Goal: Transaction & Acquisition: Obtain resource

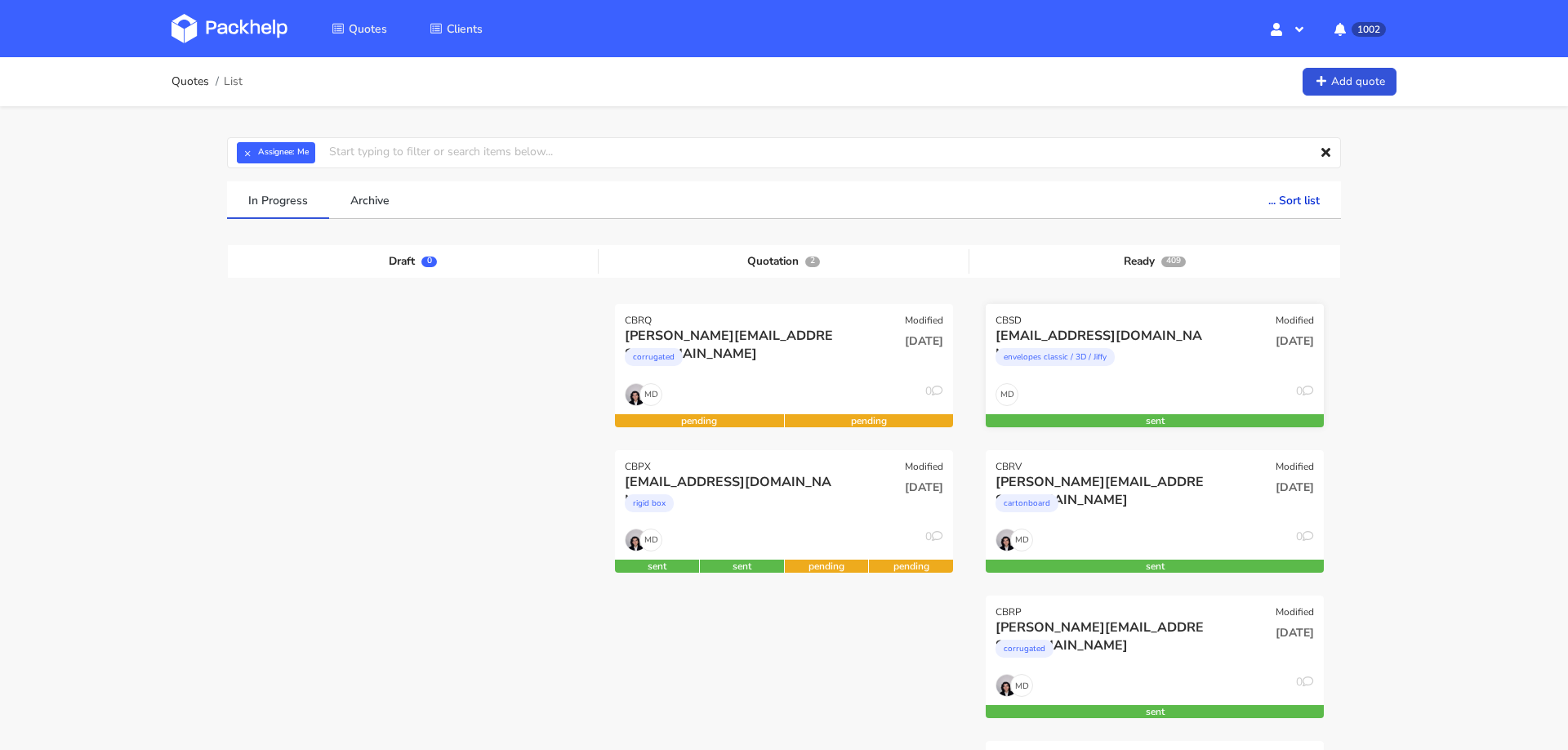
click at [1200, 371] on div "envelopes classic / 3D / Jiffy" at bounding box center [1104, 361] width 217 height 33
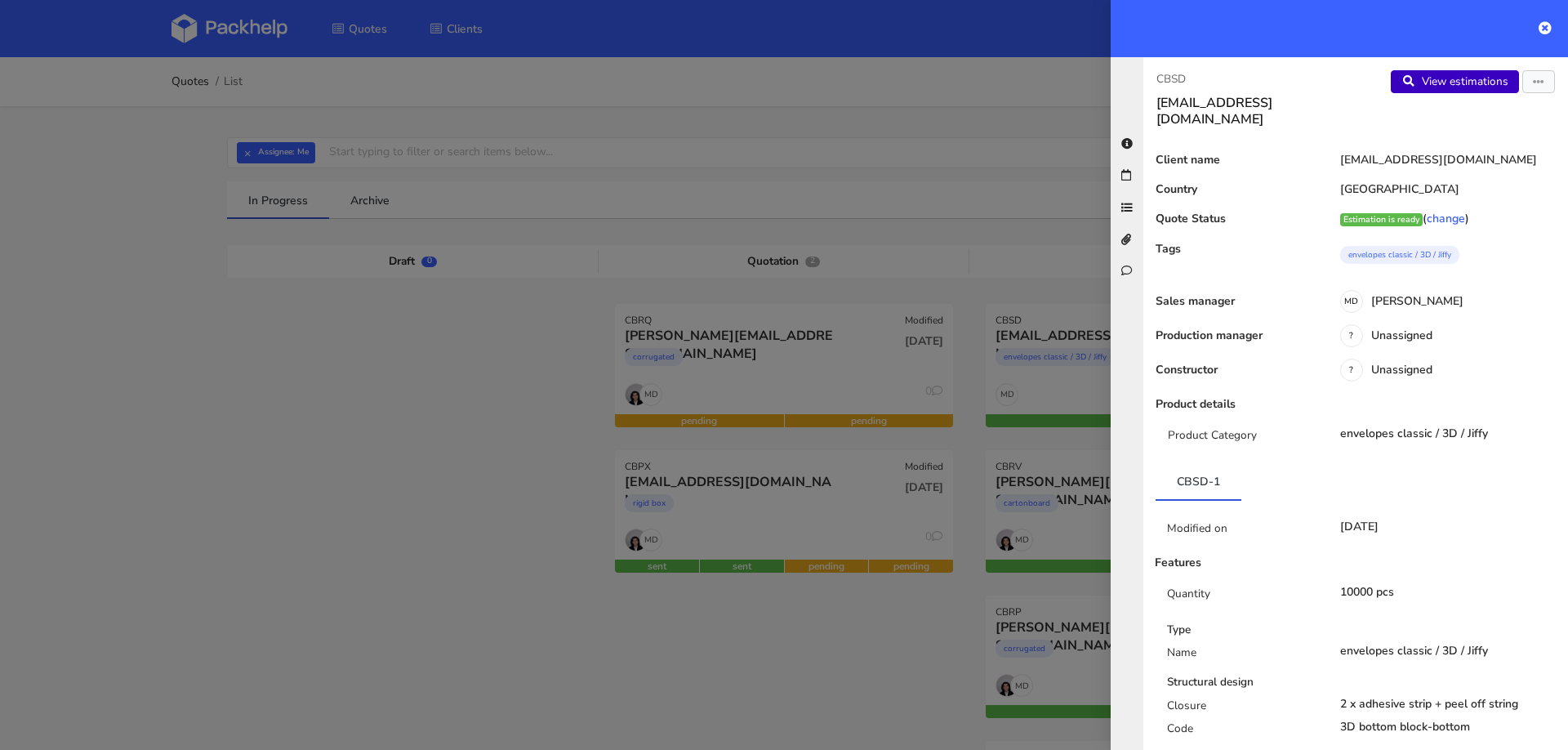
click at [1427, 86] on link "View estimations" at bounding box center [1454, 82] width 128 height 23
click at [204, 359] on div at bounding box center [784, 375] width 1568 height 750
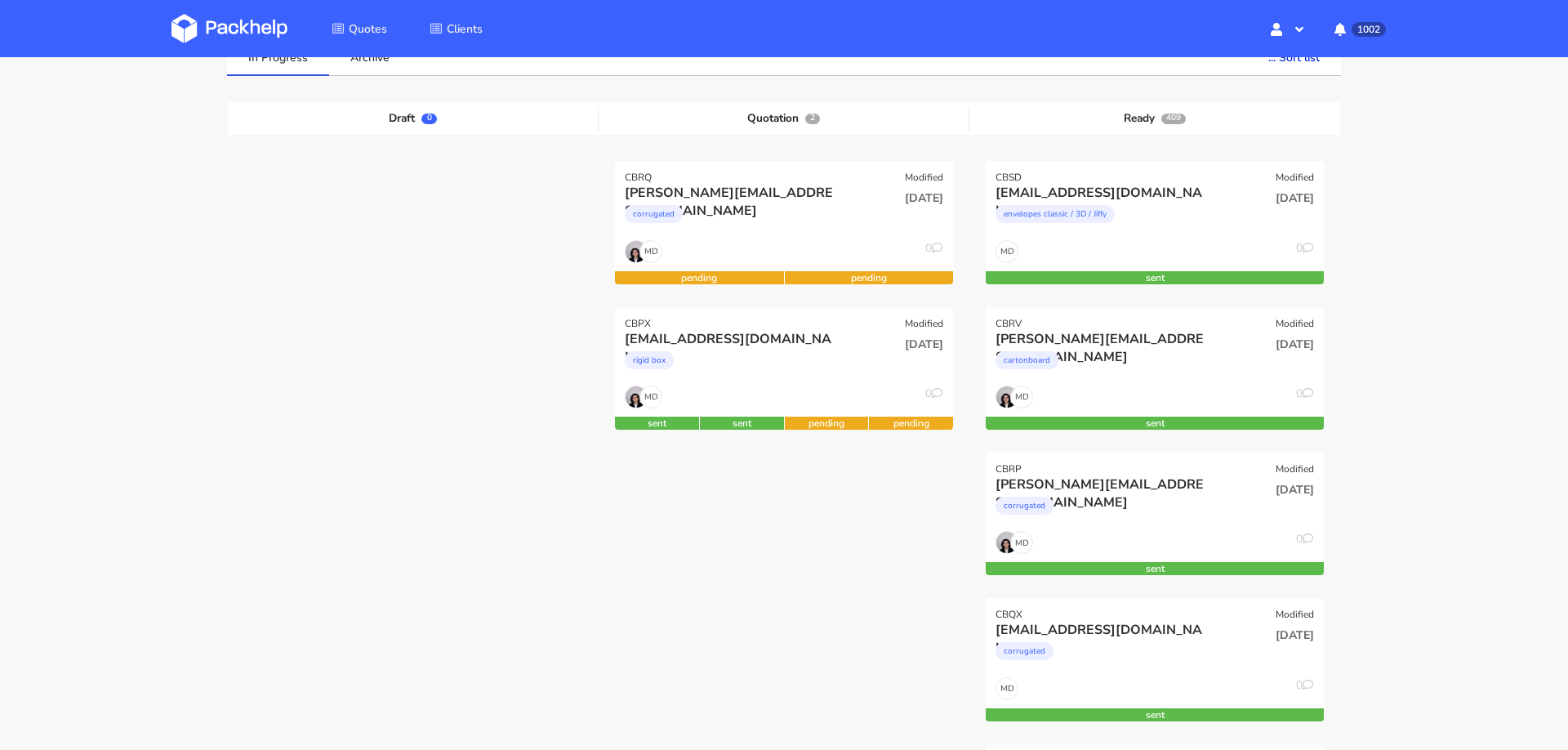
scroll to position [142, 0]
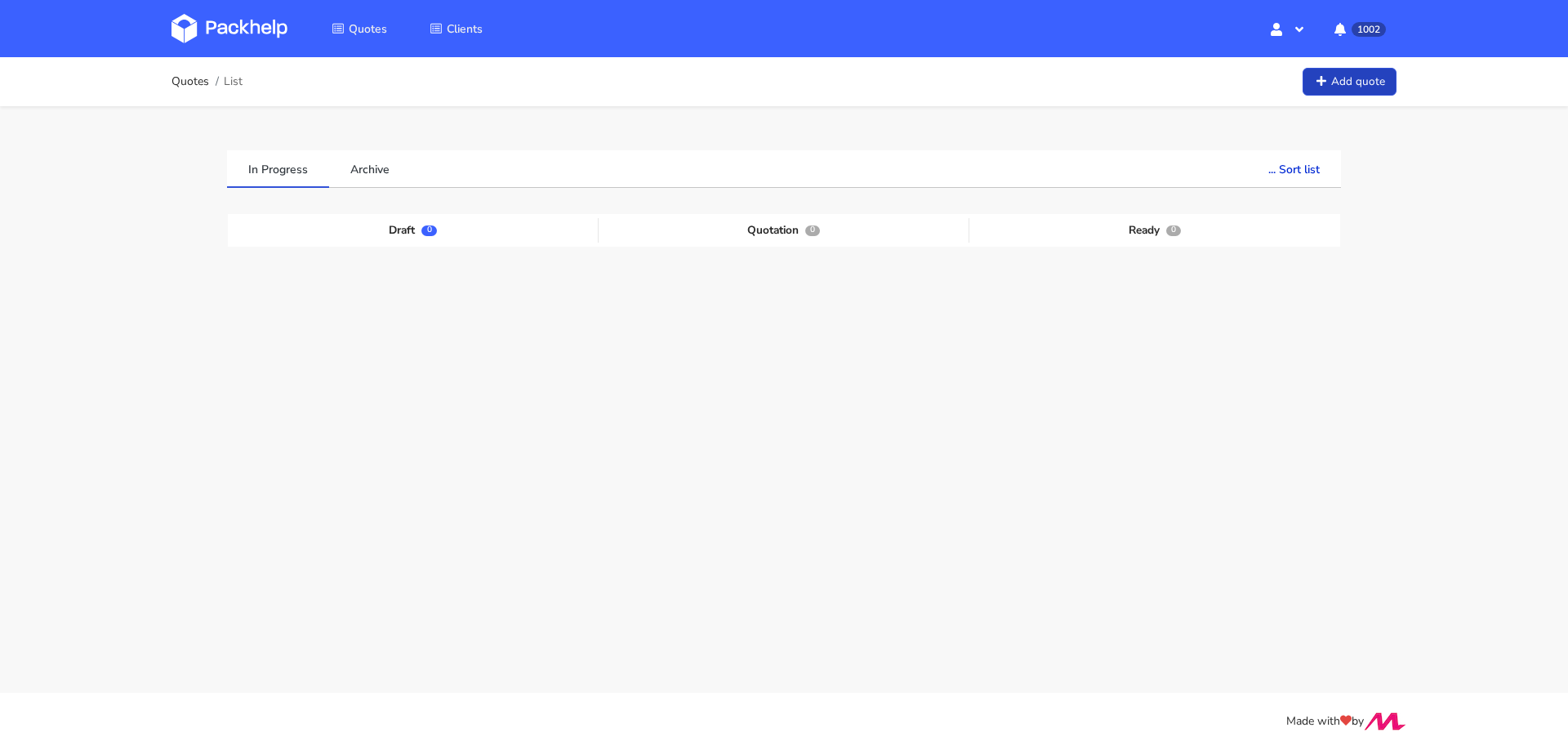
click at [1345, 90] on link "Add quote" at bounding box center [1349, 82] width 94 height 29
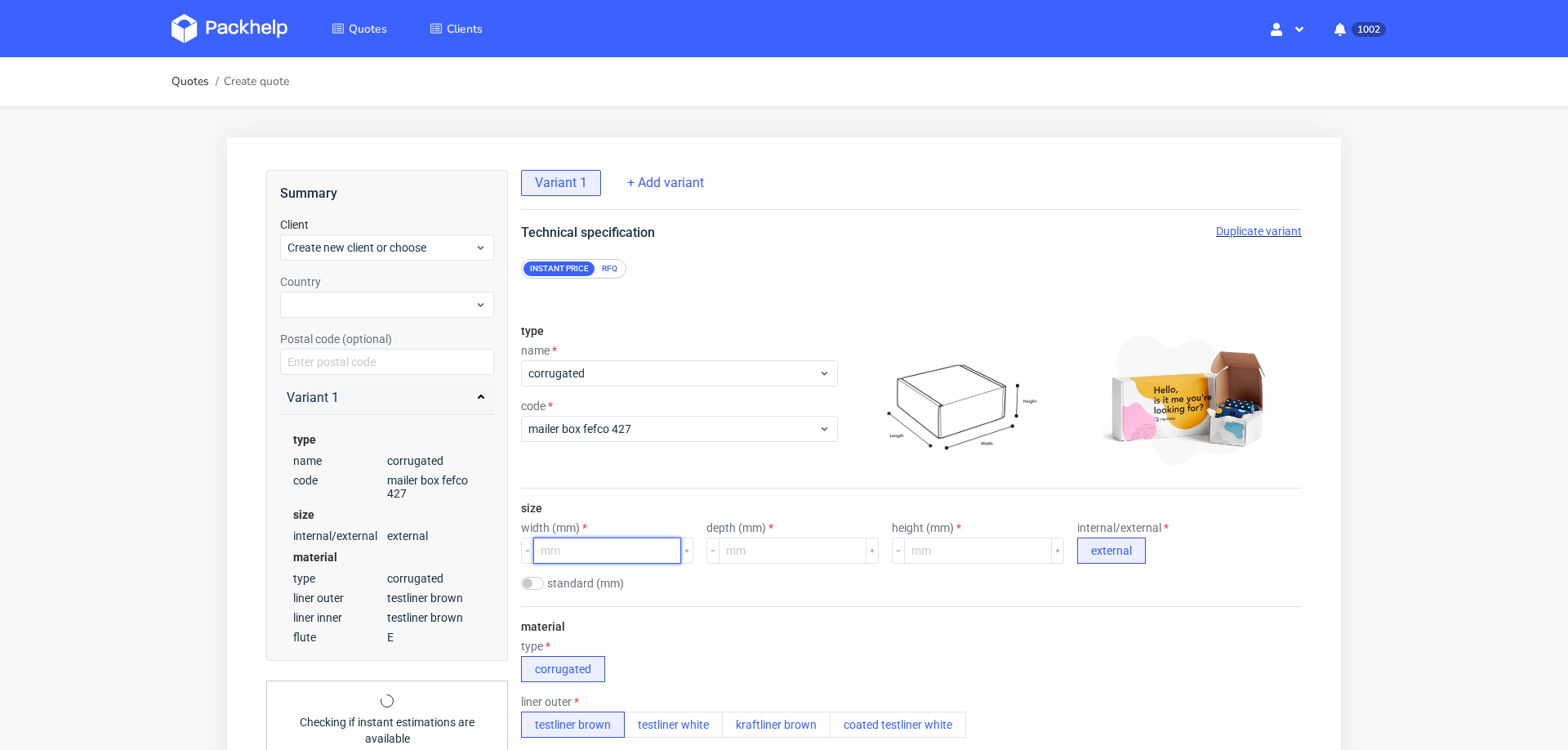
click at [600, 547] on input "number" at bounding box center [607, 551] width 148 height 26
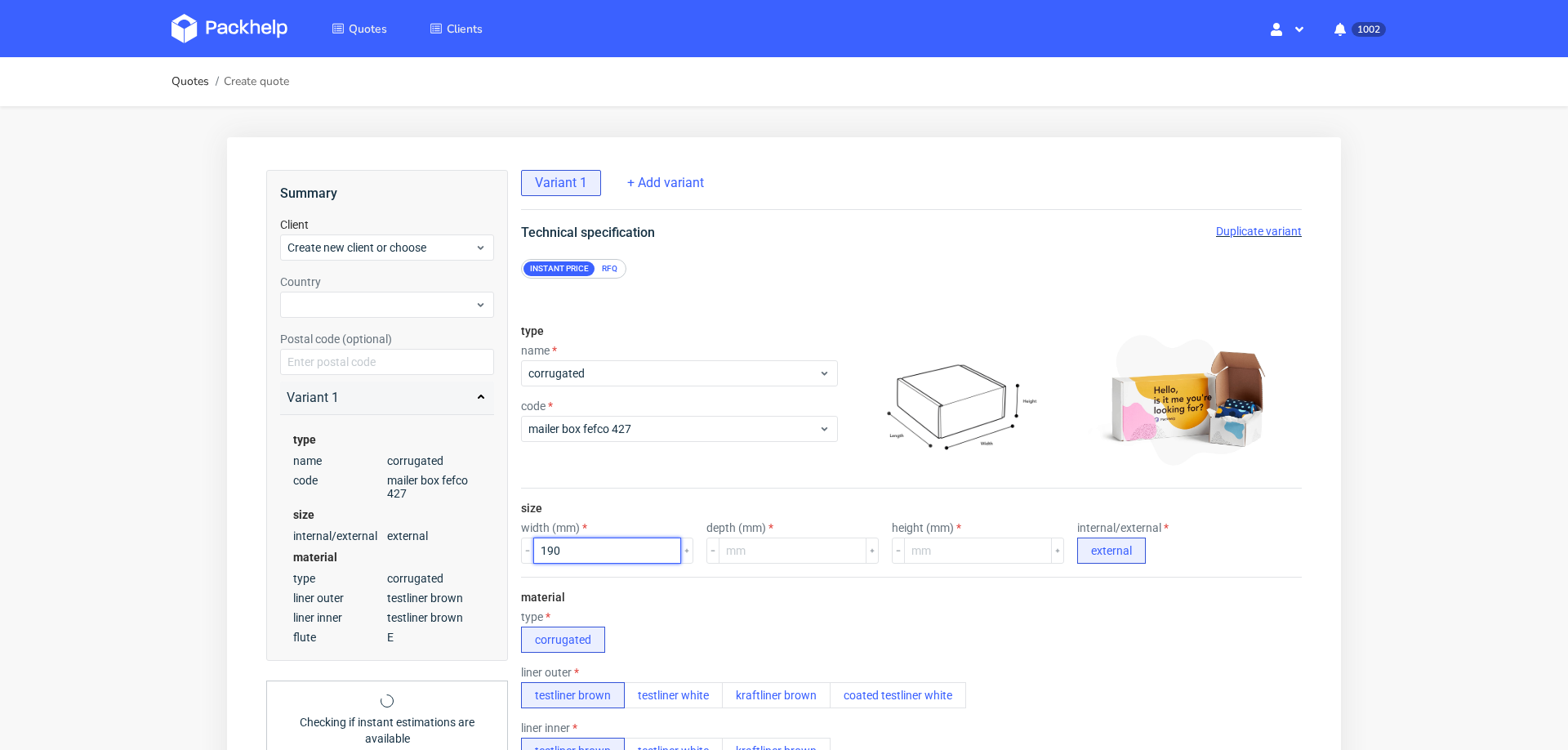
type input "190"
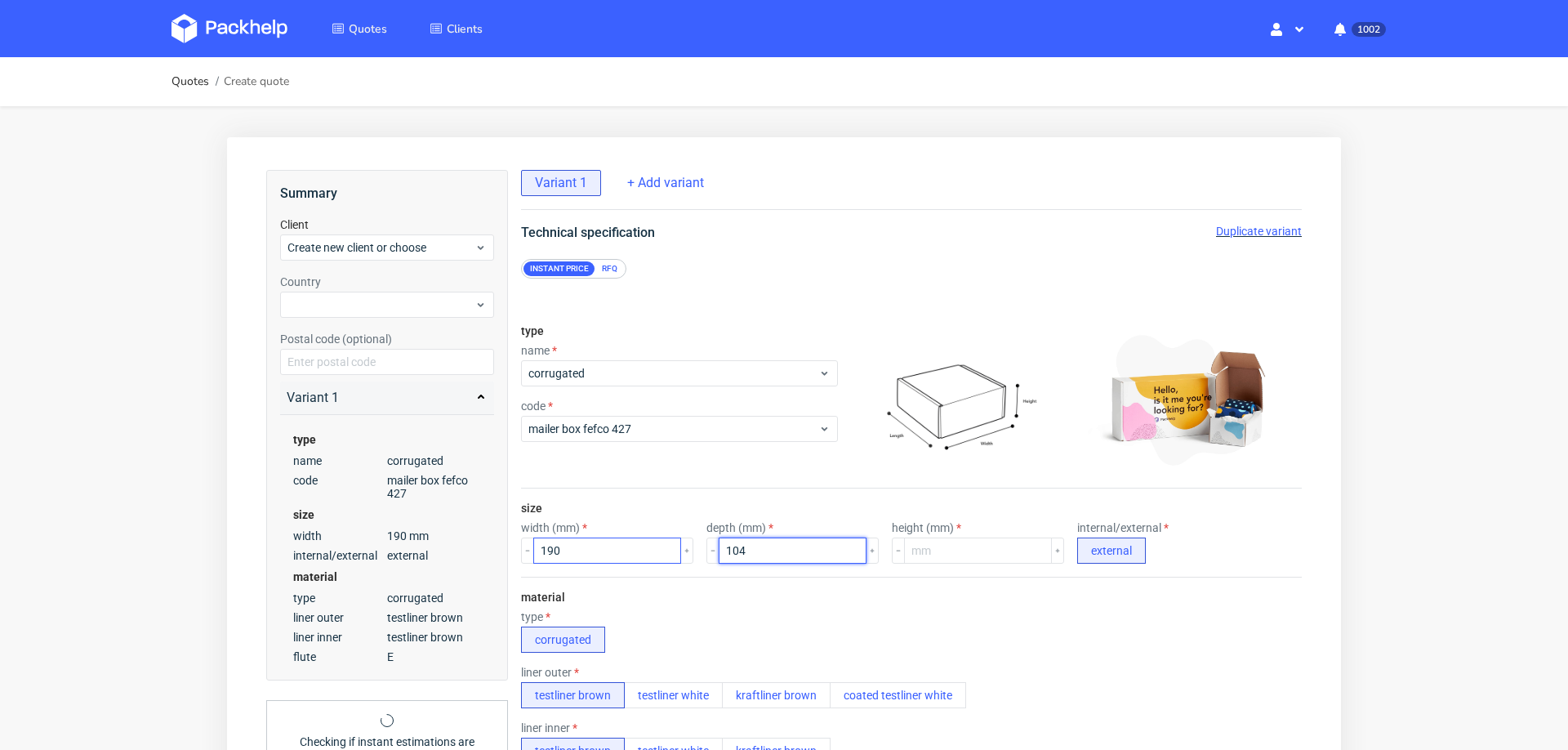
type input "104"
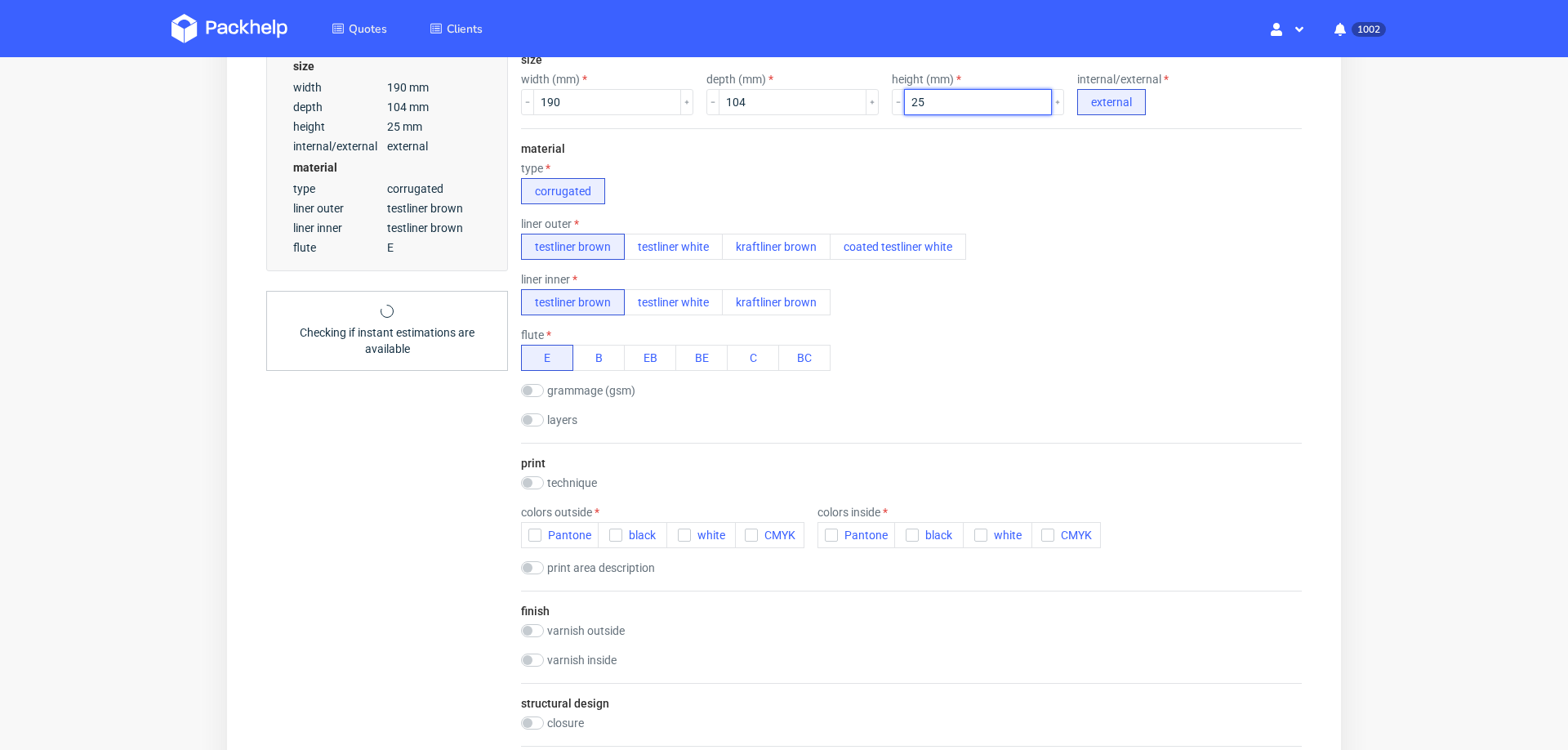
scroll to position [474, 0]
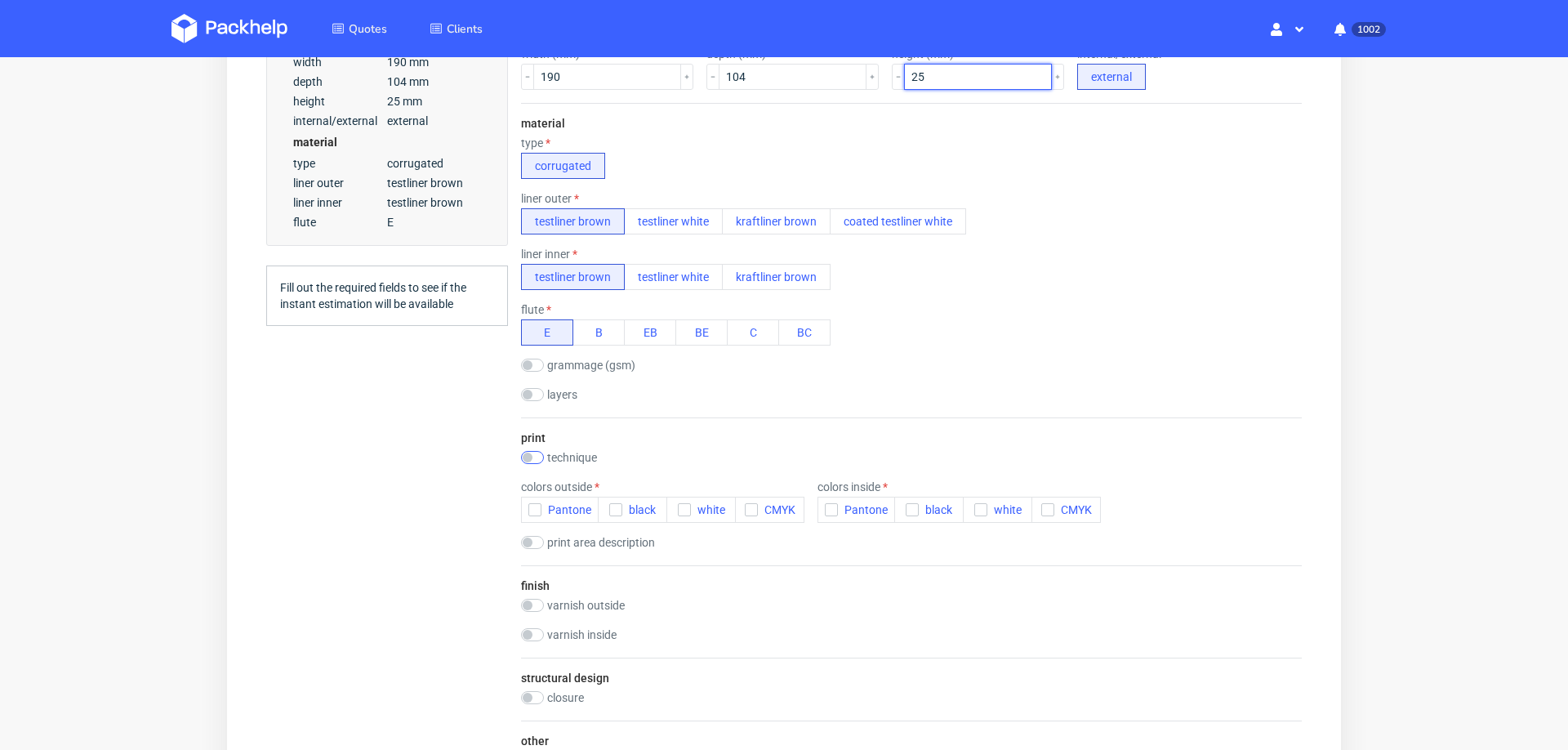
type input "25"
click at [541, 451] on input "checkbox" at bounding box center [533, 458] width 23 height 13
checkbox input "true"
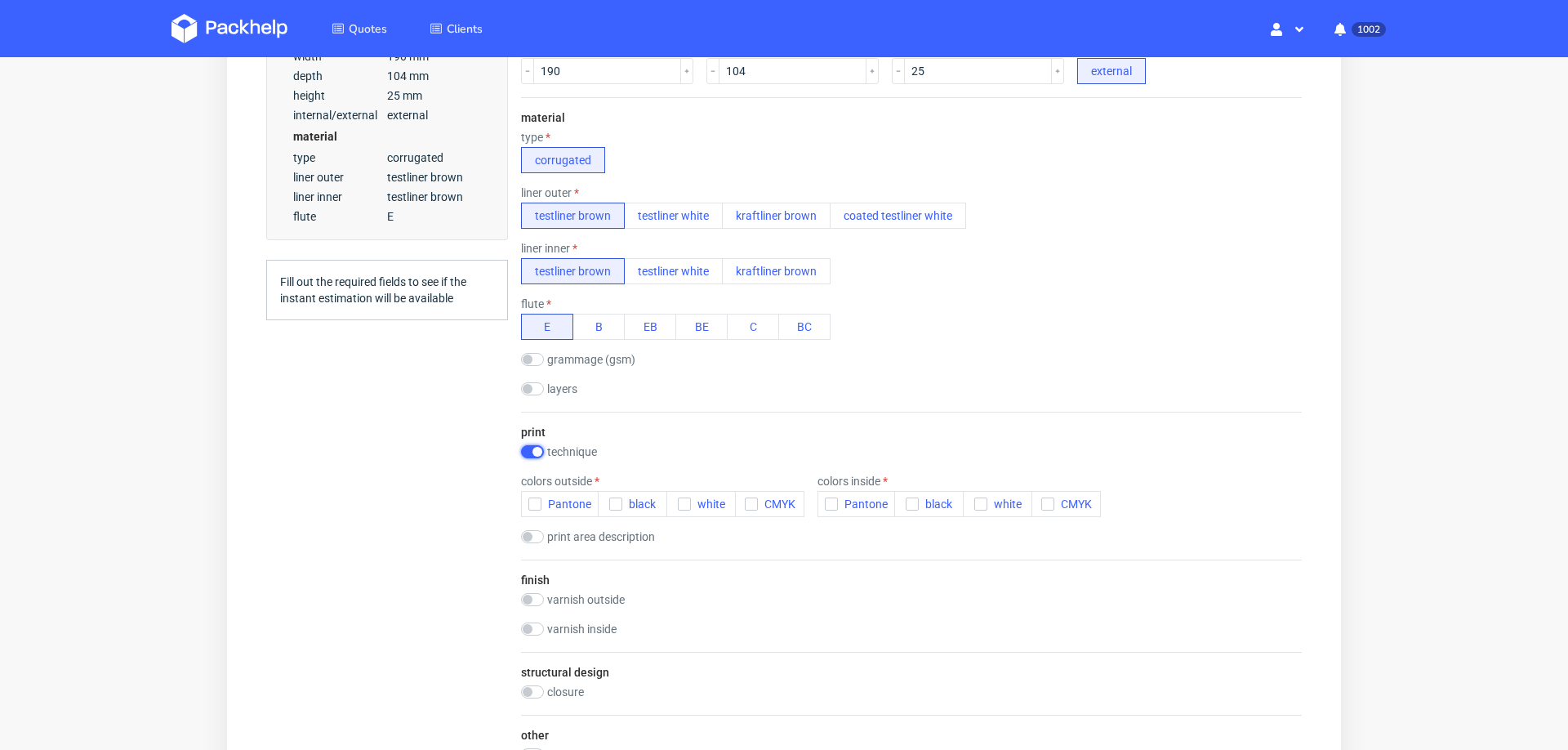
scroll to position [0, 0]
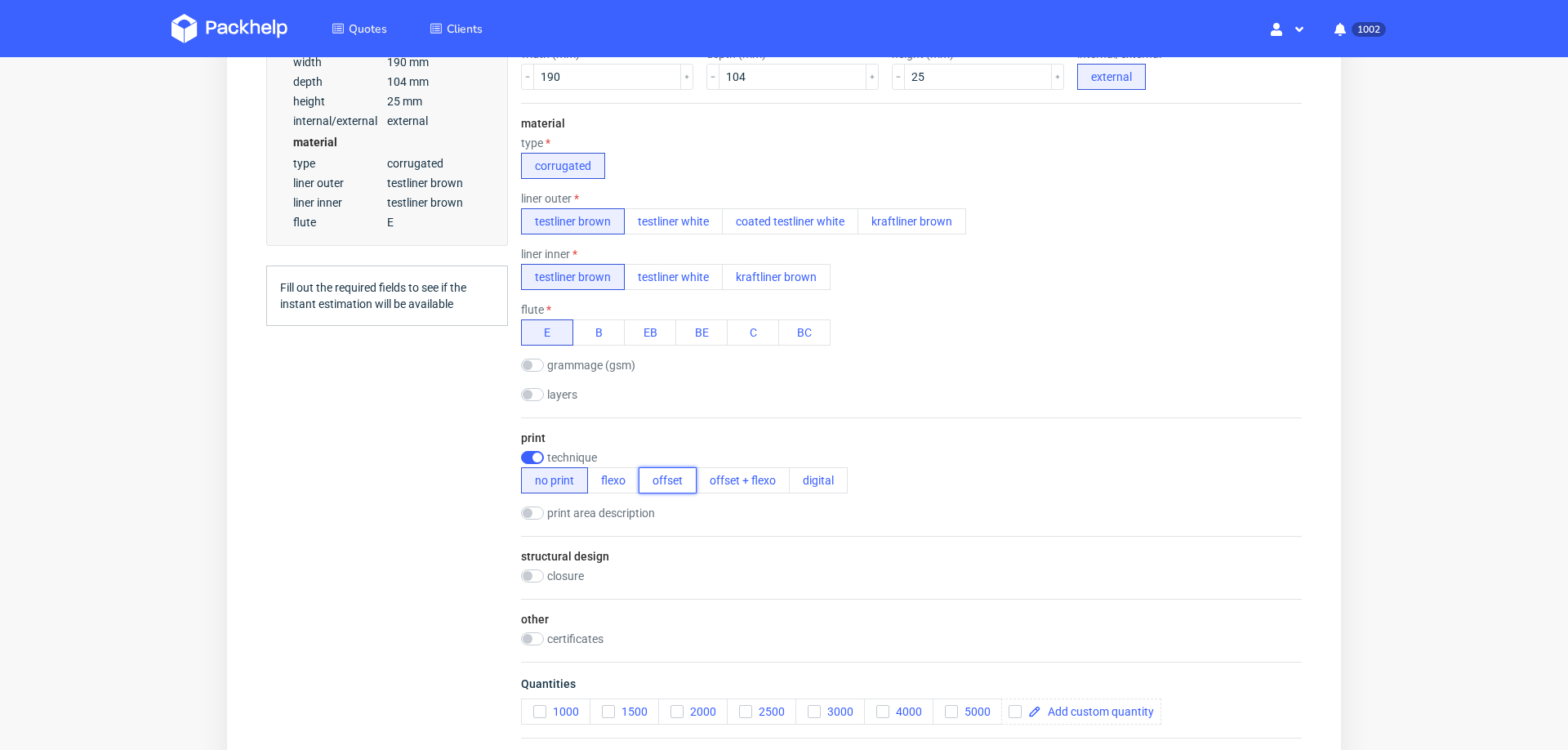
click at [670, 481] on button "offset" at bounding box center [668, 480] width 58 height 26
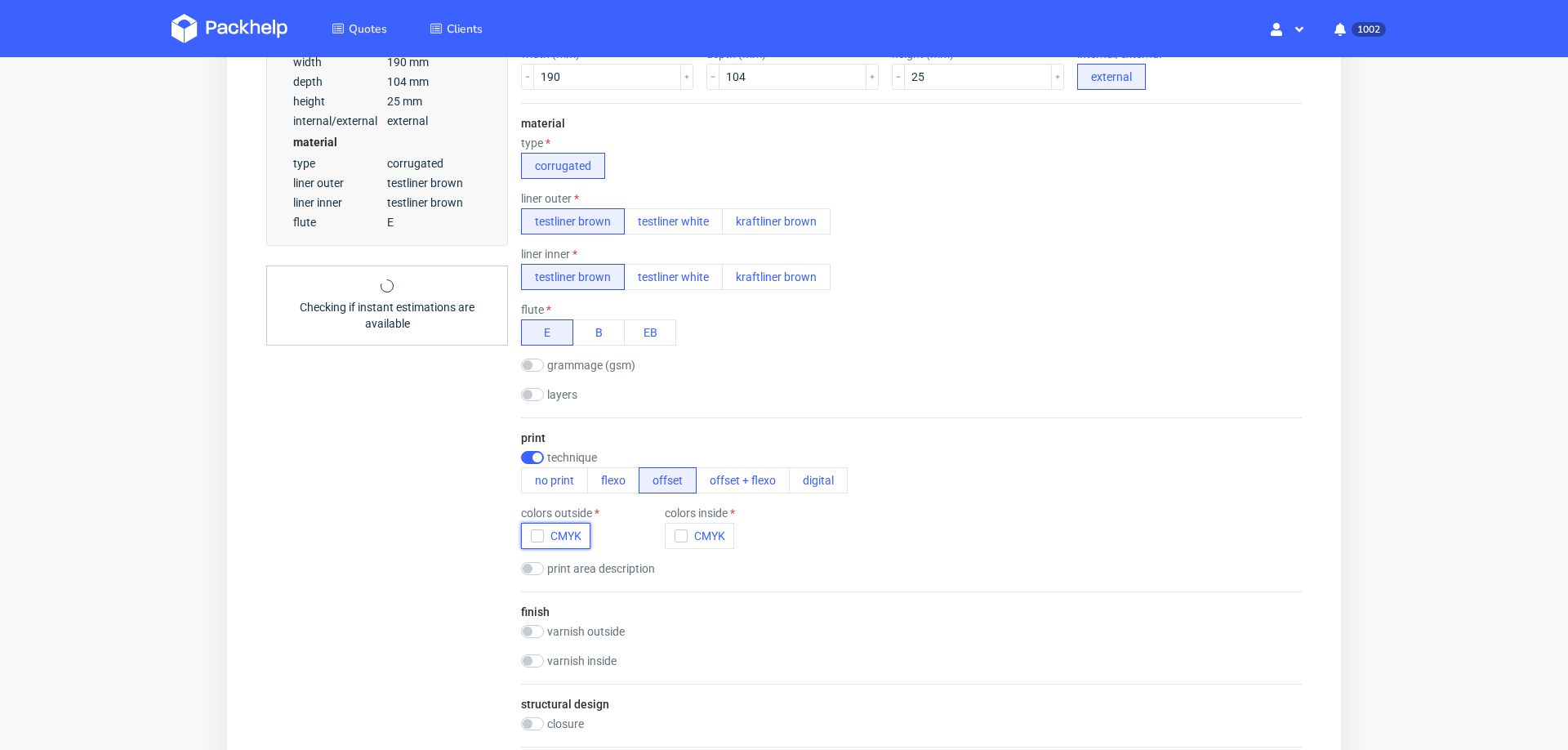
click at [544, 538] on span "CMYK" at bounding box center [563, 536] width 38 height 13
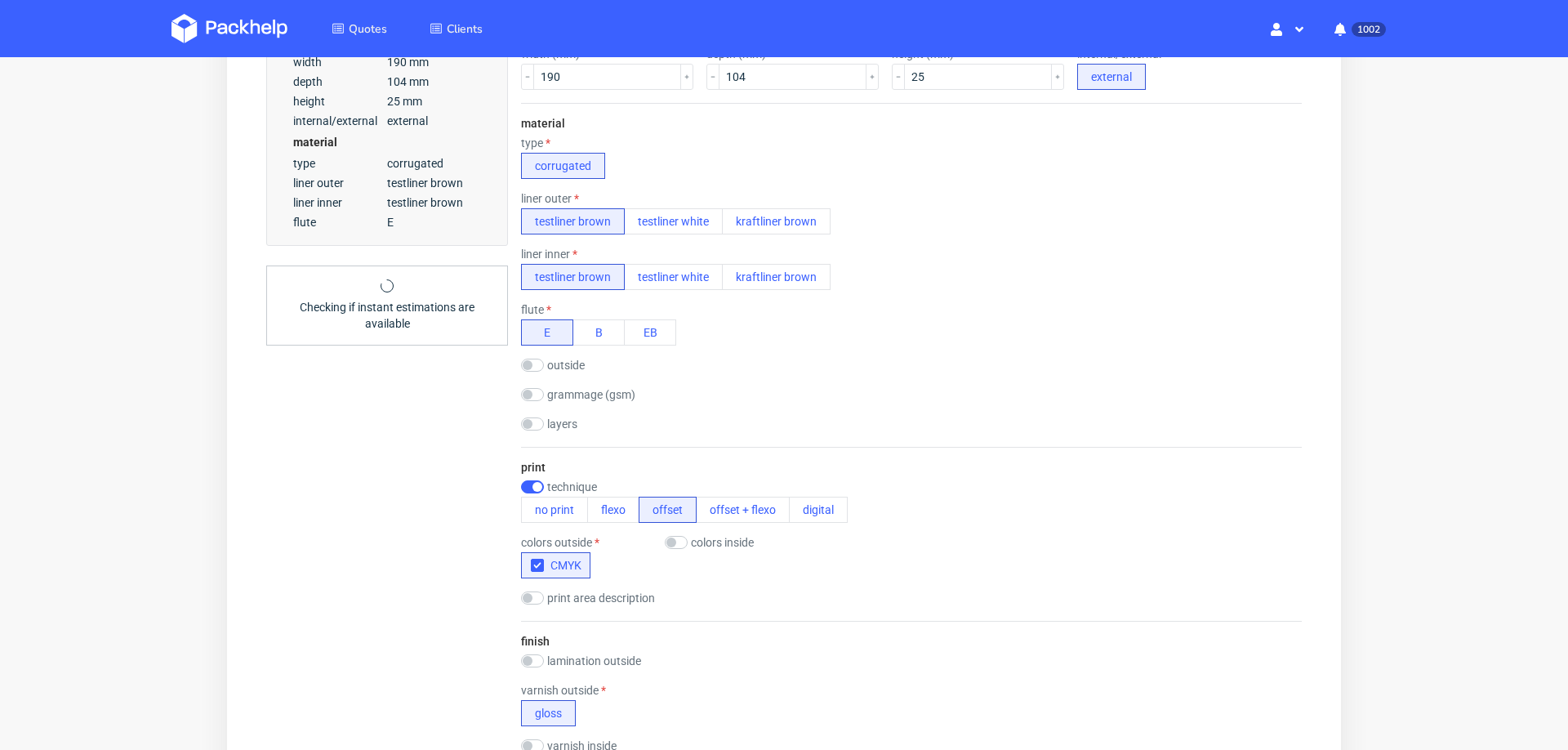
click at [700, 541] on label "colors inside" at bounding box center [722, 542] width 63 height 13
checkbox input "true"
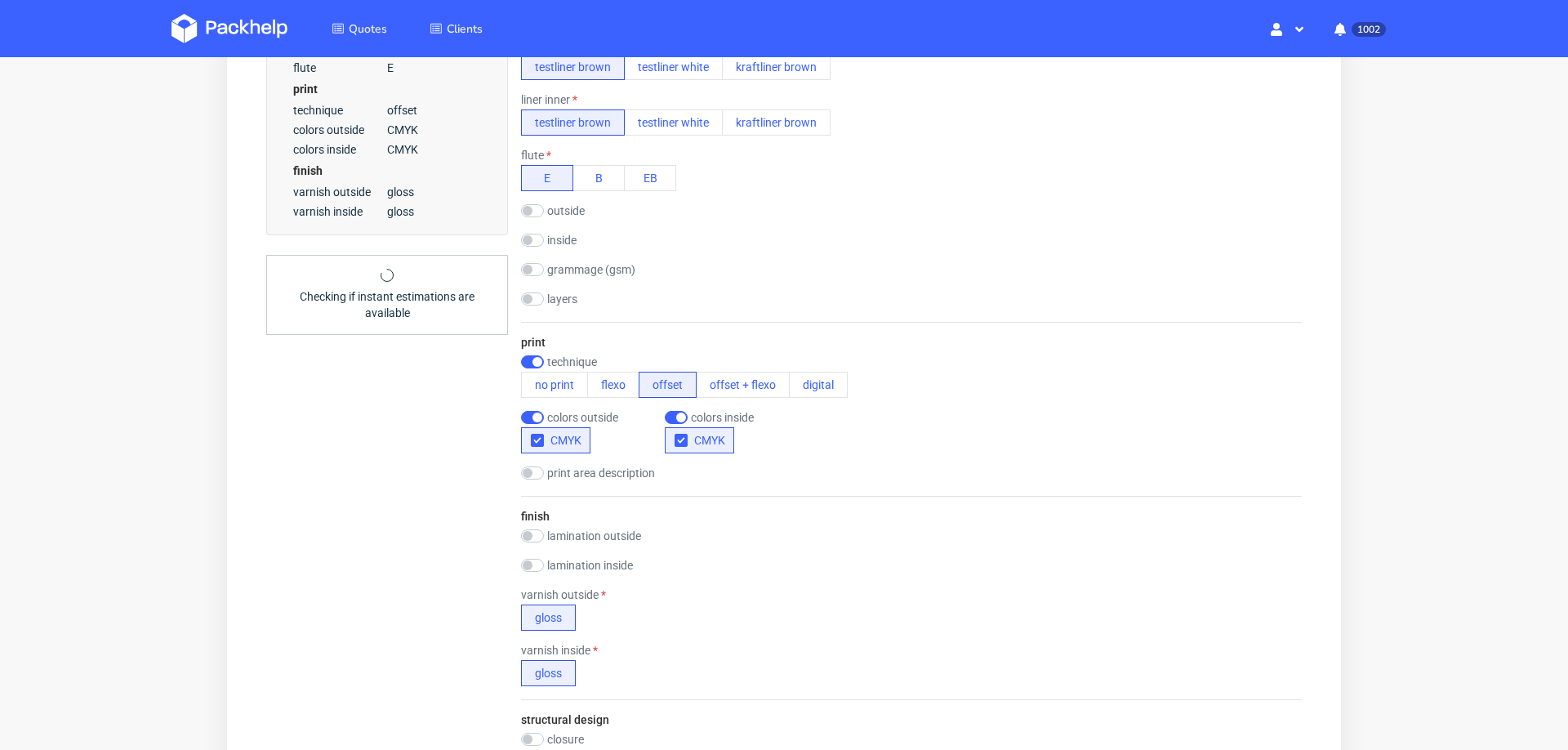
scroll to position [670, 0]
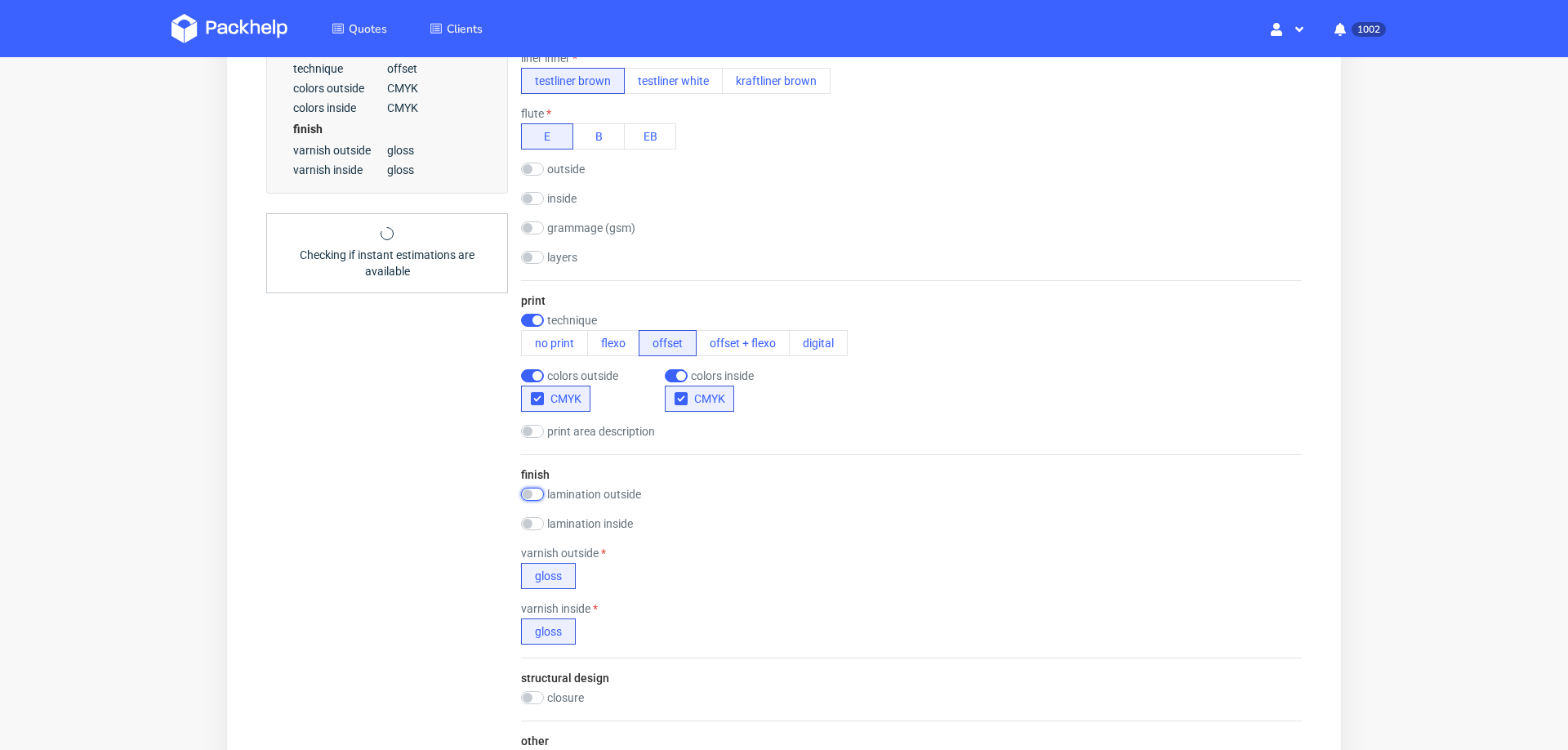
click at [538, 489] on input "checkbox" at bounding box center [533, 494] width 23 height 13
checkbox input "true"
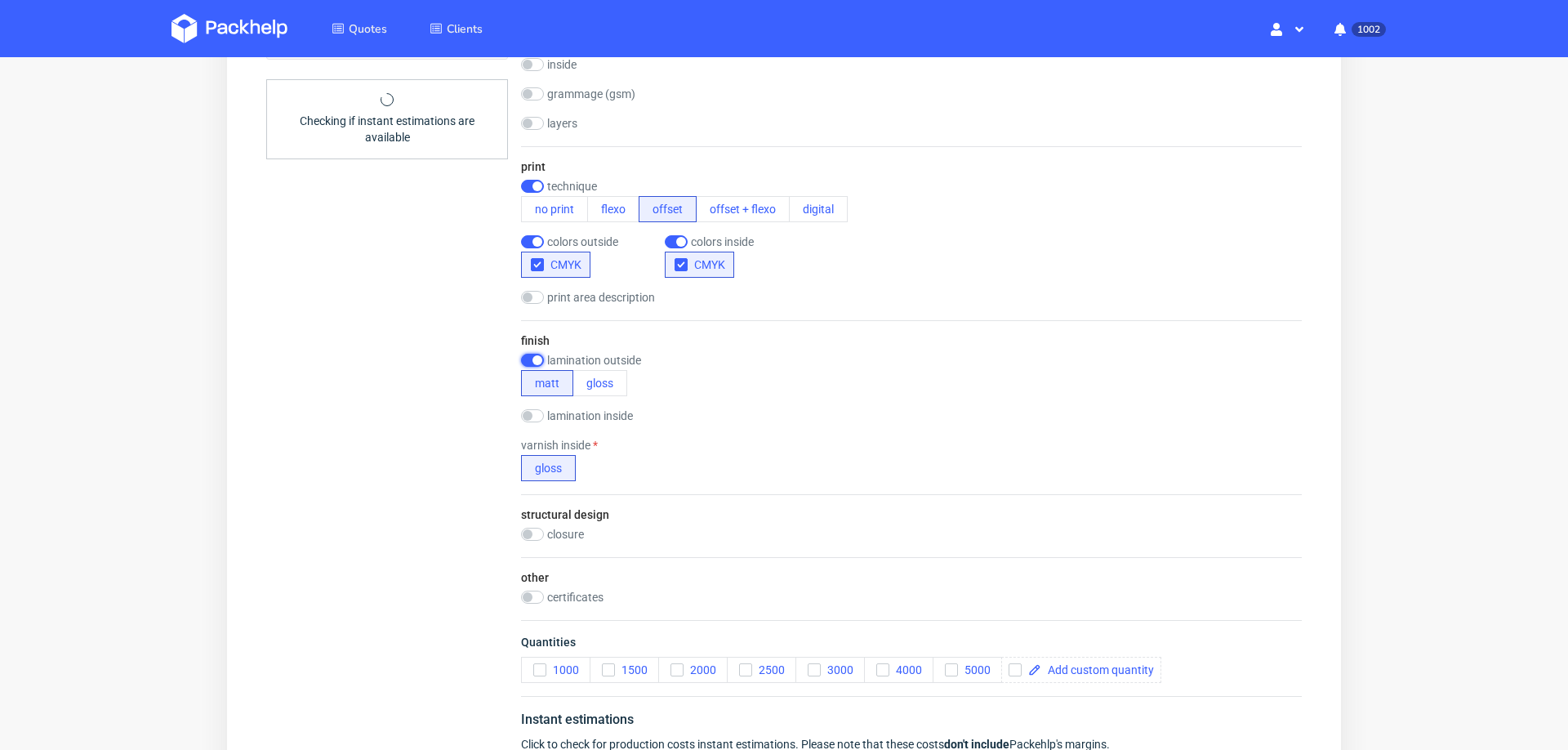
scroll to position [855, 0]
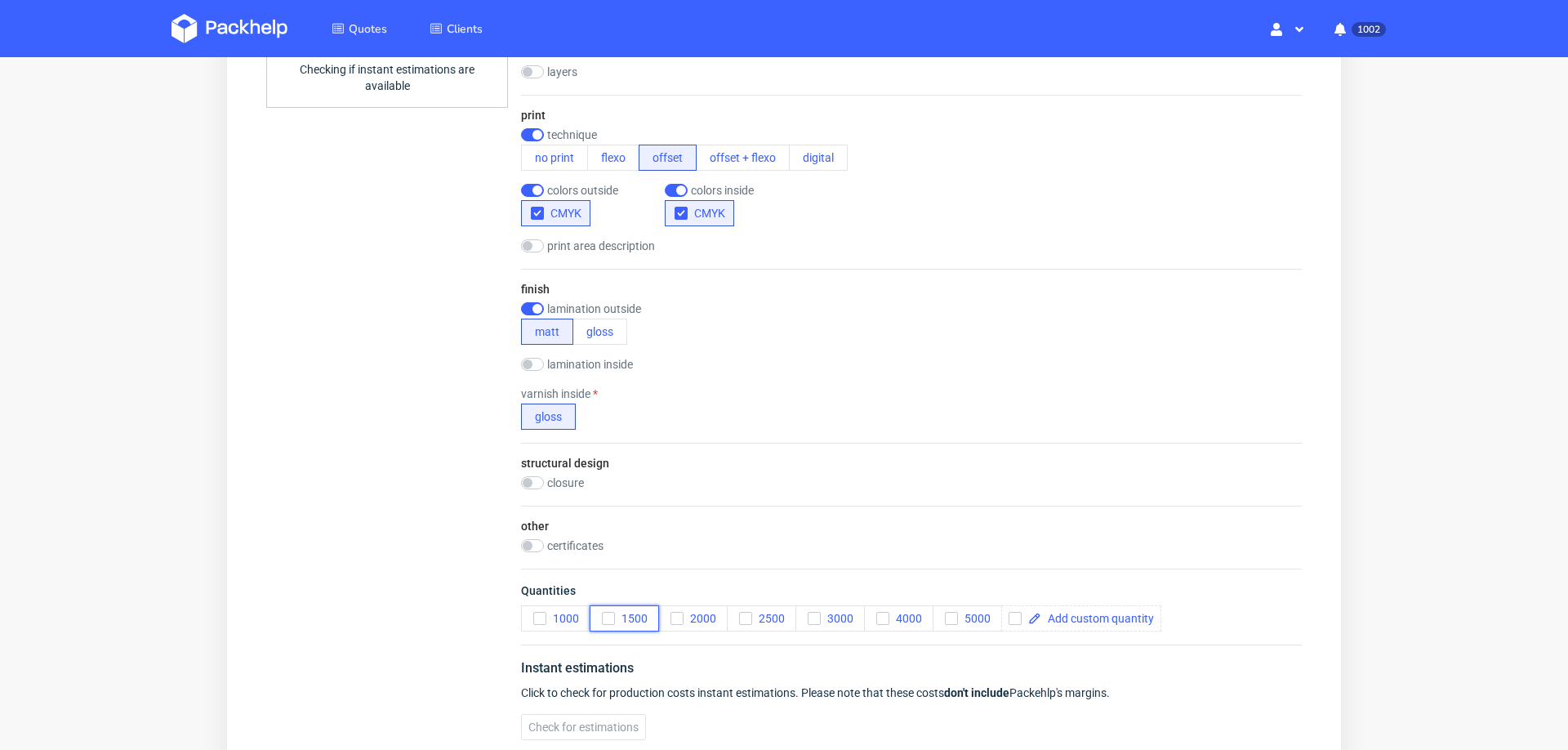
click at [614, 615] on icon "button" at bounding box center [609, 618] width 11 height 11
click at [571, 721] on span "Check for estimations" at bounding box center [583, 727] width 110 height 11
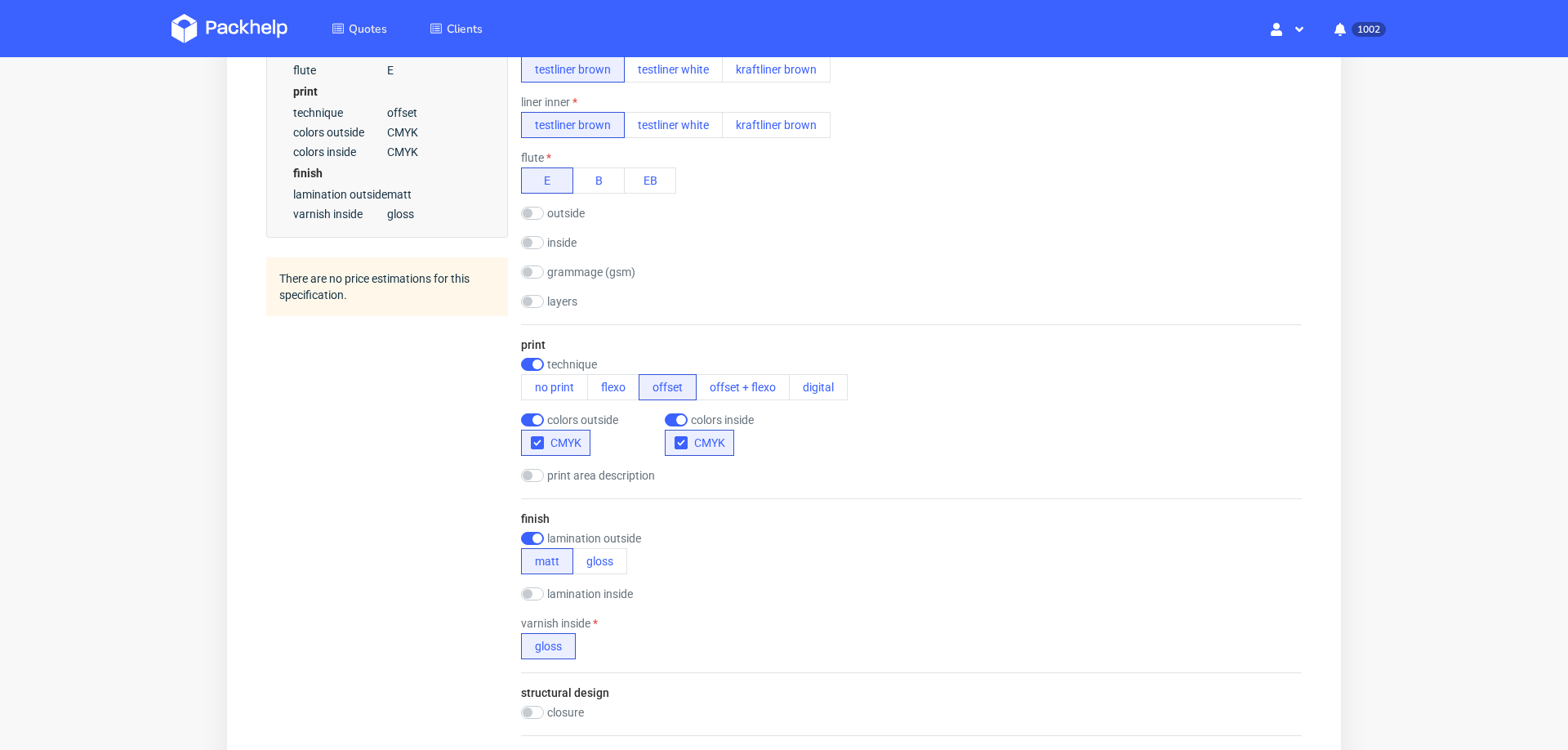
scroll to position [0, 0]
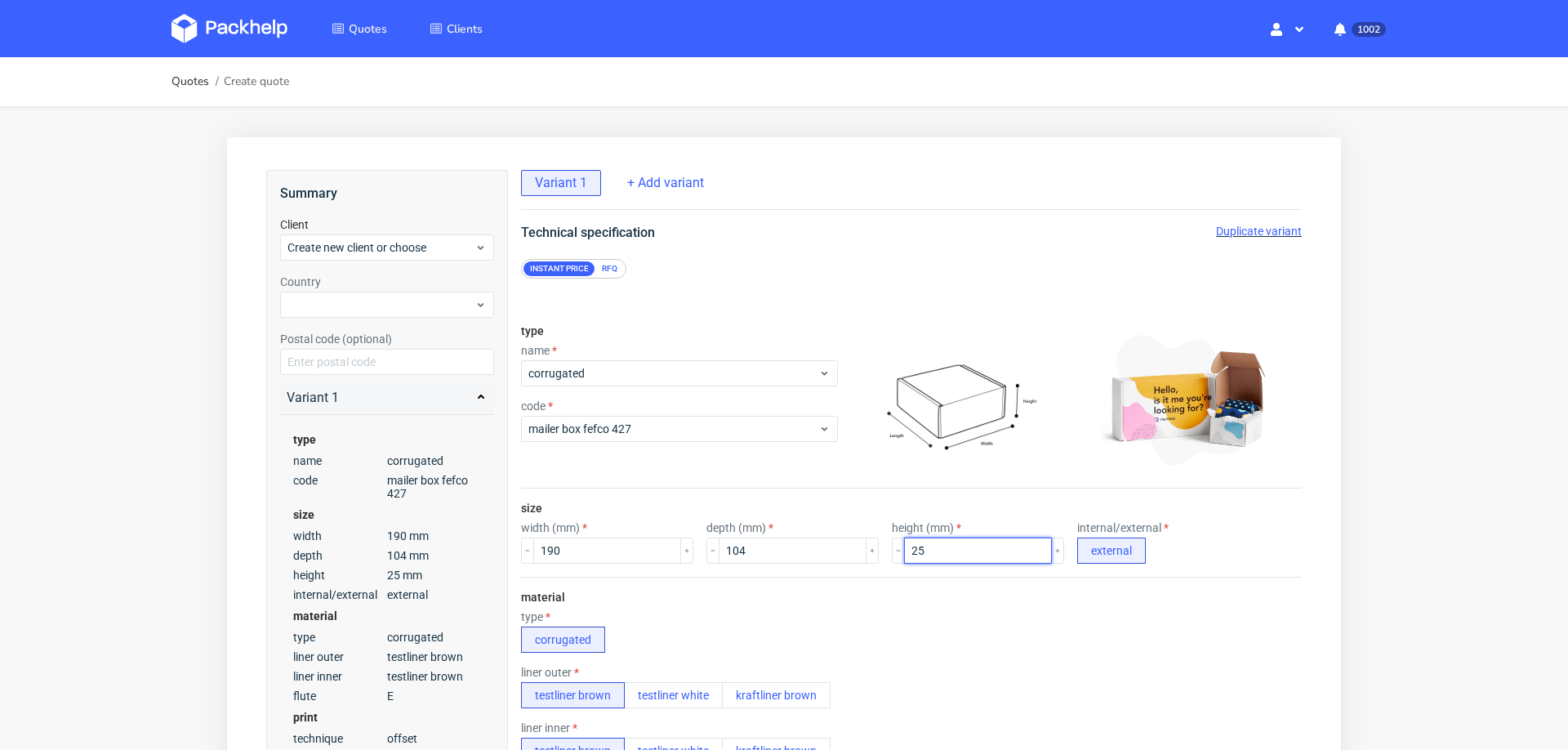
click at [945, 542] on input "25" at bounding box center [978, 551] width 148 height 26
type input "30"
click at [931, 602] on div "material type corrugated liner outer testliner brown testliner white kraftliner…" at bounding box center [912, 763] width 781 height 373
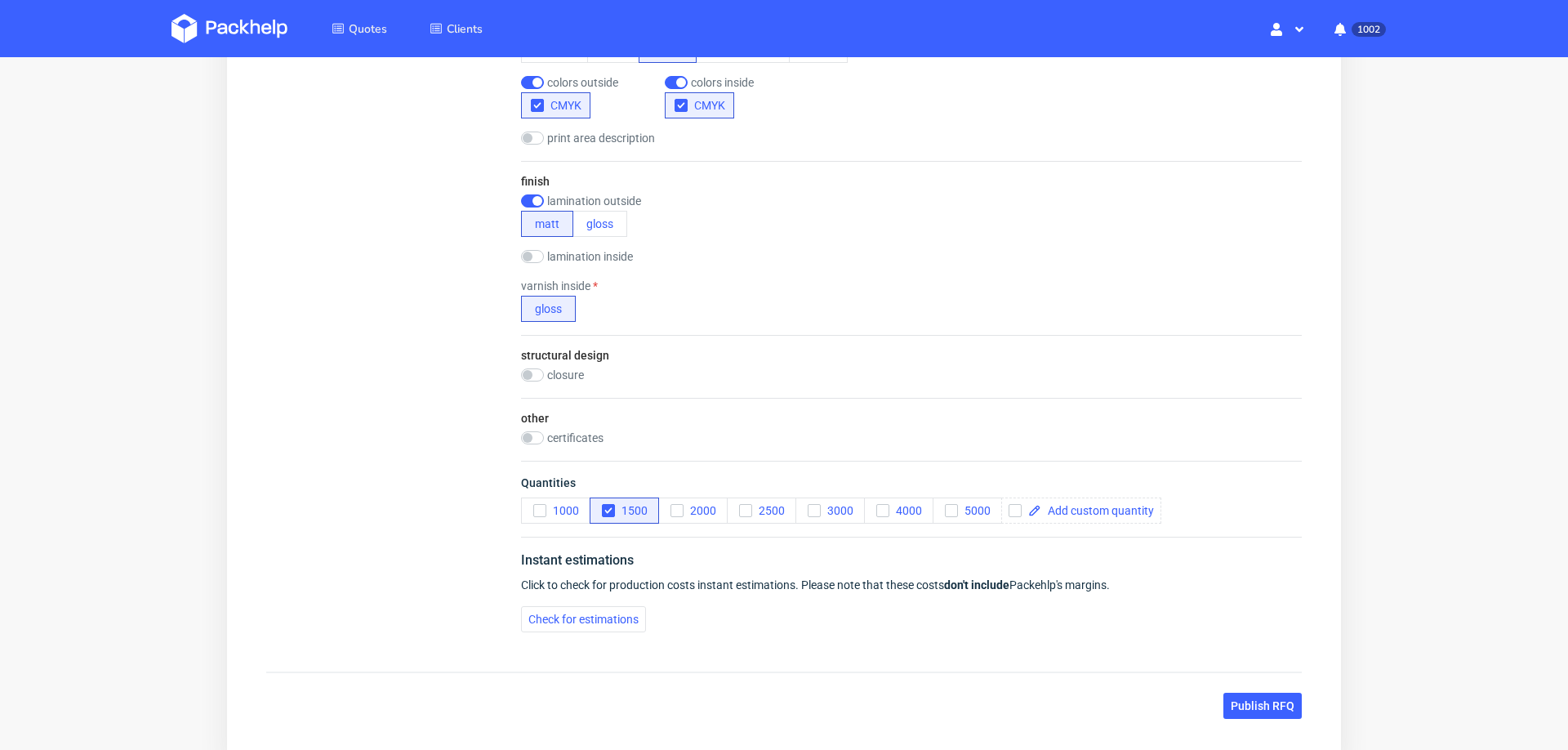
scroll to position [1061, 0]
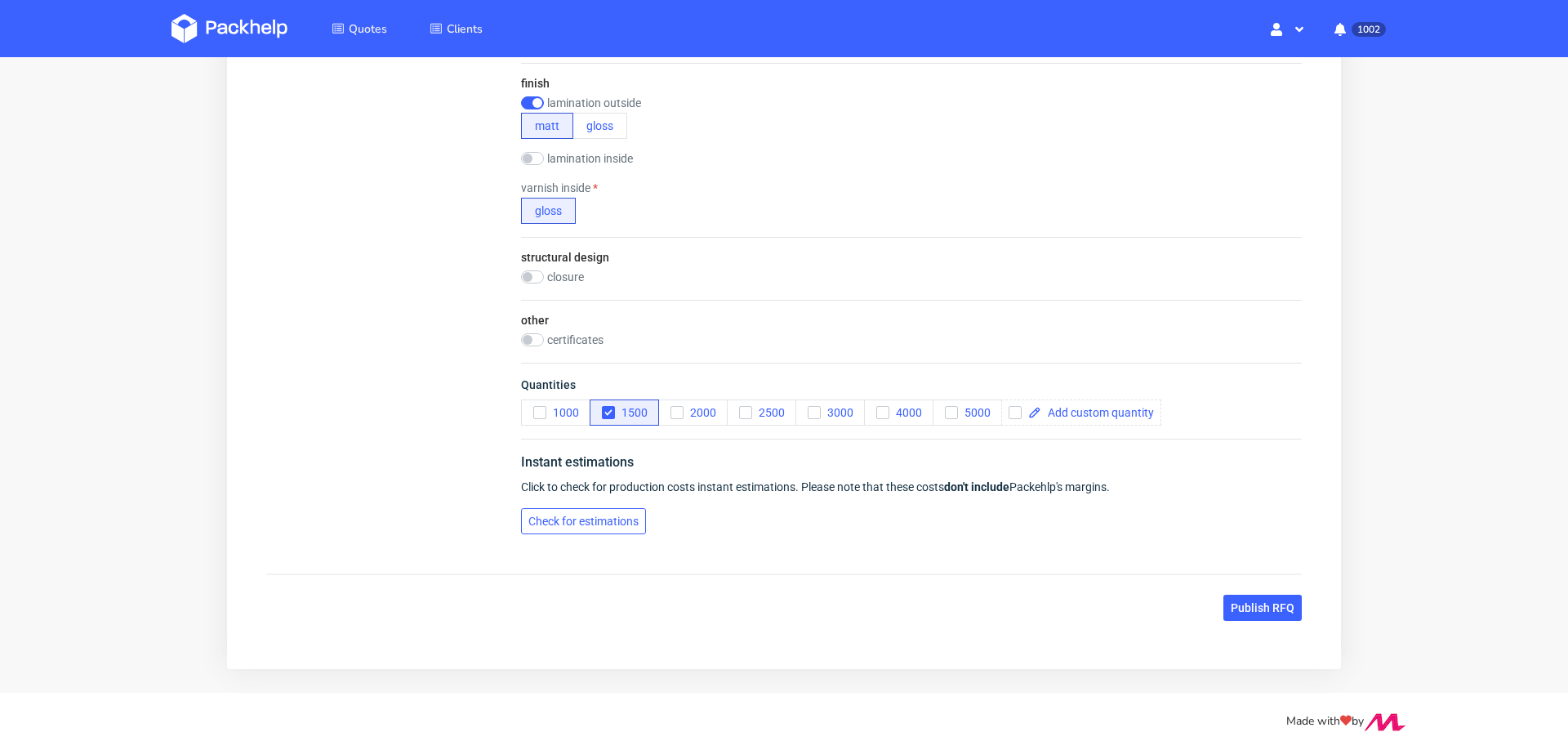
click at [556, 516] on span "Check for estimations" at bounding box center [583, 521] width 110 height 11
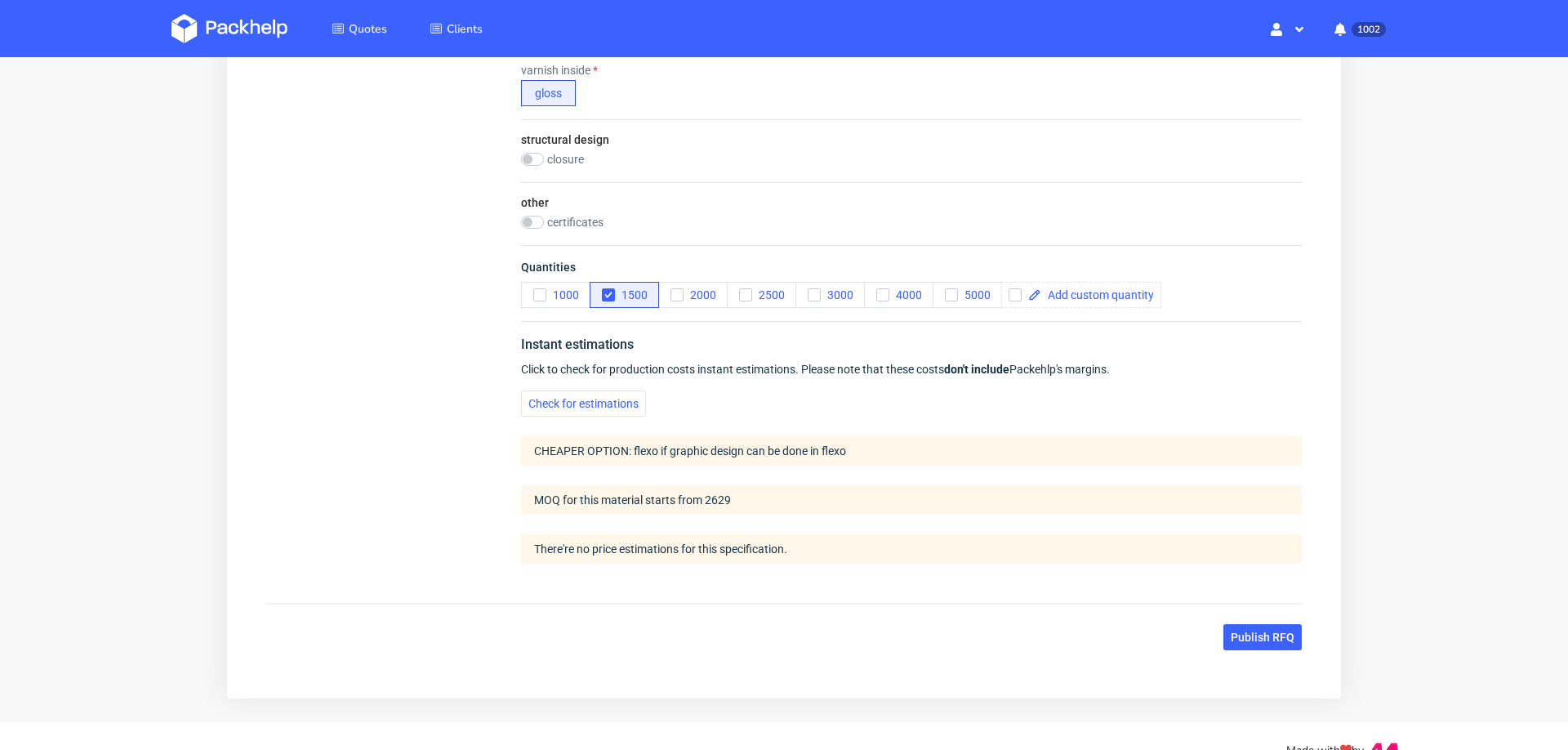
scroll to position [1208, 0]
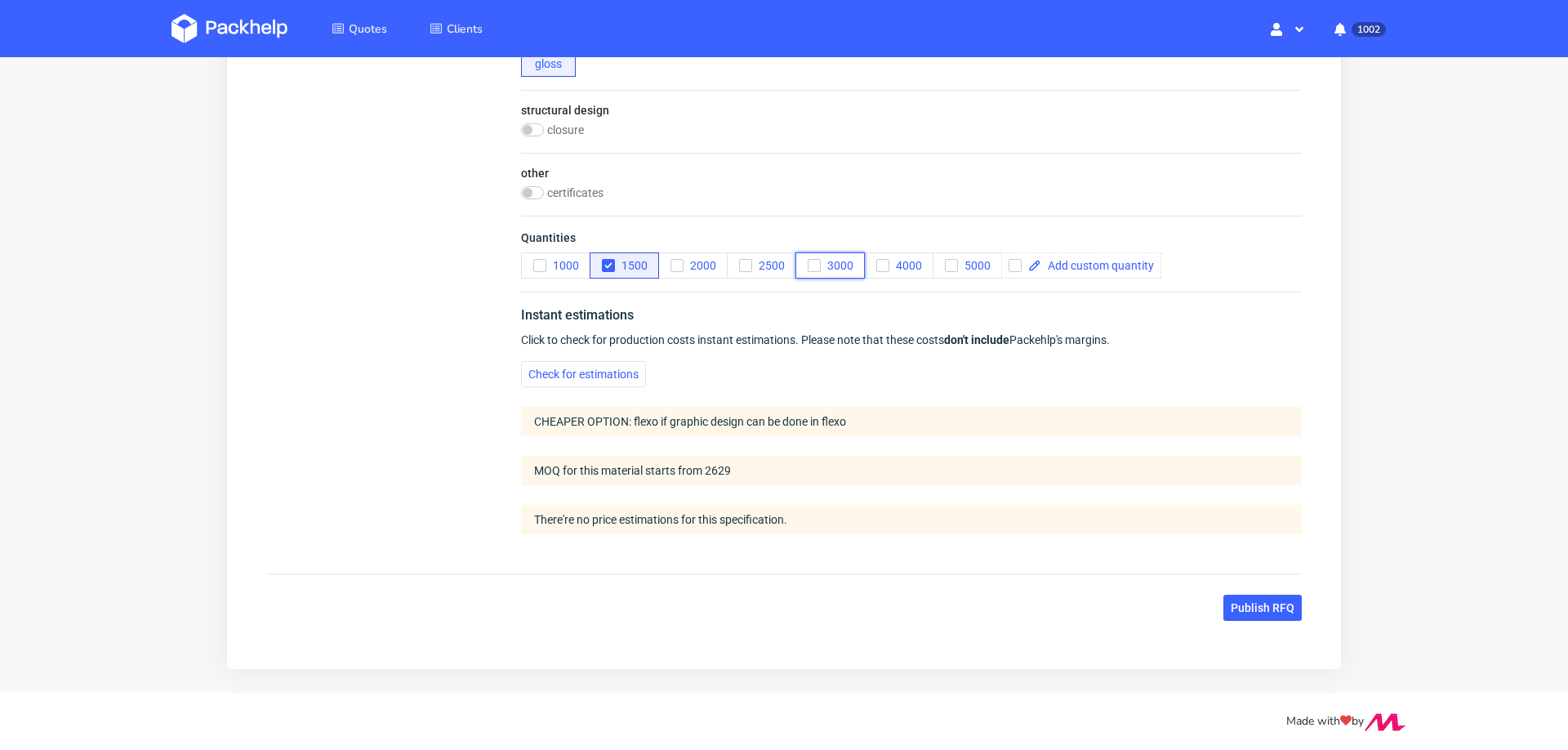
click at [819, 260] on icon "button" at bounding box center [815, 266] width 11 height 11
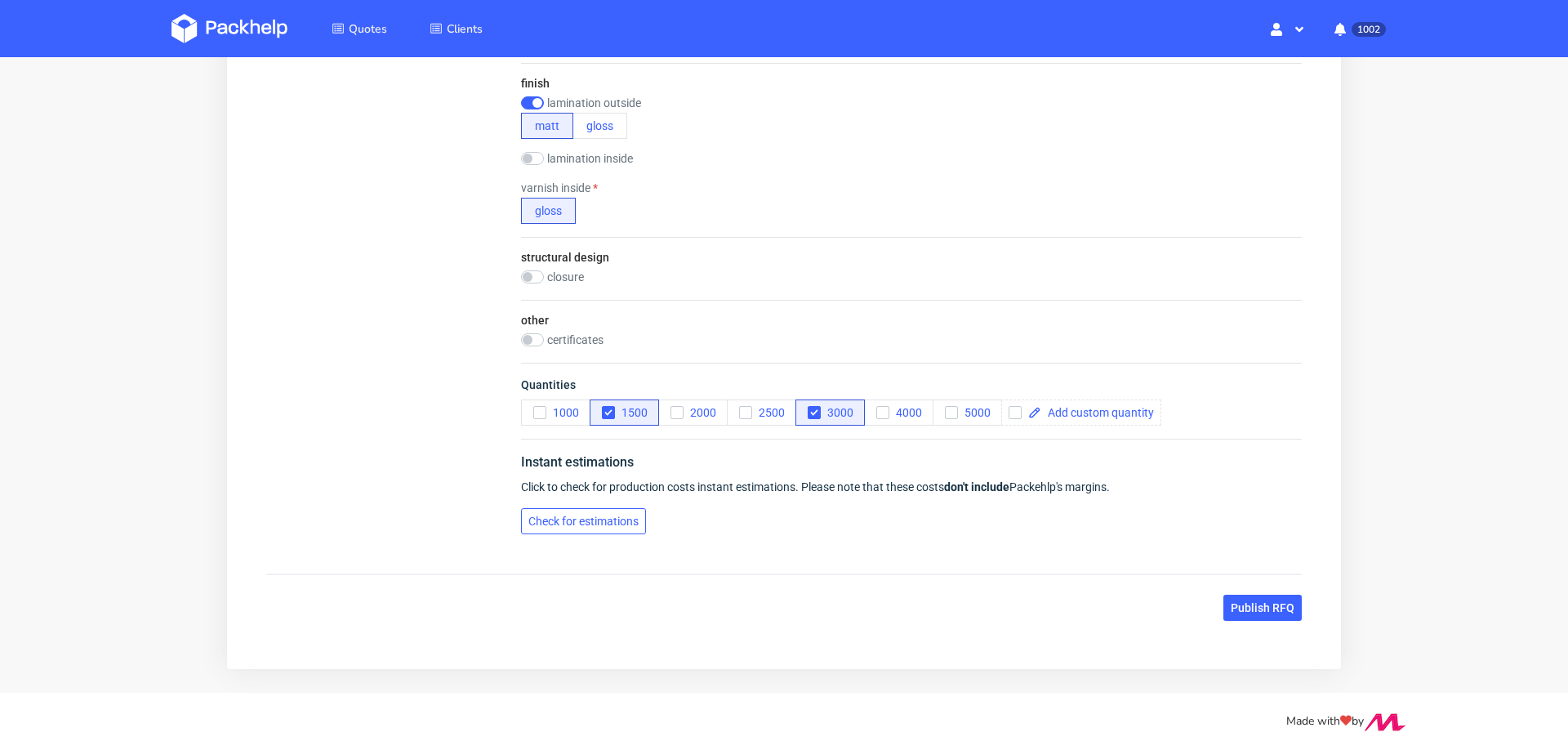
click at [565, 516] on span "Check for estimations" at bounding box center [583, 521] width 110 height 11
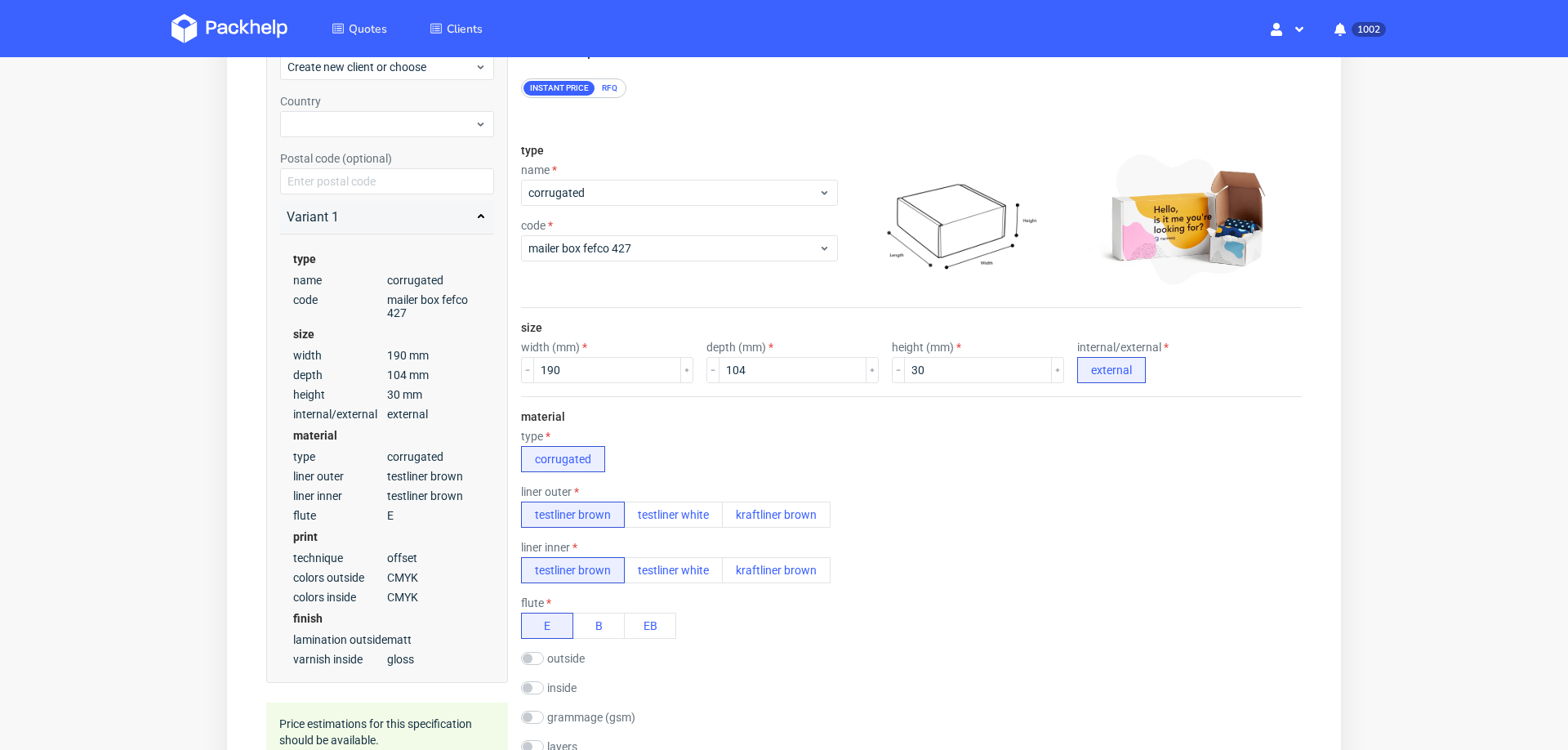
scroll to position [0, 0]
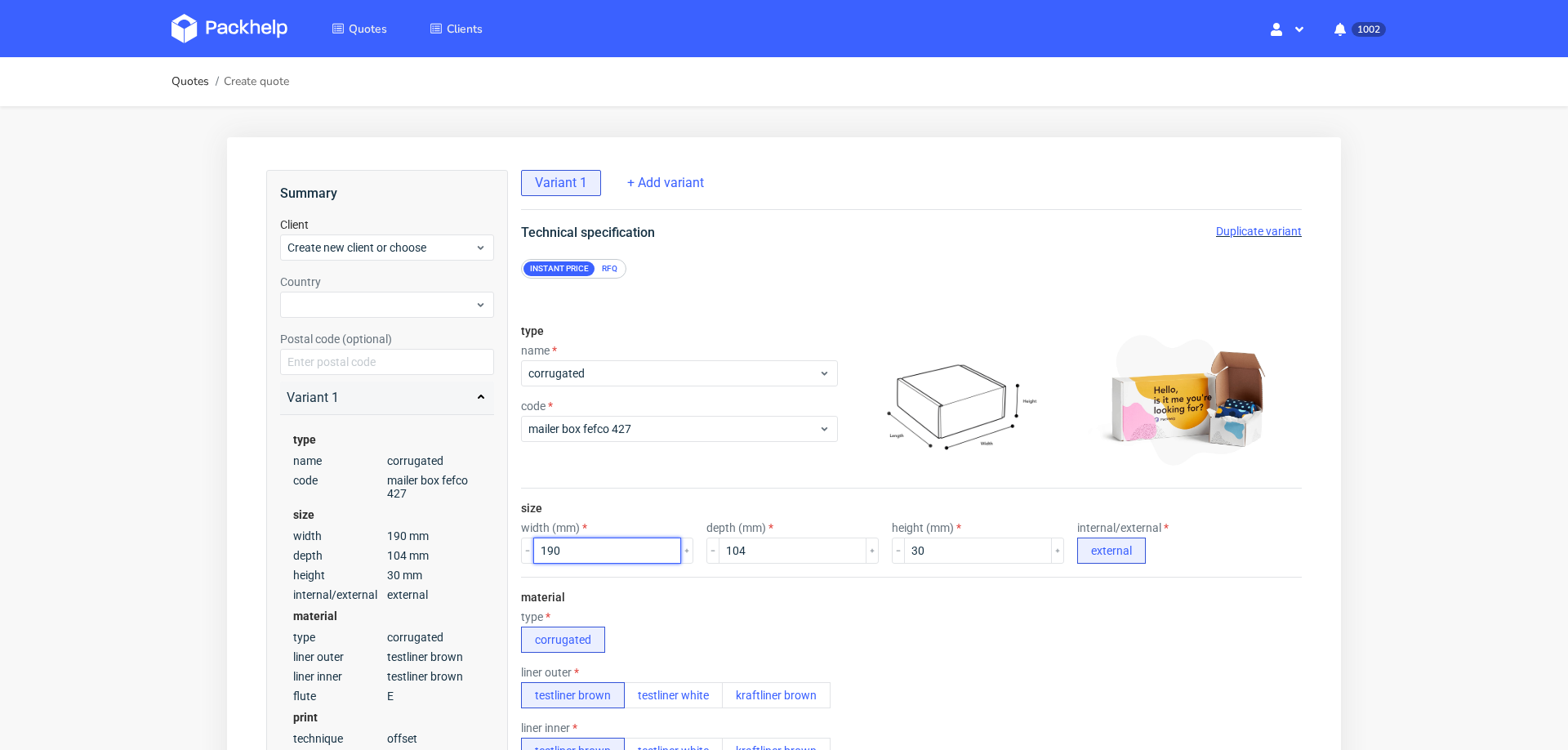
click at [576, 542] on input "190" at bounding box center [607, 551] width 148 height 26
type input "310"
click at [772, 550] on input "104" at bounding box center [793, 551] width 148 height 26
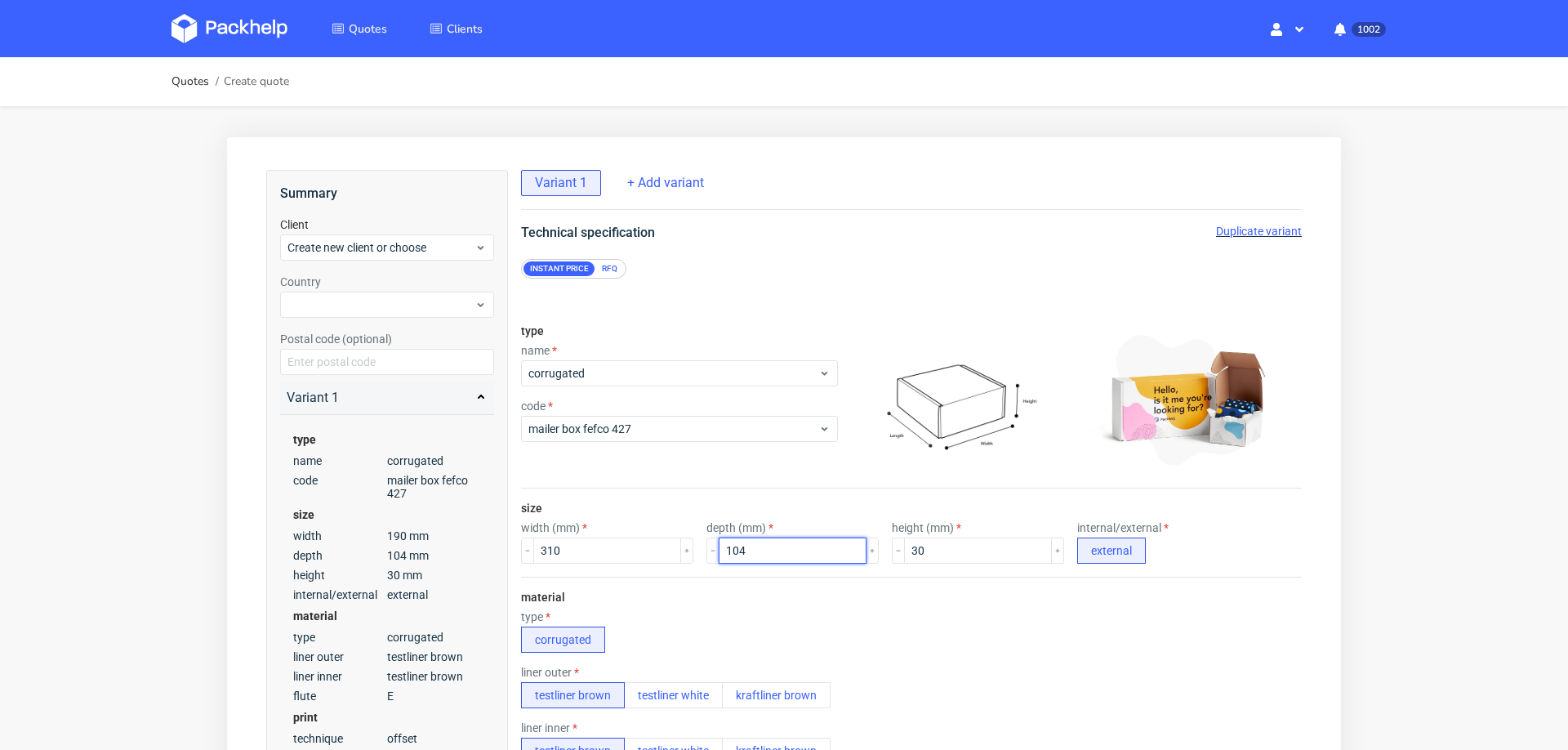
click at [772, 550] on input "104" at bounding box center [793, 551] width 148 height 26
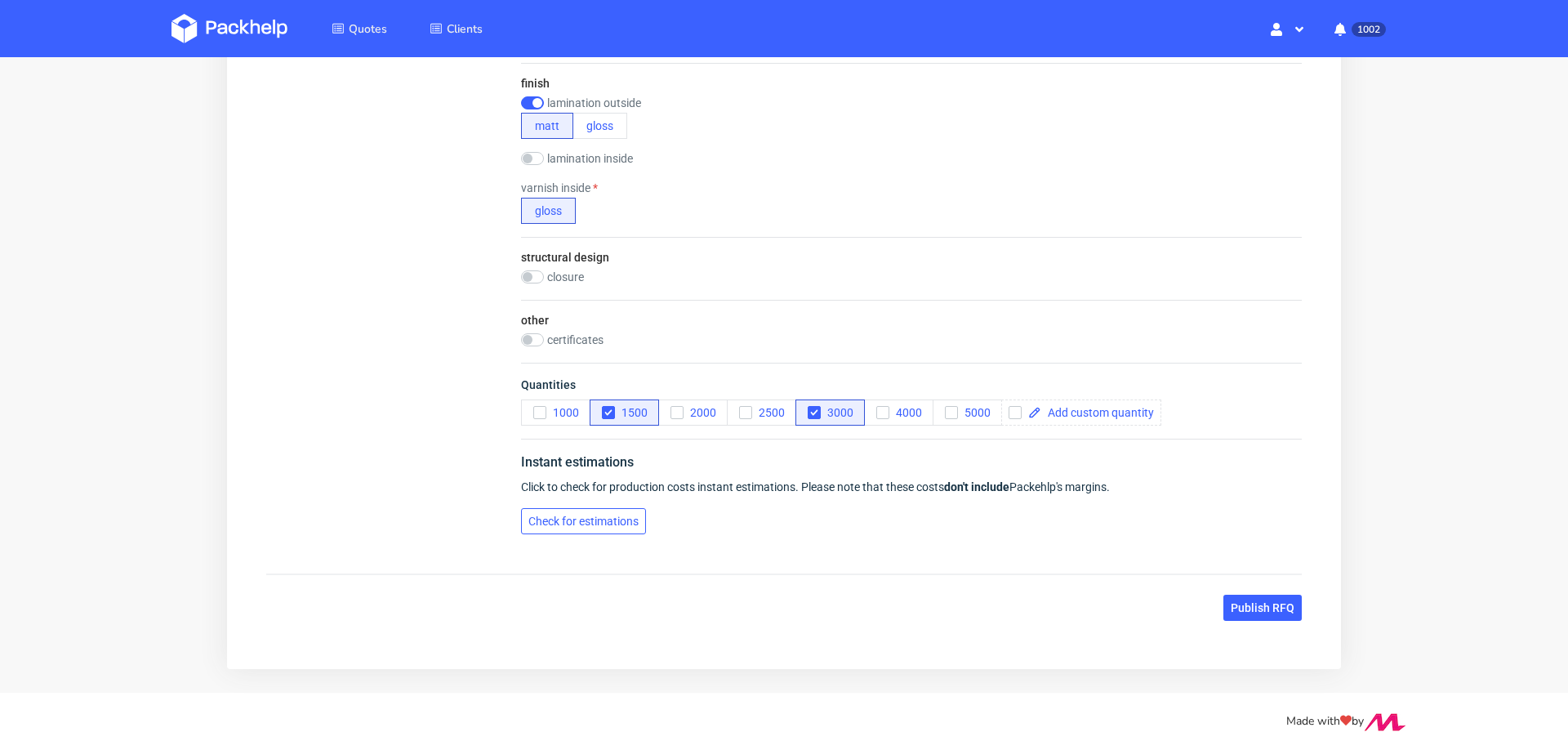
type input "229"
click at [602, 516] on span "Check for estimations" at bounding box center [583, 521] width 110 height 11
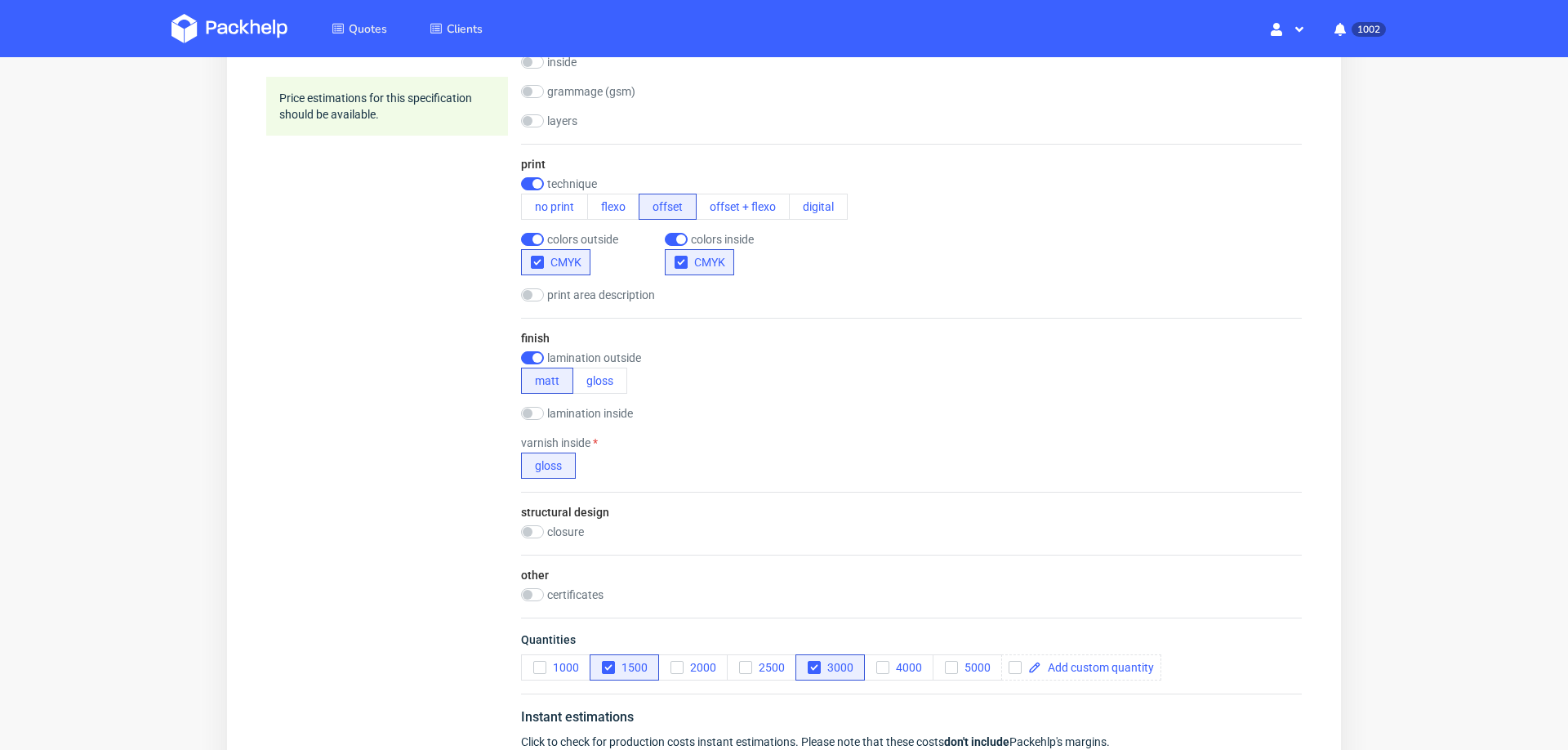
scroll to position [598, 0]
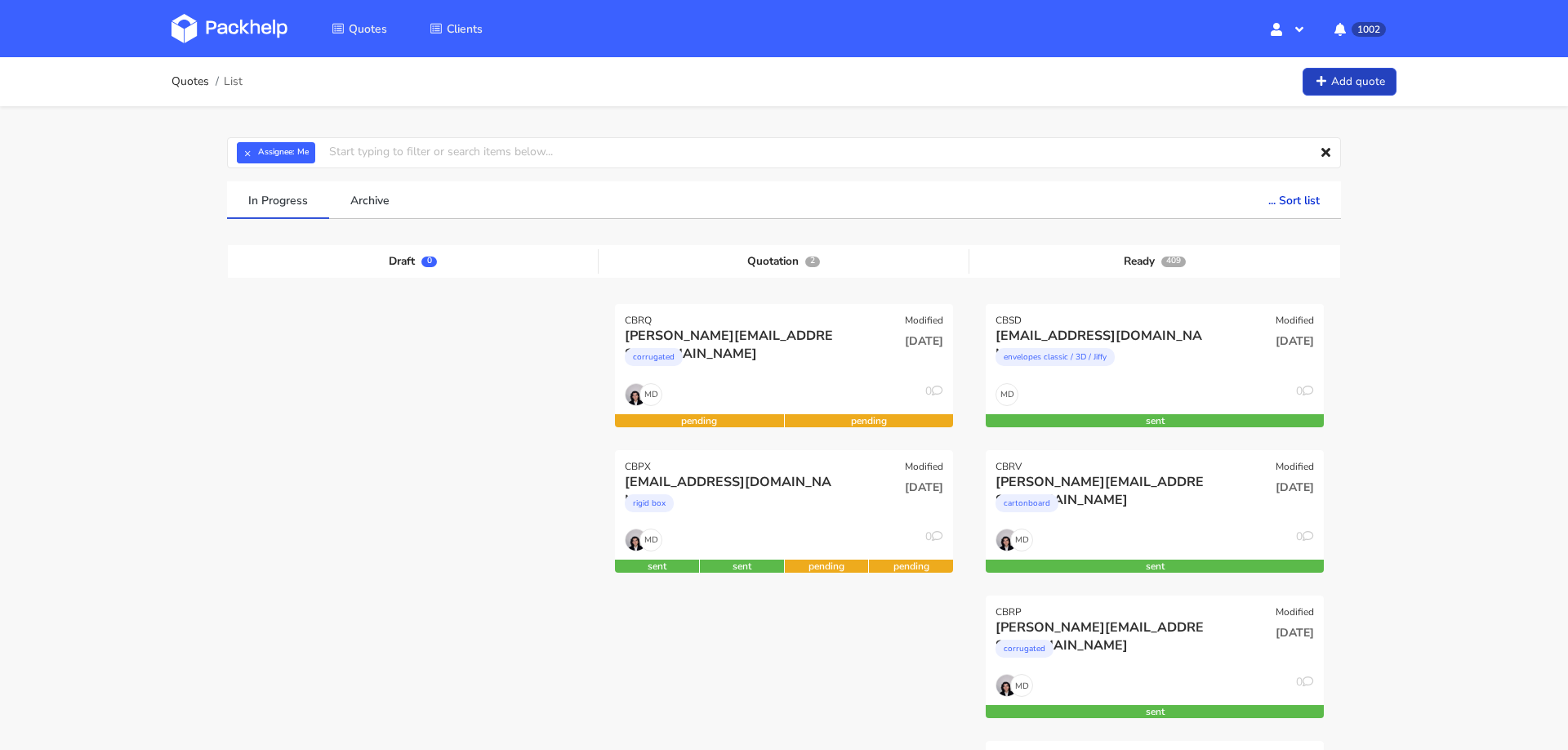
click at [1360, 92] on link "Add quote" at bounding box center [1349, 82] width 94 height 29
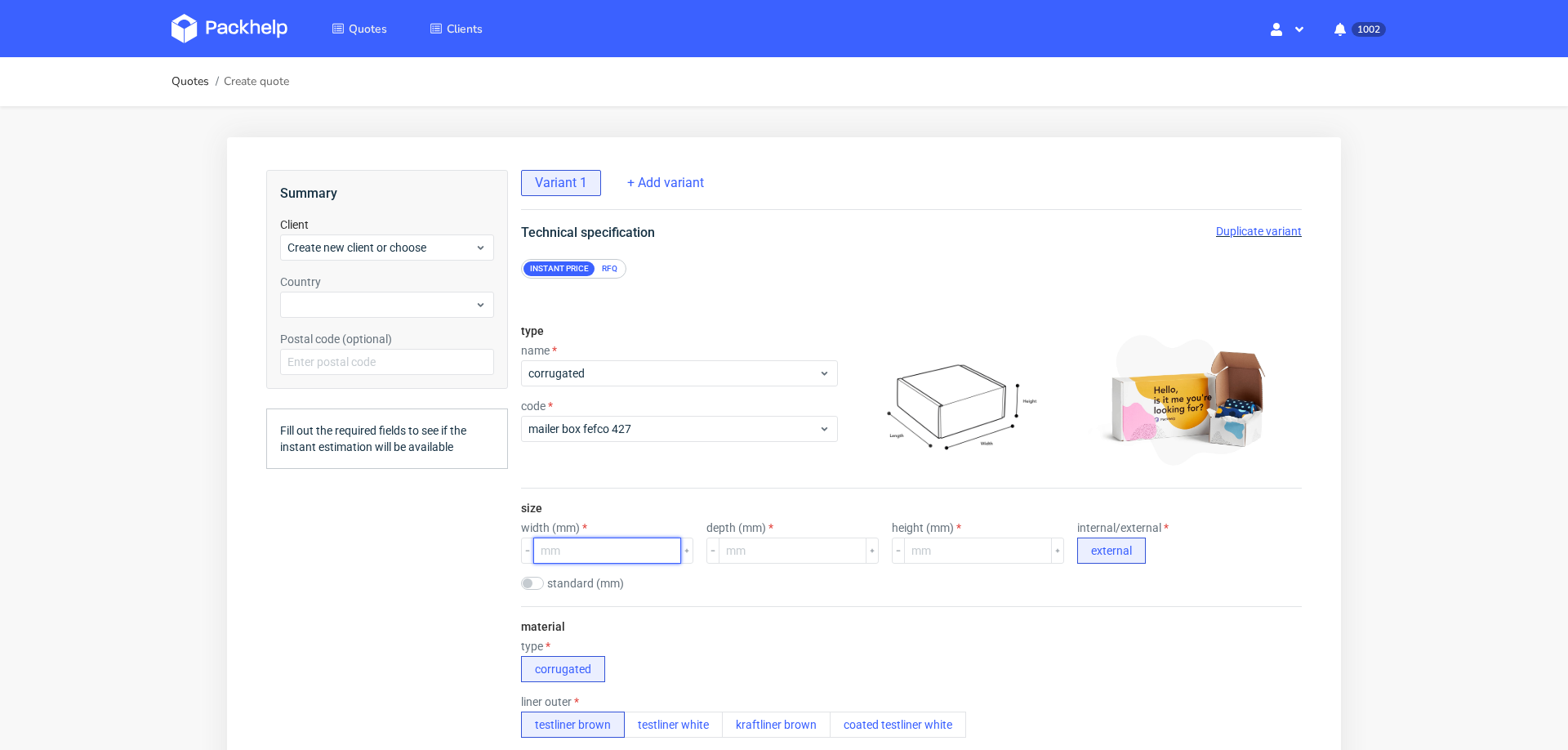
click at [600, 550] on input "number" at bounding box center [607, 551] width 148 height 26
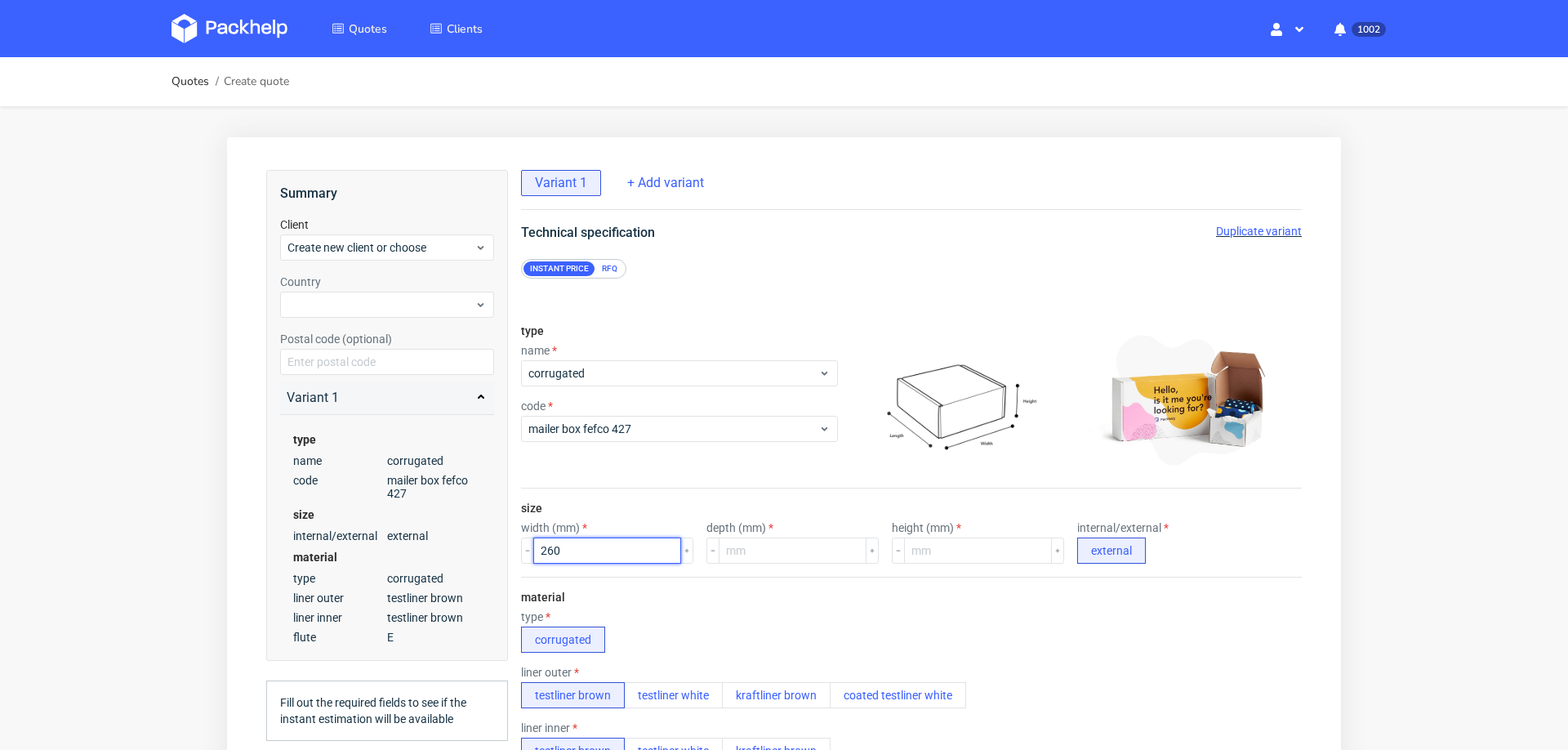
type input "260"
type input "200"
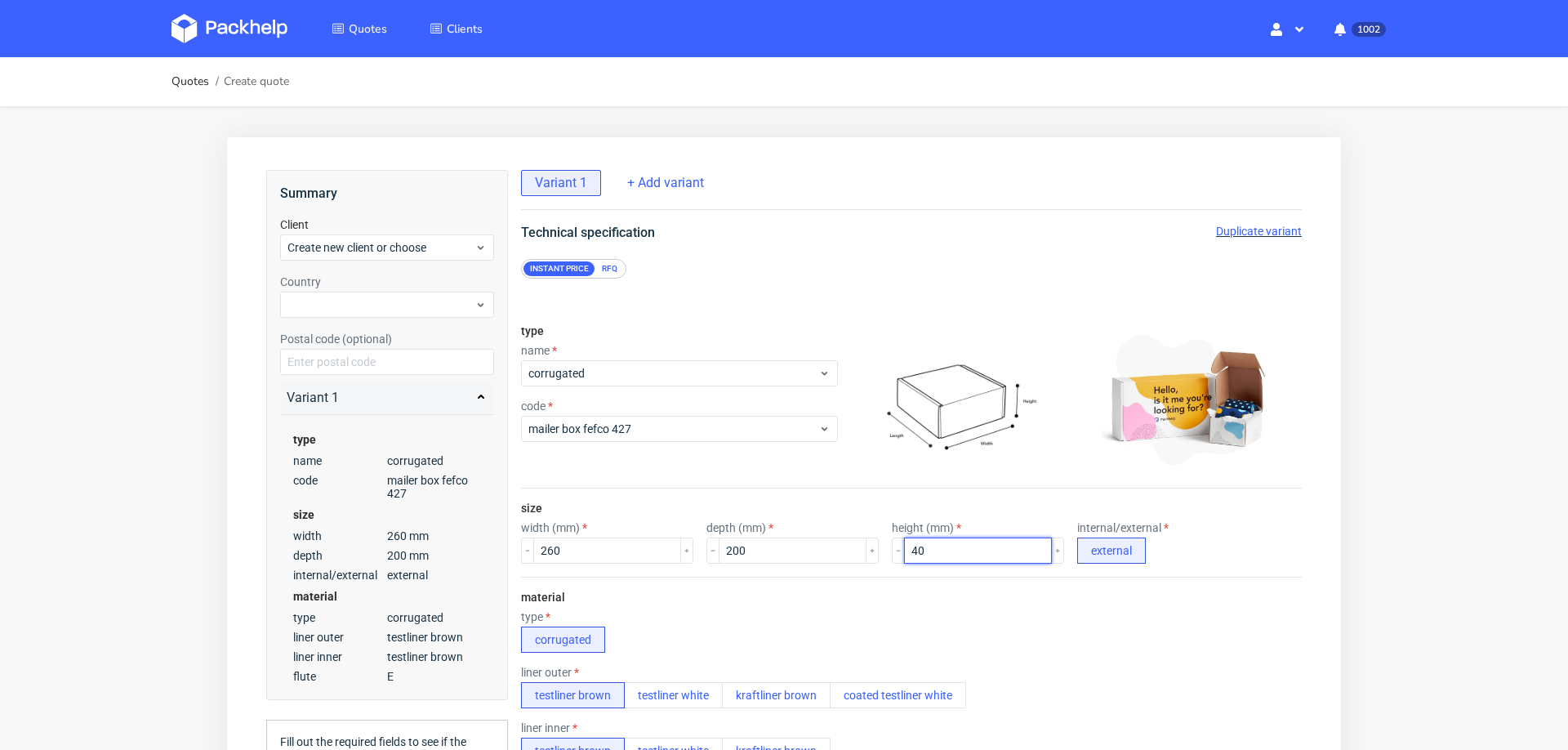
type input "40"
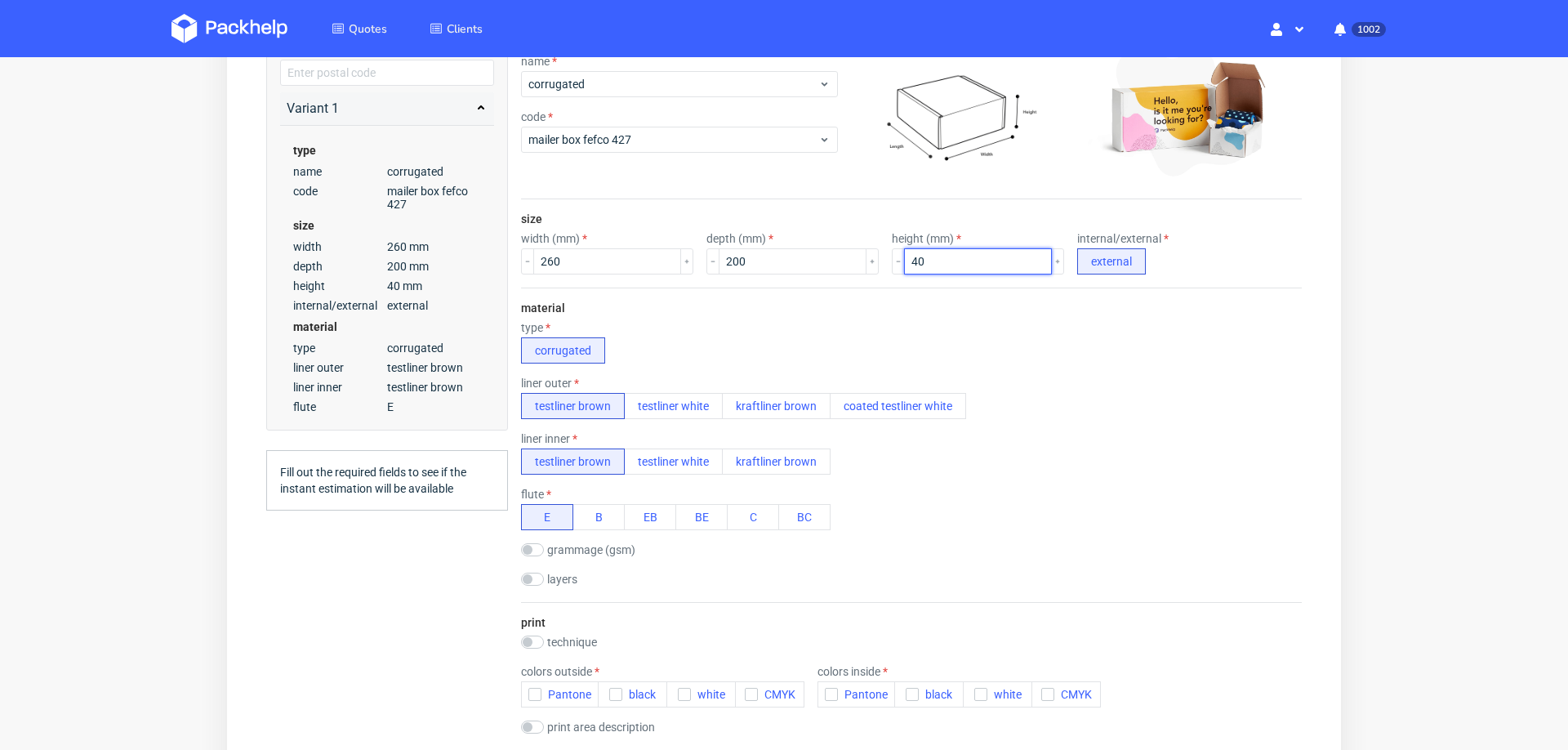
scroll to position [342, 0]
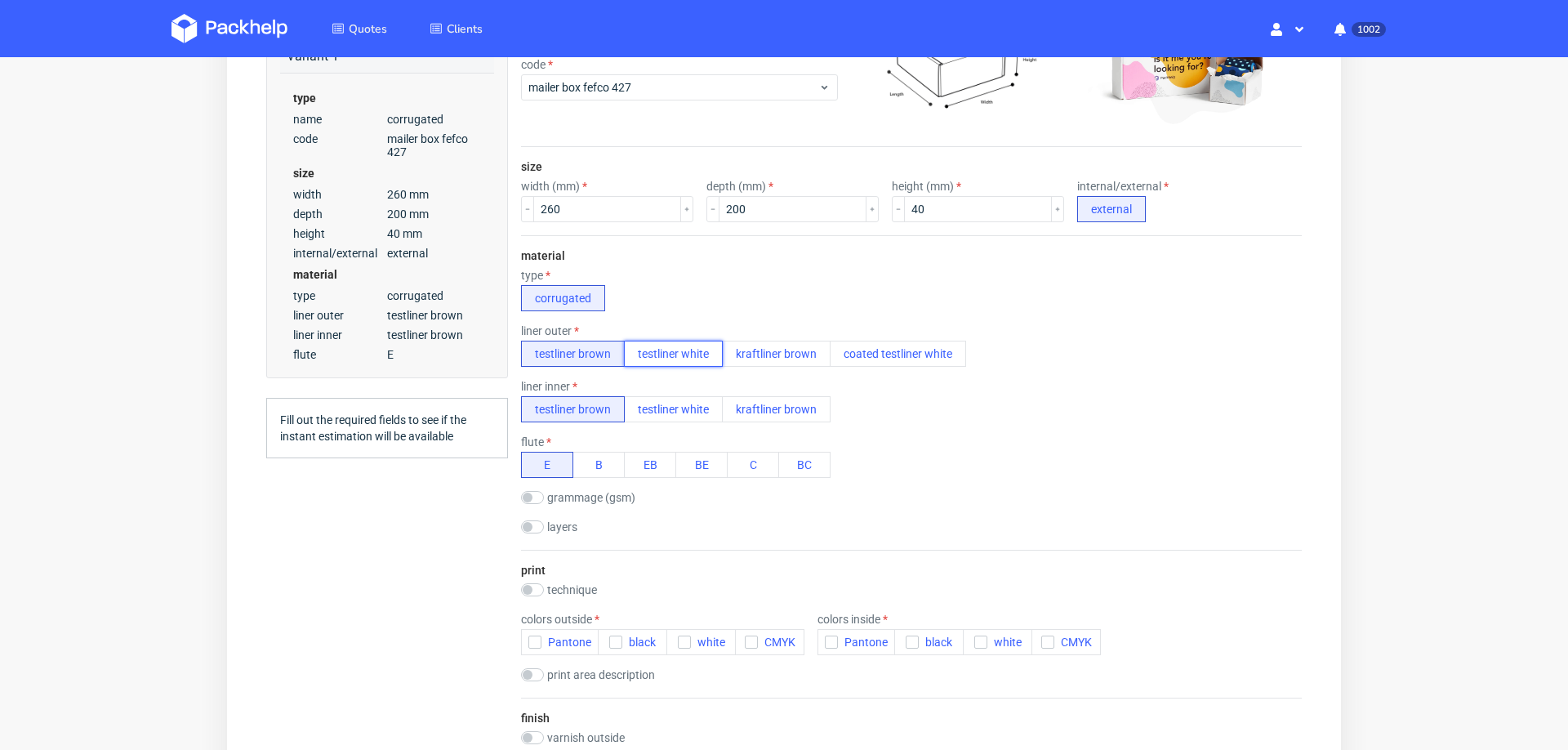
click at [681, 341] on button "testliner white" at bounding box center [673, 354] width 99 height 26
click at [585, 354] on button "testliner brown" at bounding box center [573, 354] width 104 height 26
click at [794, 341] on button "kraftliner brown" at bounding box center [776, 354] width 109 height 26
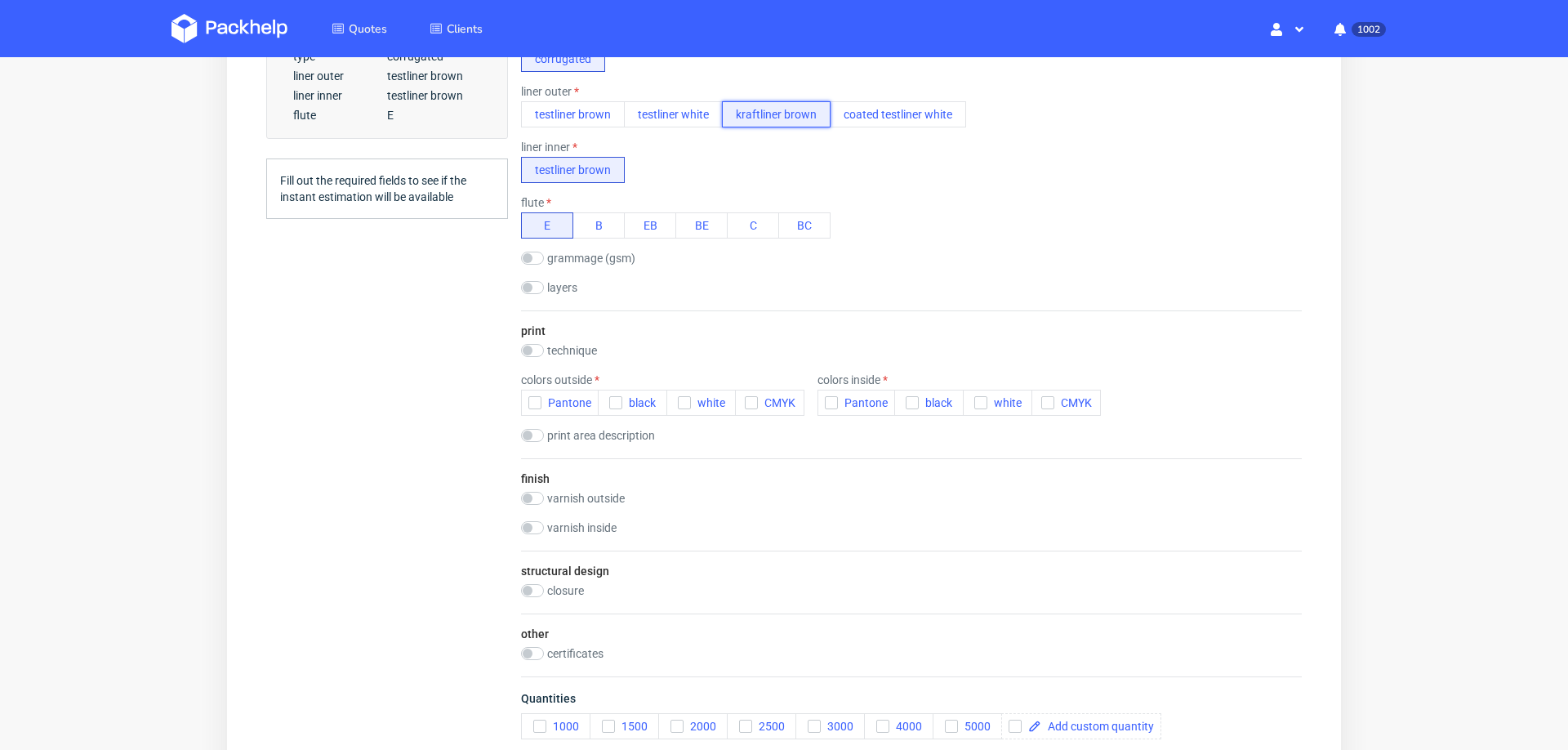
scroll to position [584, 0]
click at [531, 341] on input "checkbox" at bounding box center [533, 347] width 23 height 13
checkbox input "true"
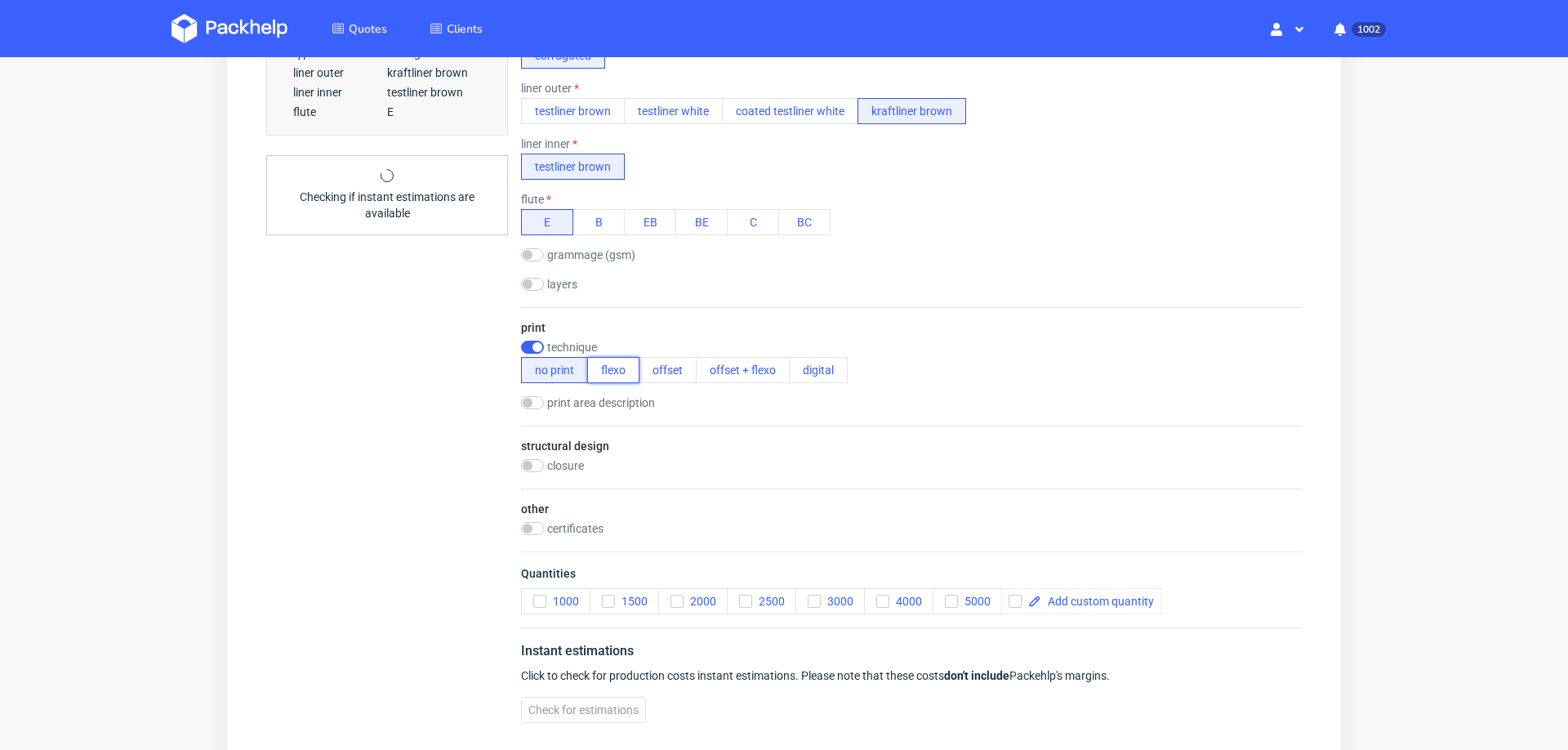
click at [595, 373] on button "flexo" at bounding box center [614, 370] width 52 height 26
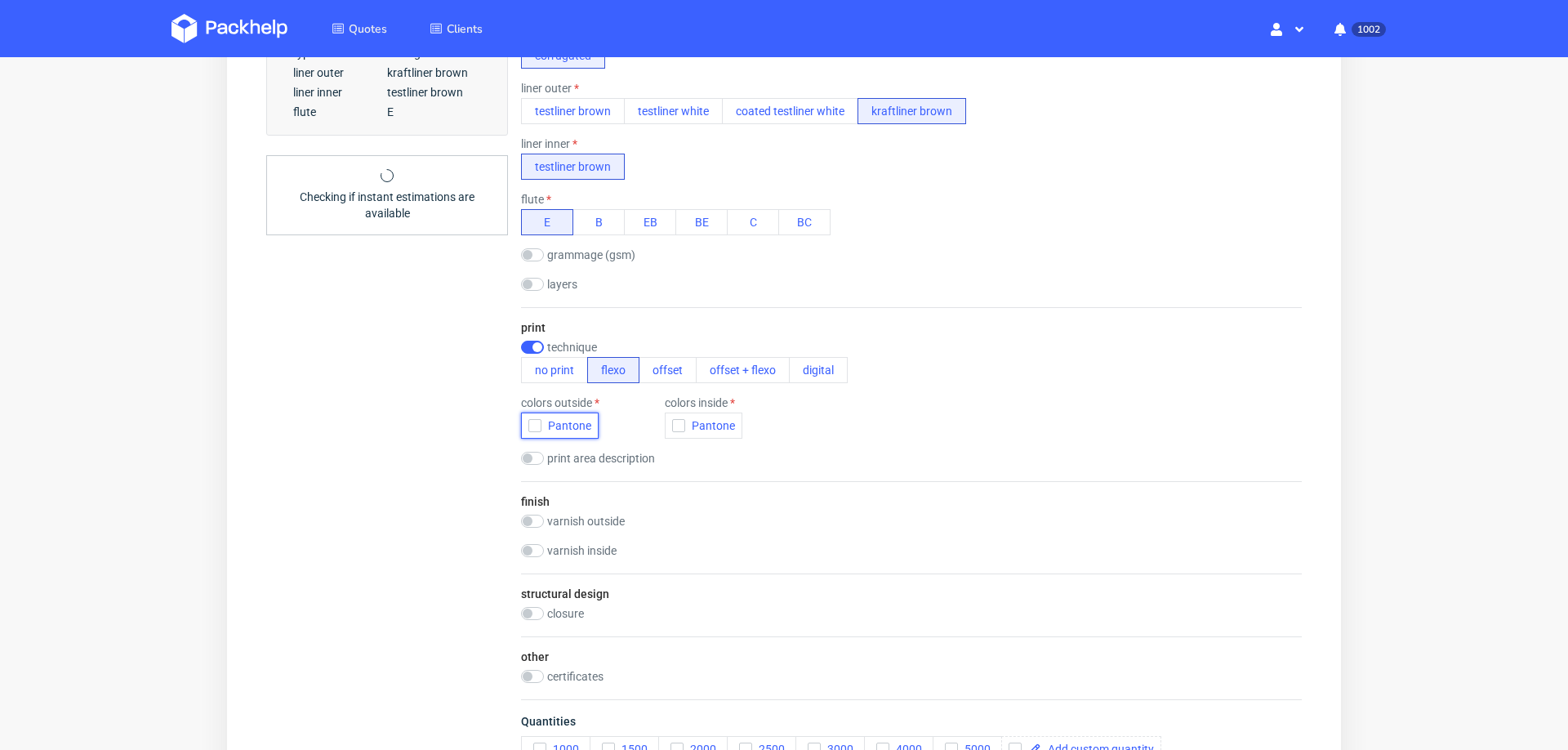
click at [538, 423] on use "button" at bounding box center [535, 426] width 7 height 6
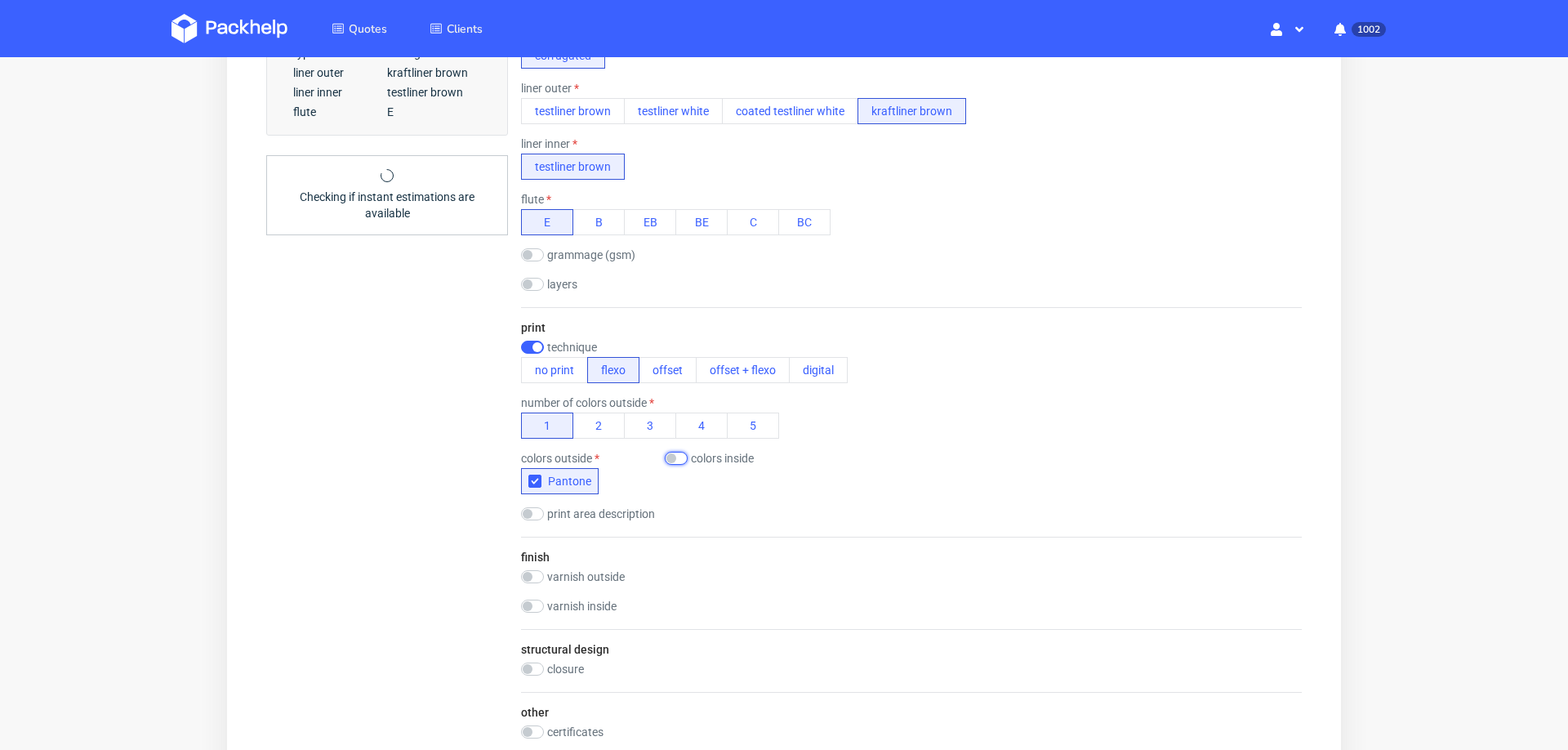
click at [680, 453] on input "checkbox" at bounding box center [677, 458] width 23 height 13
checkbox input "true"
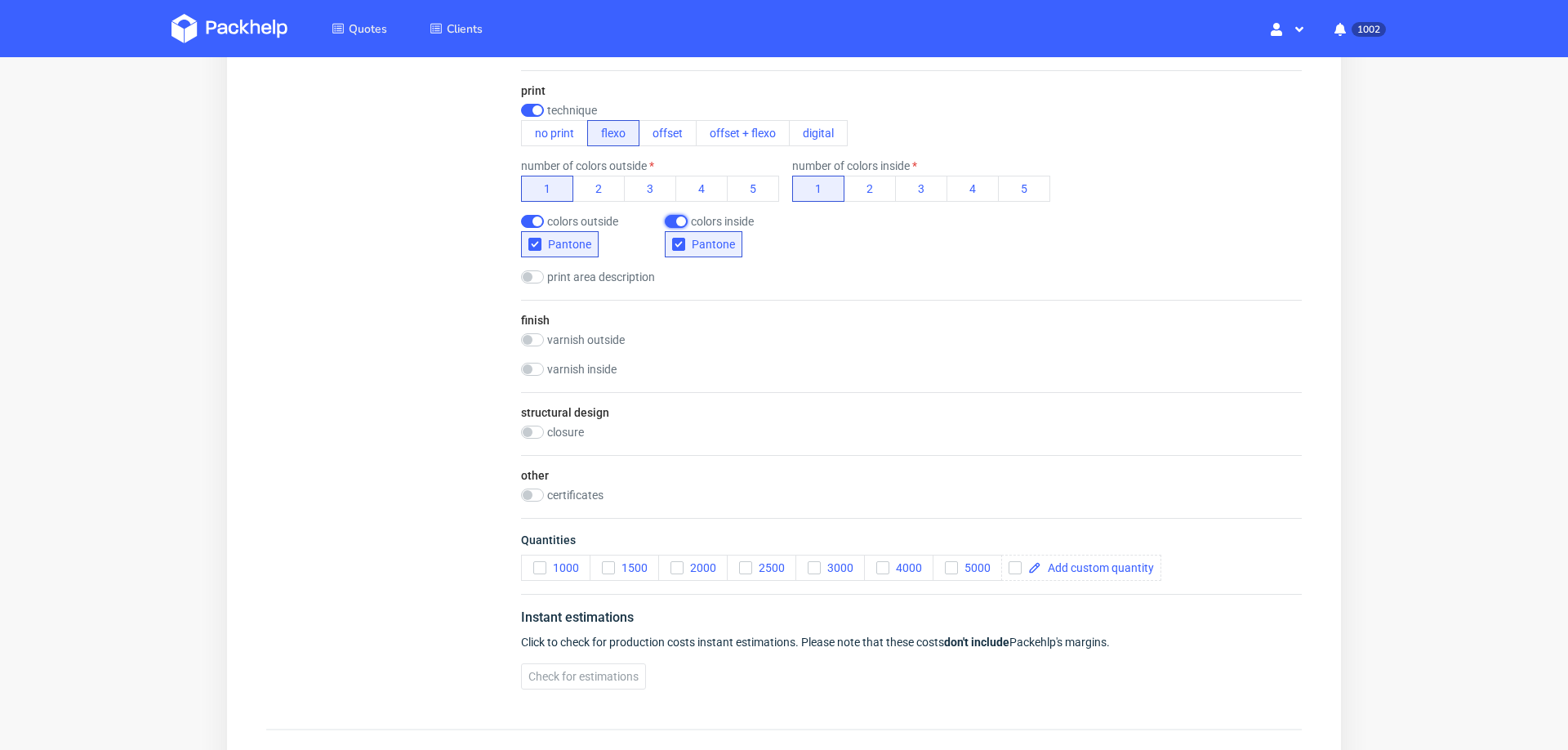
scroll to position [833, 0]
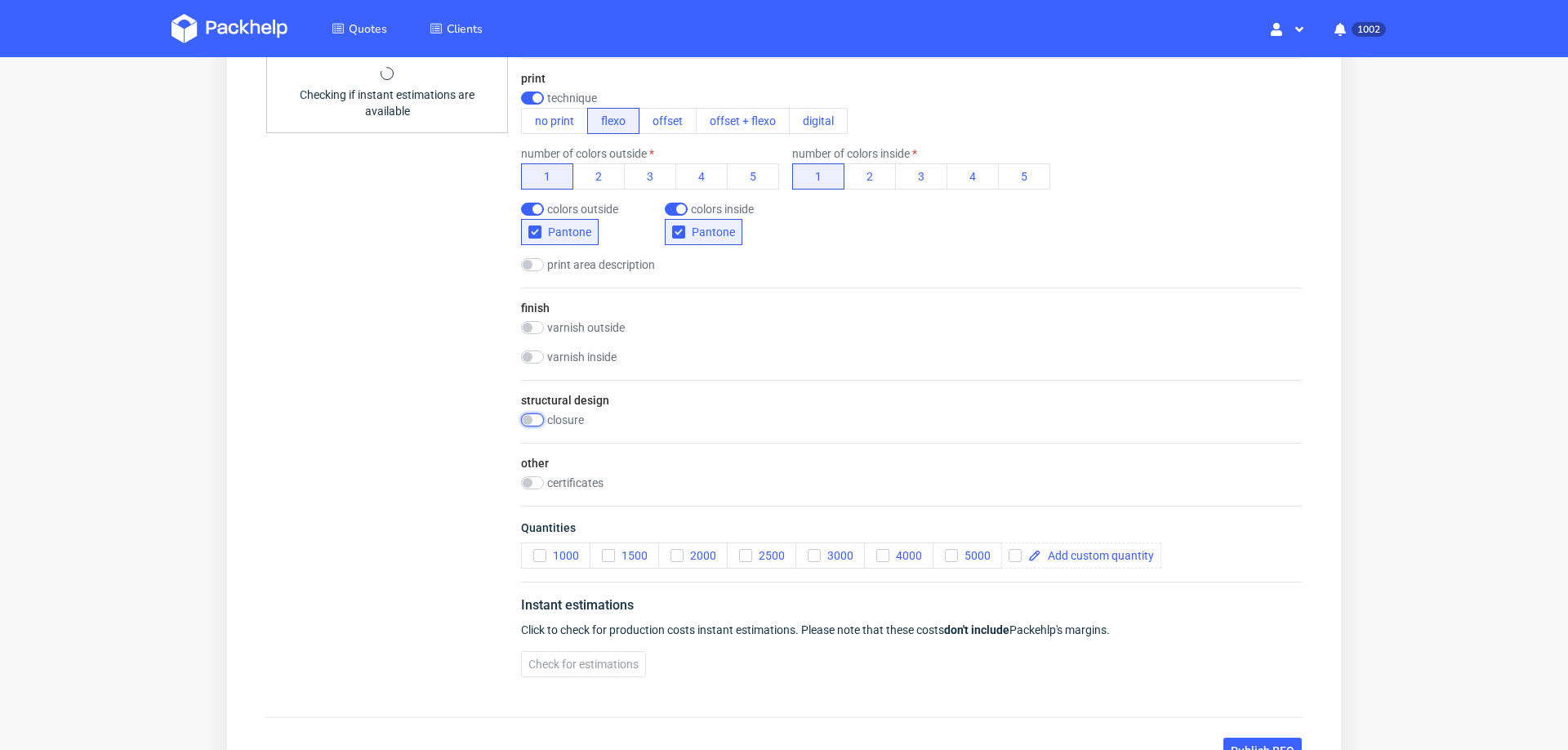
click at [536, 413] on input "checkbox" at bounding box center [533, 420] width 23 height 13
checkbox input "true"
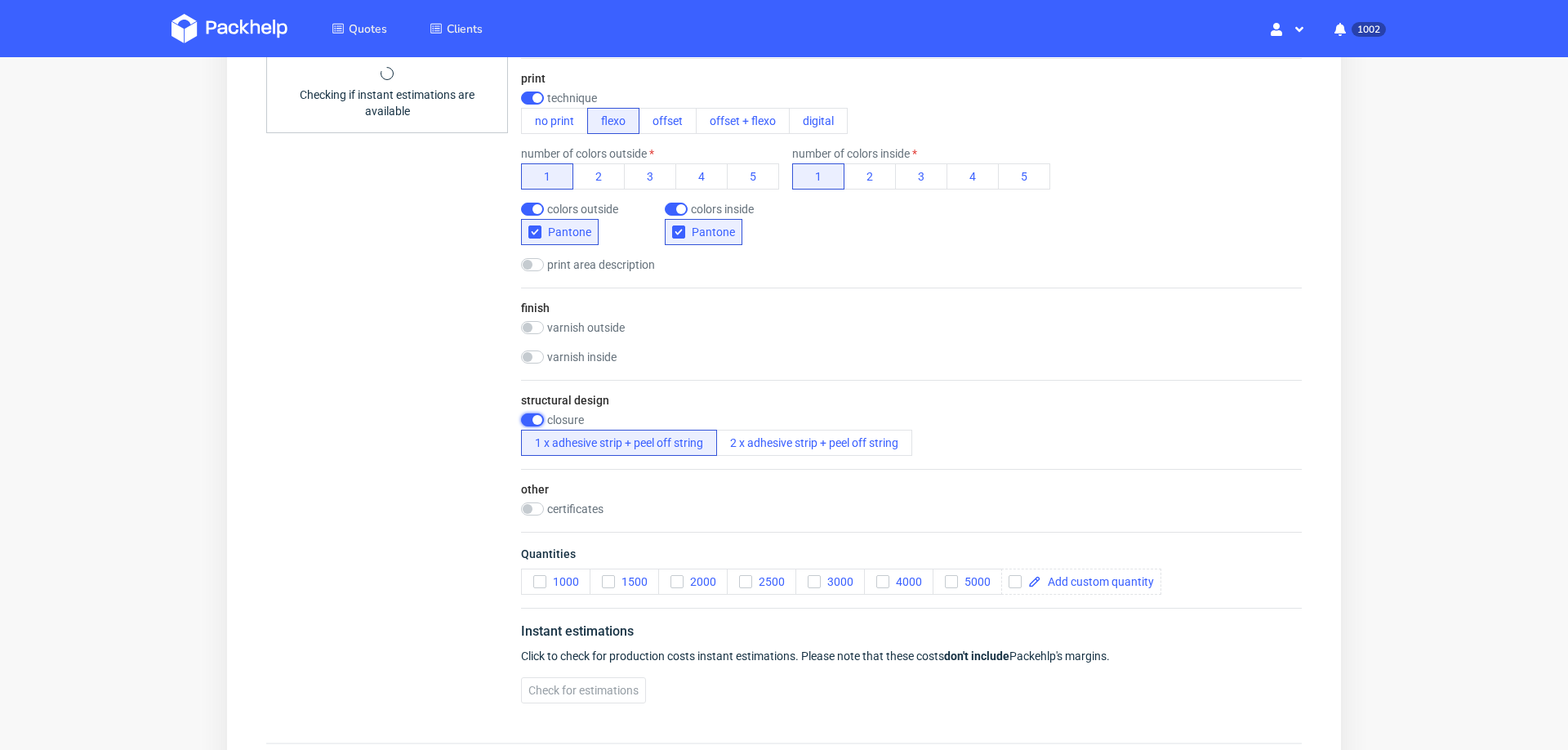
scroll to position [6, 0]
click at [547, 575] on span "1000" at bounding box center [563, 582] width 33 height 13
click at [529, 569] on button "1000" at bounding box center [556, 582] width 69 height 26
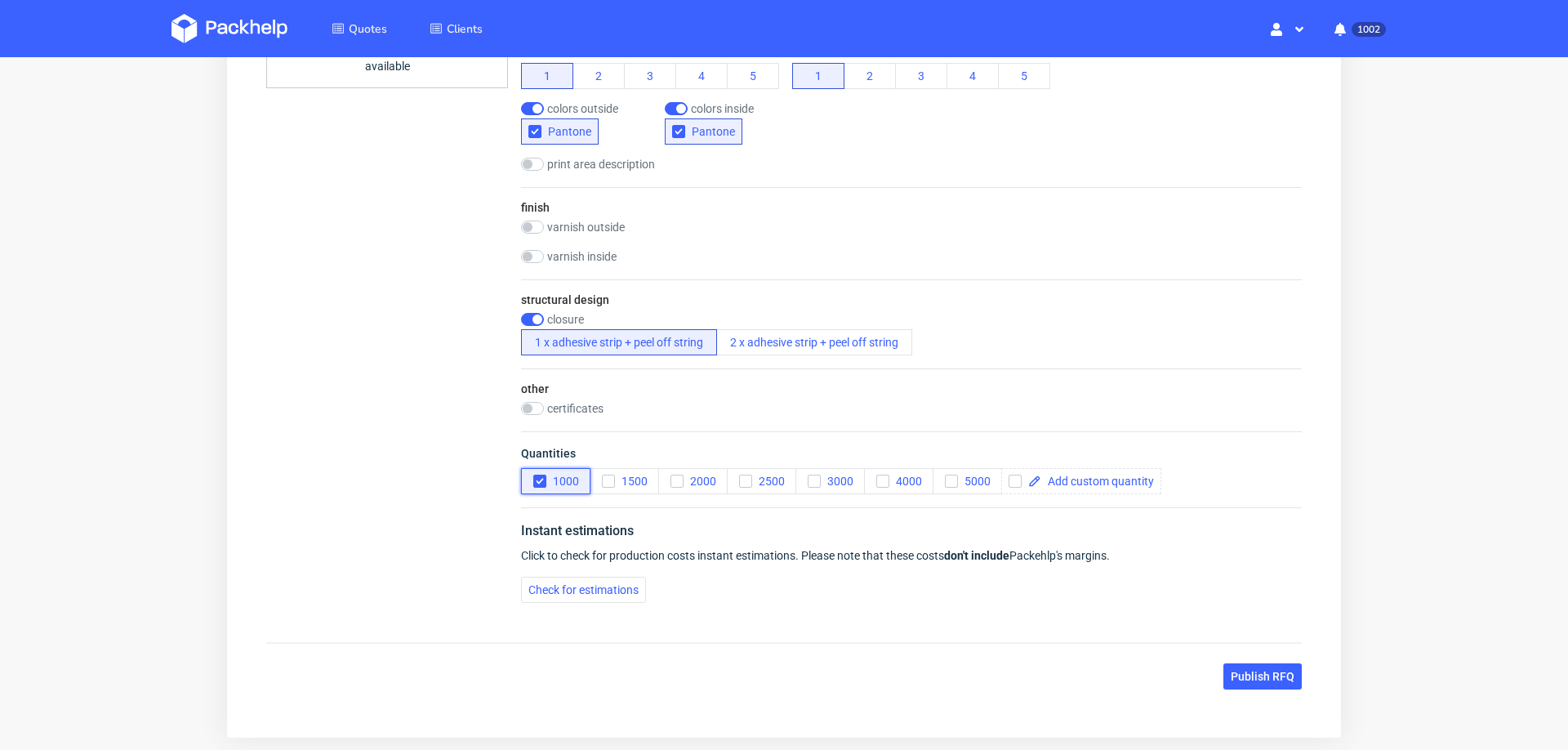
scroll to position [962, 0]
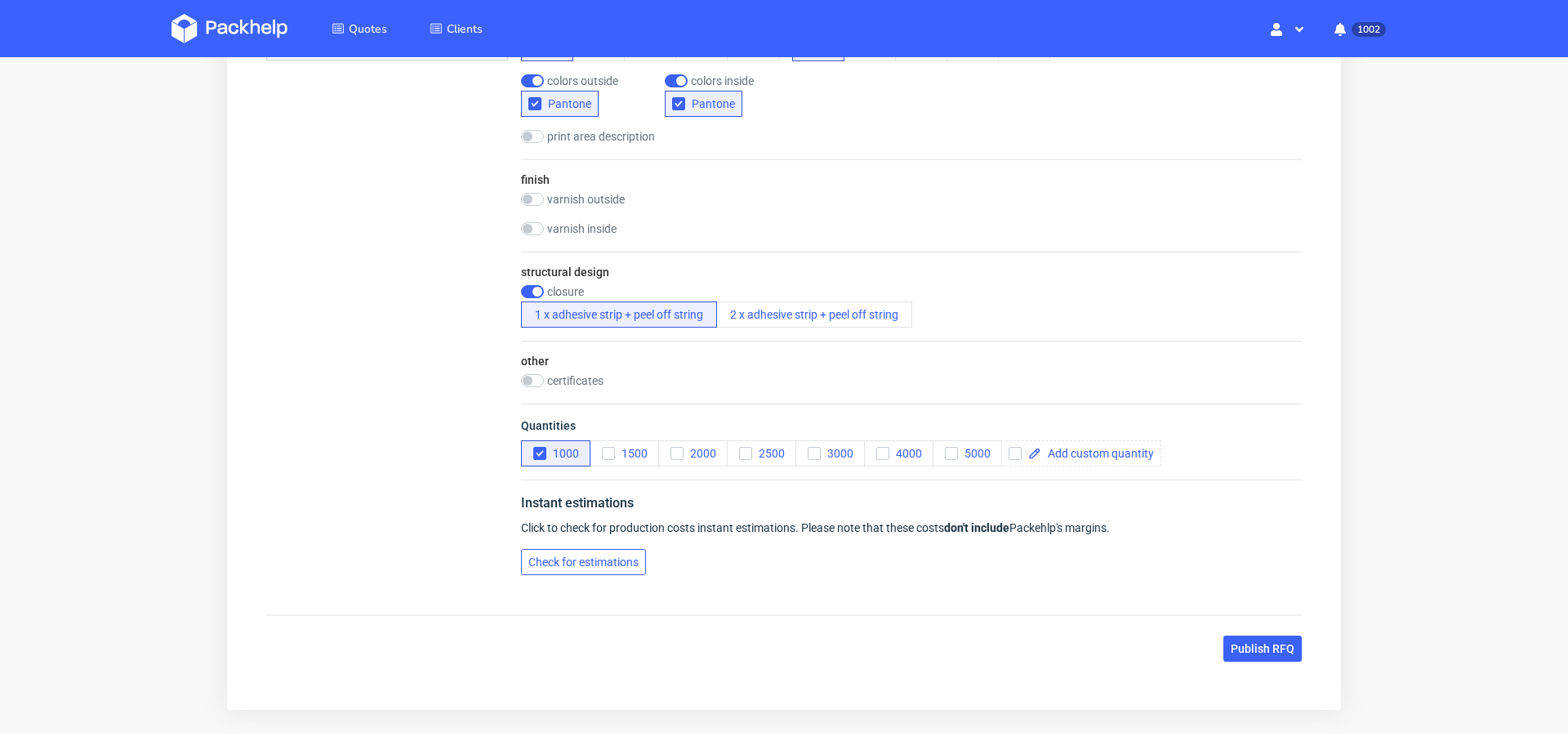
click at [578, 556] on span "Check for estimations" at bounding box center [583, 562] width 110 height 11
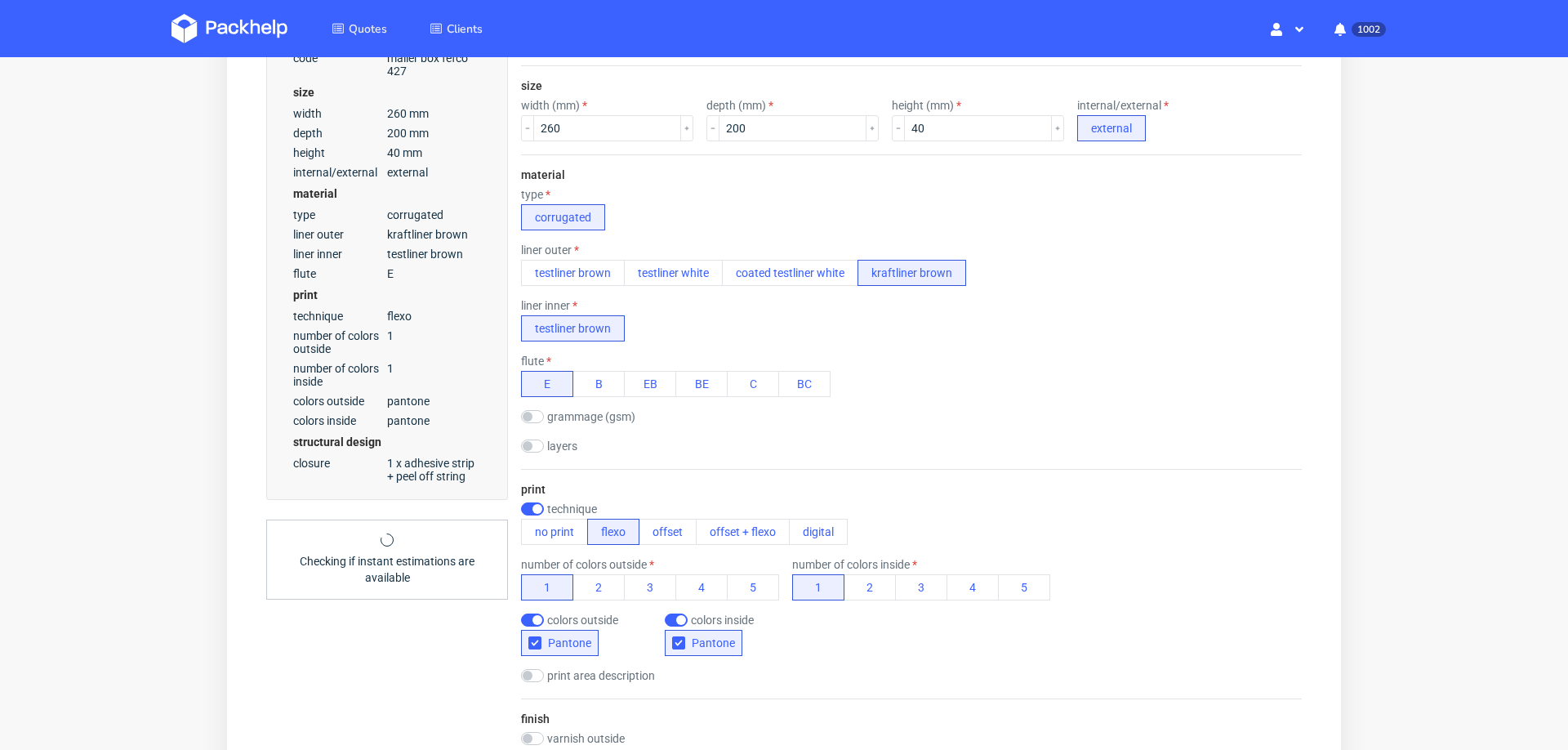
scroll to position [0, 0]
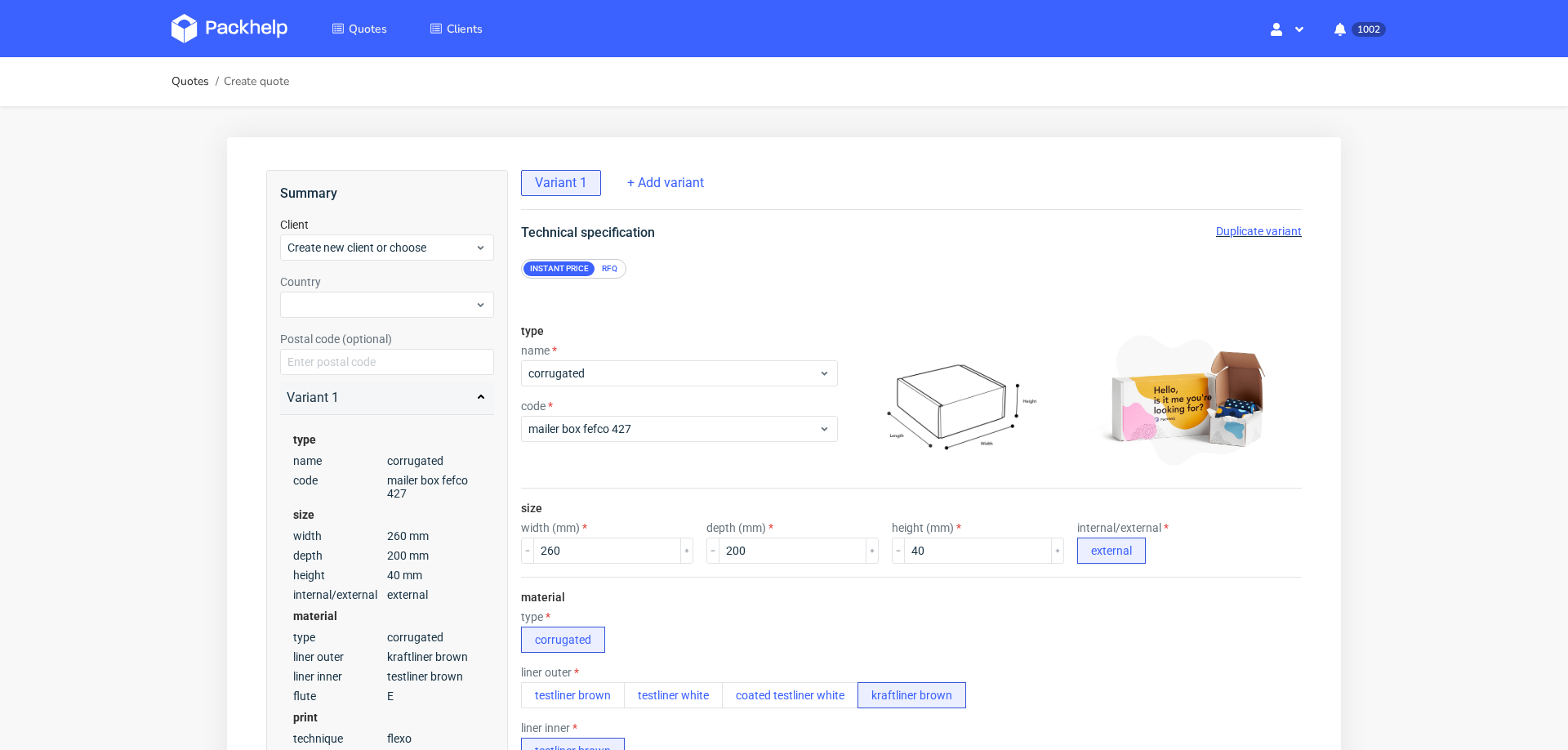
click at [418, 261] on div "Summary Client Create new client or choose Country Postal code (optional) Varia…" at bounding box center [387, 546] width 242 height 752
click at [441, 243] on span "Create new client or choose" at bounding box center [381, 248] width 187 height 16
click at [422, 284] on div "Add new client" at bounding box center [387, 285] width 202 height 29
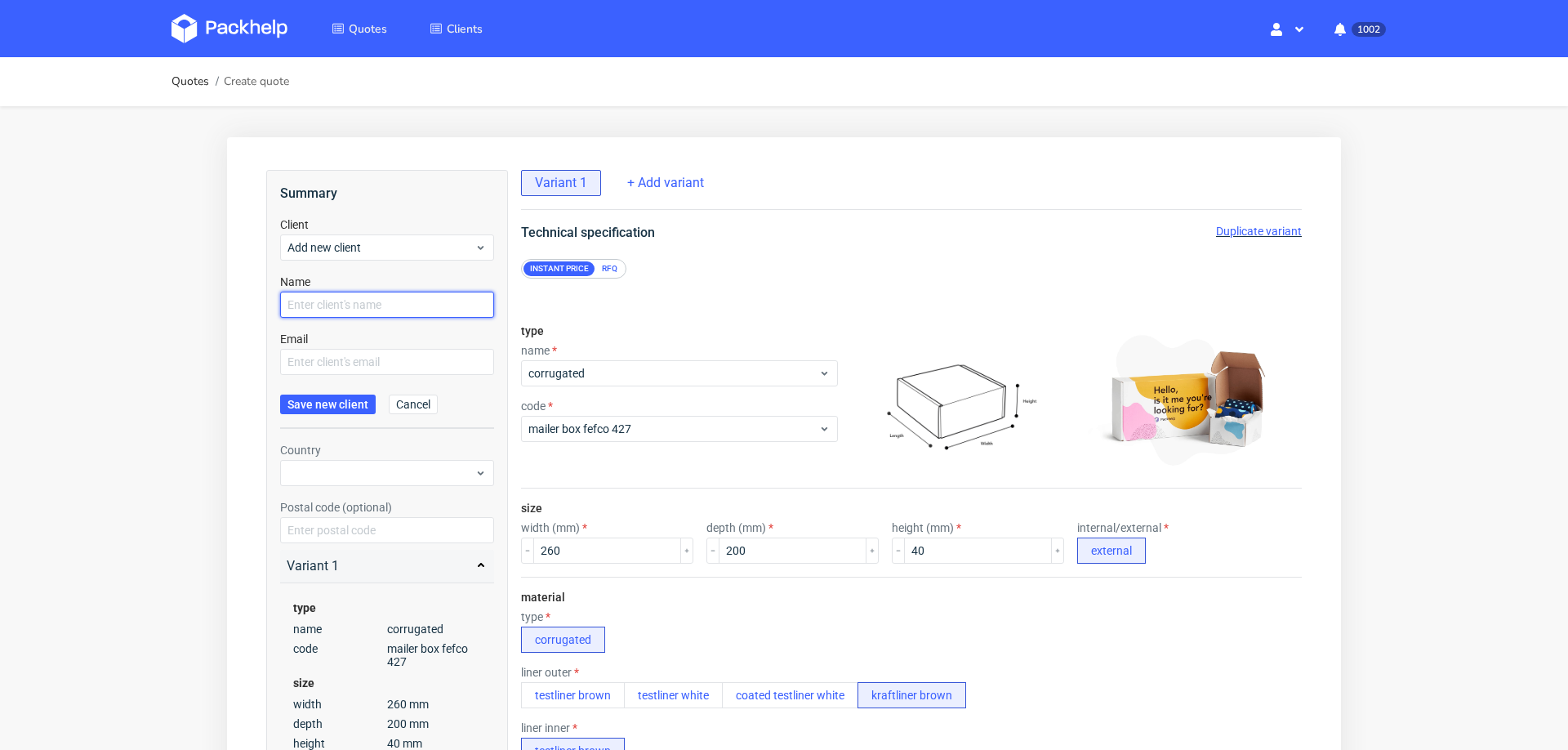
click at [405, 305] on input "text" at bounding box center [387, 305] width 214 height 26
paste input "claven.contact@gmail.com"
type input "claven.contact@gmail.com"
click at [372, 362] on input "text" at bounding box center [387, 362] width 214 height 26
paste input "claven.contact@gmail.com"
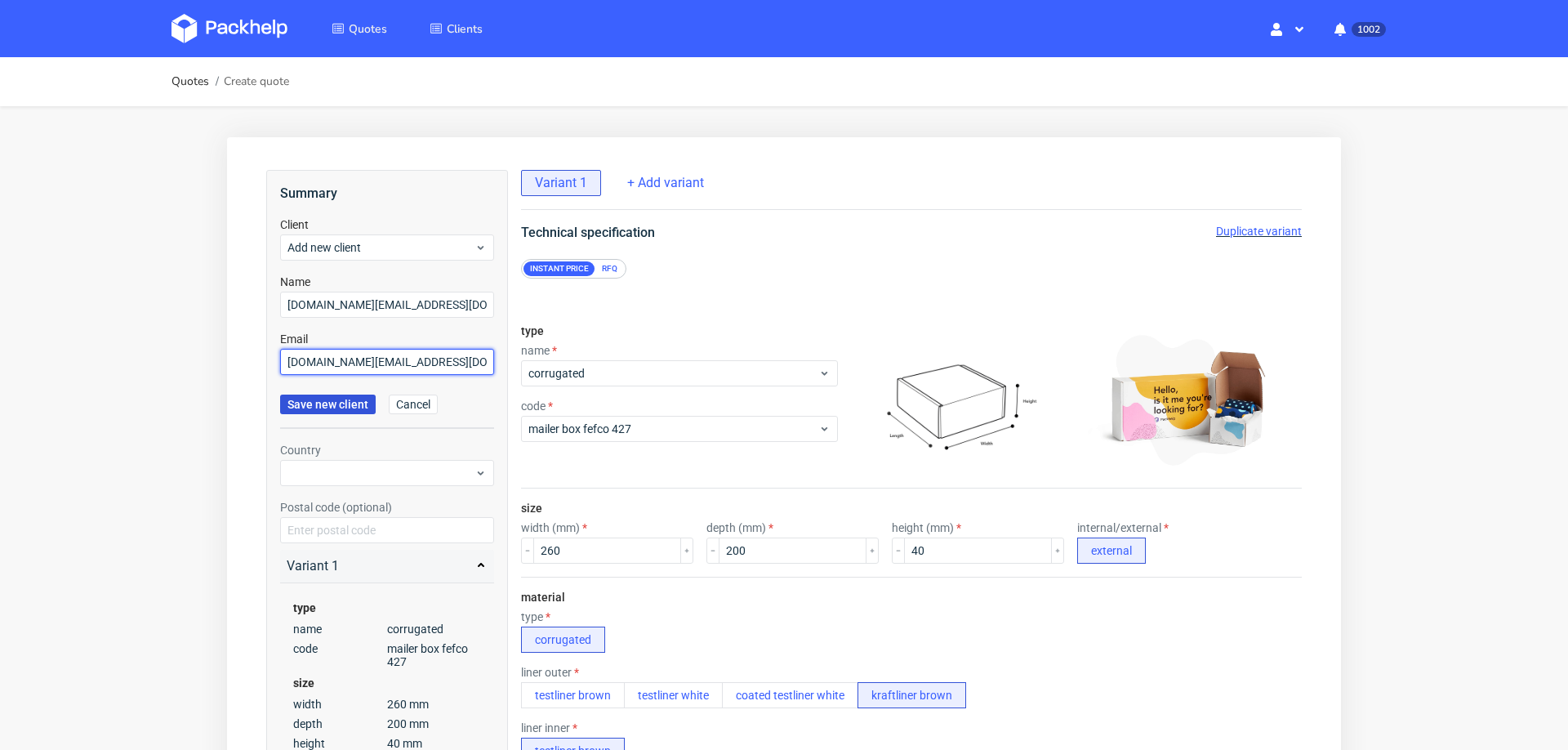
type input "claven.contact@gmail.com"
click at [337, 406] on span "Save new client" at bounding box center [328, 404] width 81 height 11
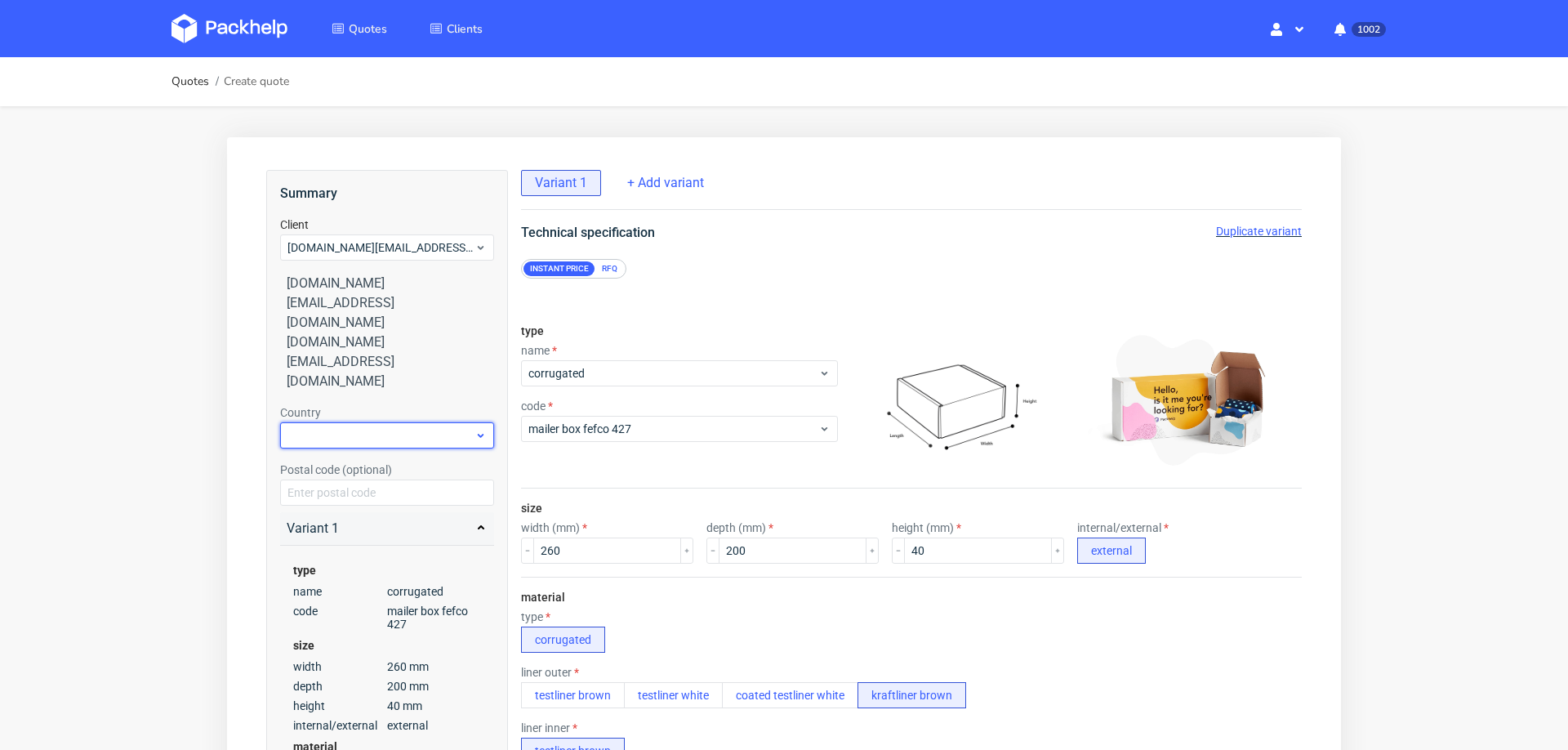
click at [325, 422] on div at bounding box center [387, 435] width 214 height 26
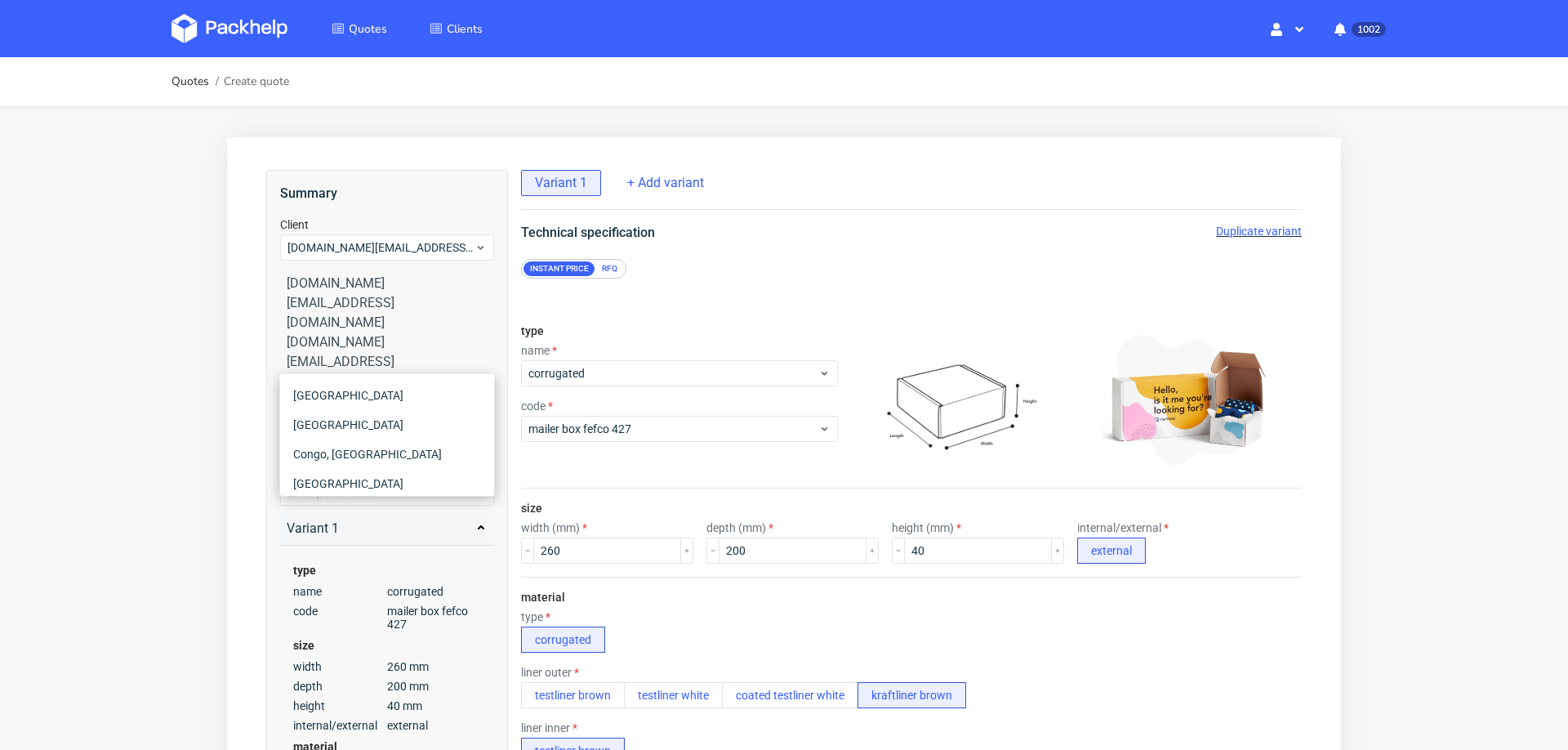
type input "d"
type input "ger"
click at [392, 440] on div "Niger" at bounding box center [387, 454] width 202 height 29
click at [397, 404] on div "Country Niger Postal code (optional)" at bounding box center [387, 455] width 214 height 101
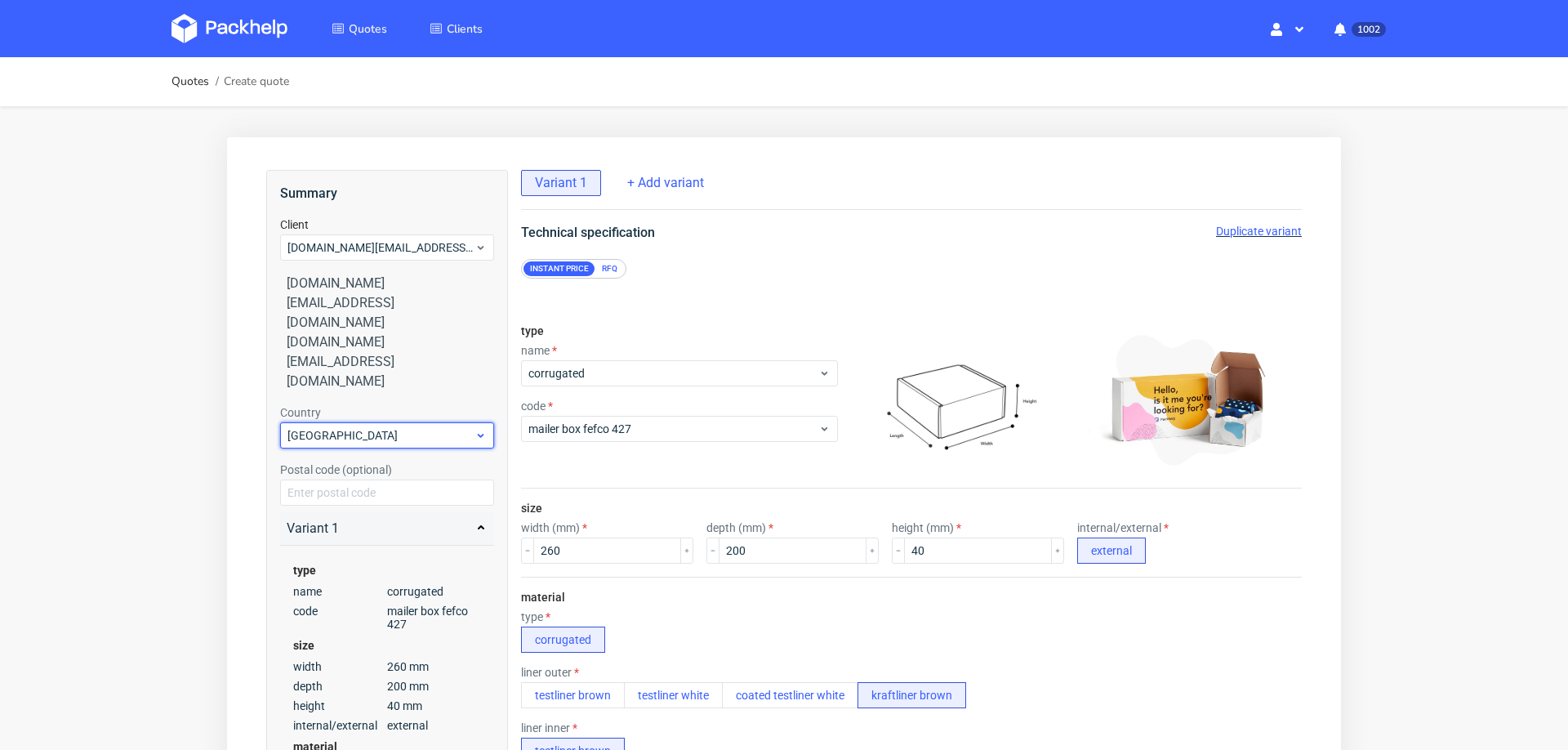
click at [405, 422] on div "Niger" at bounding box center [387, 435] width 214 height 26
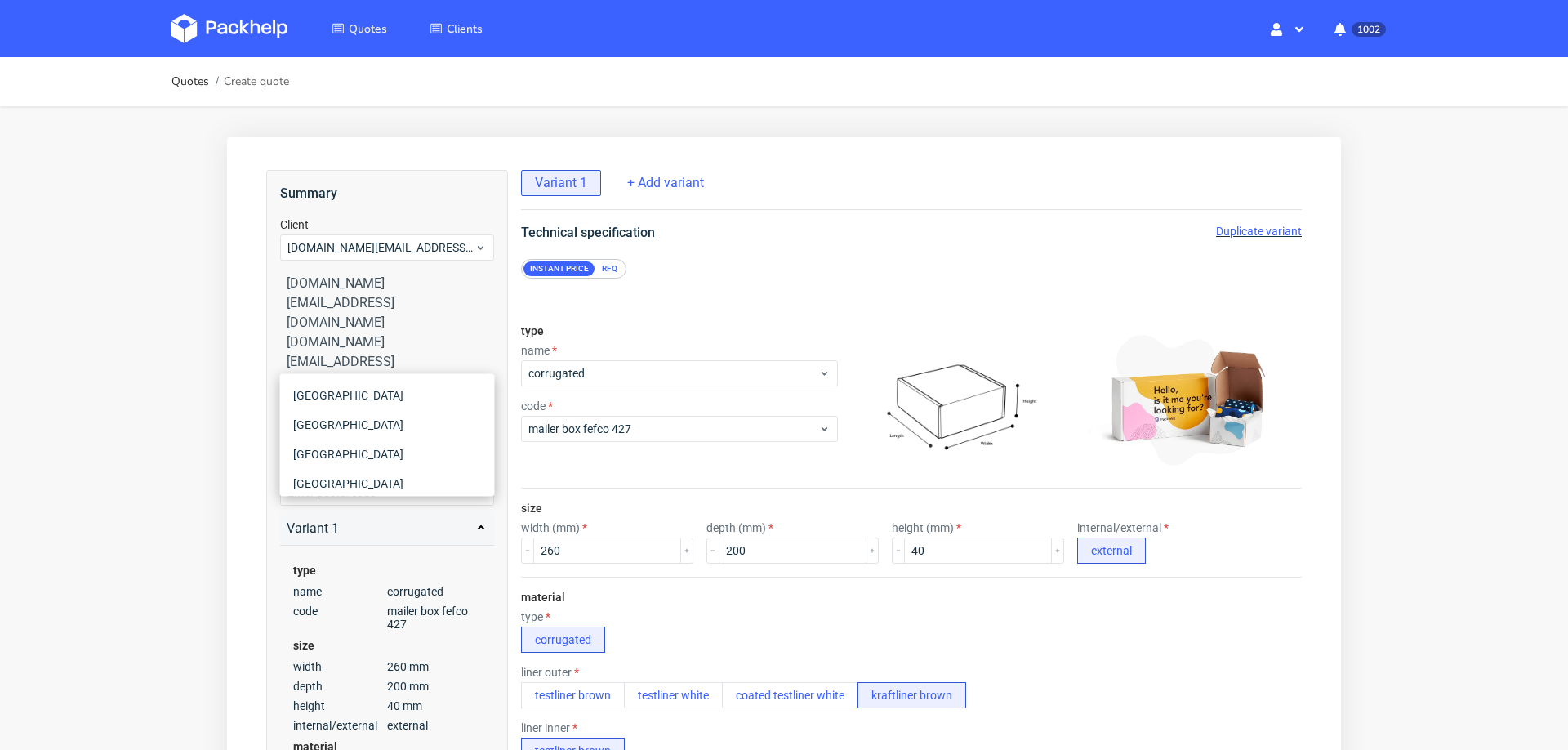
scroll to position [4679, 0]
type input "ger"
click at [351, 405] on div "[GEOGRAPHIC_DATA]" at bounding box center [387, 417] width 202 height 29
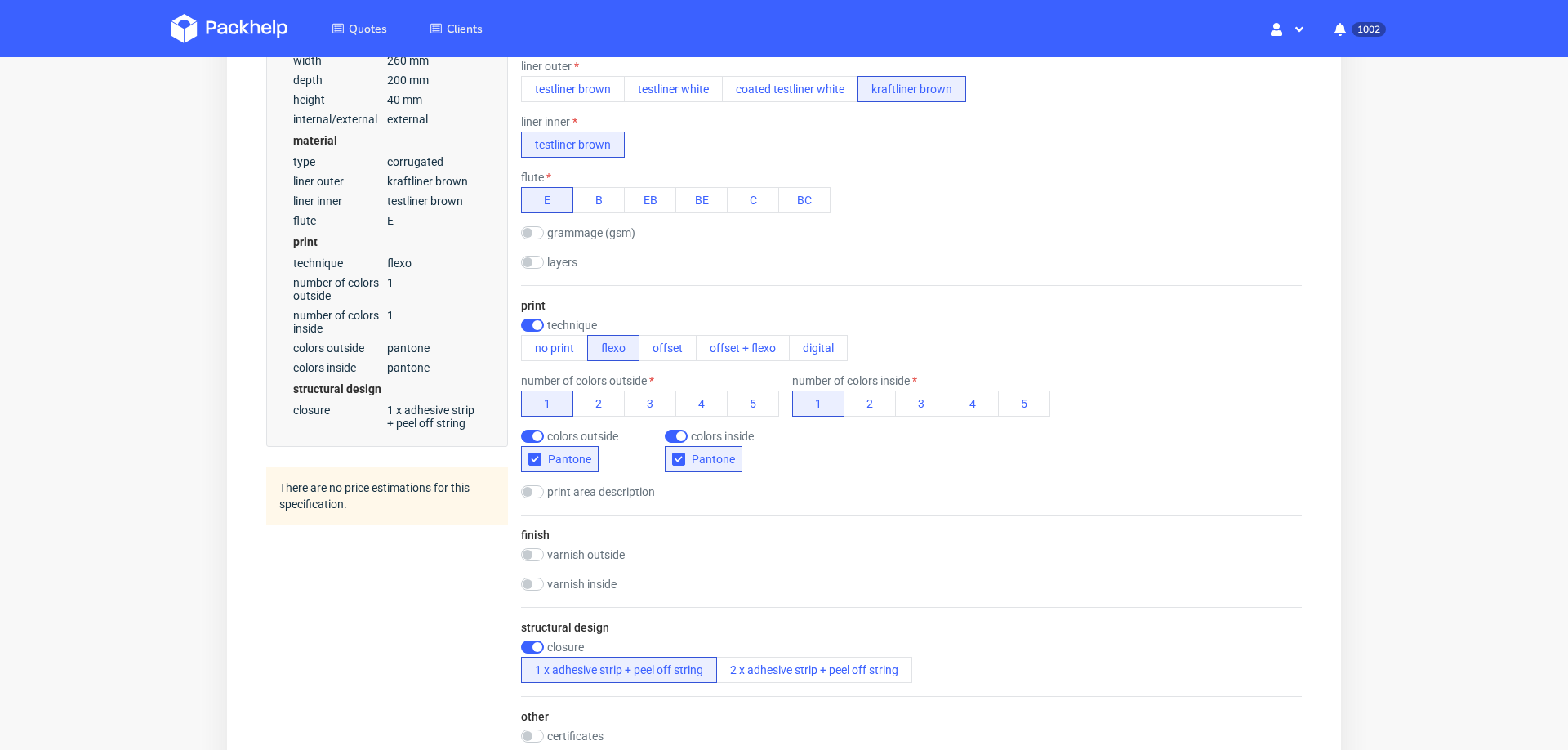
scroll to position [1002, 0]
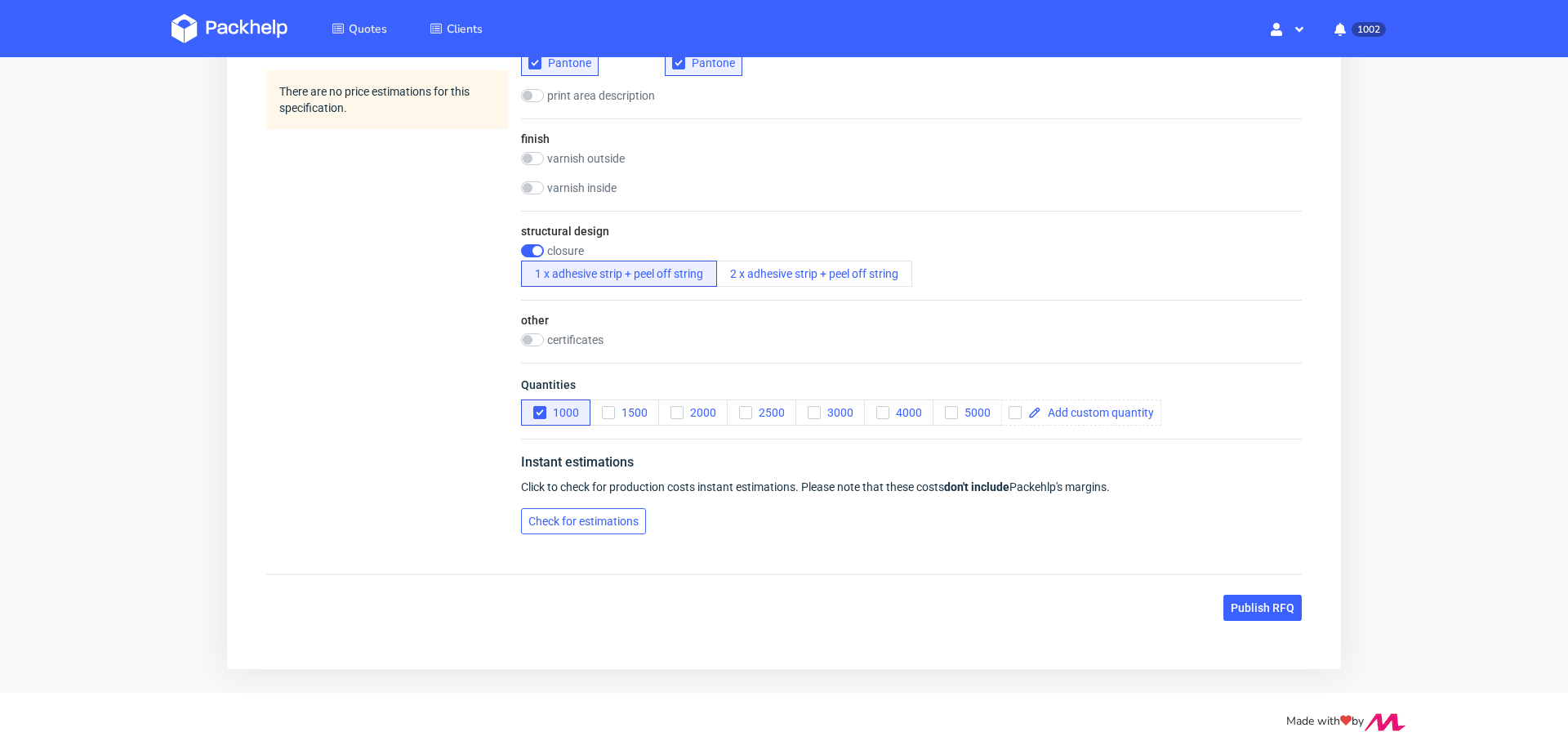
click at [593, 529] on button "Check for estimations" at bounding box center [583, 521] width 125 height 26
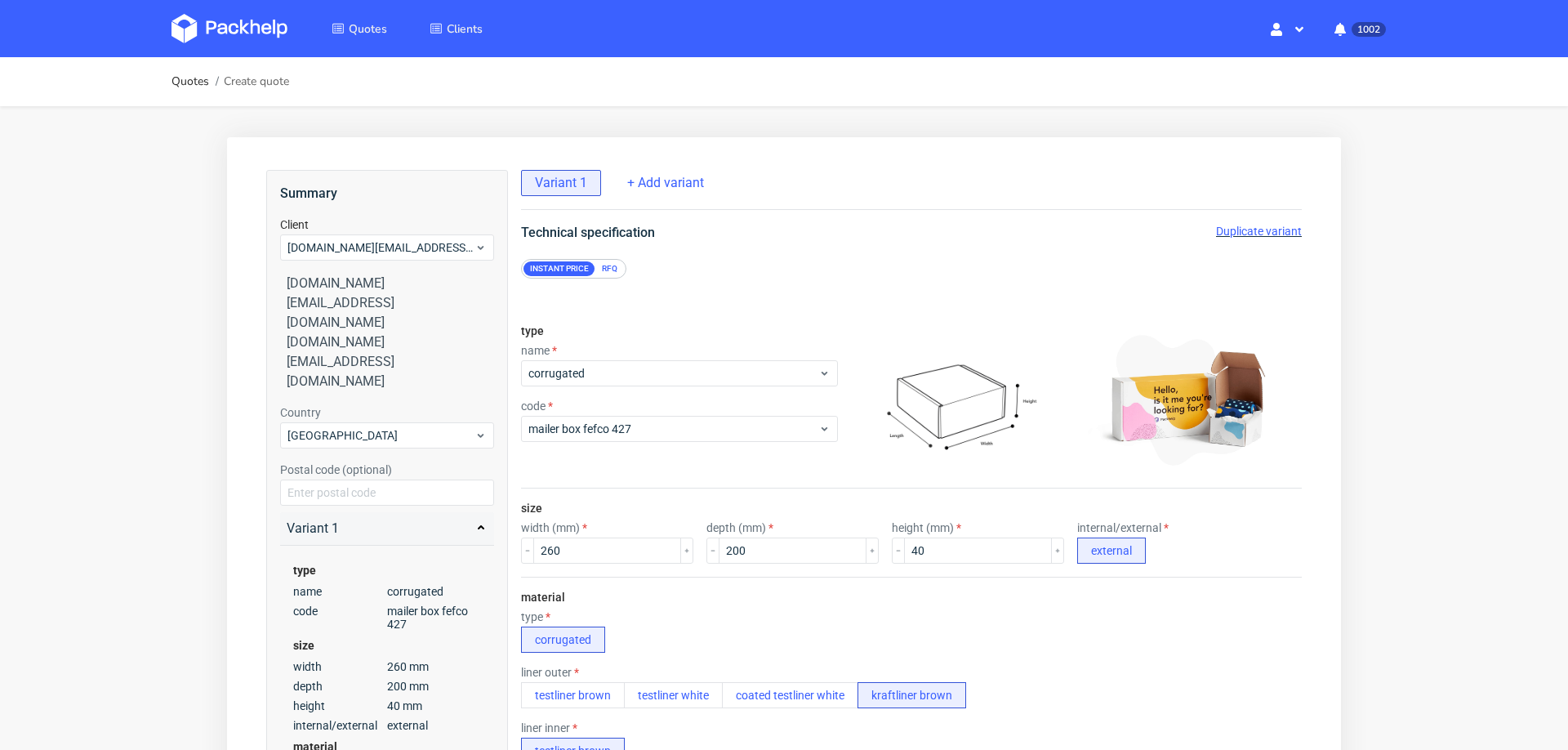
scroll to position [7, 0]
click at [1235, 225] on span "Duplicate variant" at bounding box center [1259, 231] width 86 height 13
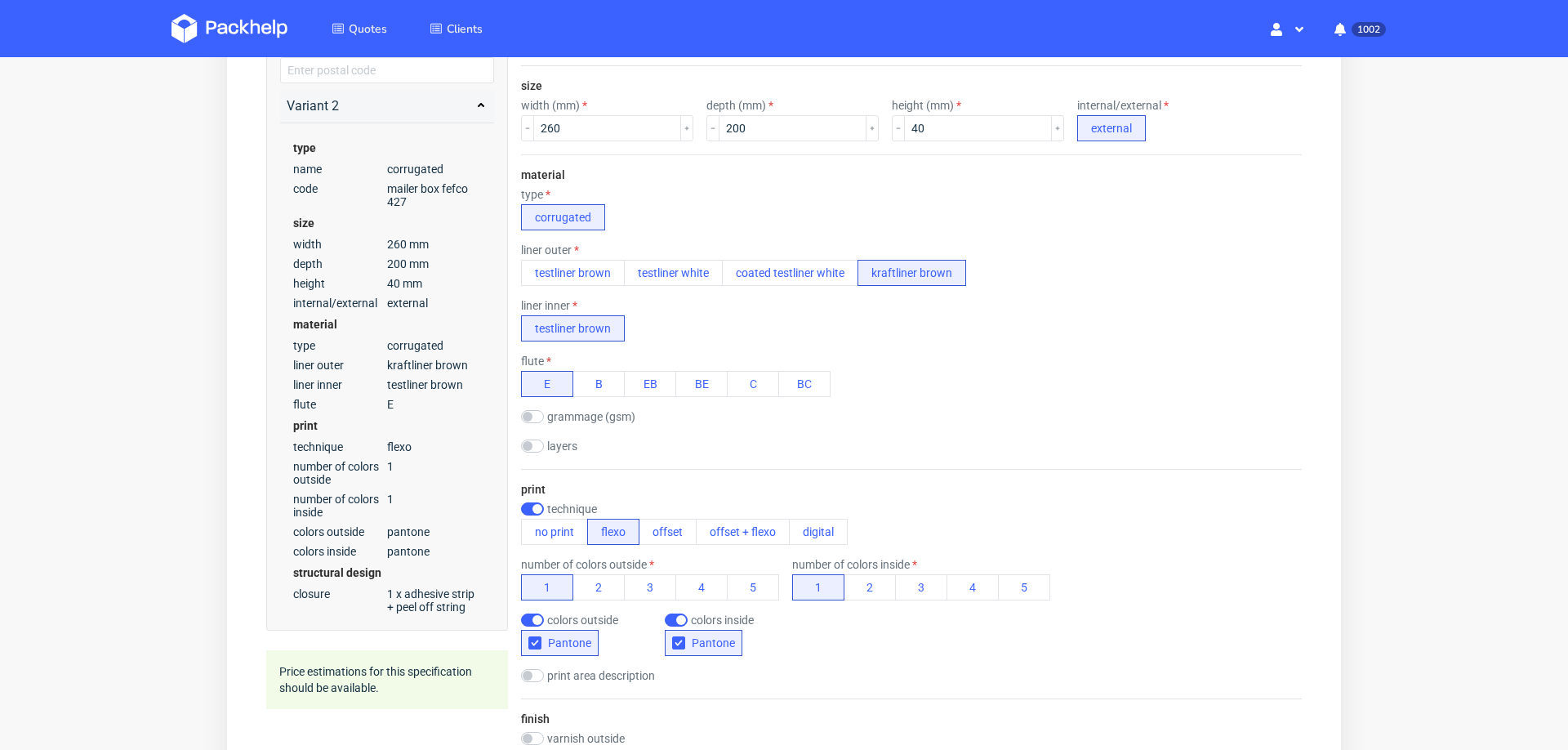
scroll to position [426, 0]
click at [575, 270] on button "testliner brown" at bounding box center [573, 269] width 104 height 26
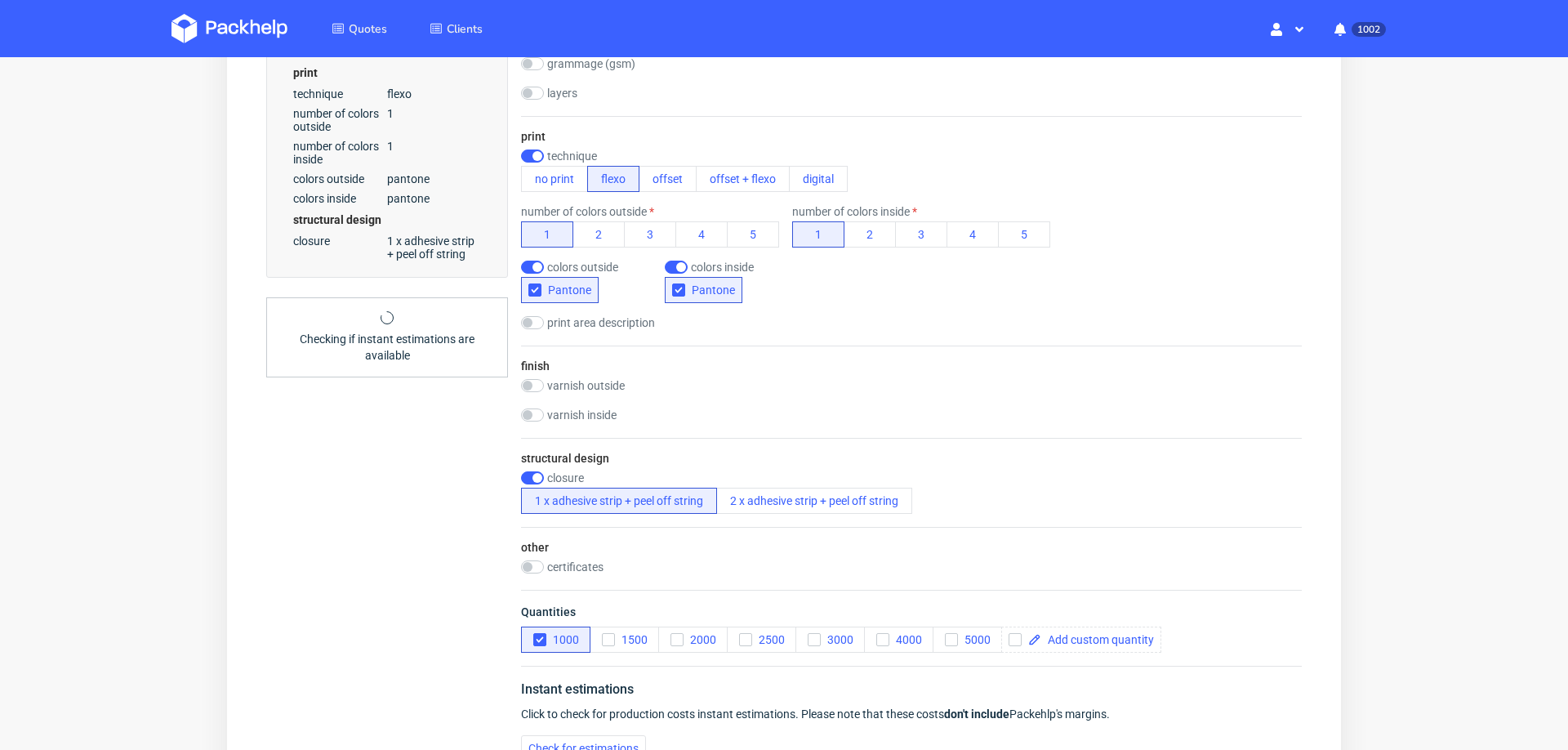
scroll to position [1002, 0]
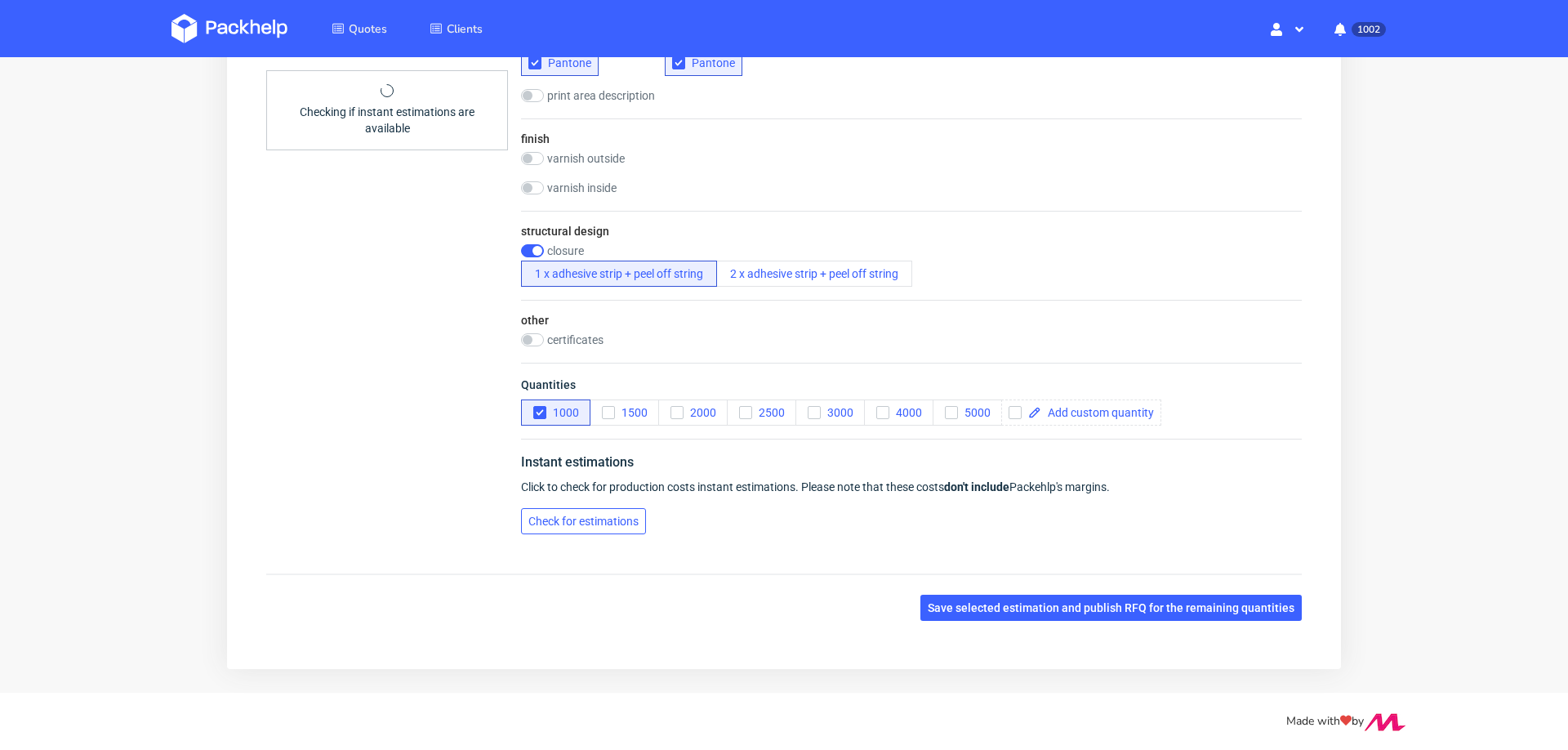
click at [625, 516] on span "Check for estimations" at bounding box center [583, 521] width 110 height 11
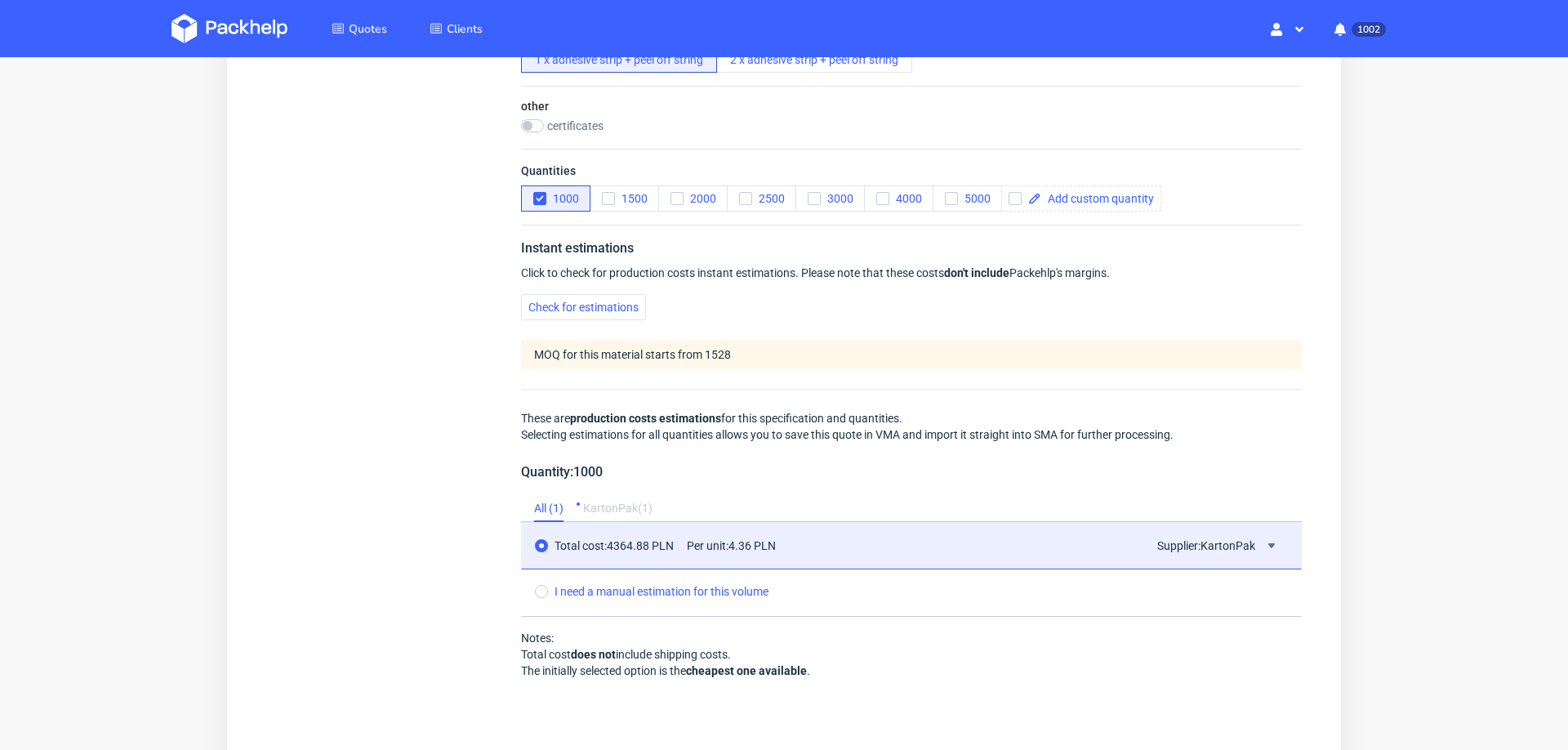
scroll to position [1391, 0]
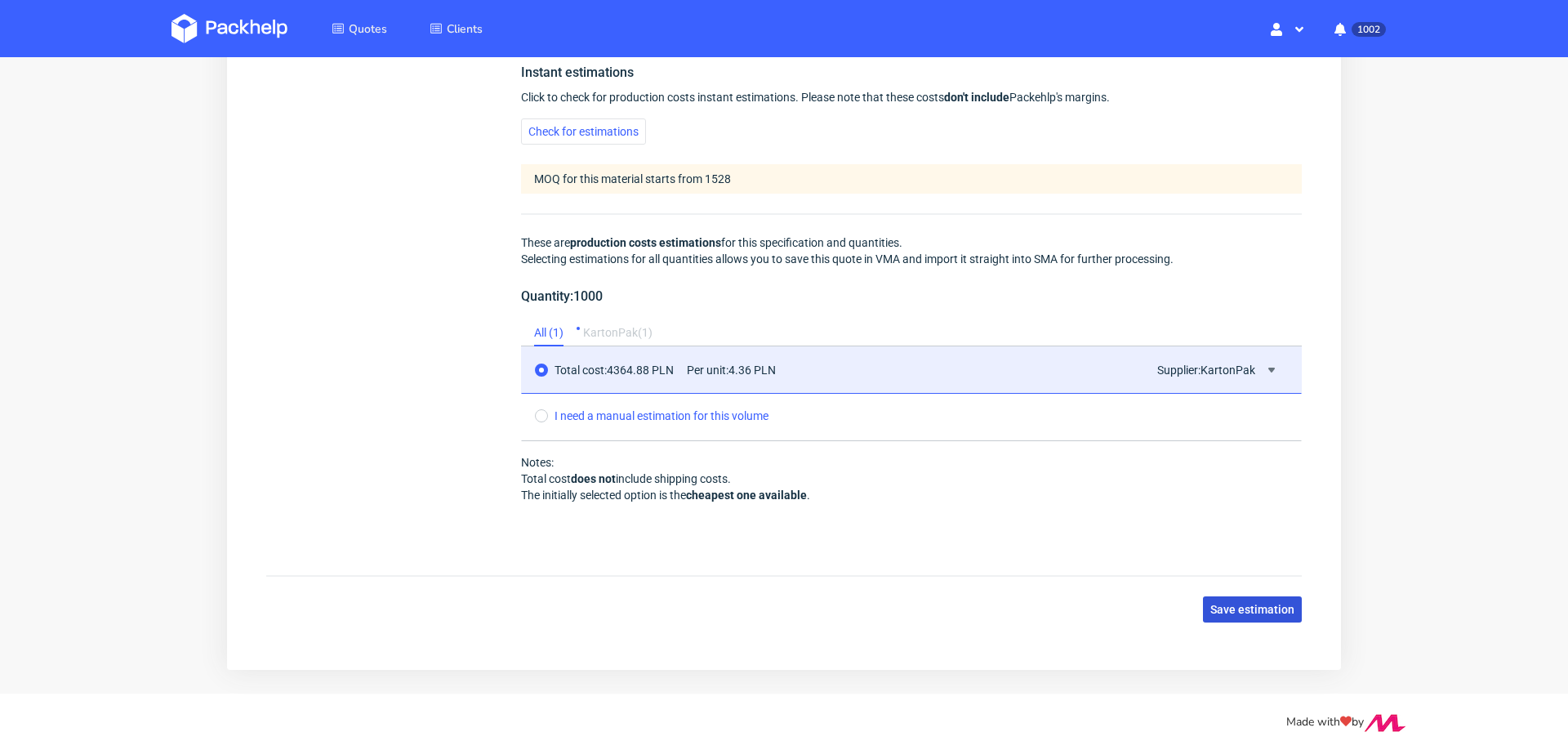
click at [1262, 604] on span "Save estimation" at bounding box center [1253, 609] width 84 height 11
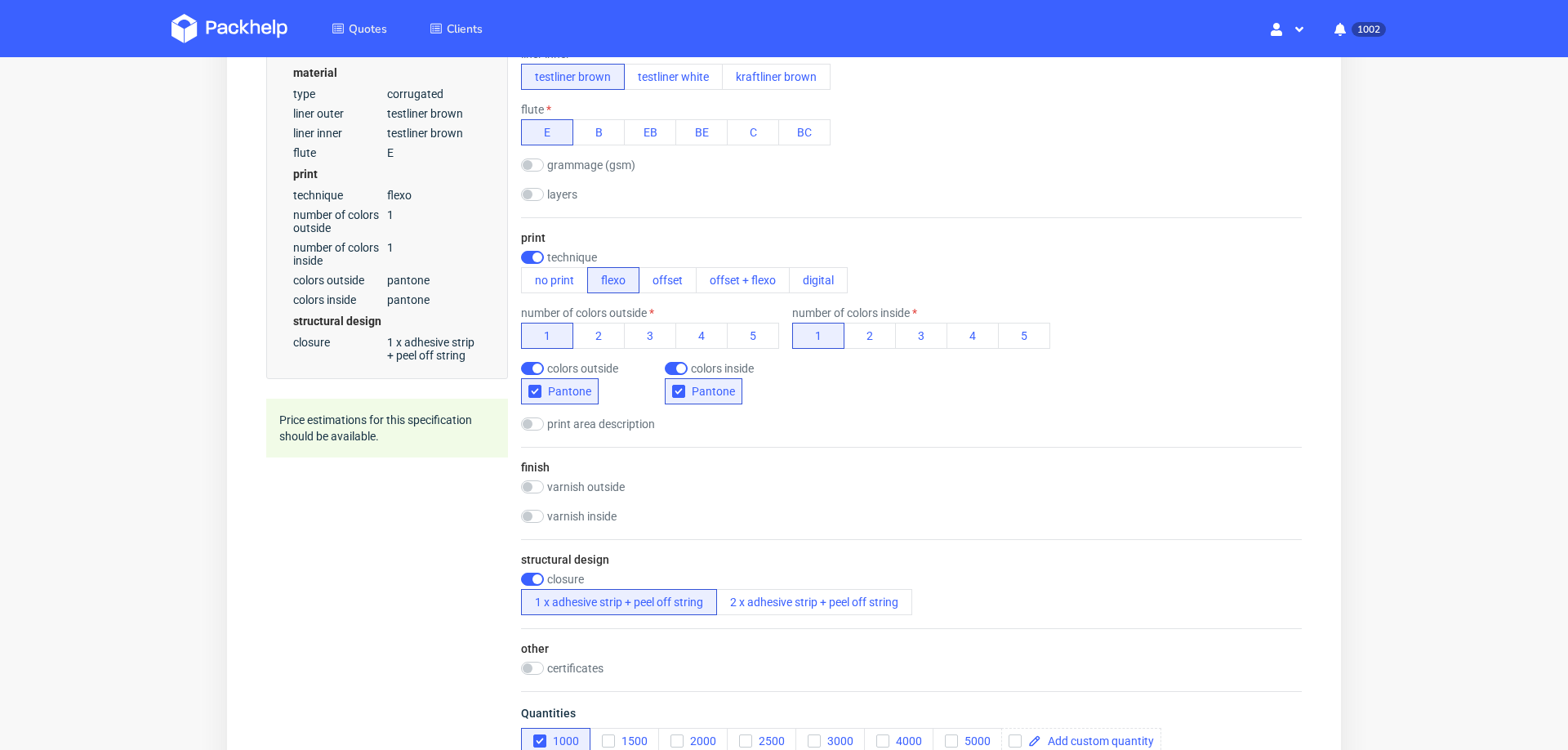
scroll to position [748, 0]
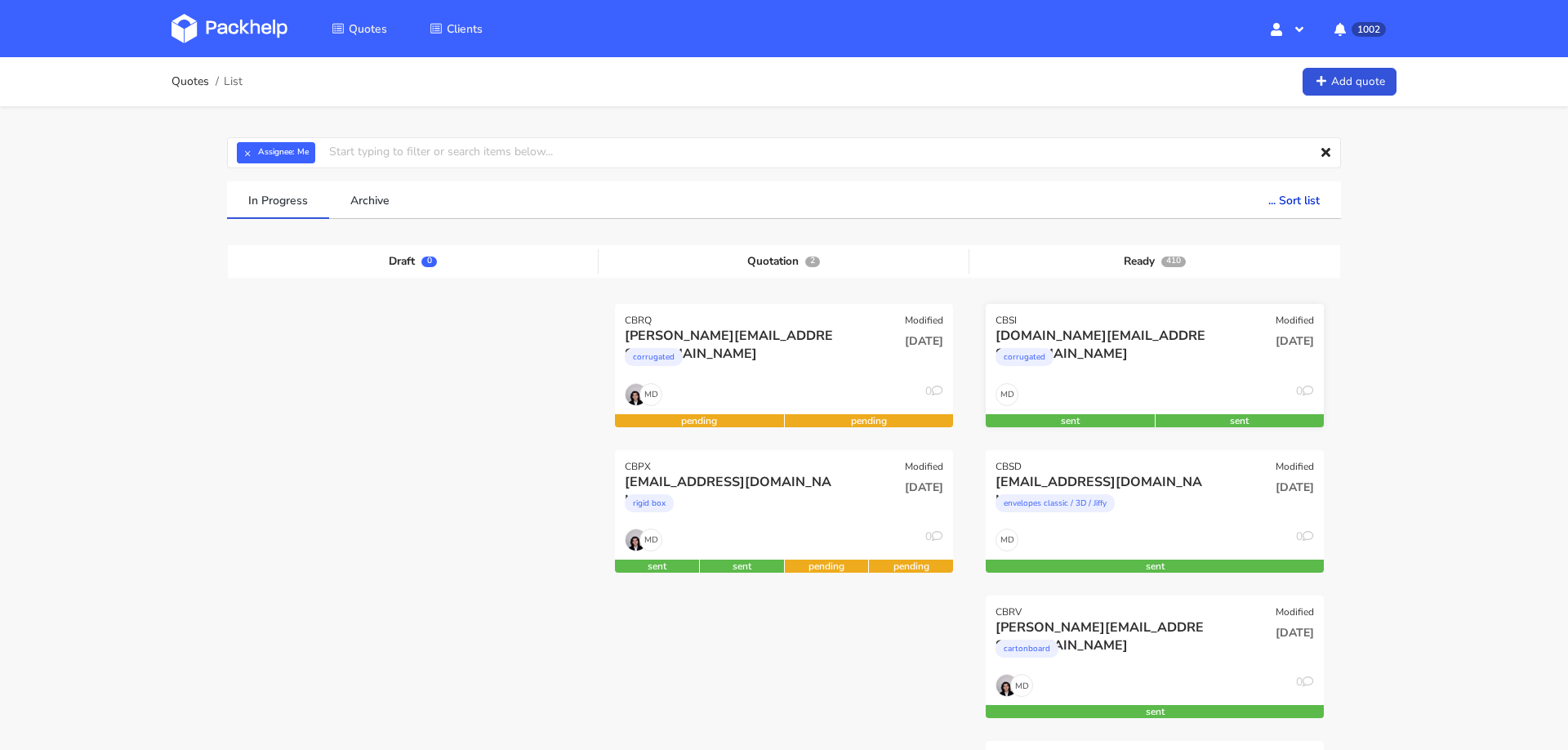
click at [1074, 345] on div "corrugated" at bounding box center [1104, 361] width 217 height 33
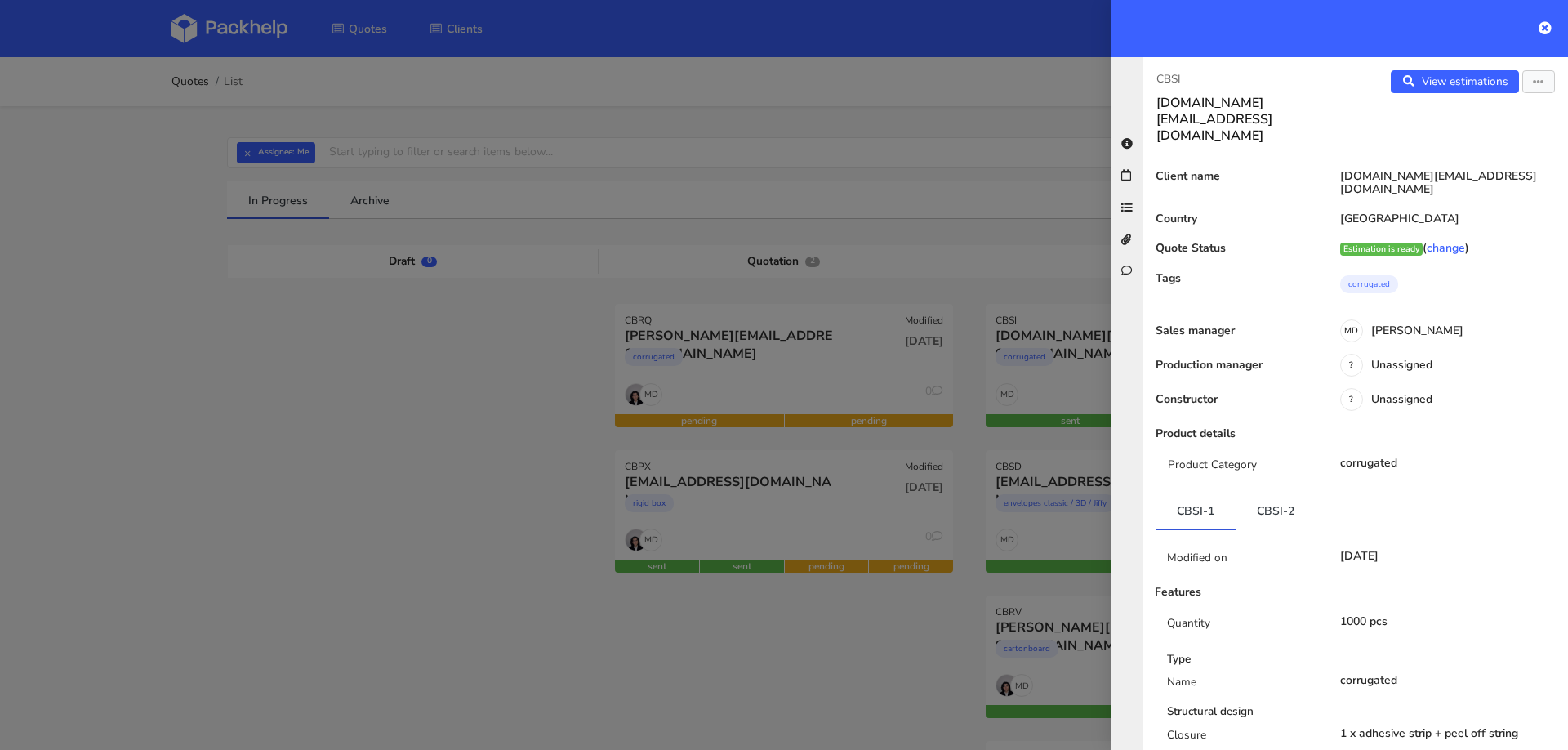
click at [1259, 103] on h3 "[DOMAIN_NAME][EMAIL_ADDRESS][DOMAIN_NAME]" at bounding box center [1250, 119] width 186 height 49
click at [1259, 103] on h3 "claven.contact@gmail.com" at bounding box center [1250, 119] width 186 height 49
copy div "claven.contact@gmail.com View estimations"
click at [1539, 81] on icon "button" at bounding box center [1539, 83] width 11 height 11
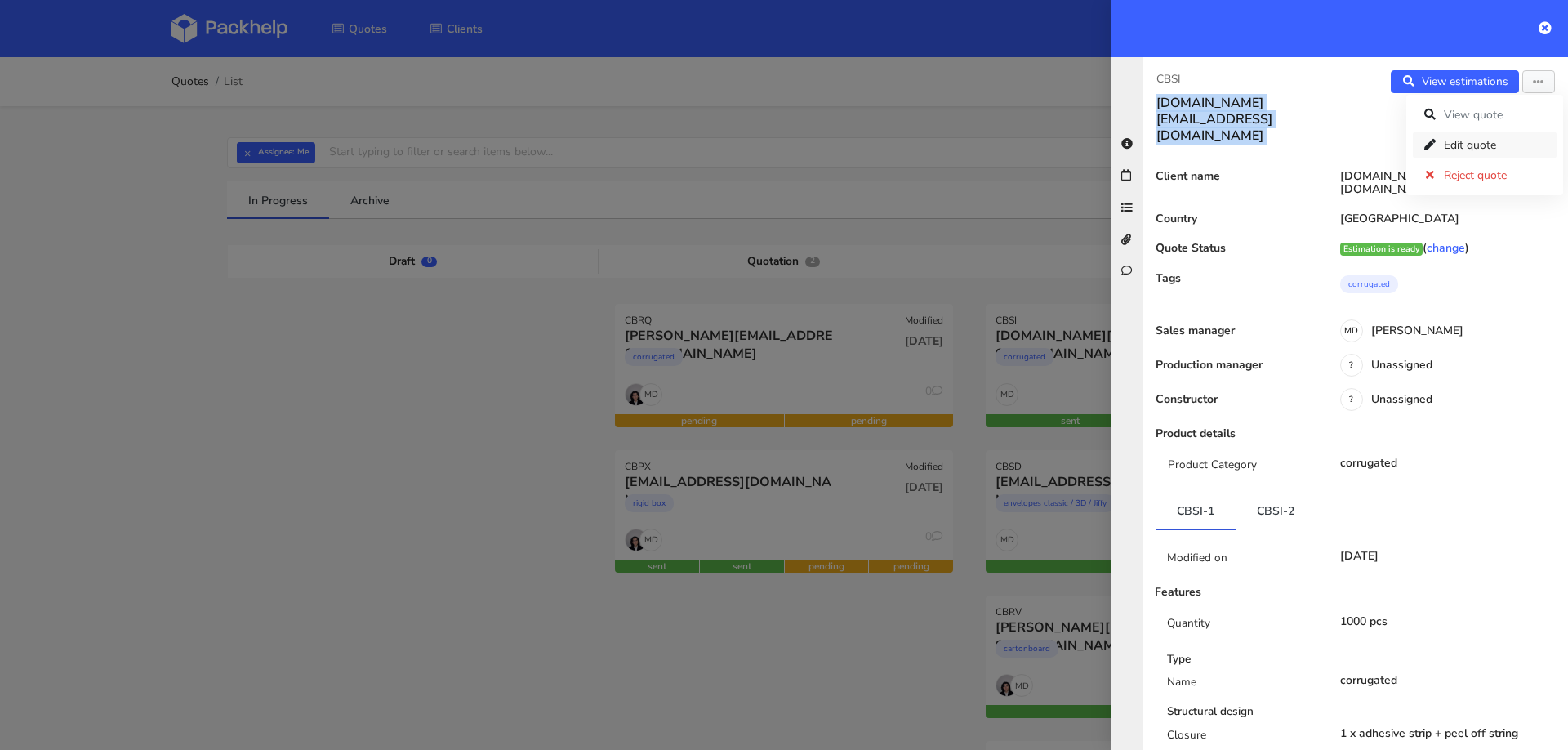
click at [1482, 151] on link "Edit quote" at bounding box center [1485, 145] width 144 height 27
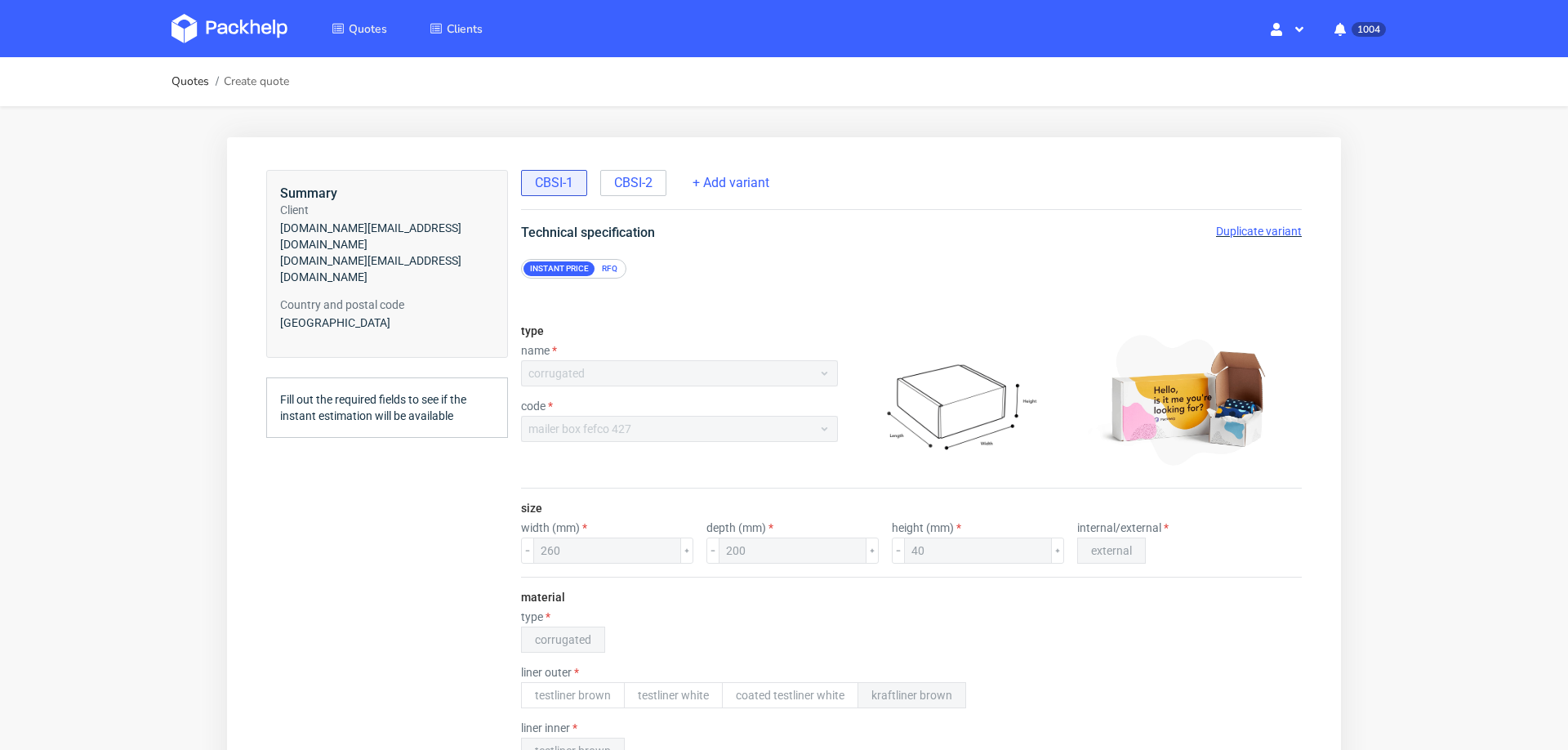
click at [1259, 229] on span "Duplicate variant" at bounding box center [1259, 231] width 86 height 13
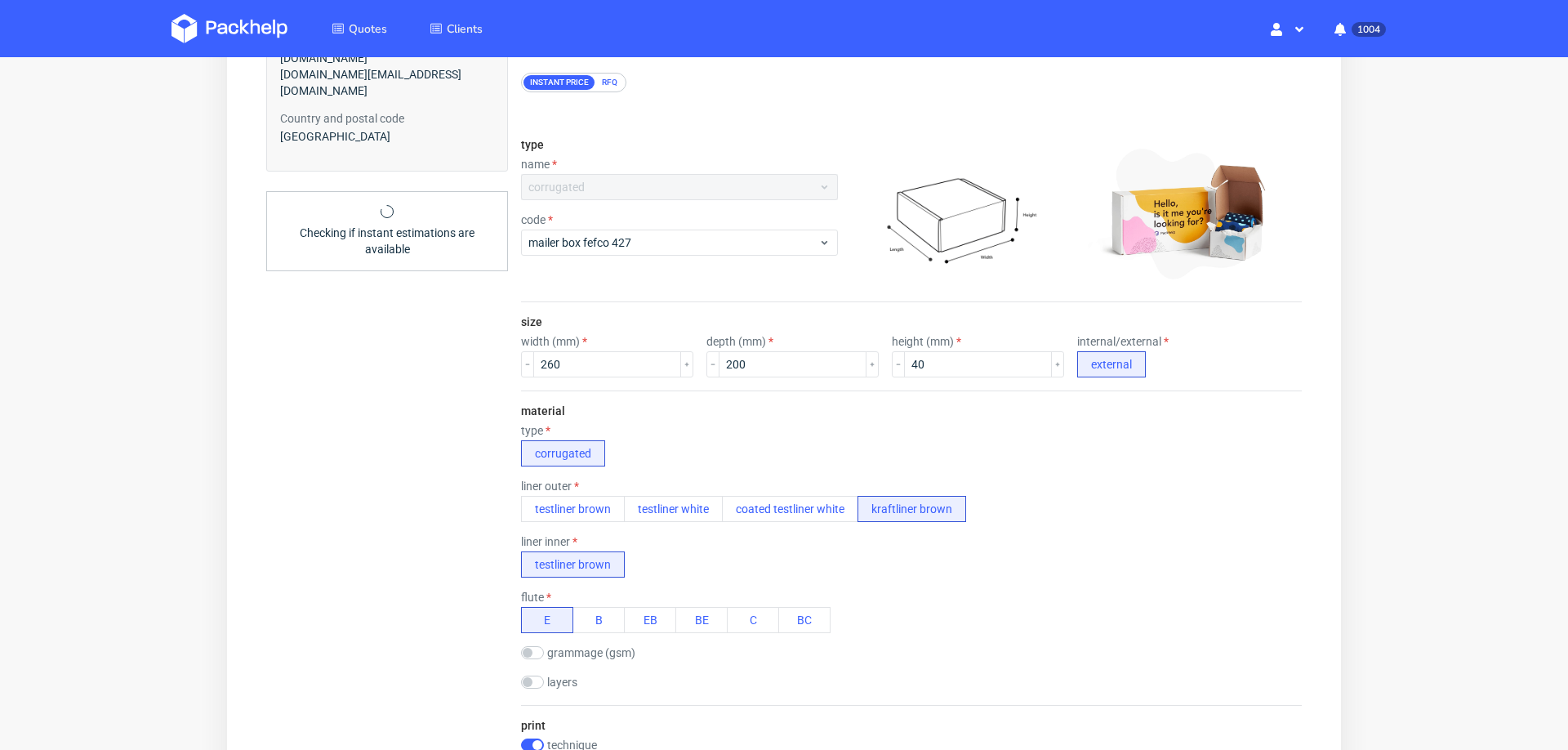
scroll to position [245, 0]
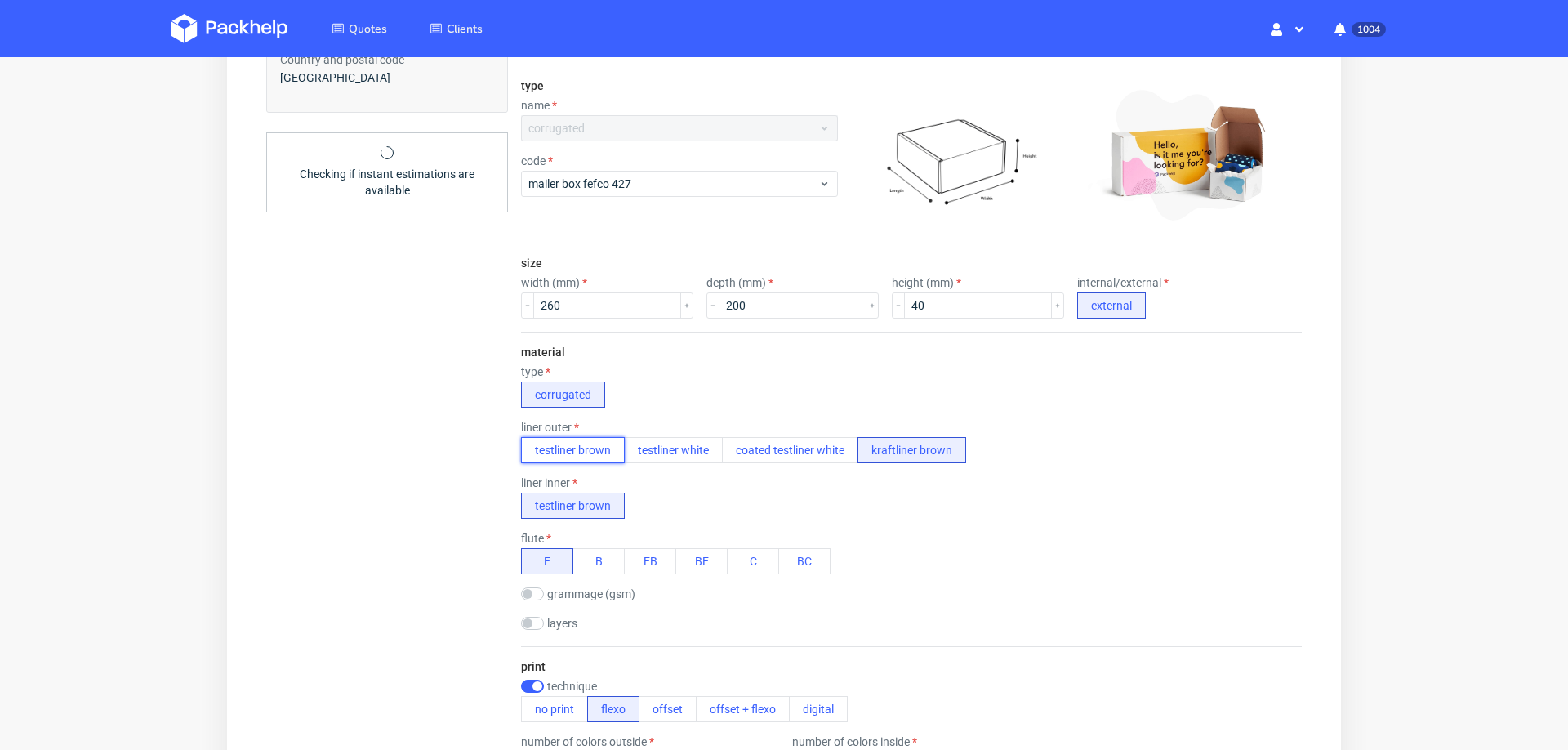
click at [539, 440] on button "testliner brown" at bounding box center [573, 450] width 104 height 26
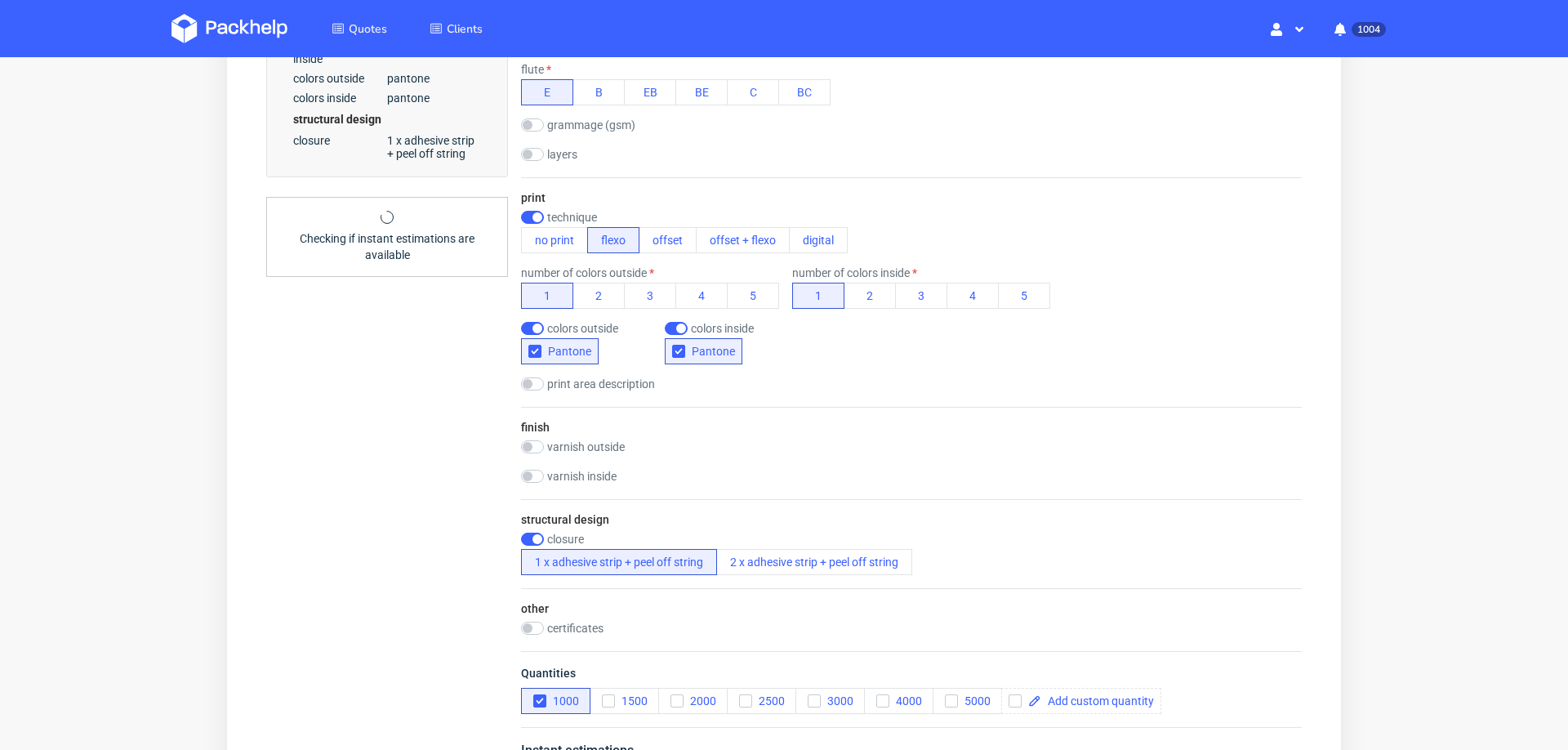
scroll to position [834, 0]
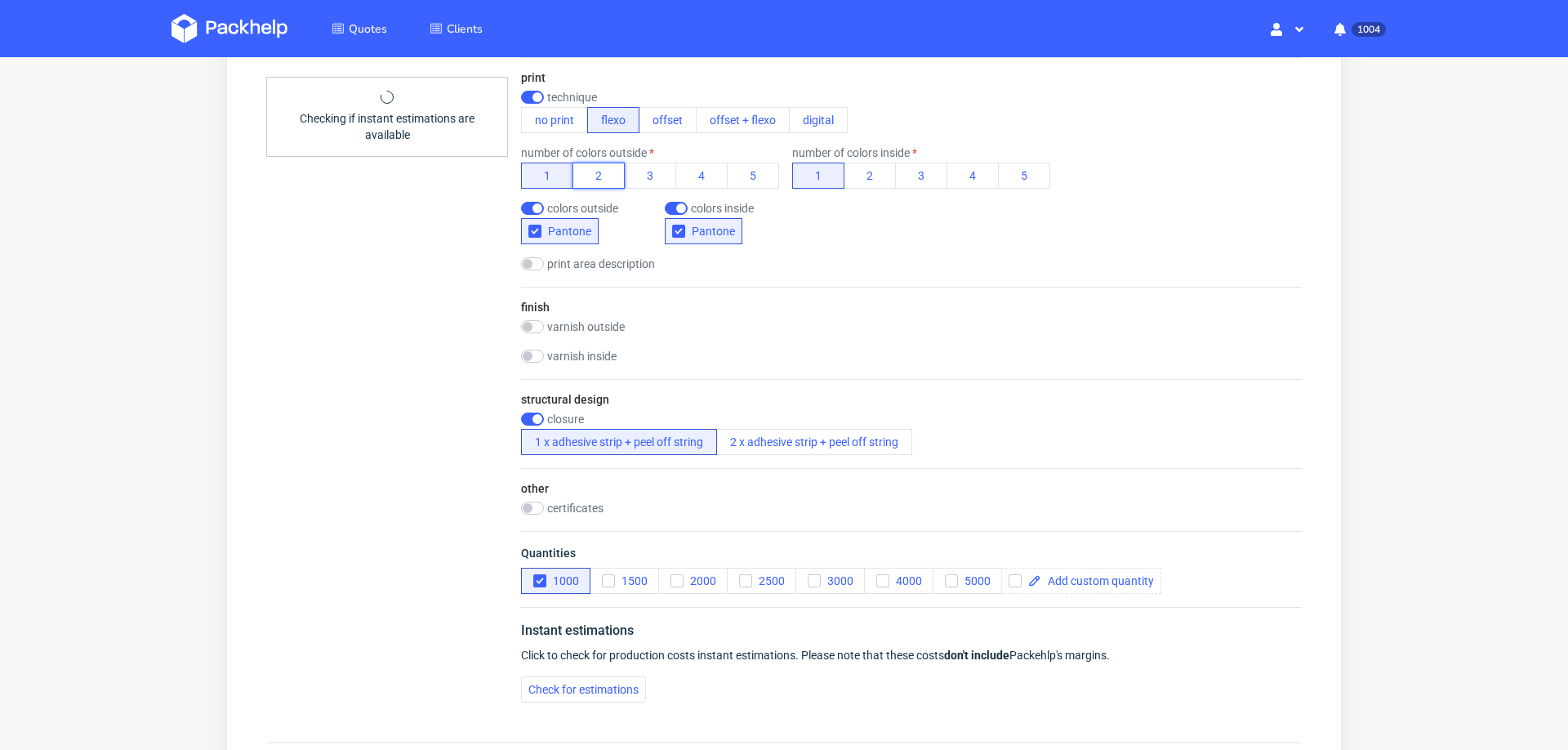
click at [592, 171] on button "2" at bounding box center [599, 176] width 52 height 26
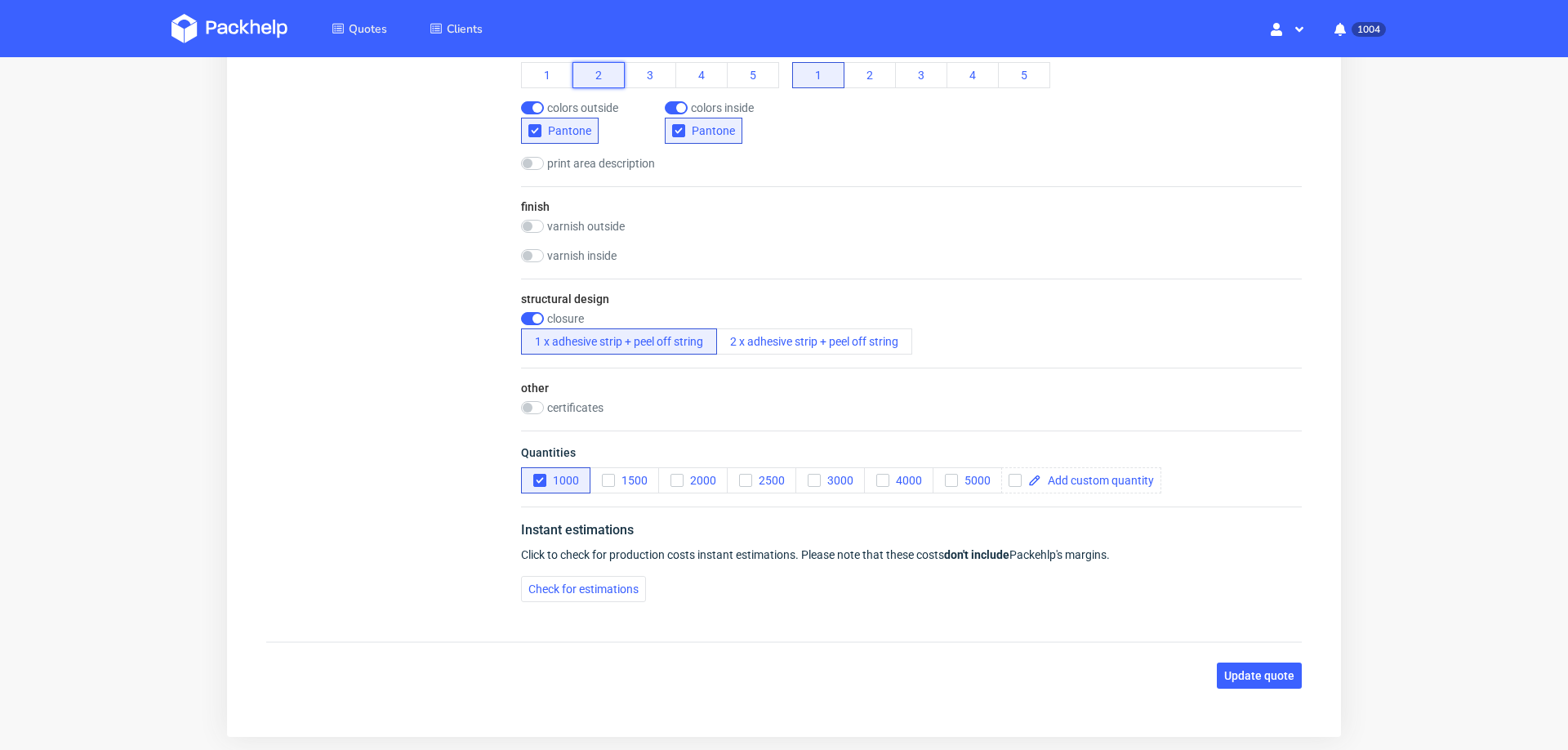
scroll to position [941, 0]
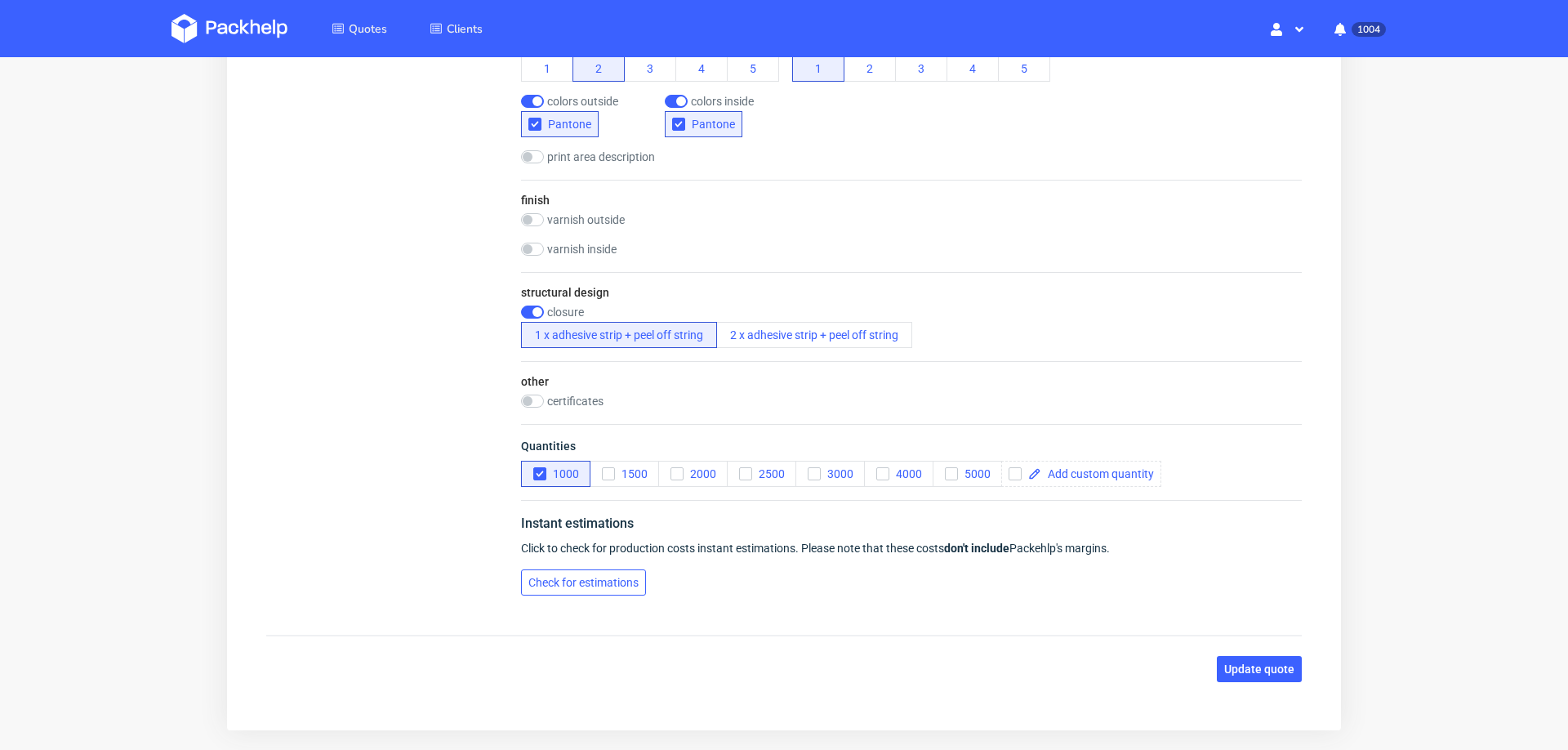
click at [613, 579] on span "Check for estimations" at bounding box center [583, 583] width 110 height 11
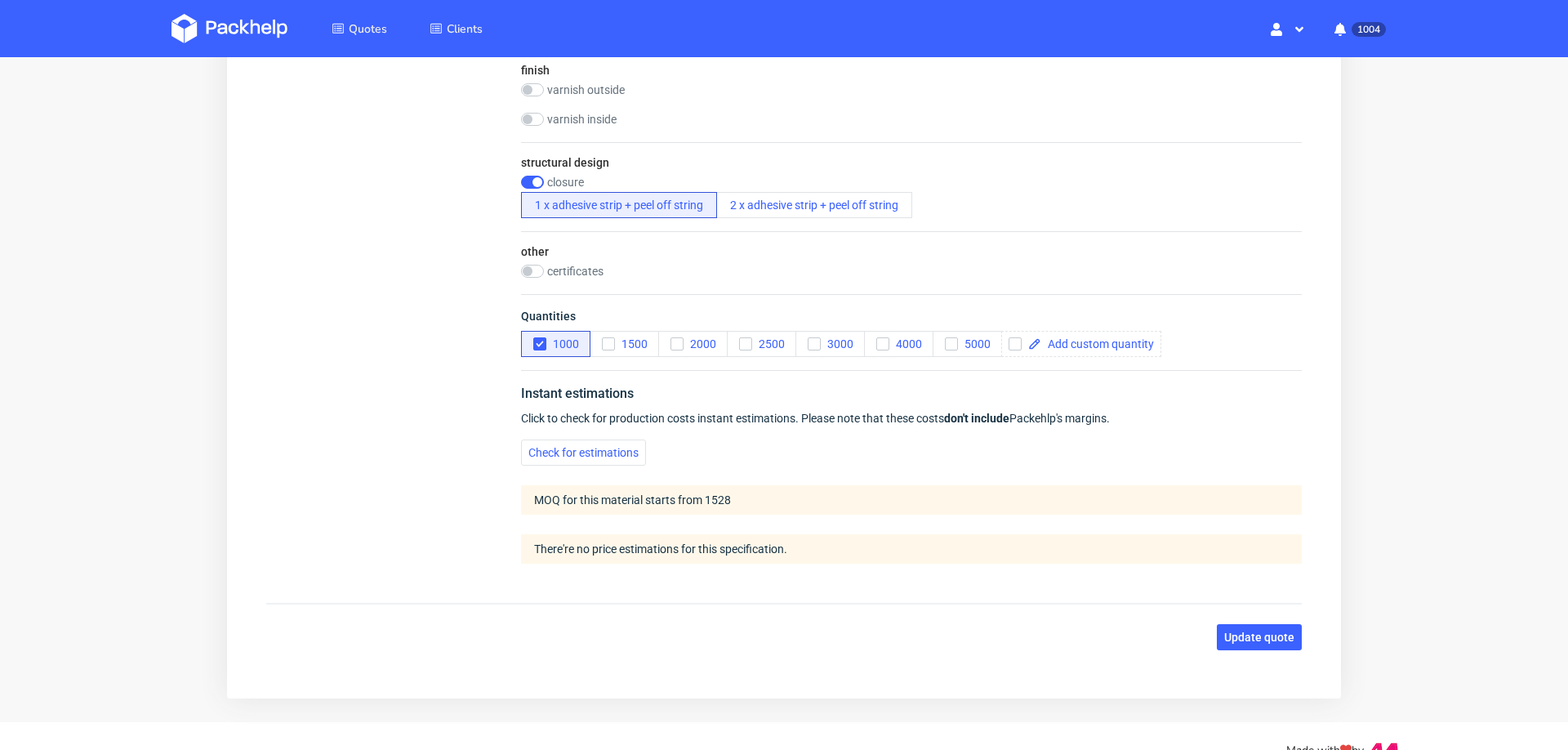
scroll to position [1074, 0]
click at [613, 336] on icon "button" at bounding box center [609, 342] width 11 height 11
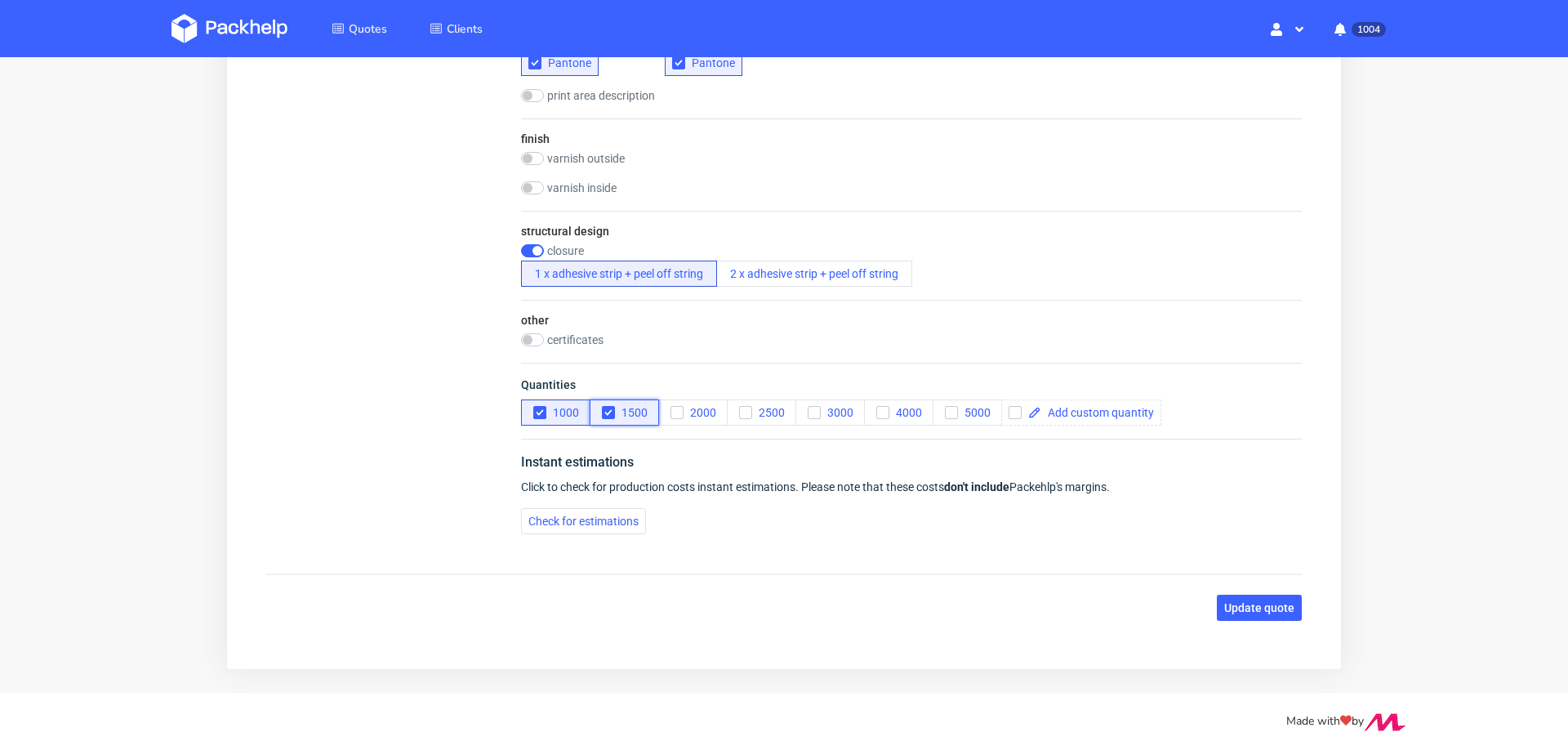
scroll to position [0, 0]
click at [553, 533] on div "Instant estimations Click to check for production costs instant estimations. Pl…" at bounding box center [912, 493] width 781 height 109
click at [553, 526] on button "Check for estimations" at bounding box center [583, 521] width 125 height 26
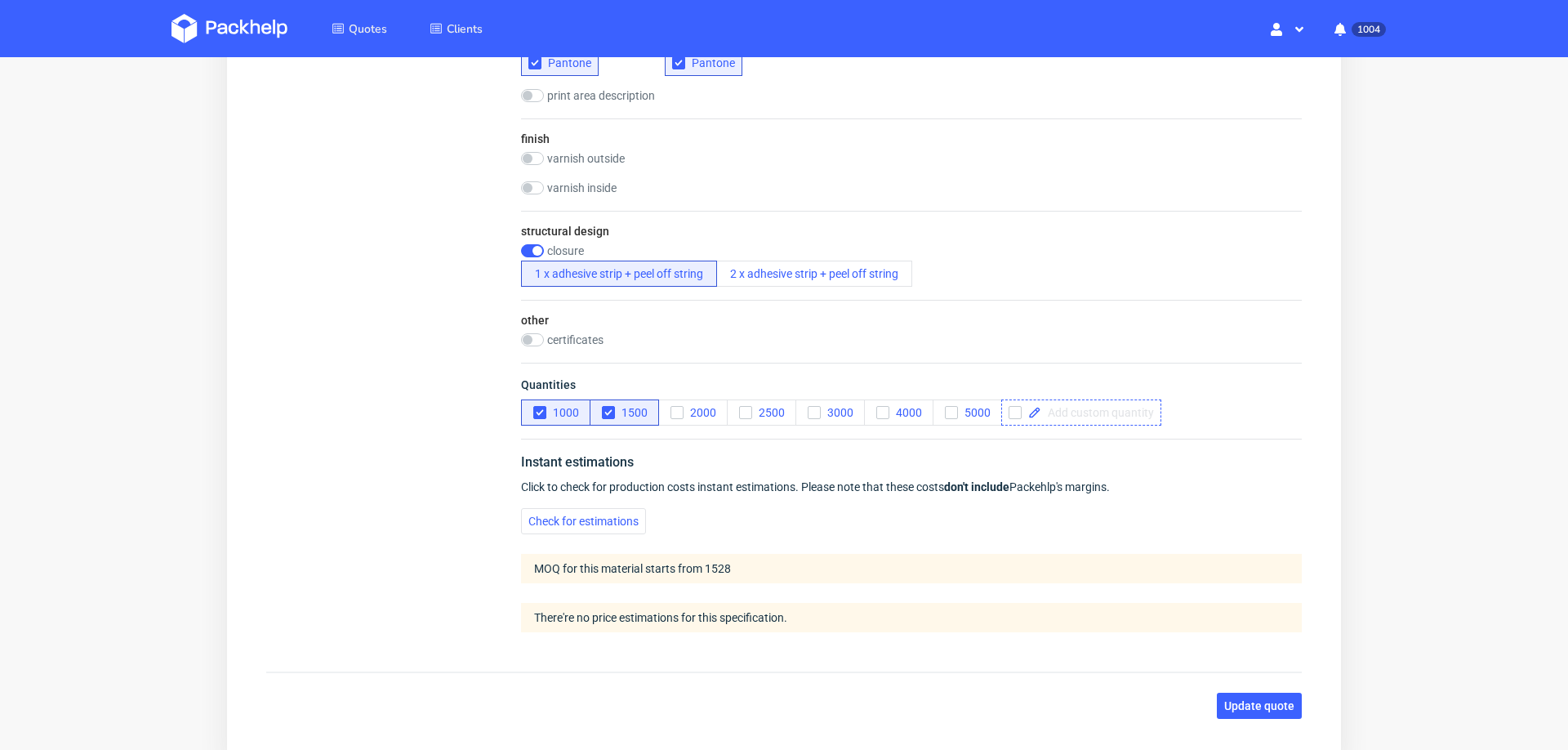
click at [1088, 412] on span at bounding box center [1098, 413] width 113 height 11
click at [542, 521] on span "Check for estimations" at bounding box center [583, 521] width 110 height 11
checkbox input "true"
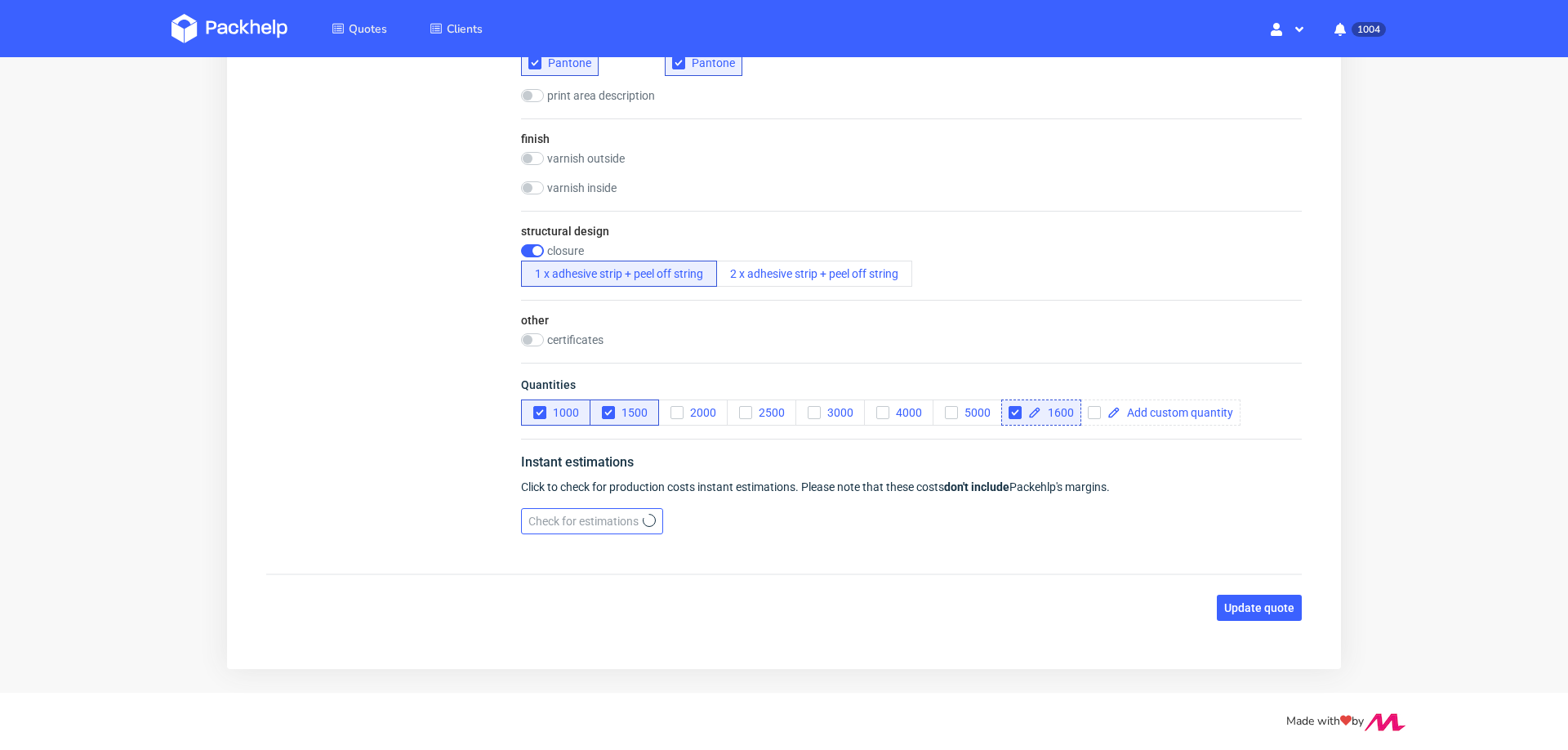
click at [542, 521] on div "Check for estimations" at bounding box center [912, 521] width 781 height 26
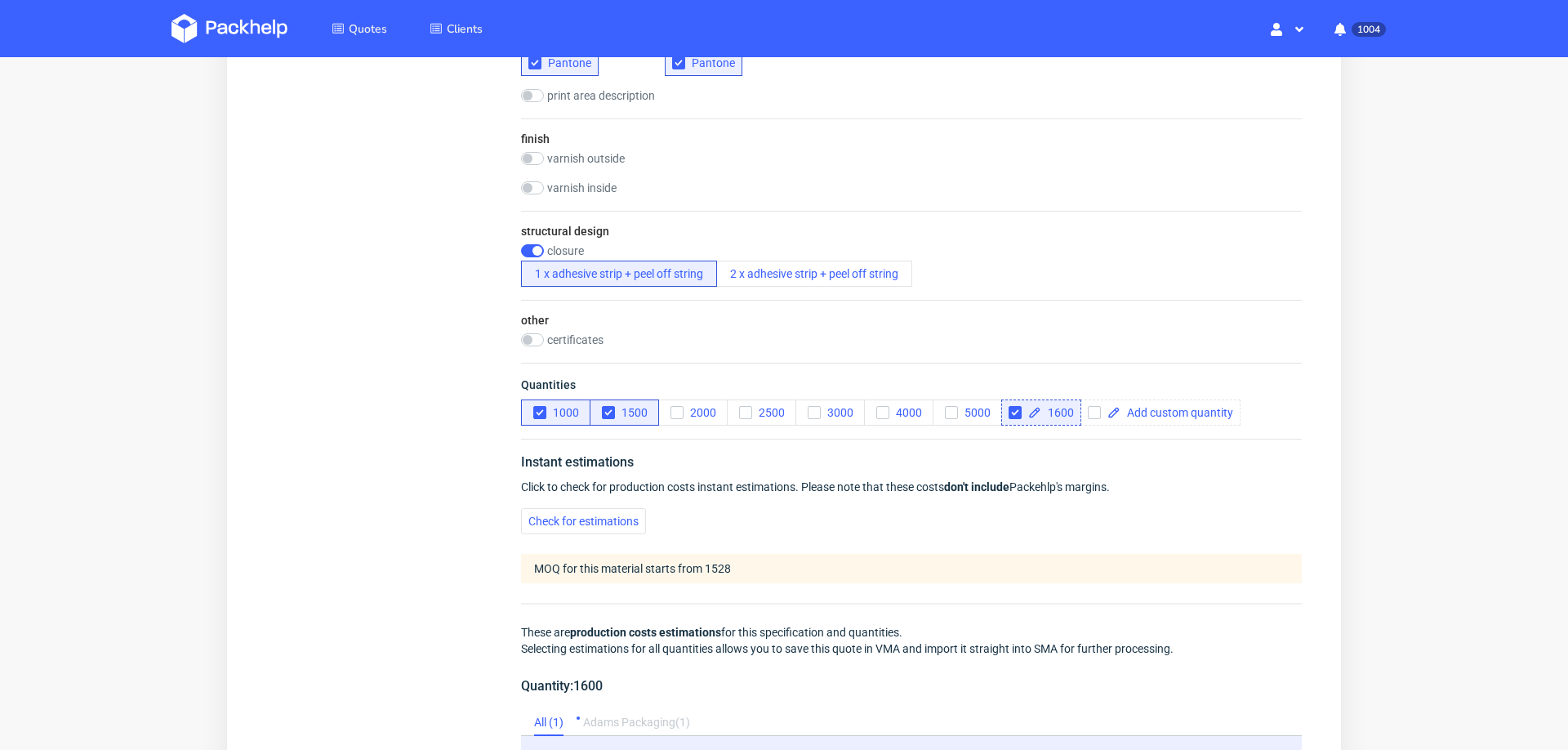
scroll to position [7, 0]
click at [534, 412] on button "1000" at bounding box center [556, 413] width 69 height 26
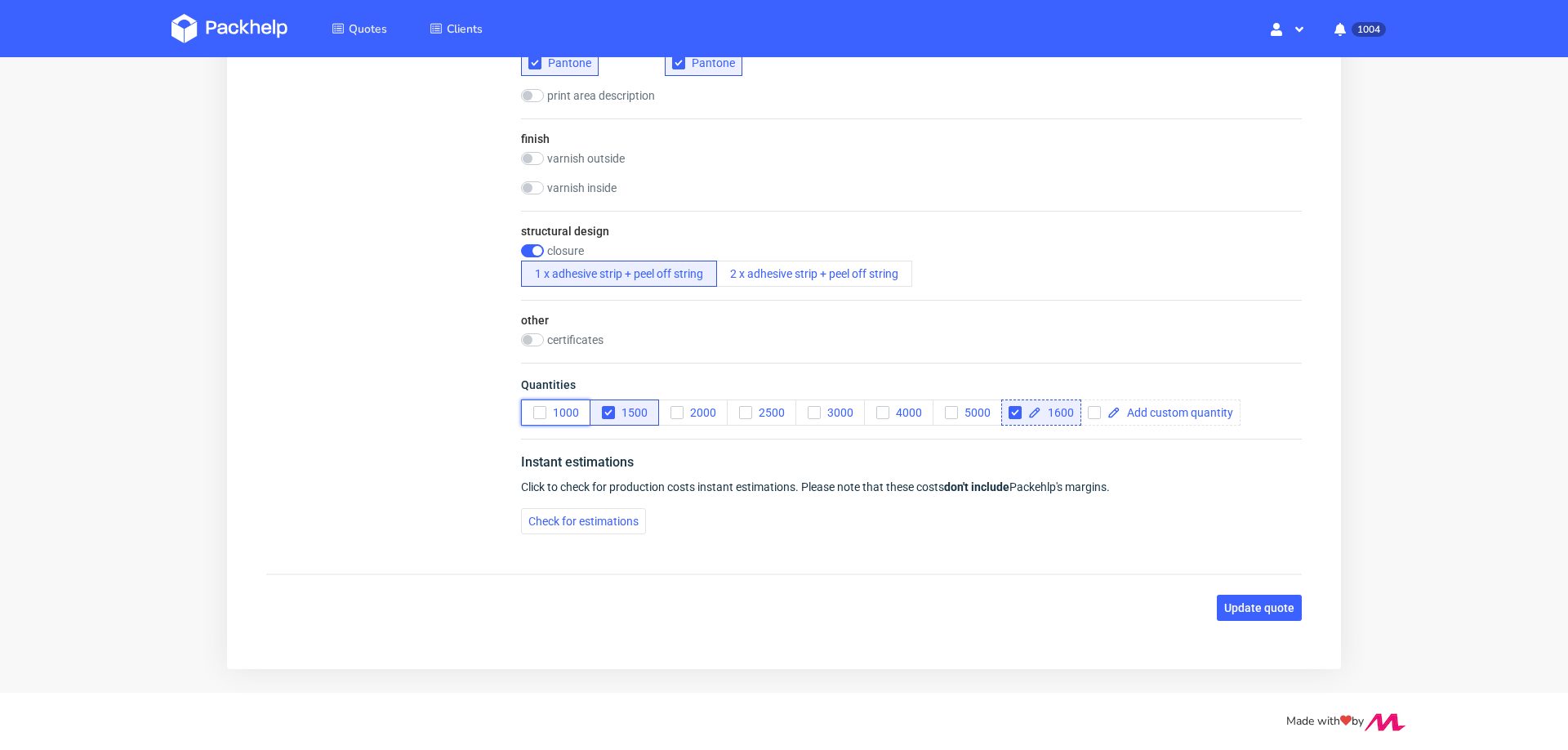
scroll to position [0, 0]
click at [608, 412] on use "button" at bounding box center [608, 413] width 7 height 6
click at [592, 516] on span "Check for estimations" at bounding box center [583, 521] width 110 height 11
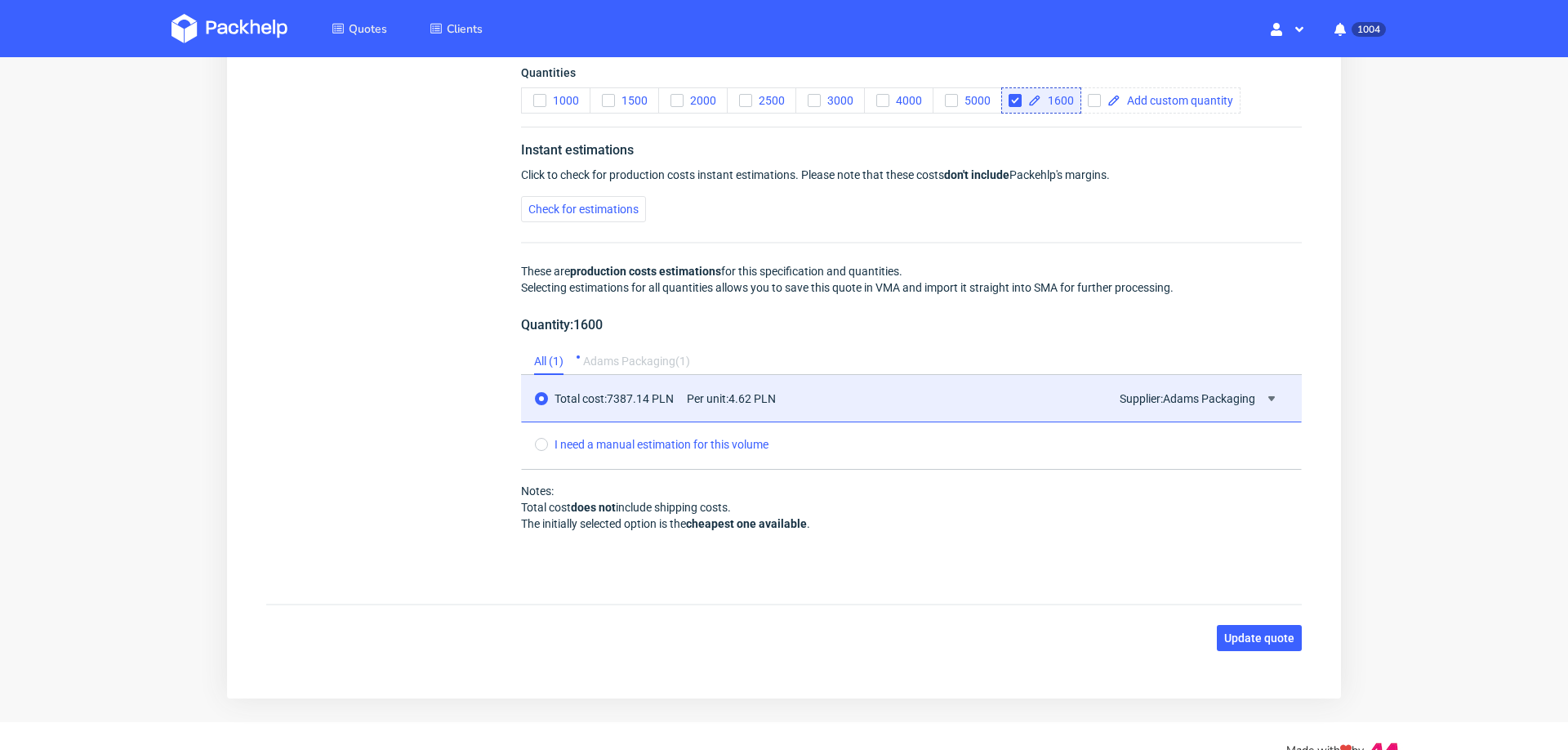
scroll to position [1324, 0]
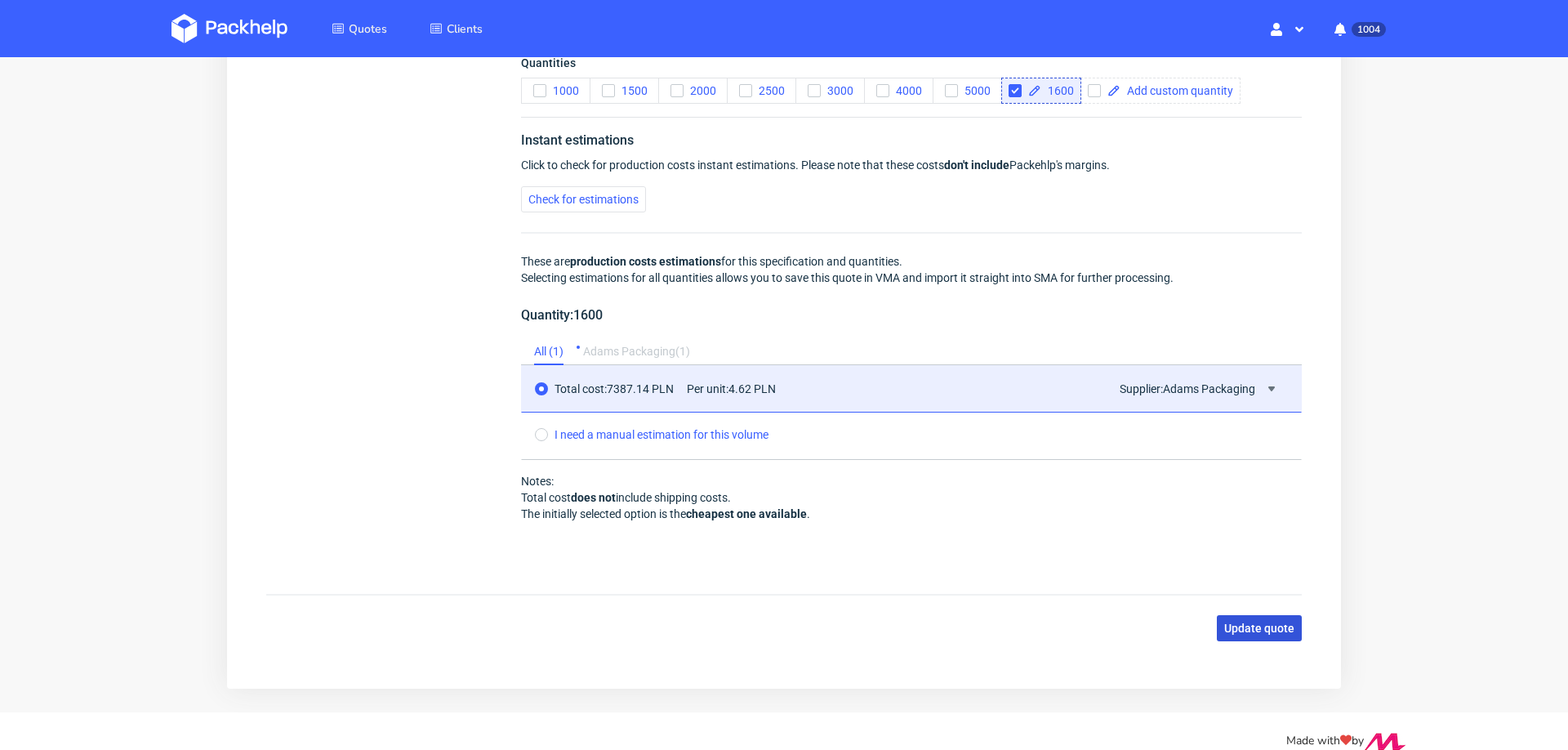
click at [1238, 626] on button "Update quote" at bounding box center [1260, 628] width 85 height 26
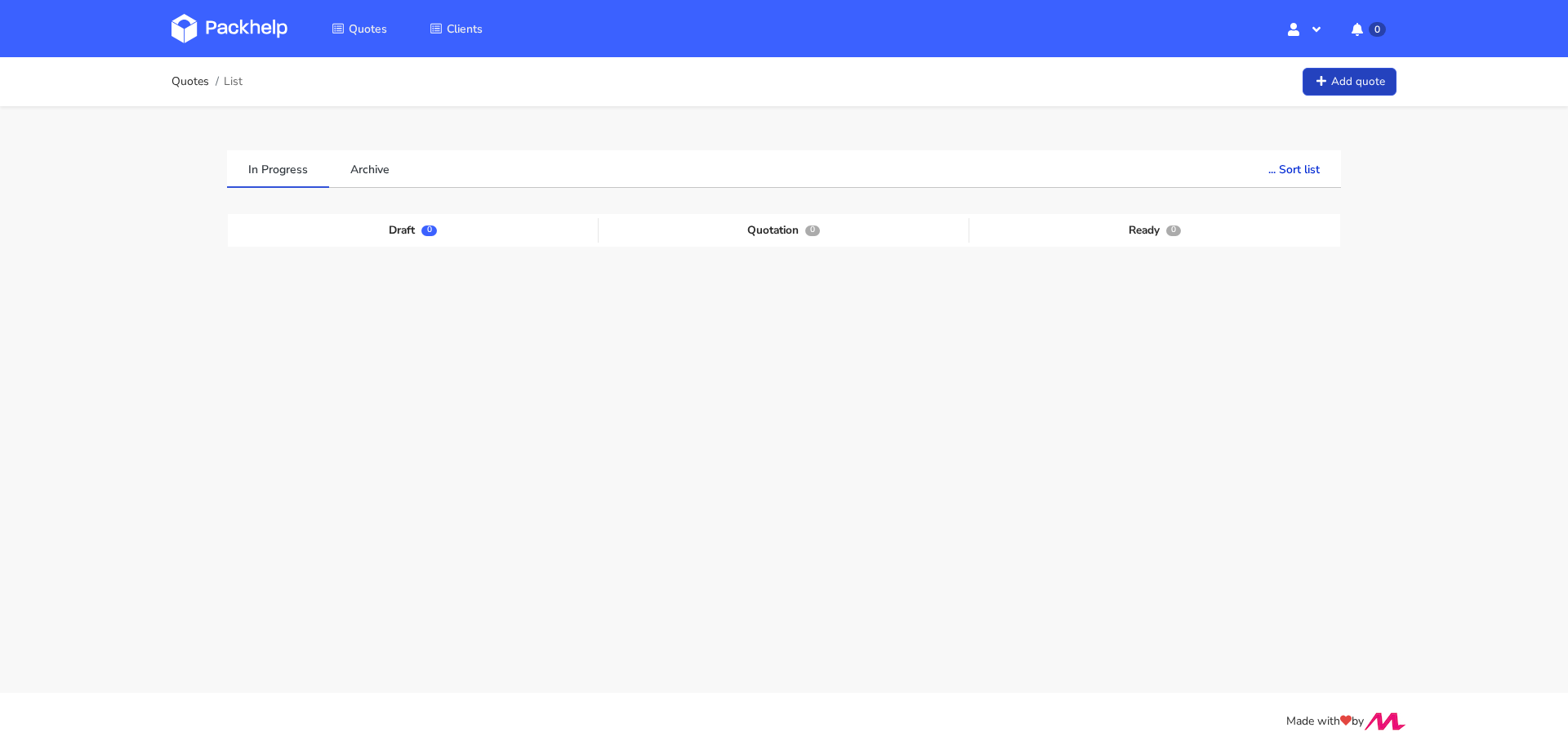
click at [1377, 78] on link "Add quote" at bounding box center [1349, 82] width 94 height 29
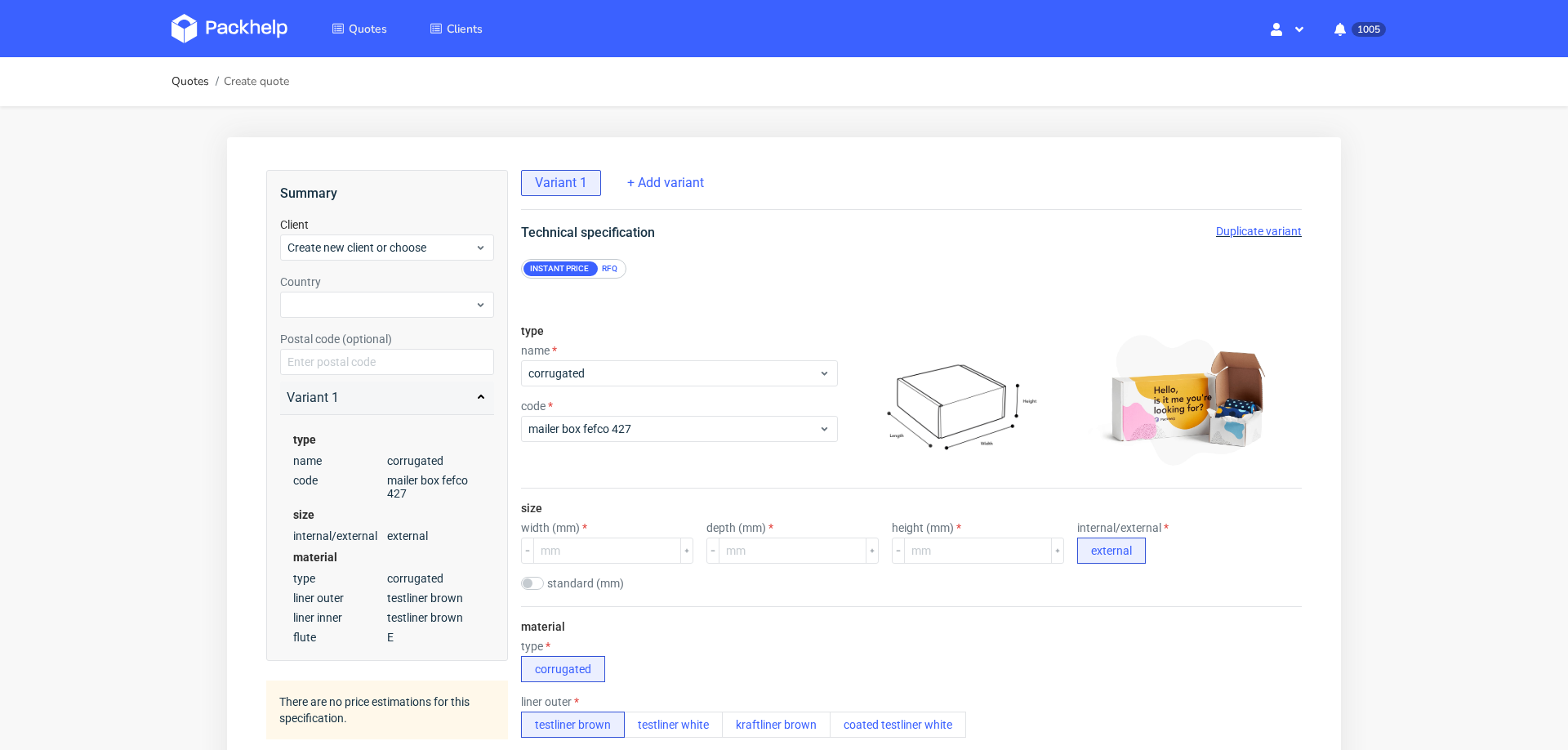
click at [609, 261] on div "RFQ" at bounding box center [610, 269] width 29 height 15
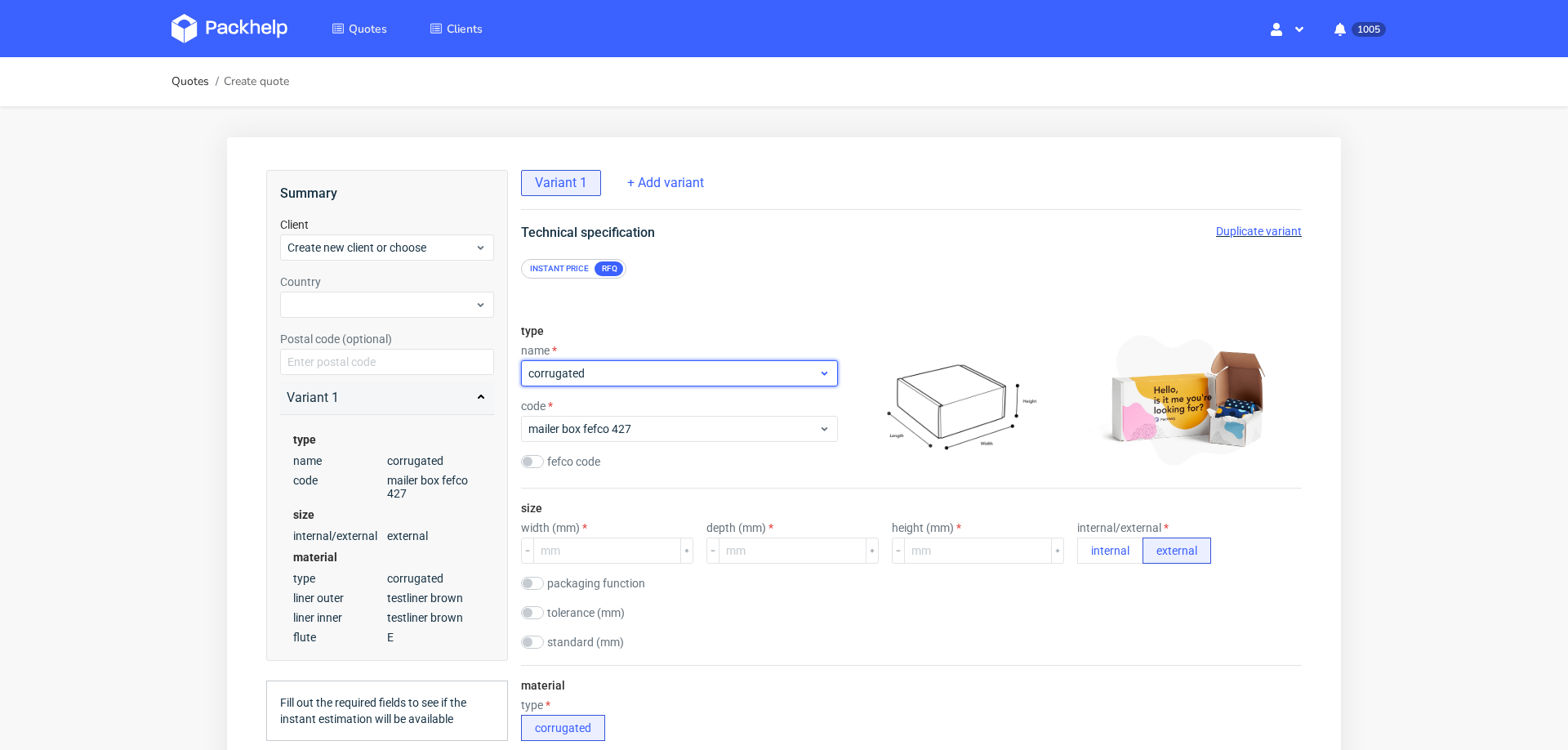
click at [604, 377] on span "corrugated" at bounding box center [673, 373] width 290 height 16
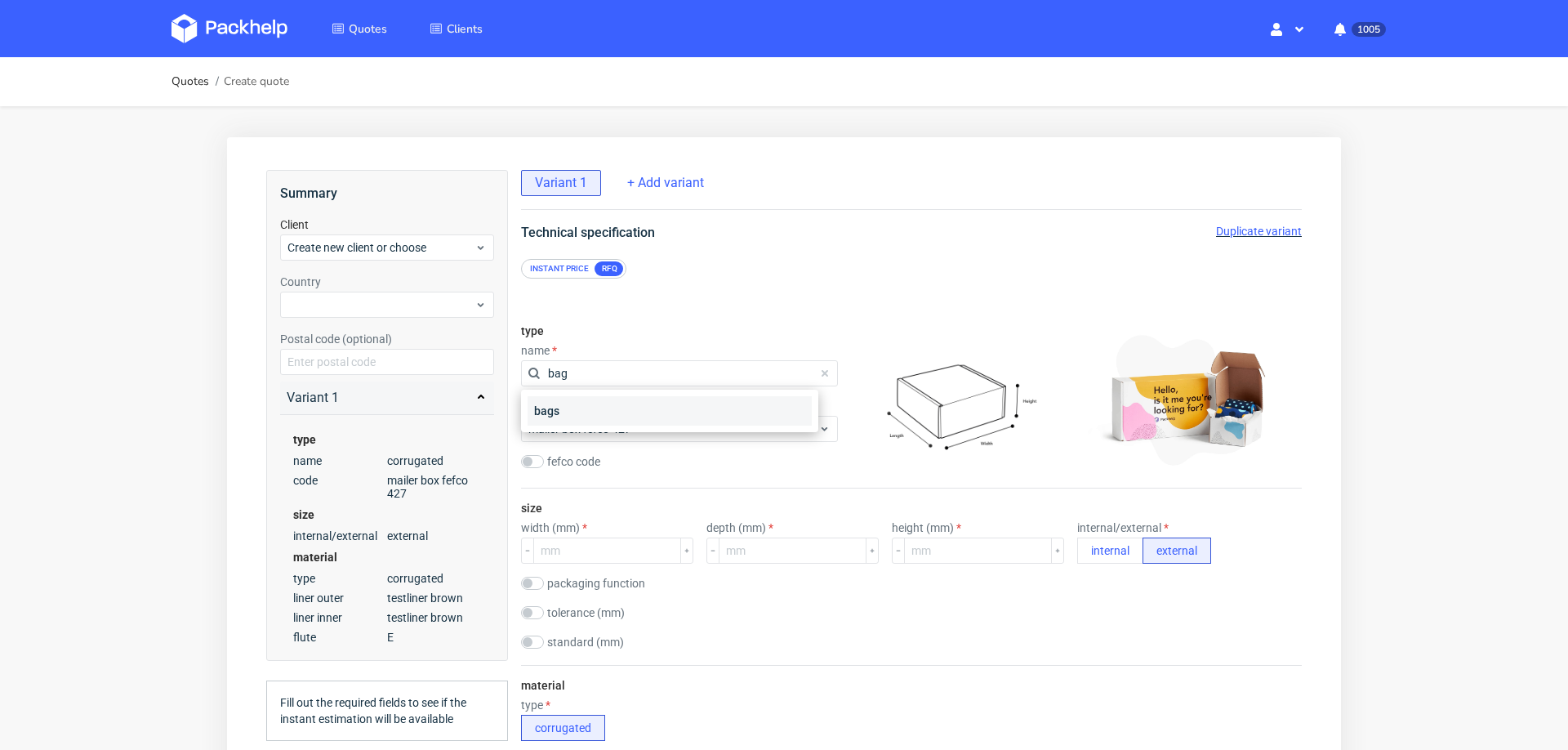
type input "bag"
click at [605, 421] on div "bags" at bounding box center [670, 411] width 284 height 29
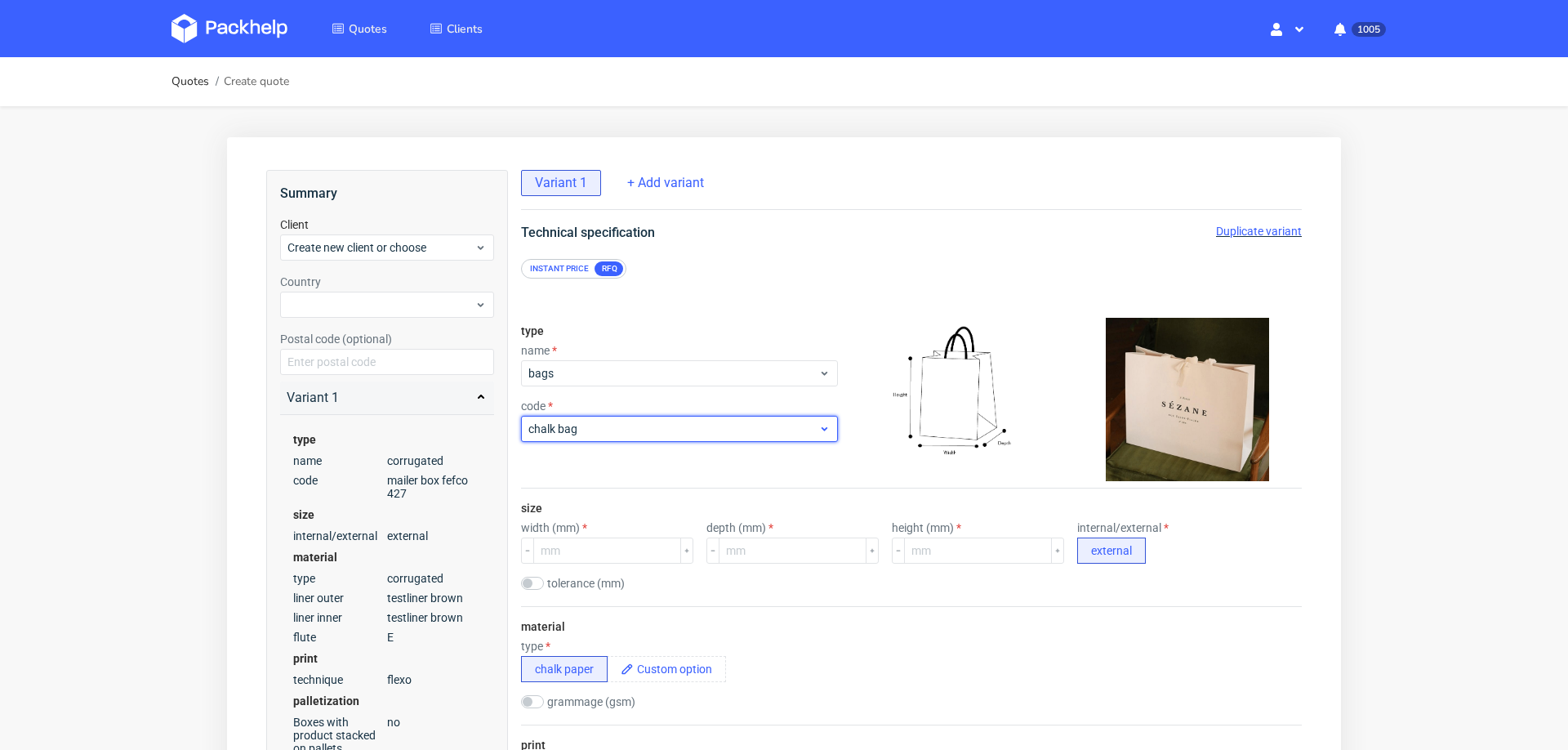
click at [614, 427] on span "chalk bag" at bounding box center [673, 429] width 290 height 16
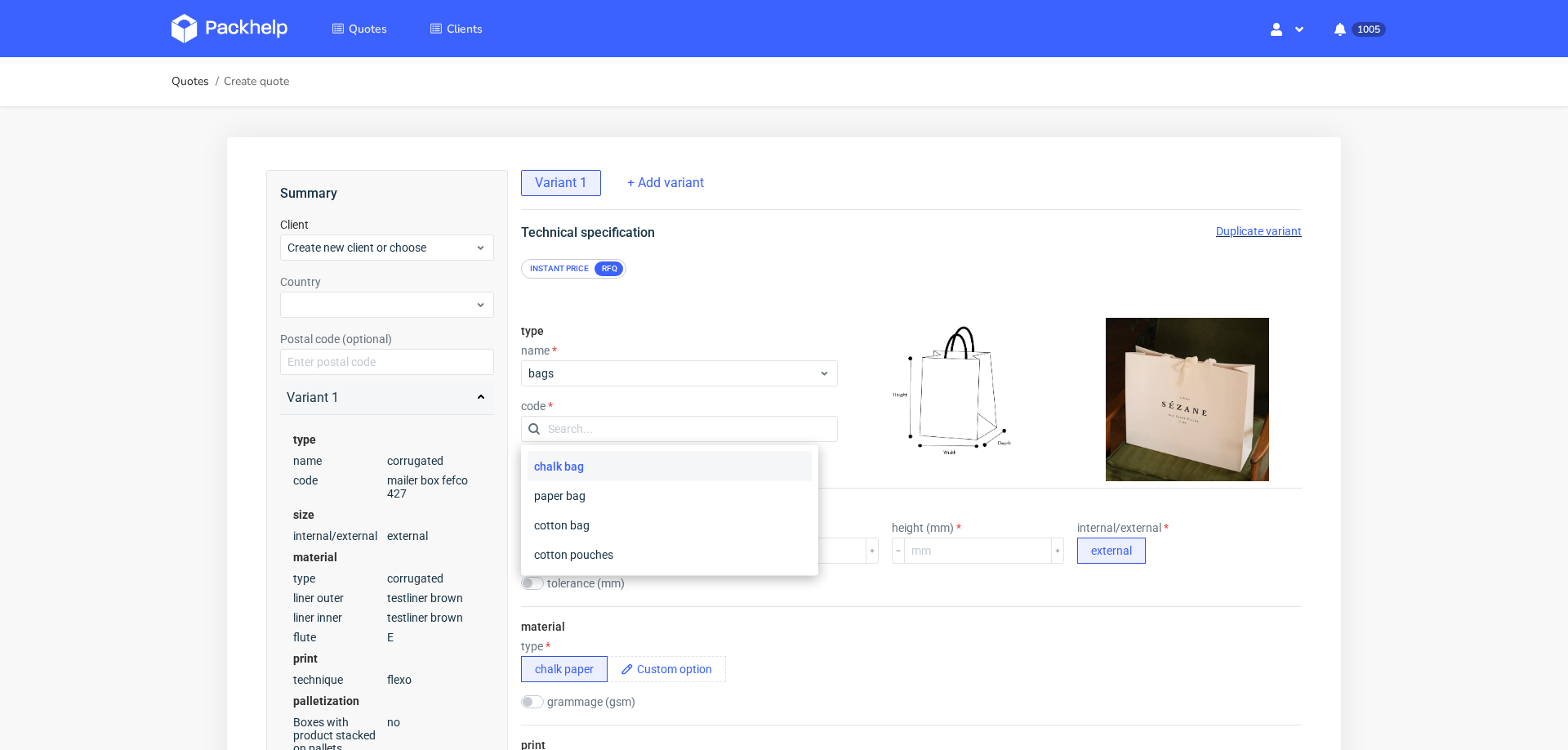
click at [607, 466] on div "chalk bag" at bounding box center [670, 467] width 284 height 29
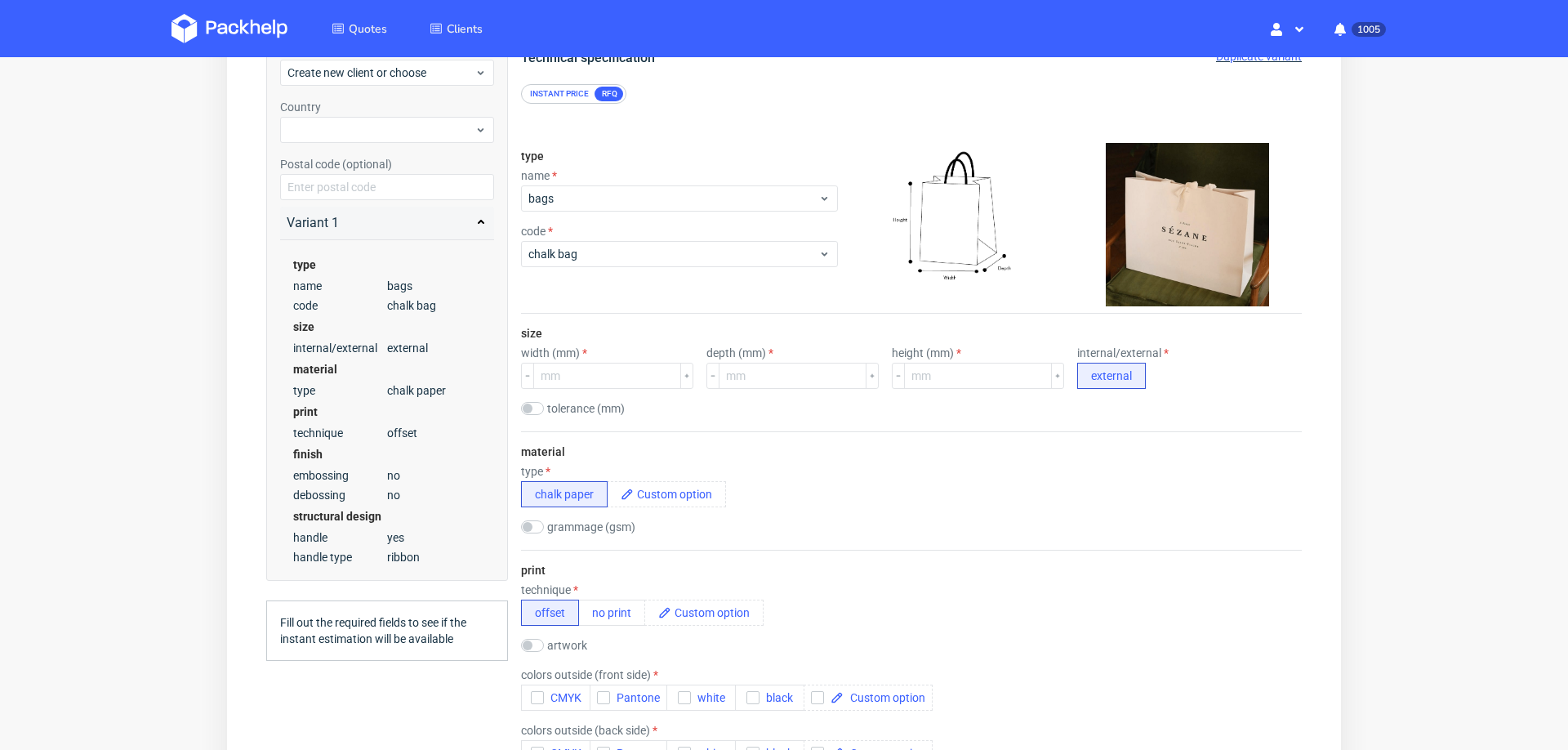
scroll to position [321, 0]
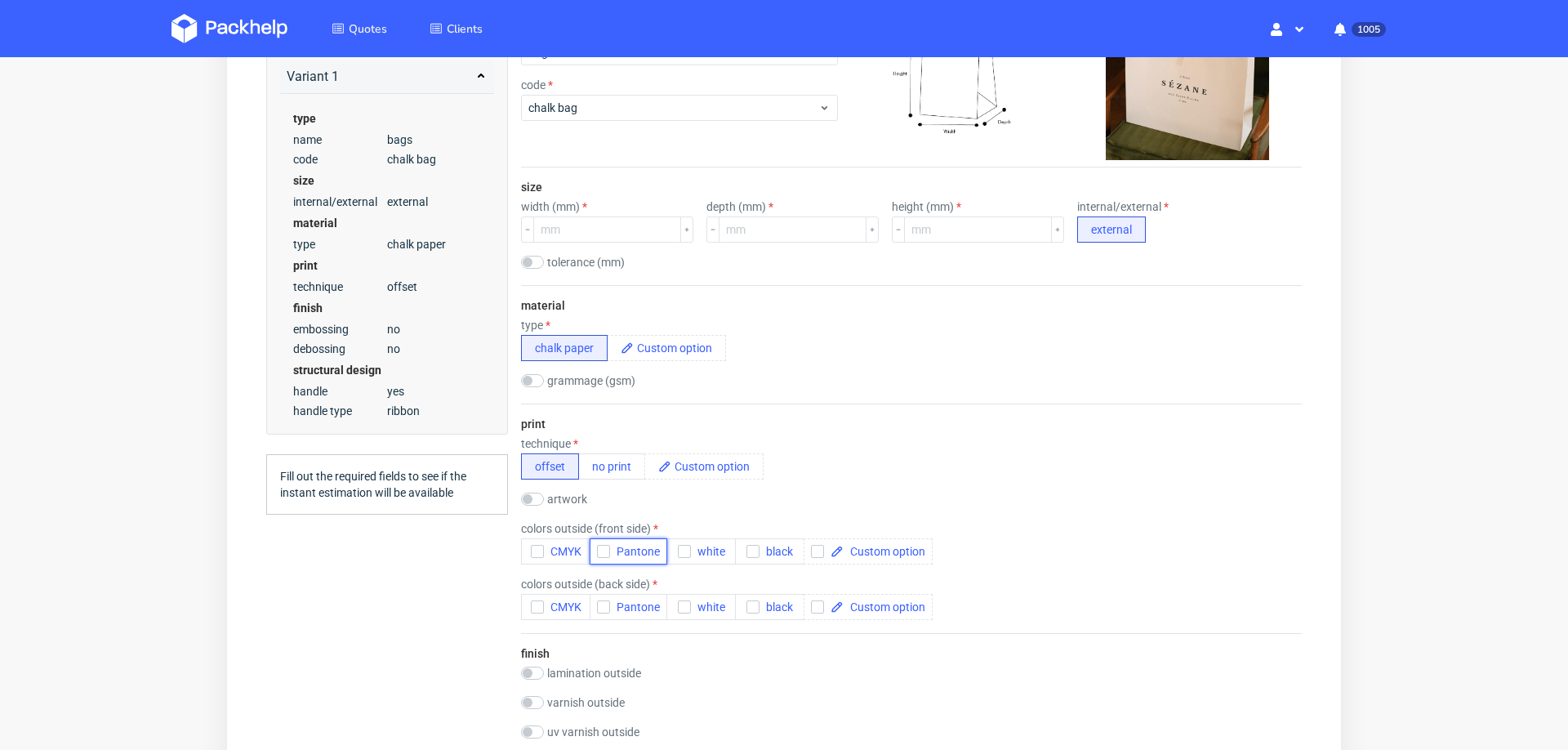
click at [618, 545] on span "Pantone" at bounding box center [635, 551] width 50 height 13
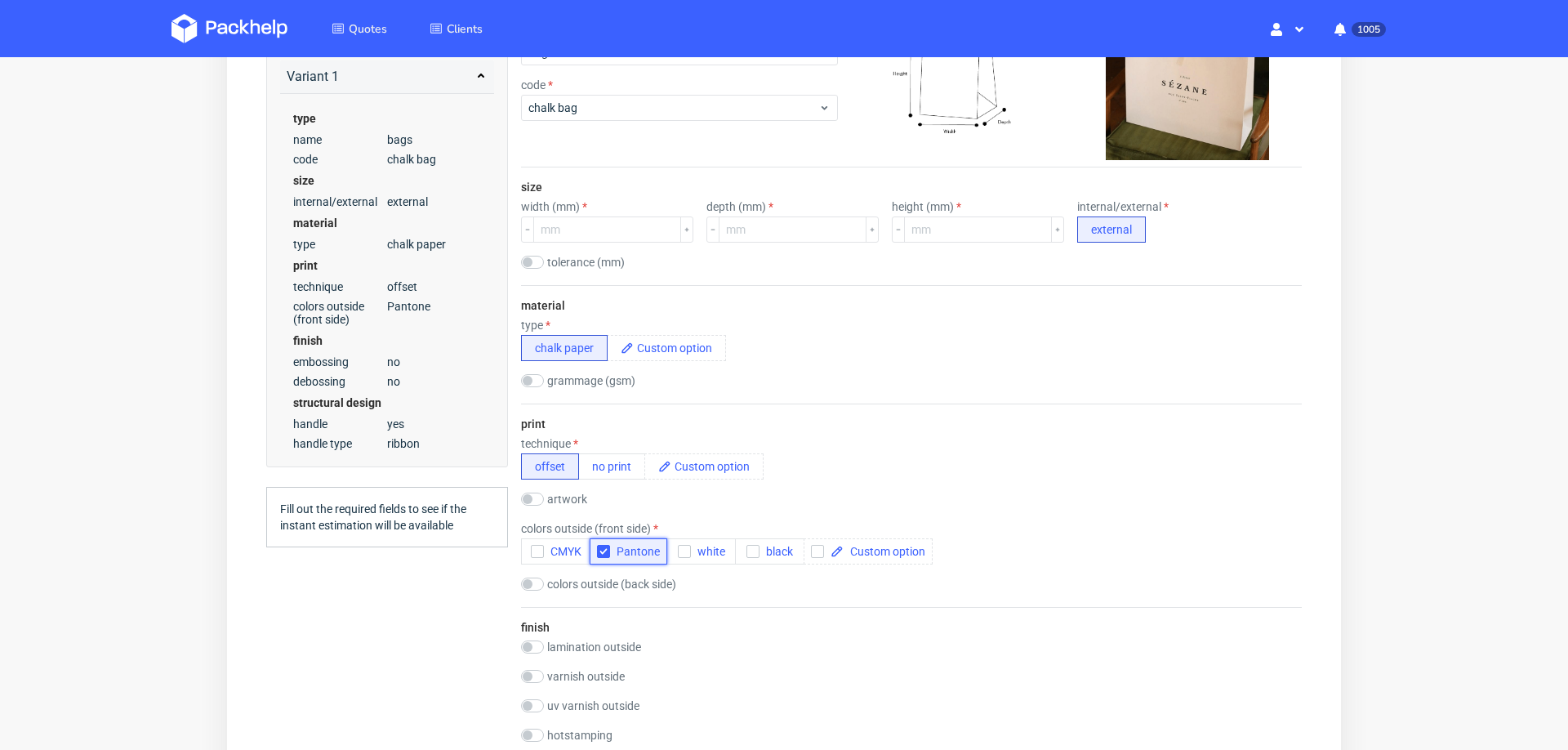
scroll to position [7, 0]
click at [535, 538] on button "CMYK" at bounding box center [556, 551] width 69 height 26
click at [537, 578] on input "checkbox" at bounding box center [533, 584] width 23 height 13
checkbox input "true"
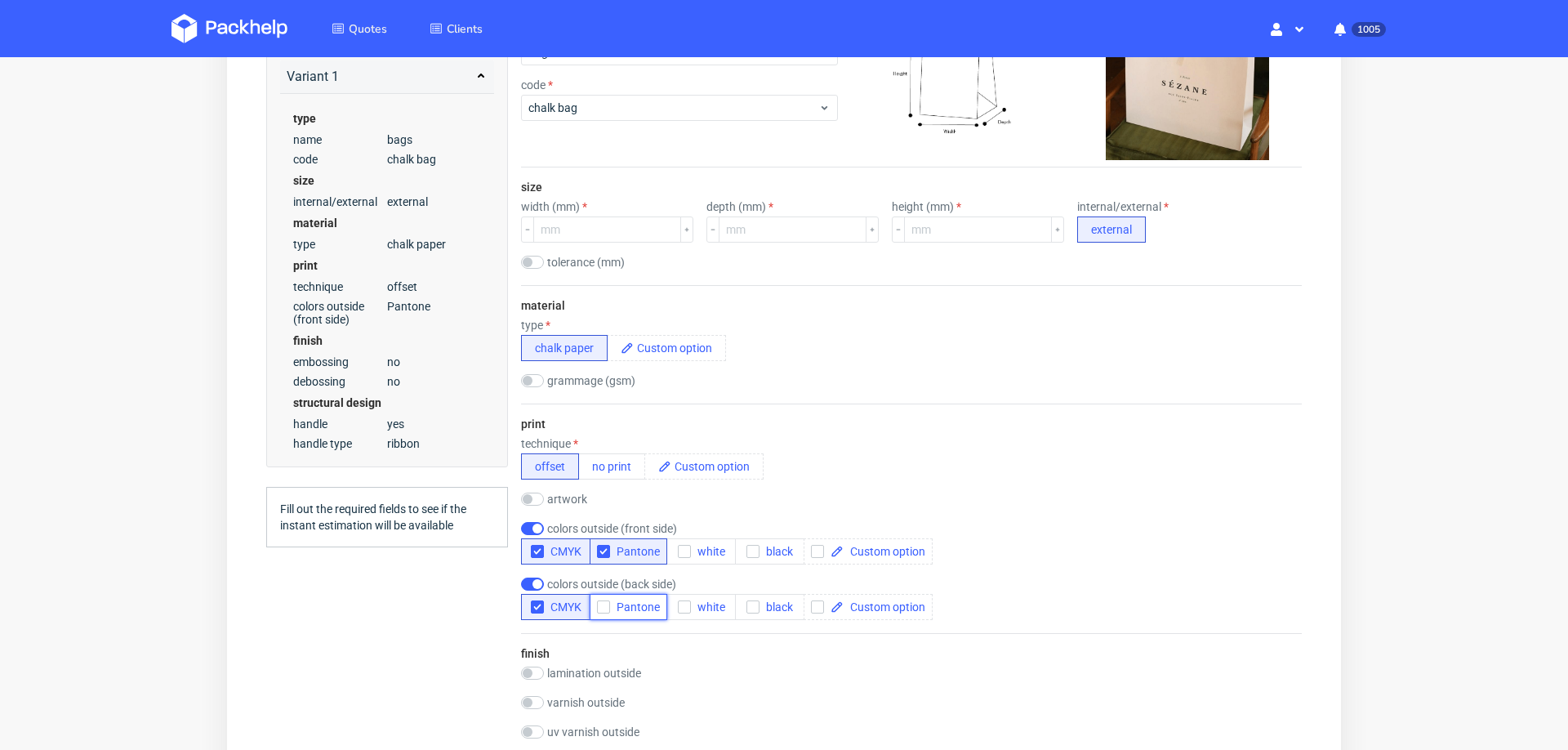
click at [608, 608] on button "Pantone" at bounding box center [628, 607] width 78 height 26
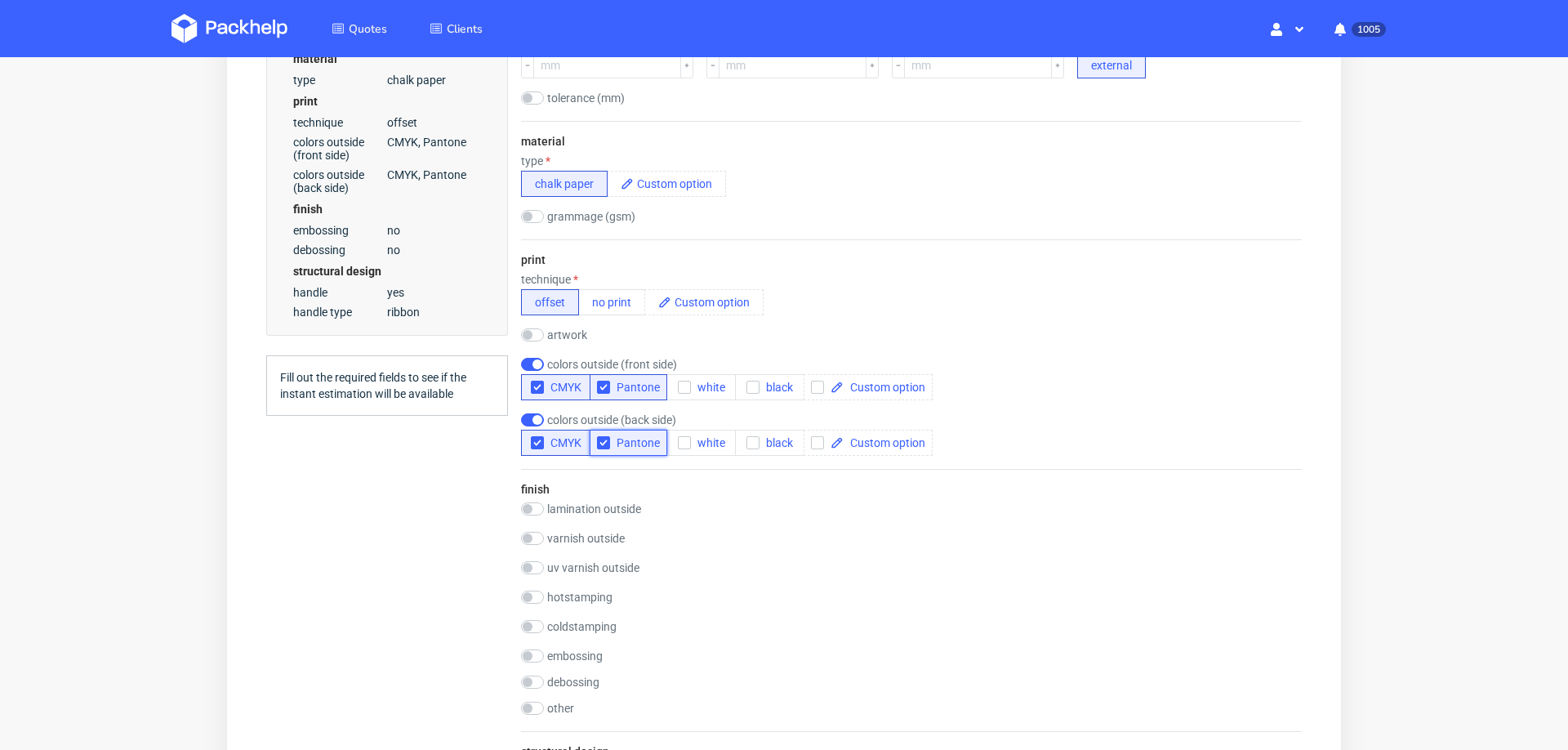
scroll to position [503, 0]
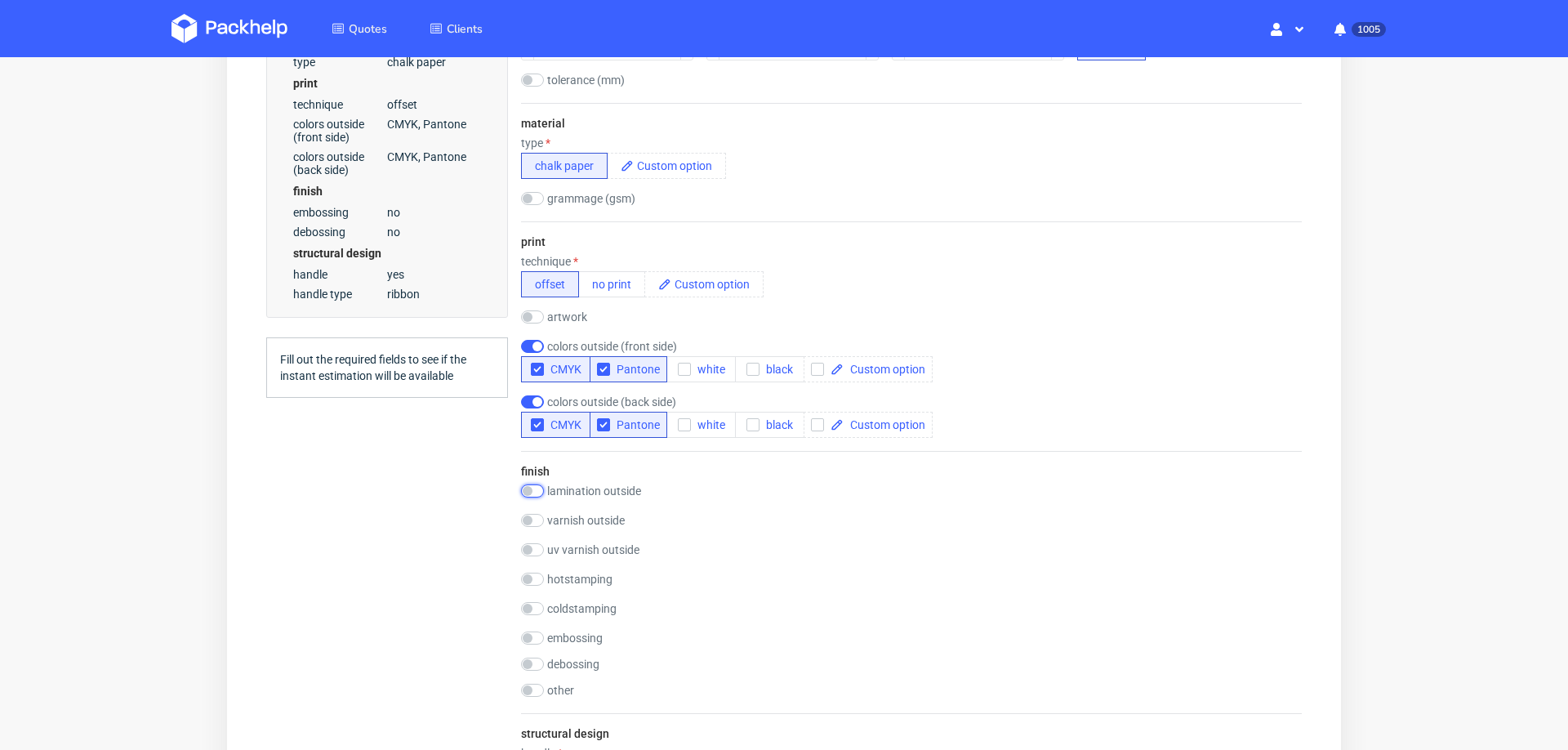
click at [531, 484] on input "checkbox" at bounding box center [533, 491] width 23 height 13
checkbox input "true"
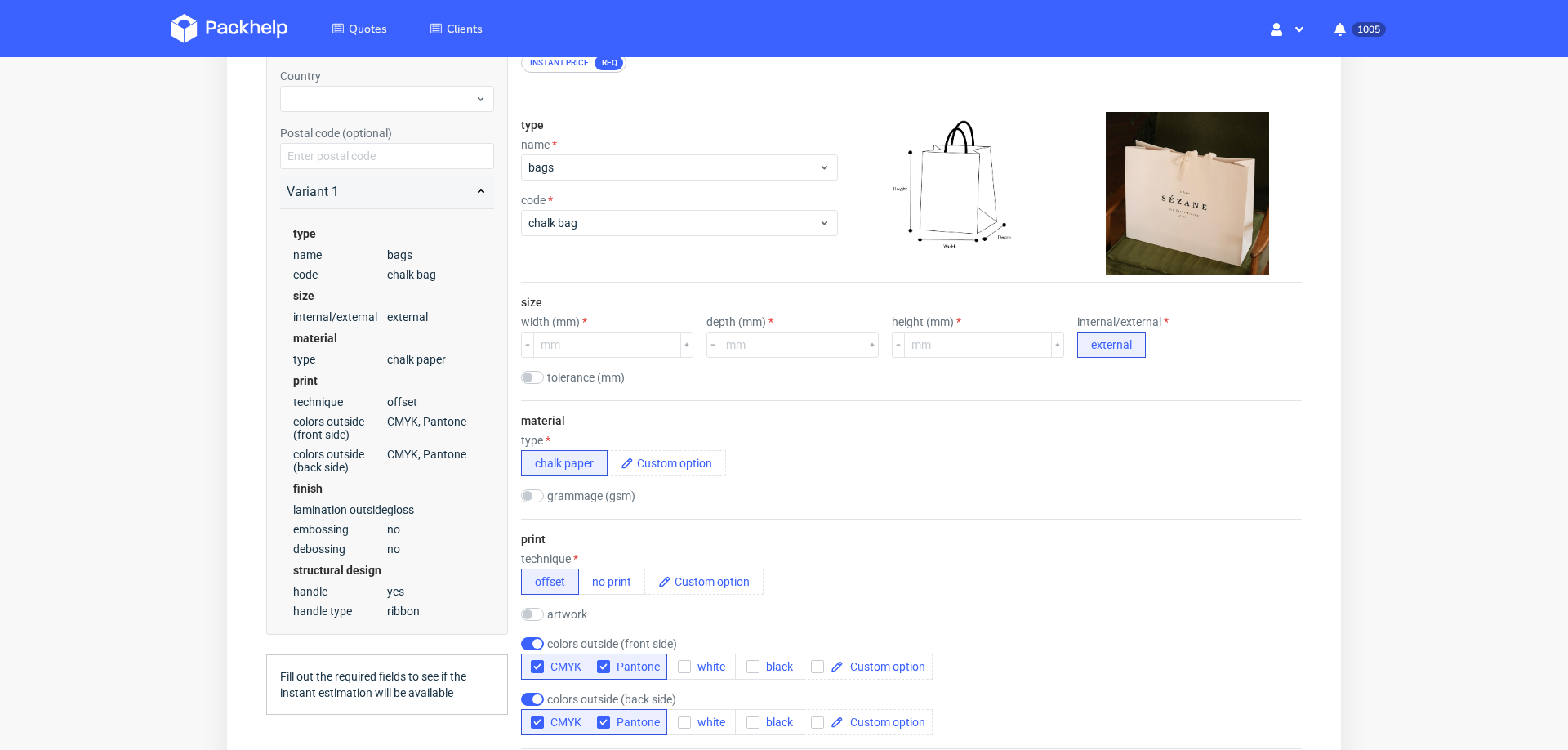
scroll to position [203, 0]
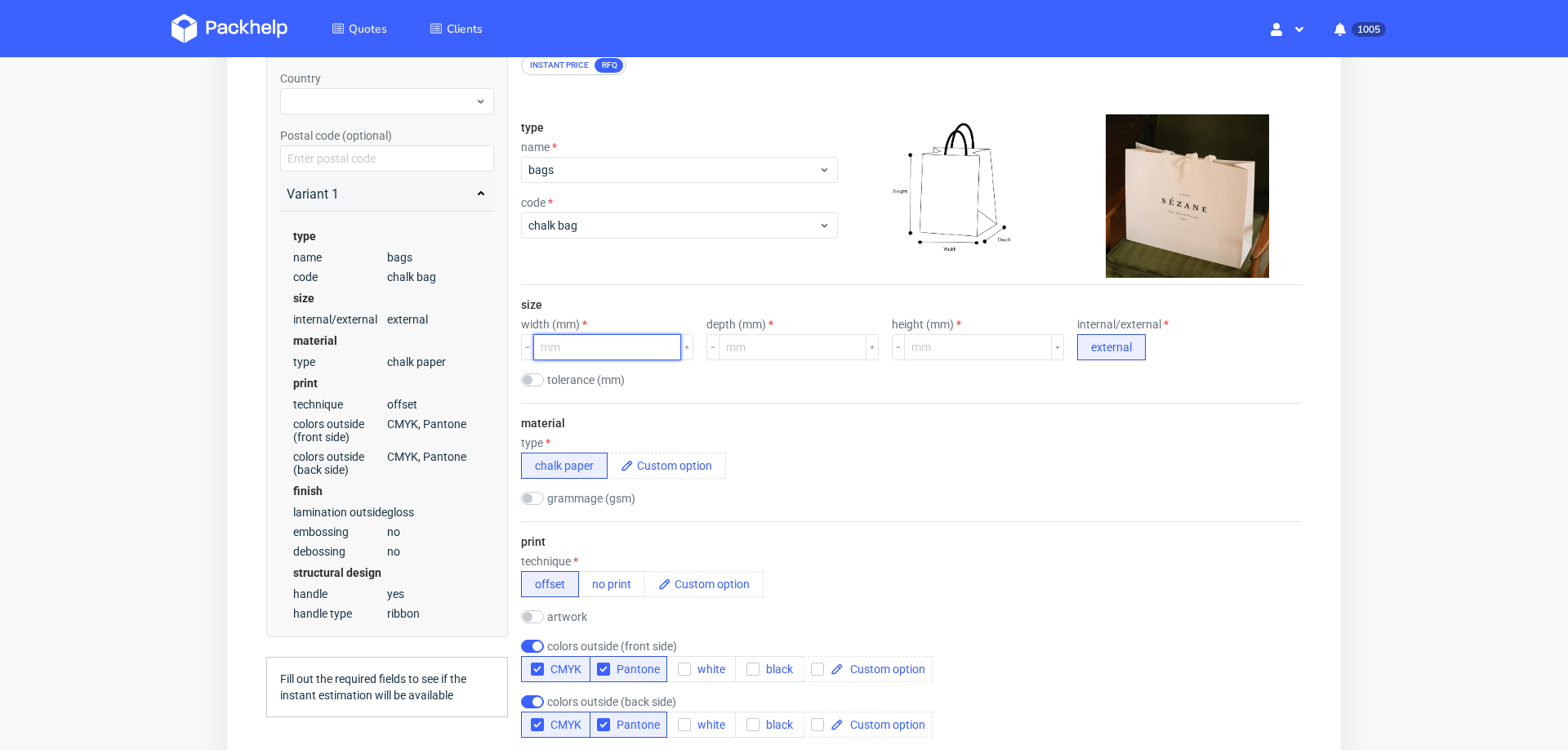
click at [587, 339] on input "number" at bounding box center [607, 347] width 148 height 26
type input "220"
click at [740, 345] on input "number" at bounding box center [793, 347] width 148 height 26
type input "100"
click at [947, 346] on input "number" at bounding box center [978, 347] width 148 height 26
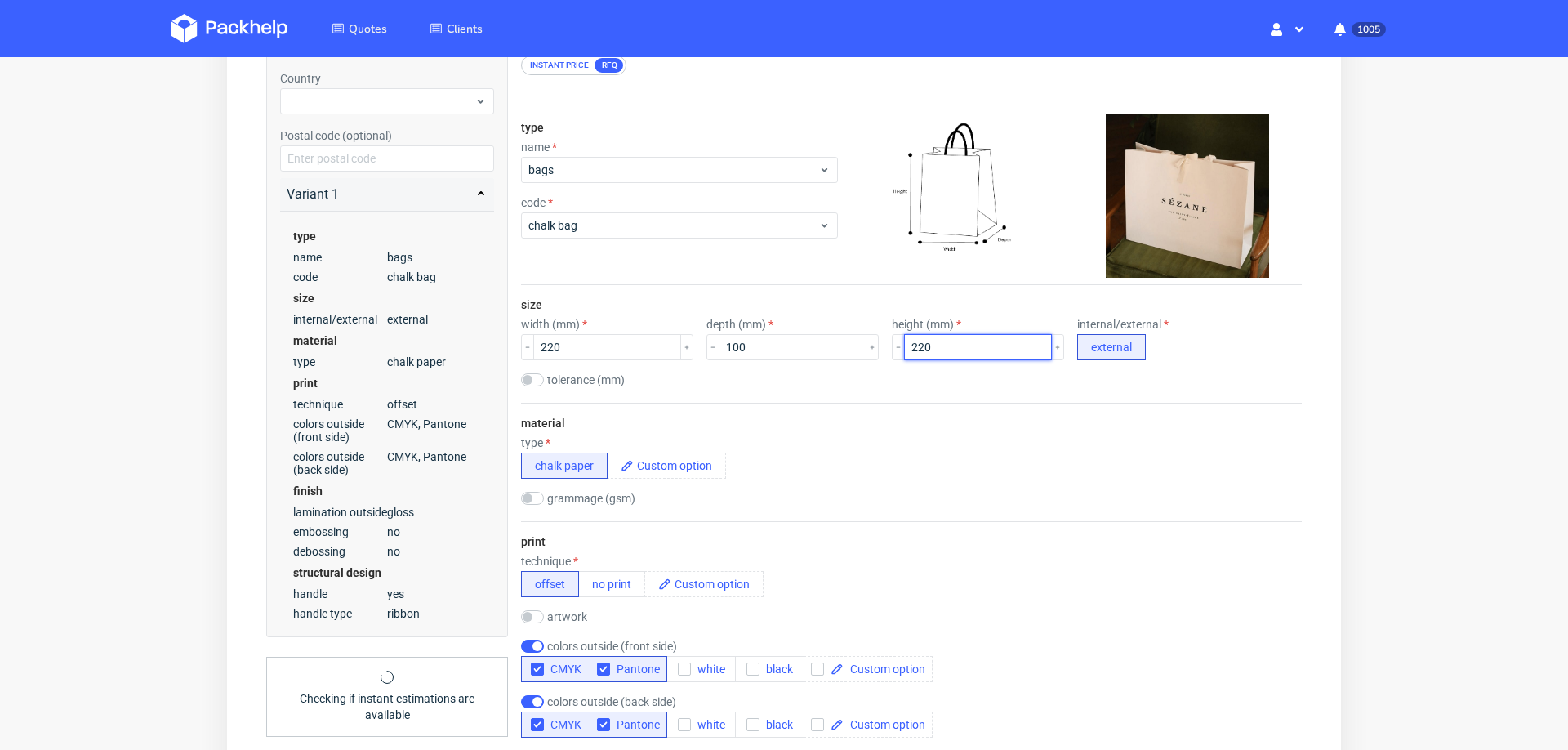
type input "220"
click at [949, 489] on div "material type chalk paper grammage (gsm)" at bounding box center [912, 462] width 781 height 118
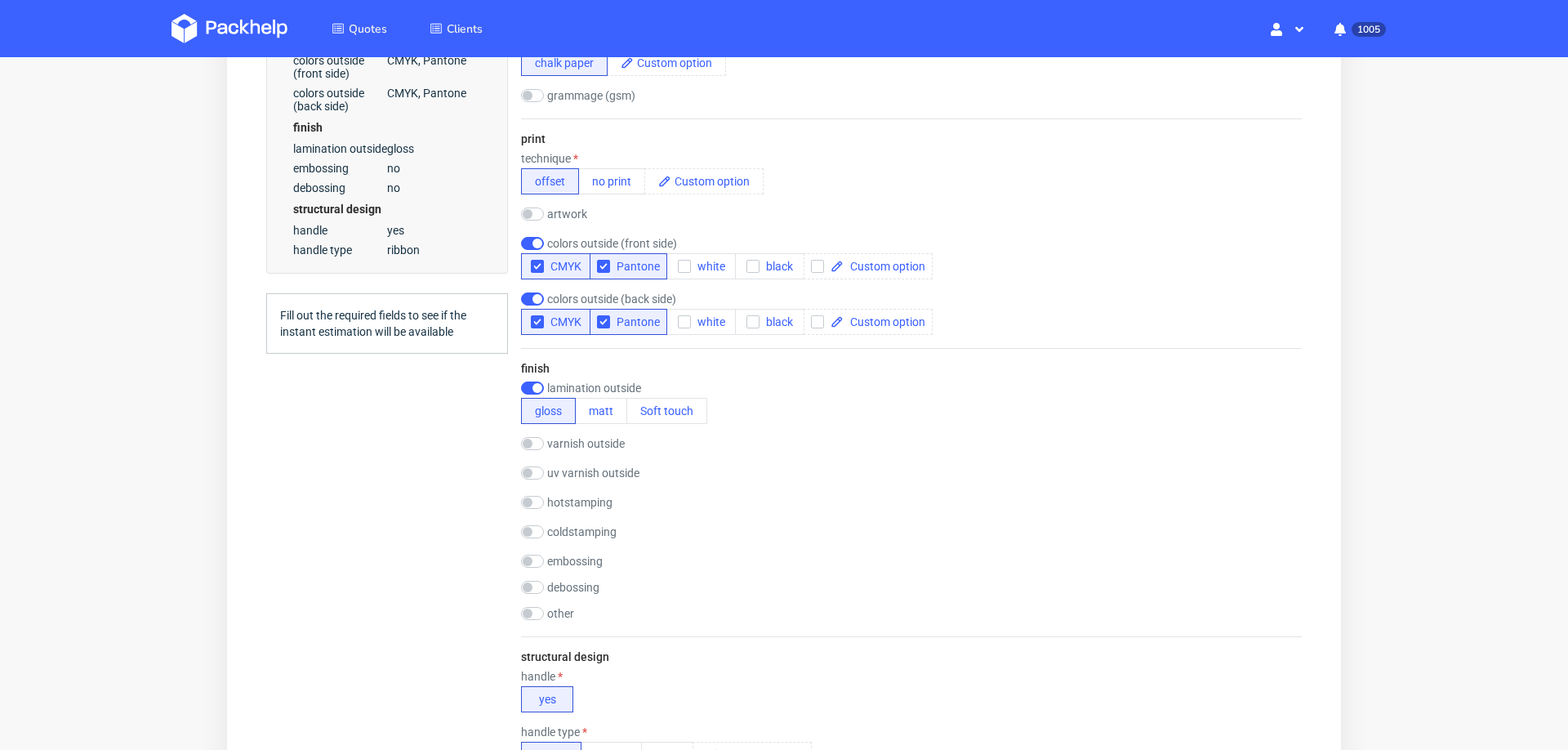
scroll to position [608, 0]
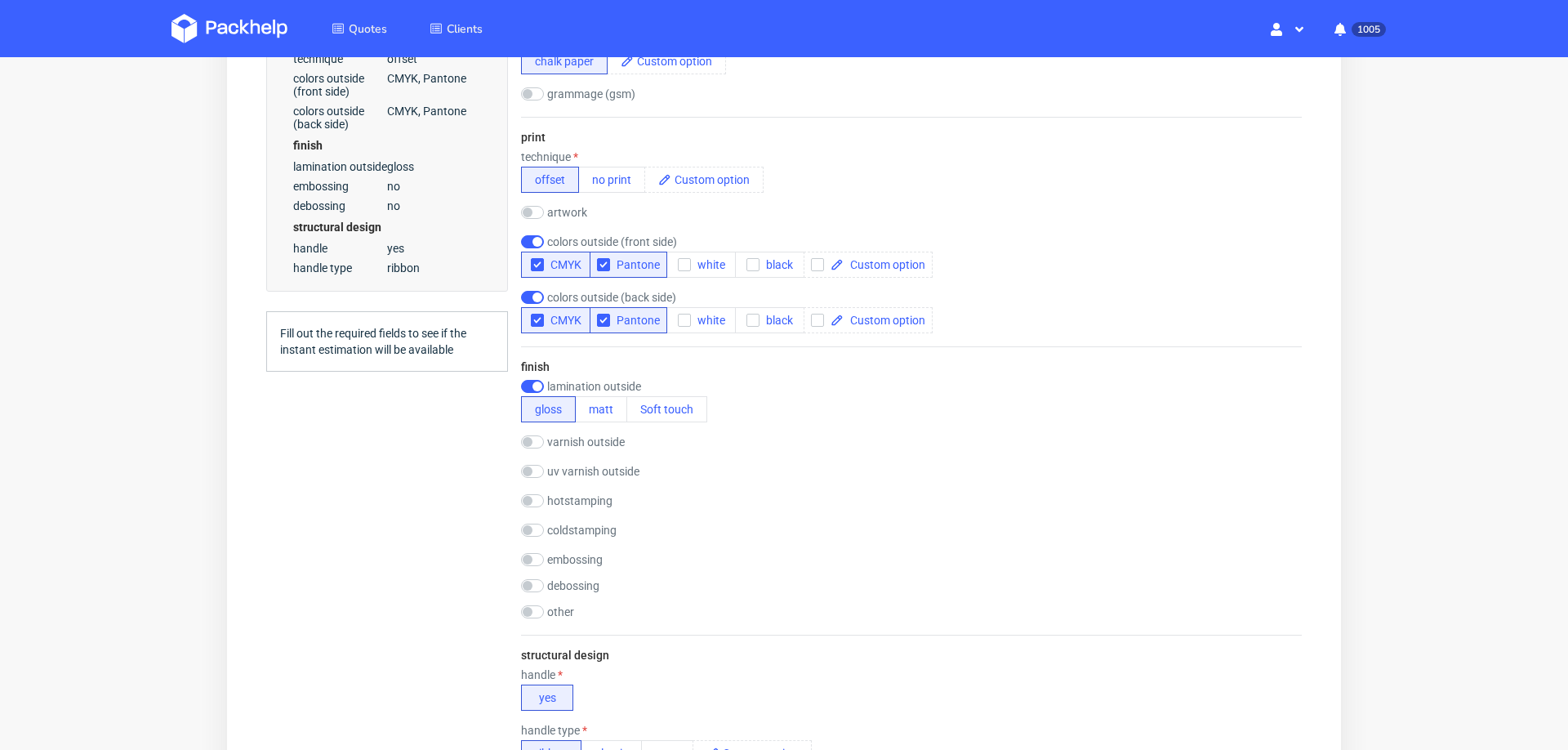
click at [603, 414] on div "finish lamination outside gloss matt Soft touch varnish outside gloss matt Soft…" at bounding box center [912, 490] width 781 height 288
click at [595, 404] on button "matt" at bounding box center [601, 409] width 52 height 26
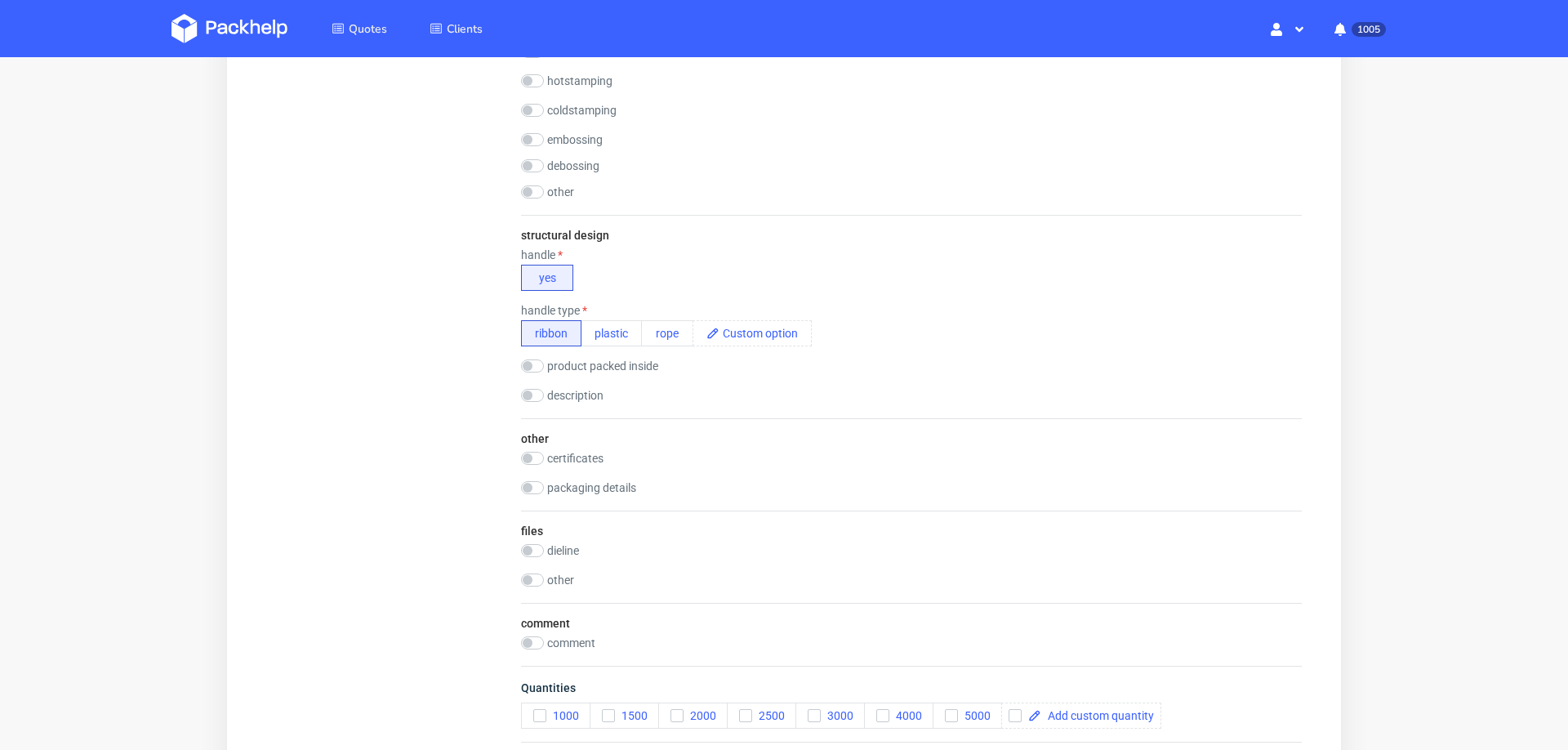
scroll to position [1030, 0]
click at [542, 708] on icon "button" at bounding box center [540, 713] width 11 height 11
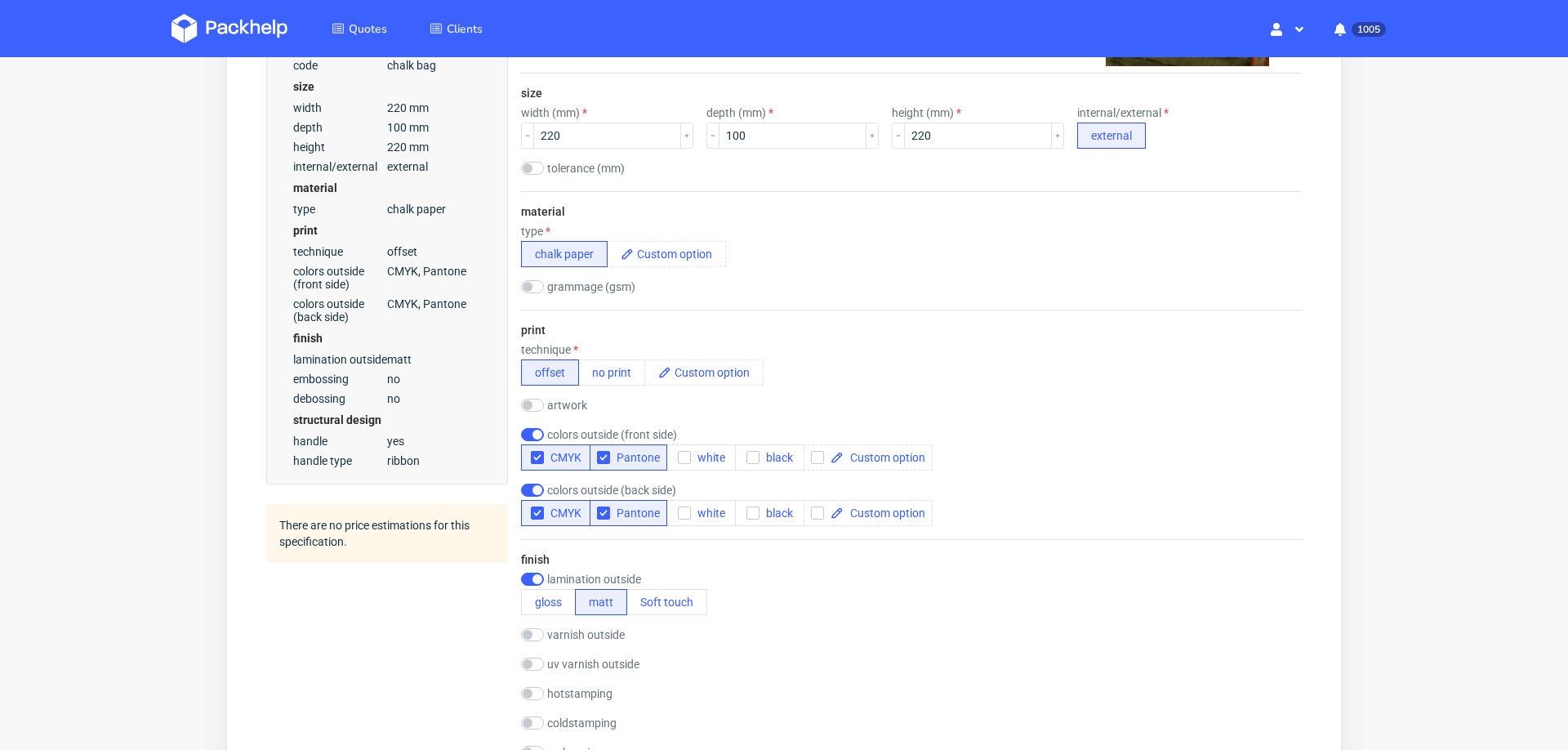
scroll to position [368, 0]
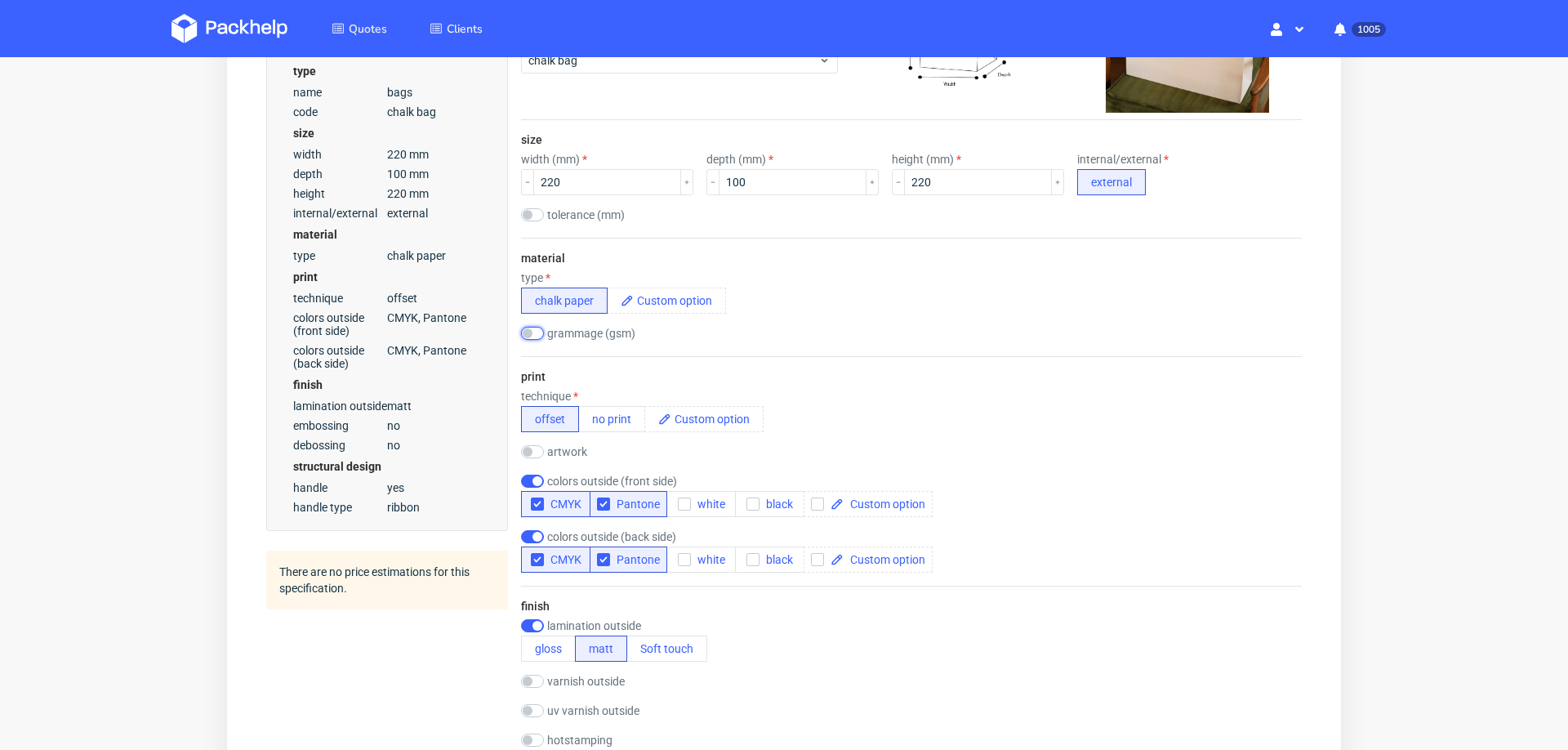
click at [534, 332] on input "checkbox" at bounding box center [533, 333] width 23 height 13
checkbox input "true"
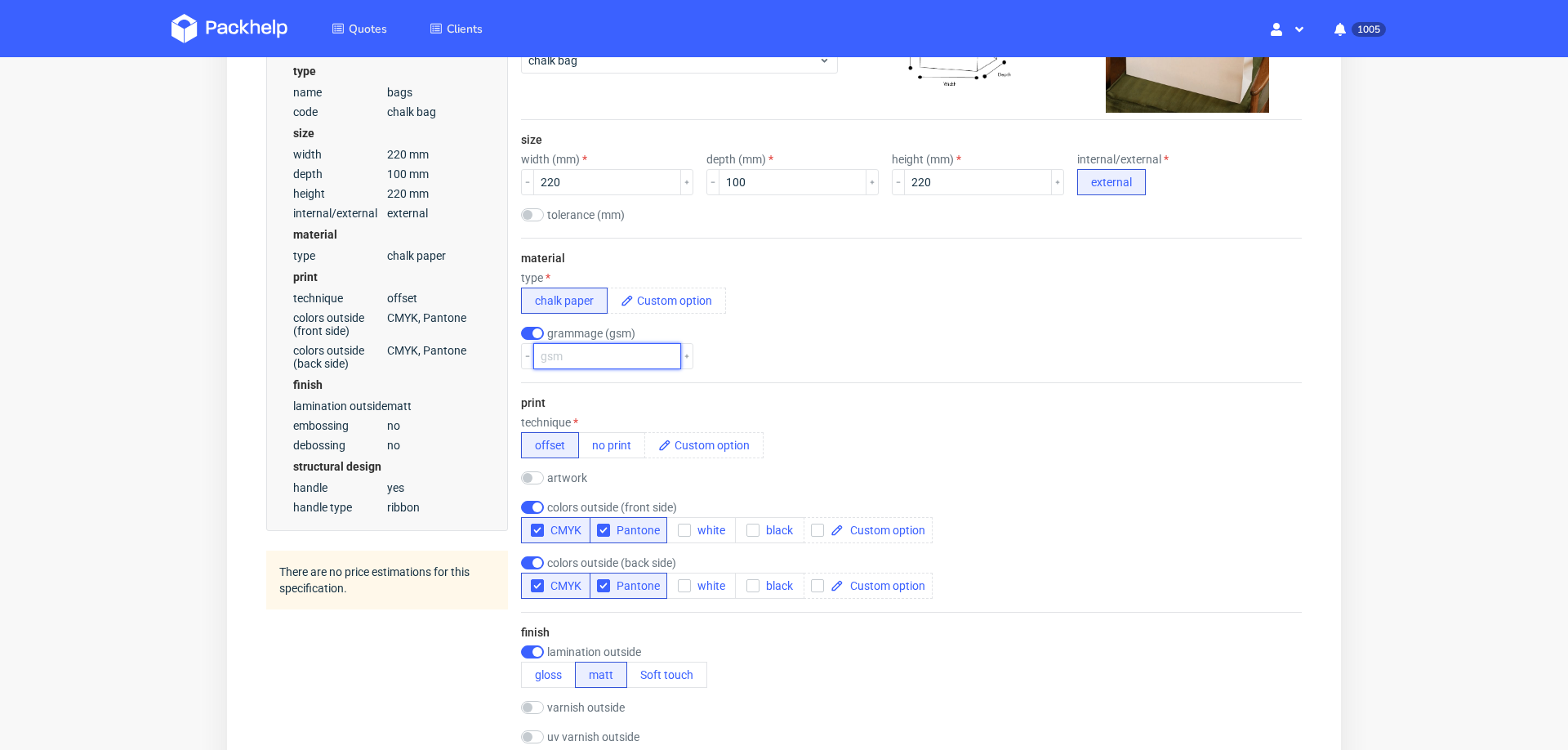
click at [552, 360] on input "number" at bounding box center [607, 356] width 148 height 26
type input "210"
click at [958, 371] on div "material type chalk paper grammage (gsm) 210" at bounding box center [912, 310] width 781 height 145
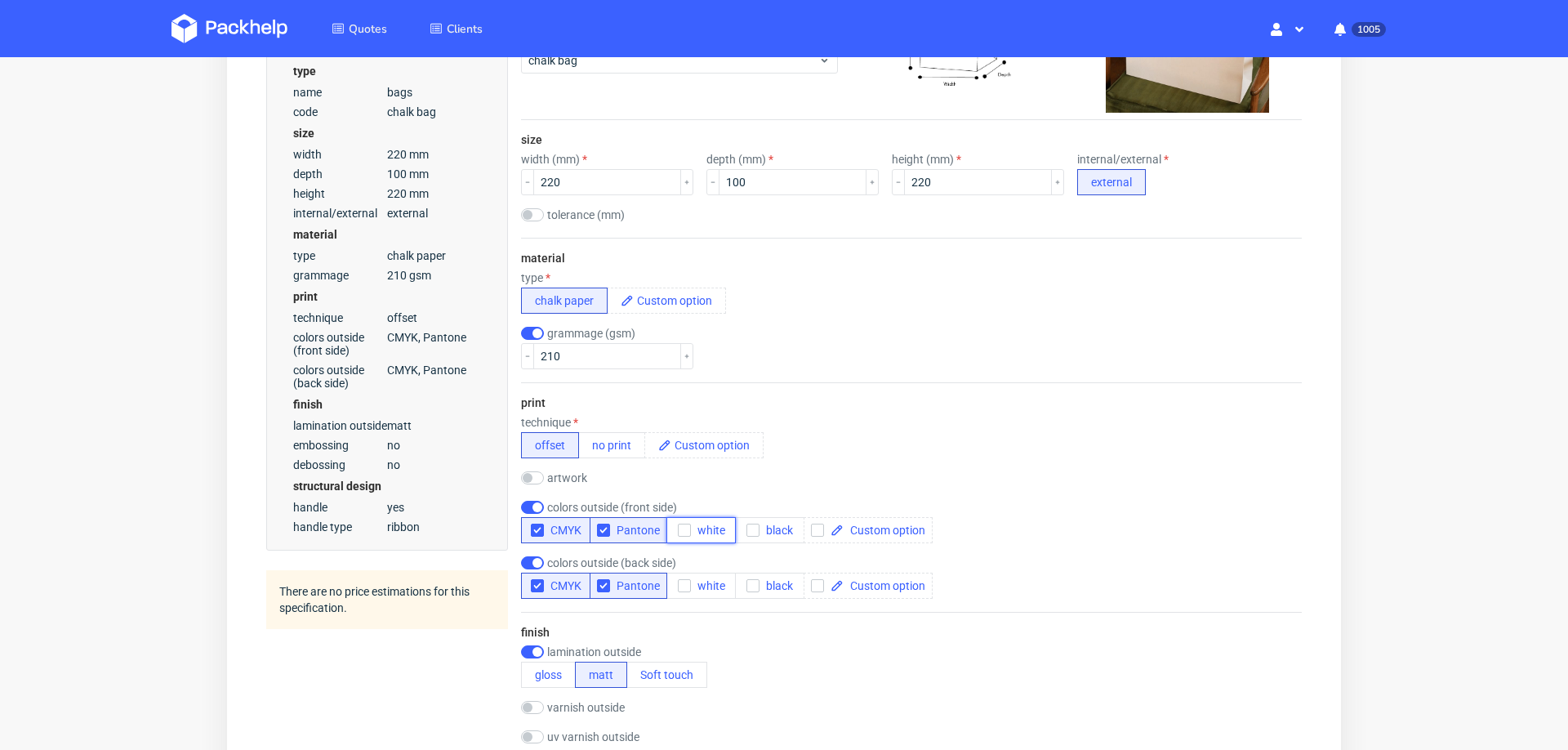
click at [686, 529] on icon "button" at bounding box center [685, 530] width 11 height 11
click at [686, 580] on icon "button" at bounding box center [685, 586] width 11 height 11
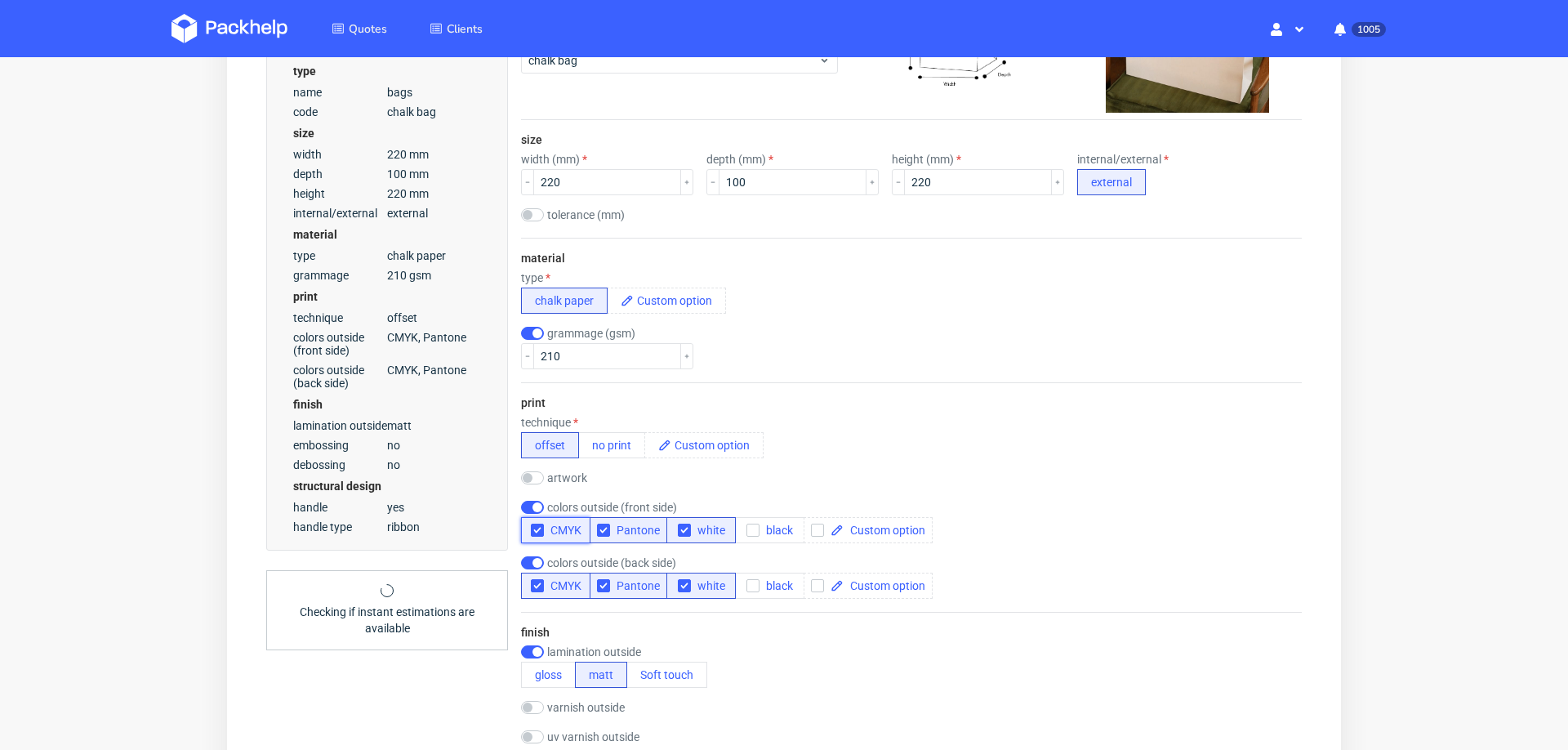
click at [532, 532] on icon "button" at bounding box center [538, 530] width 11 height 11
click at [532, 580] on icon "button" at bounding box center [538, 586] width 11 height 11
click at [918, 495] on div "print technique offset no print artwork drop colors outside (front side) CMYK P…" at bounding box center [912, 497] width 781 height 230
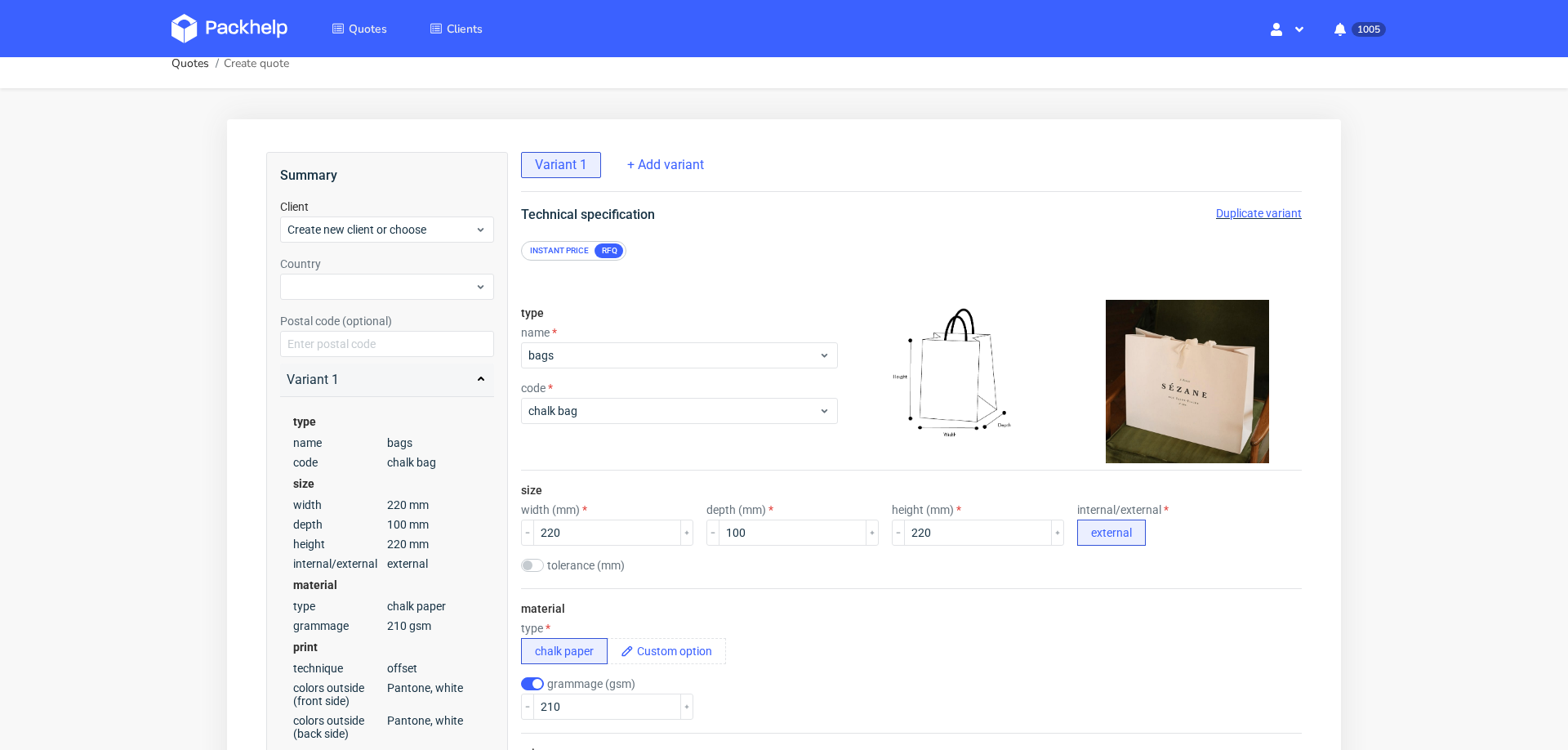
scroll to position [0, 0]
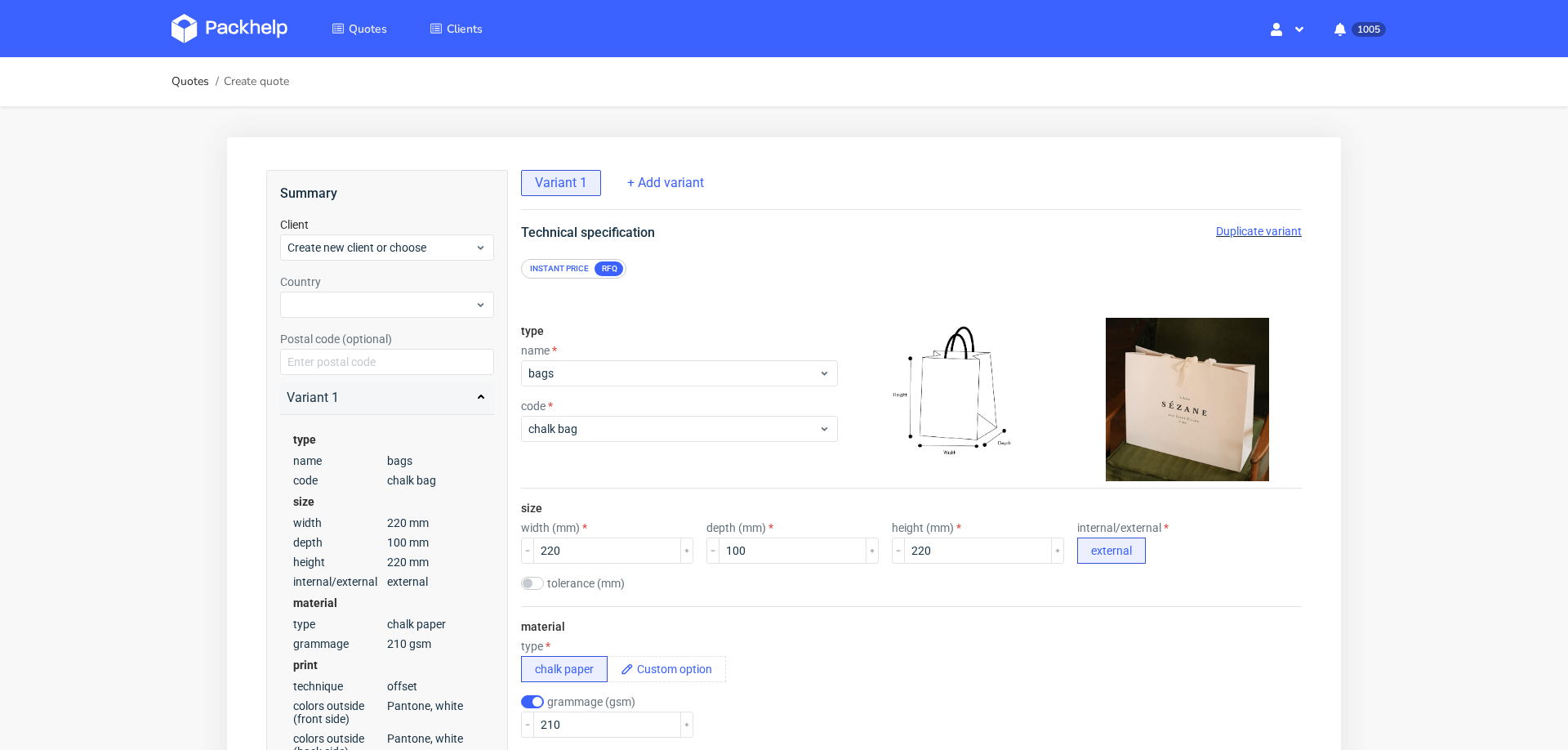
click at [1239, 225] on span "Duplicate variant" at bounding box center [1259, 231] width 86 height 13
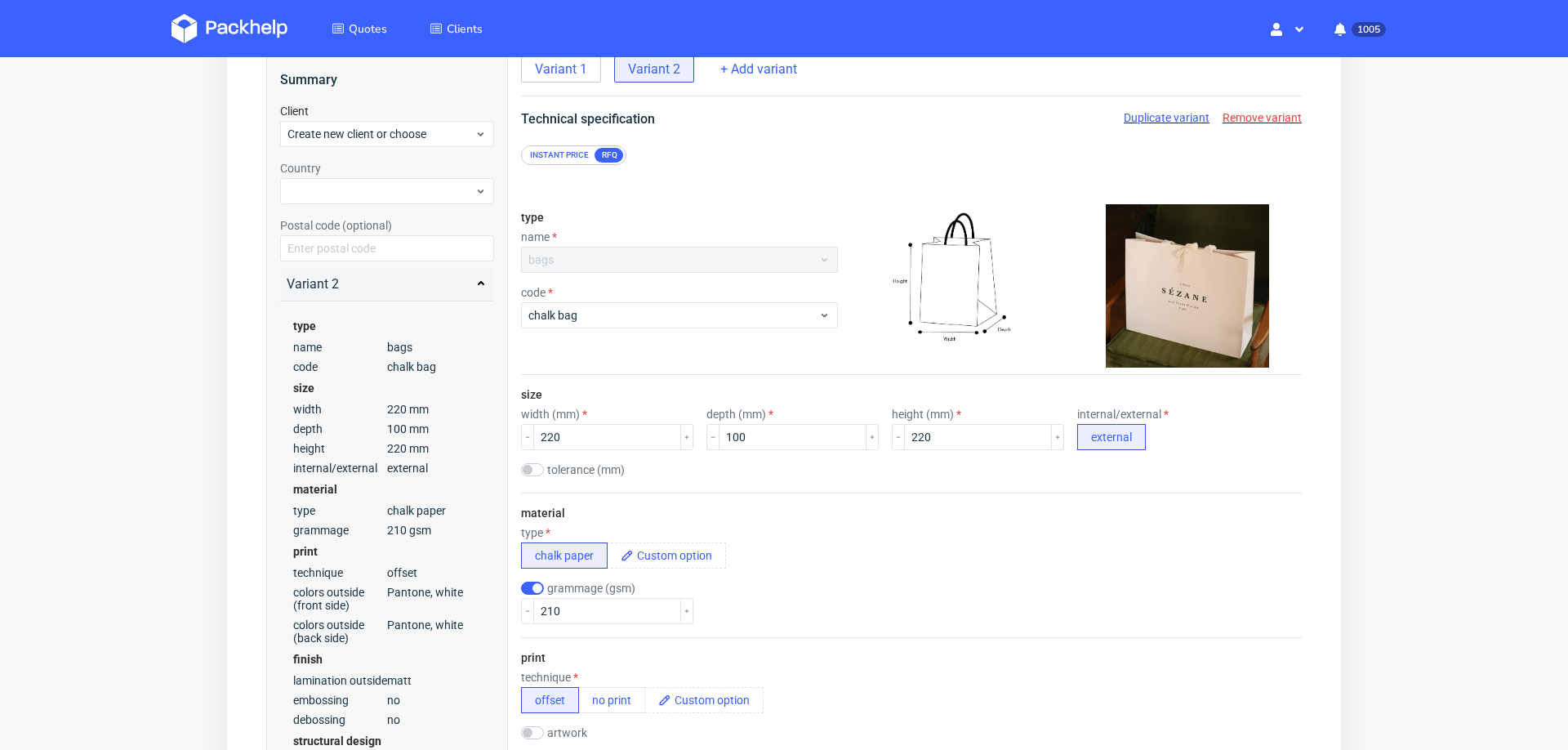
scroll to position [109, 0]
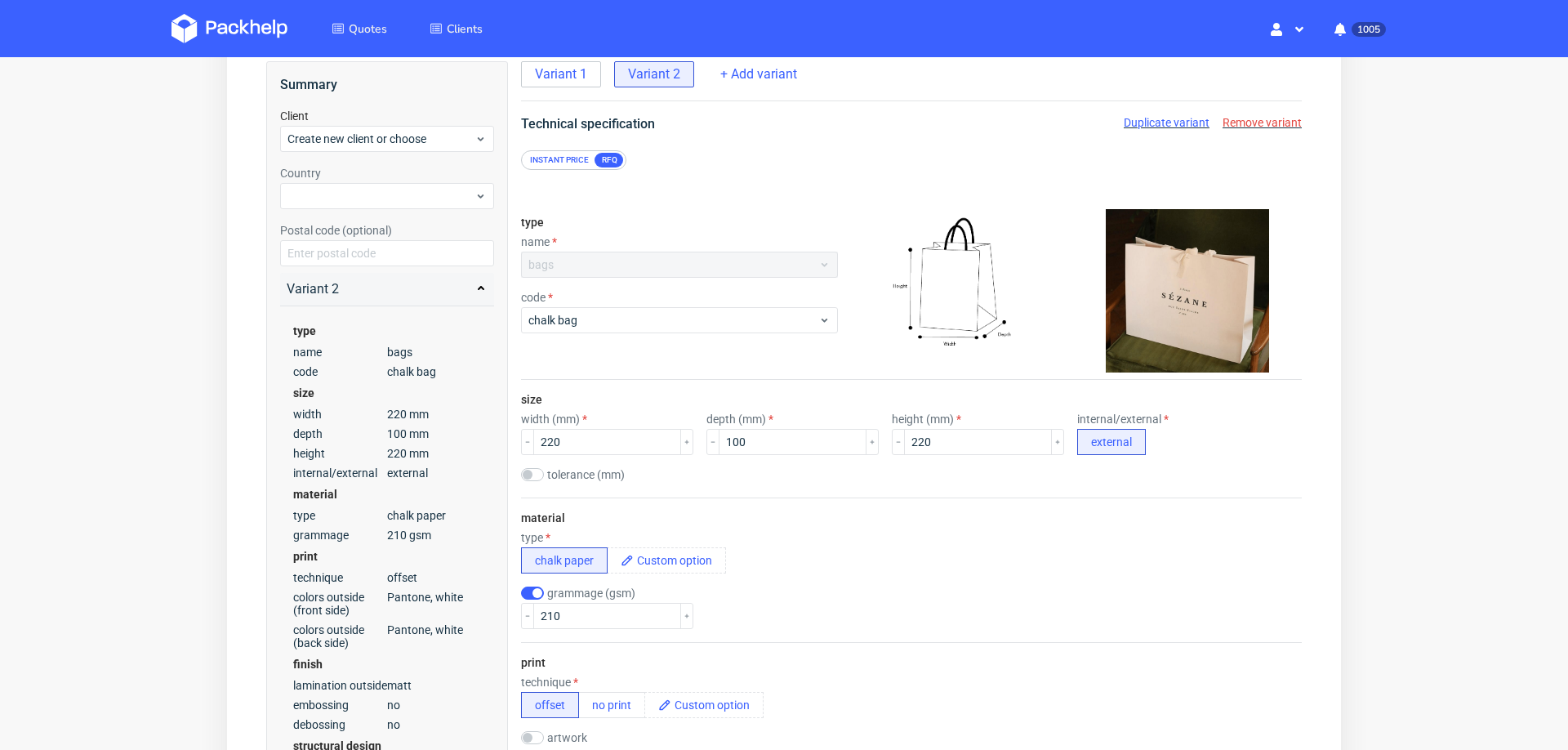
click at [1163, 117] on span "Duplicate variant" at bounding box center [1167, 123] width 86 height 13
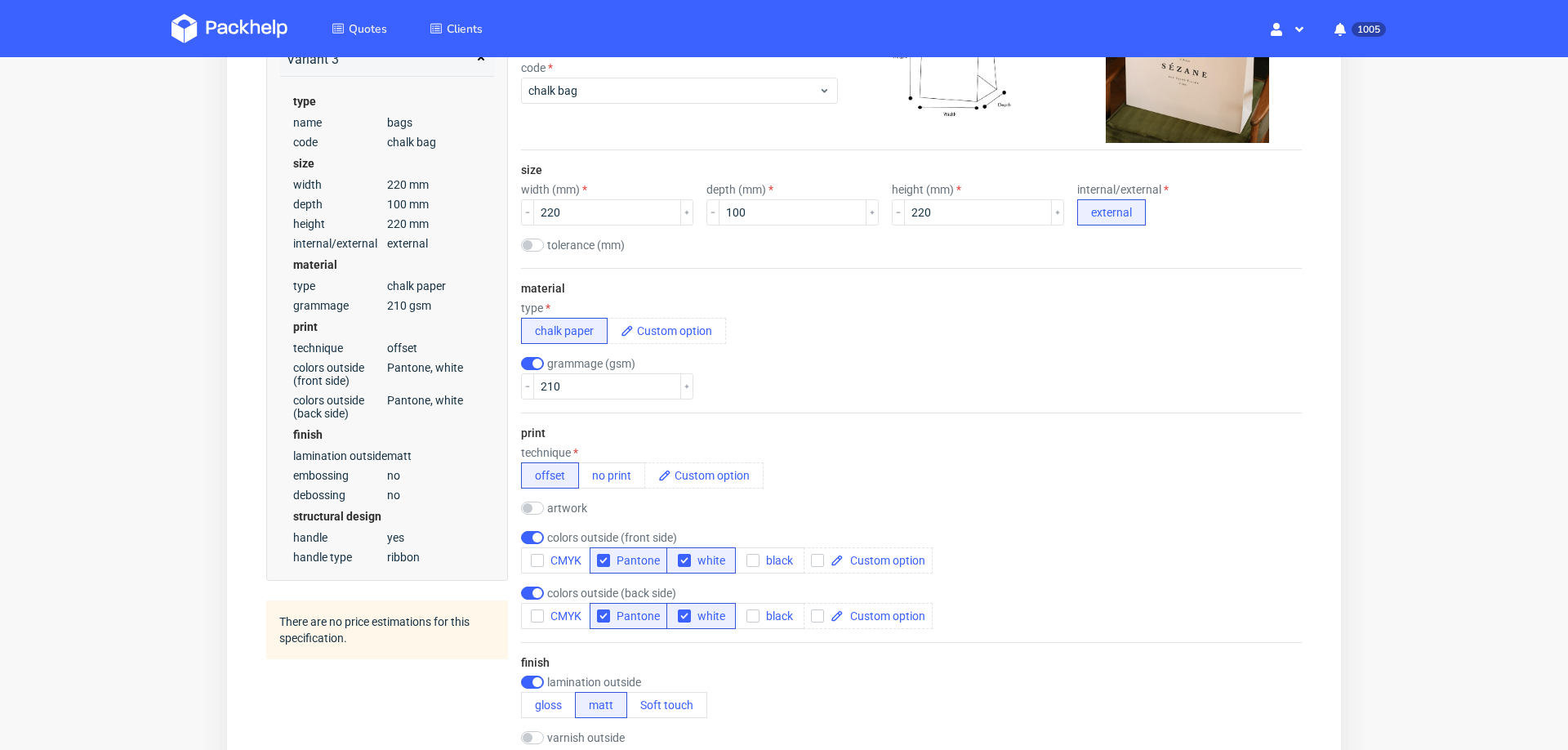
scroll to position [341, 0]
click at [522, 529] on input "checkbox" at bounding box center [533, 535] width 23 height 13
checkbox input "false"
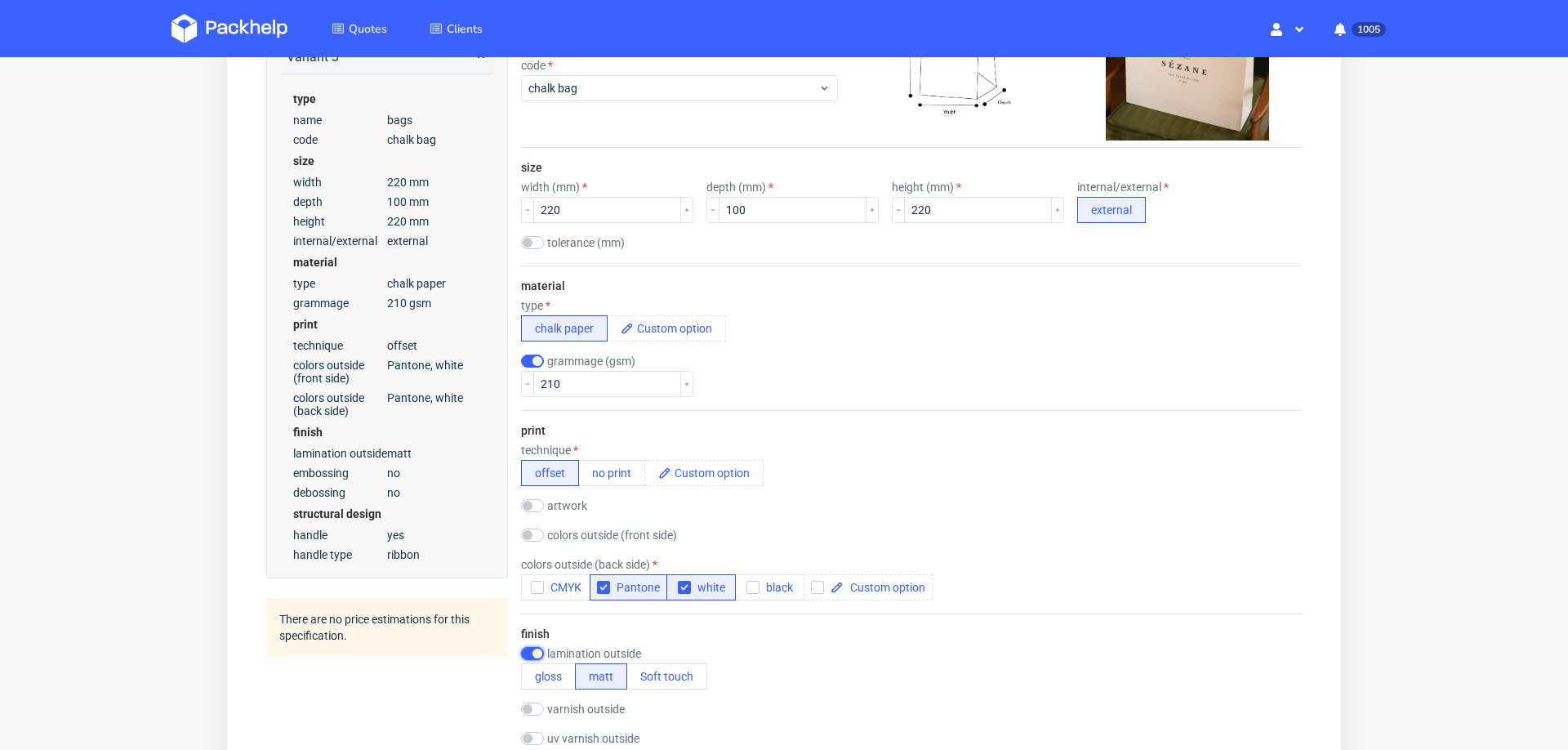
click at [526, 652] on input "checkbox" at bounding box center [533, 654] width 23 height 13
checkbox input "false"
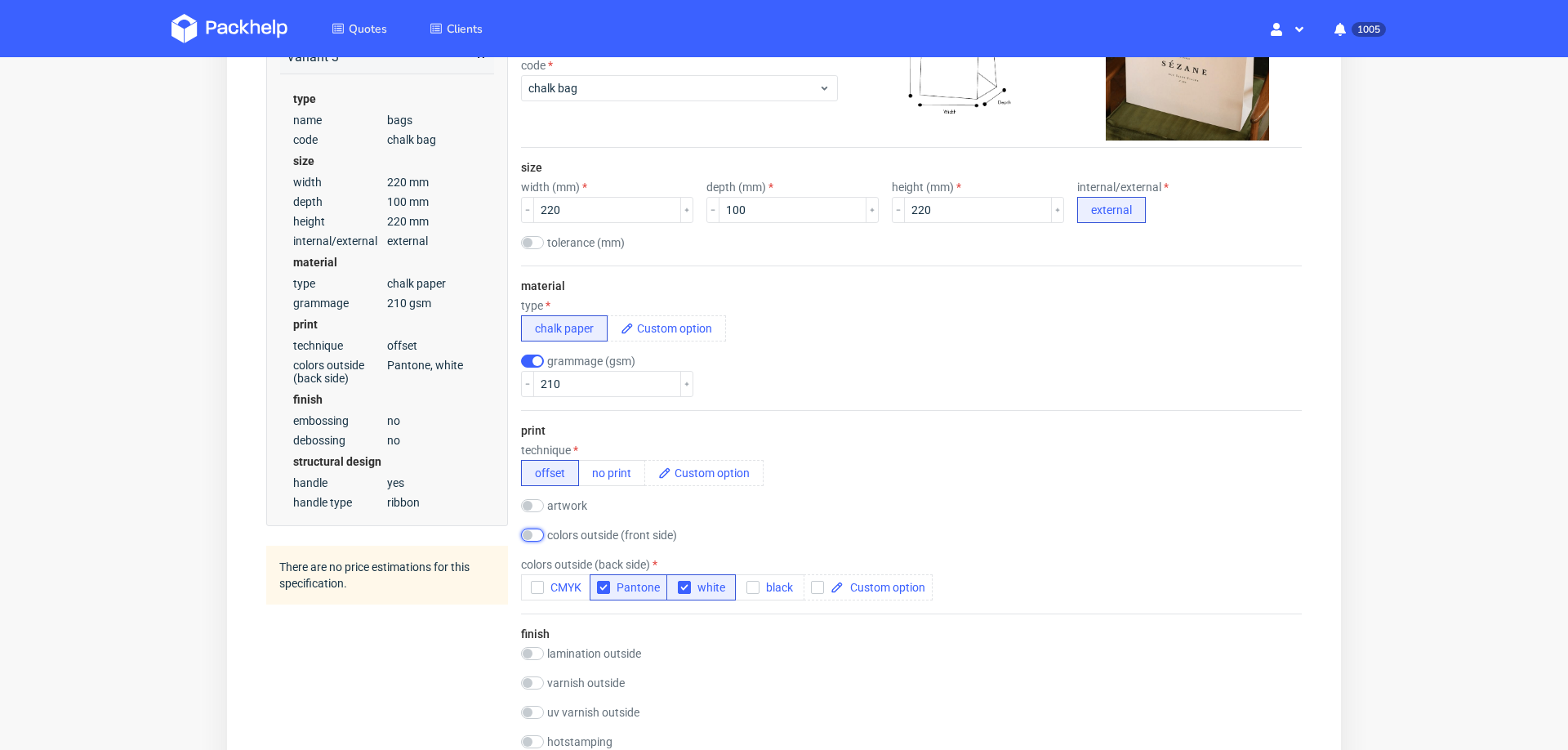
click at [536, 538] on input "checkbox" at bounding box center [533, 535] width 23 height 13
checkbox input "true"
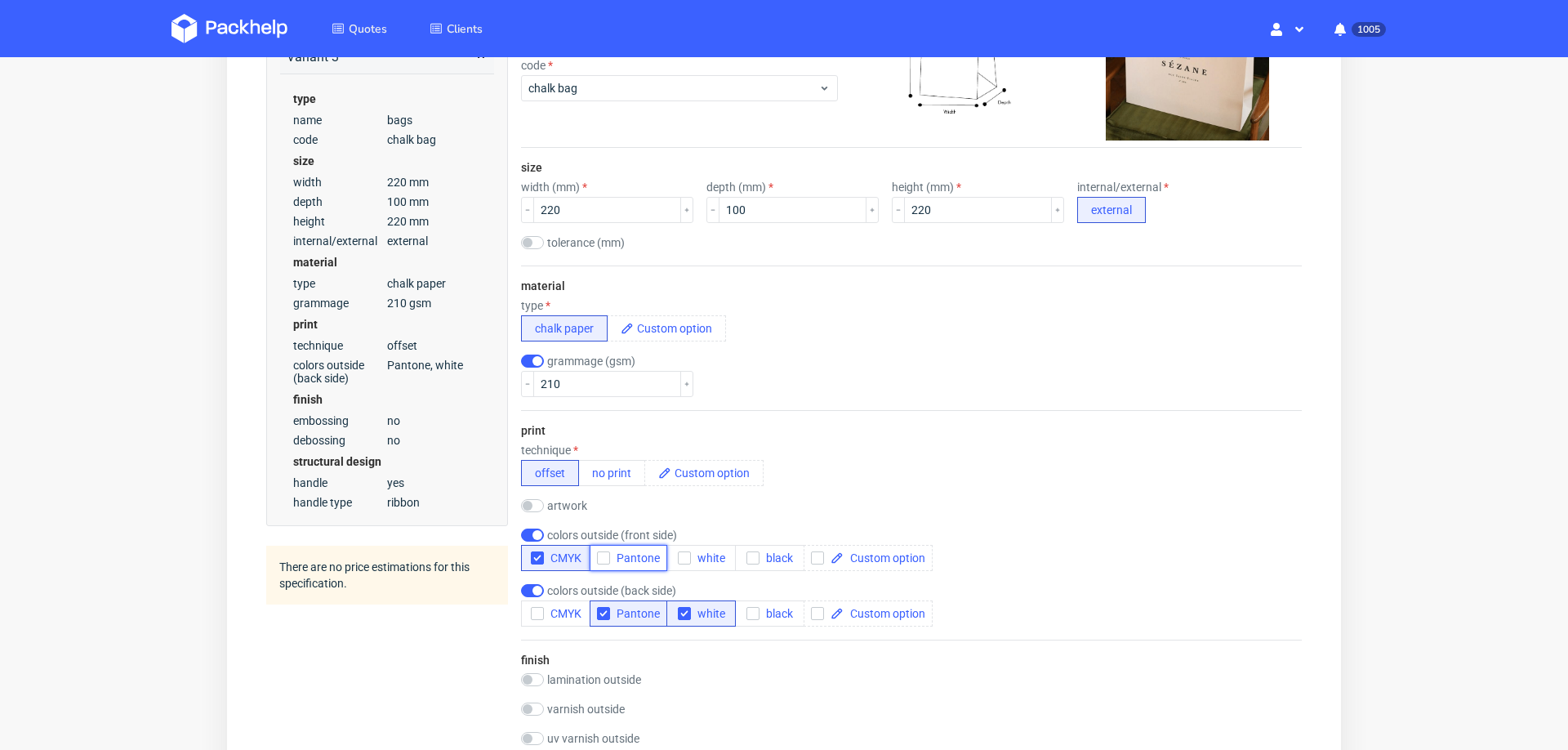
click at [630, 556] on span "Pantone" at bounding box center [635, 558] width 50 height 13
click at [699, 559] on span "white" at bounding box center [708, 558] width 34 height 13
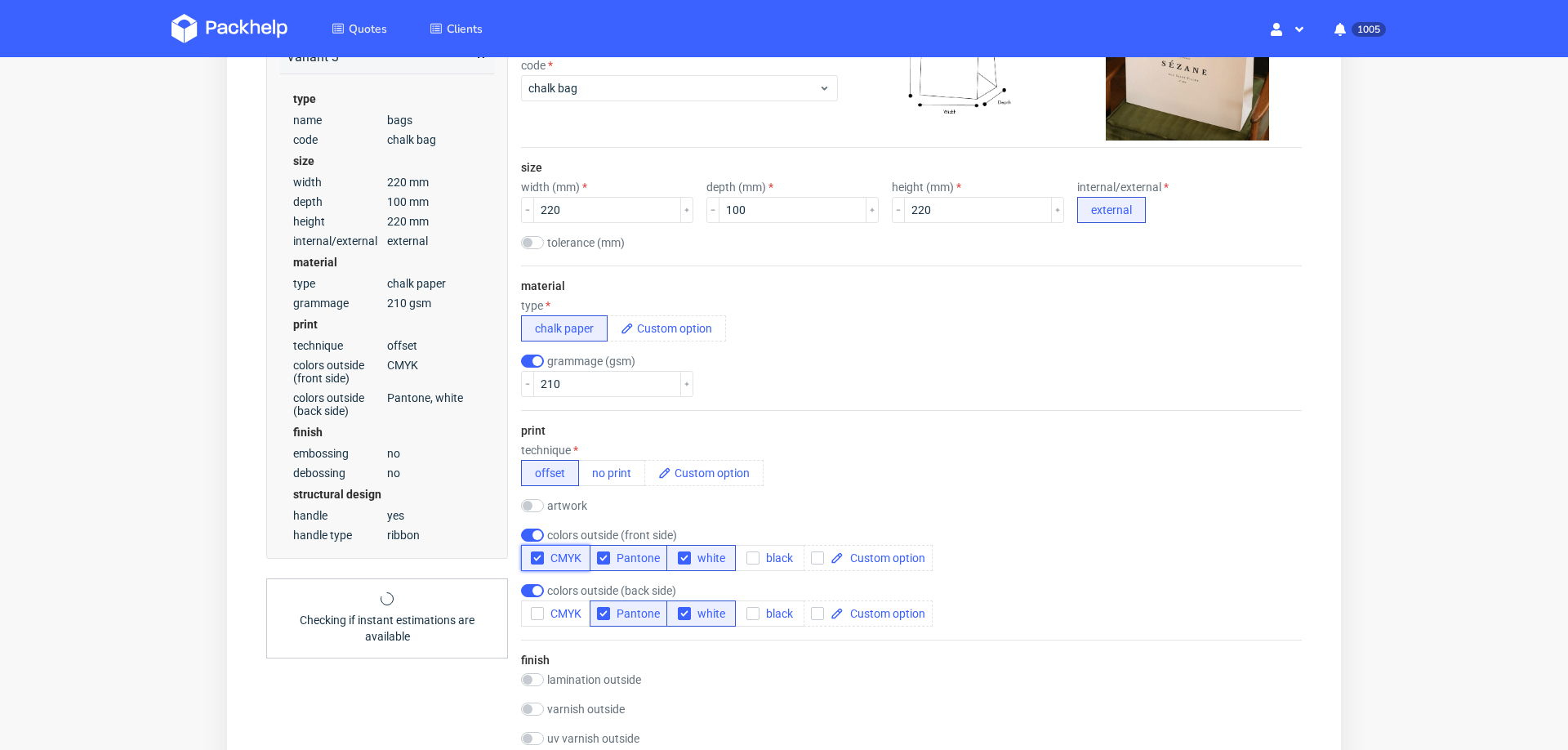
click at [534, 557] on use "button" at bounding box center [537, 558] width 7 height 6
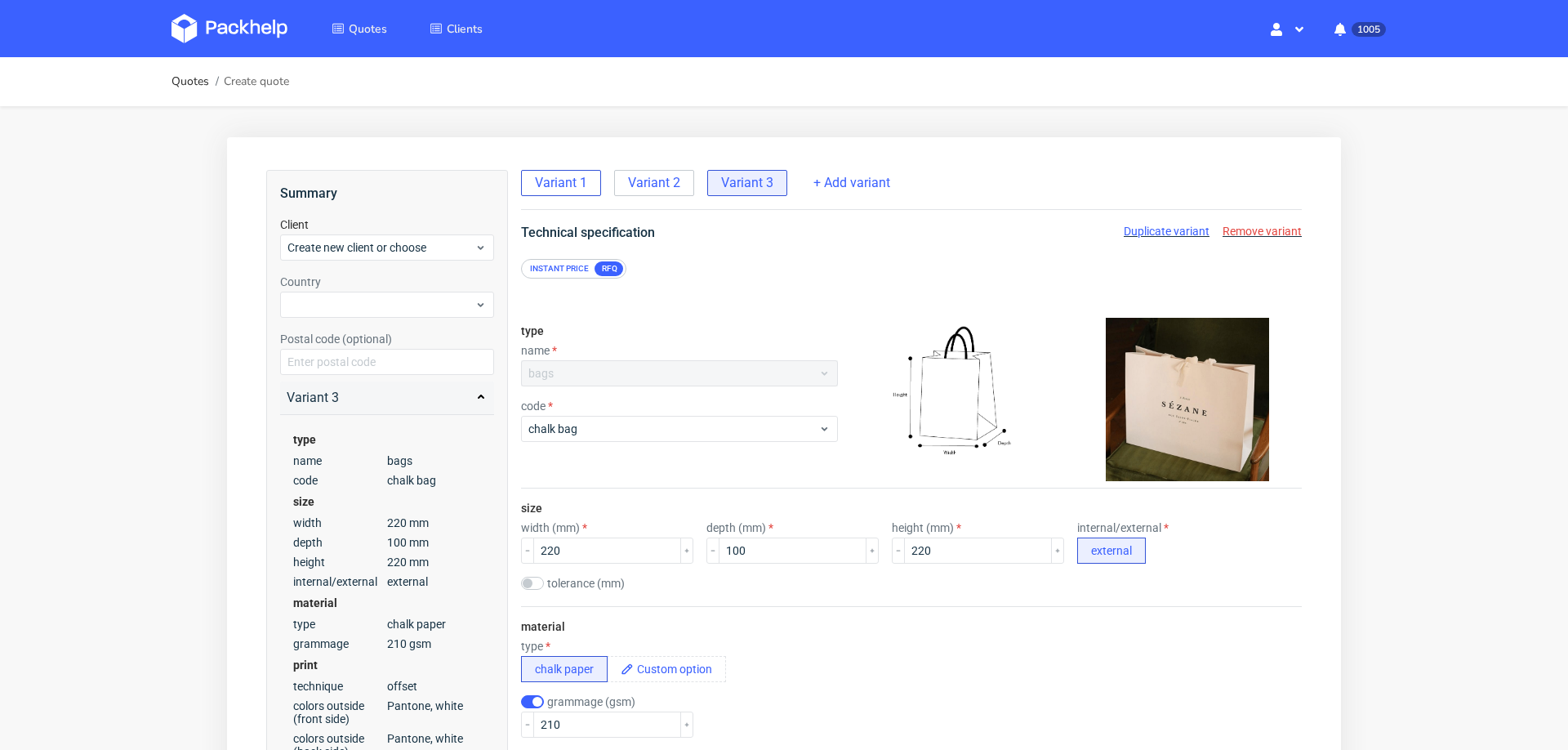
click at [565, 179] on span "Variant 1" at bounding box center [561, 183] width 52 height 18
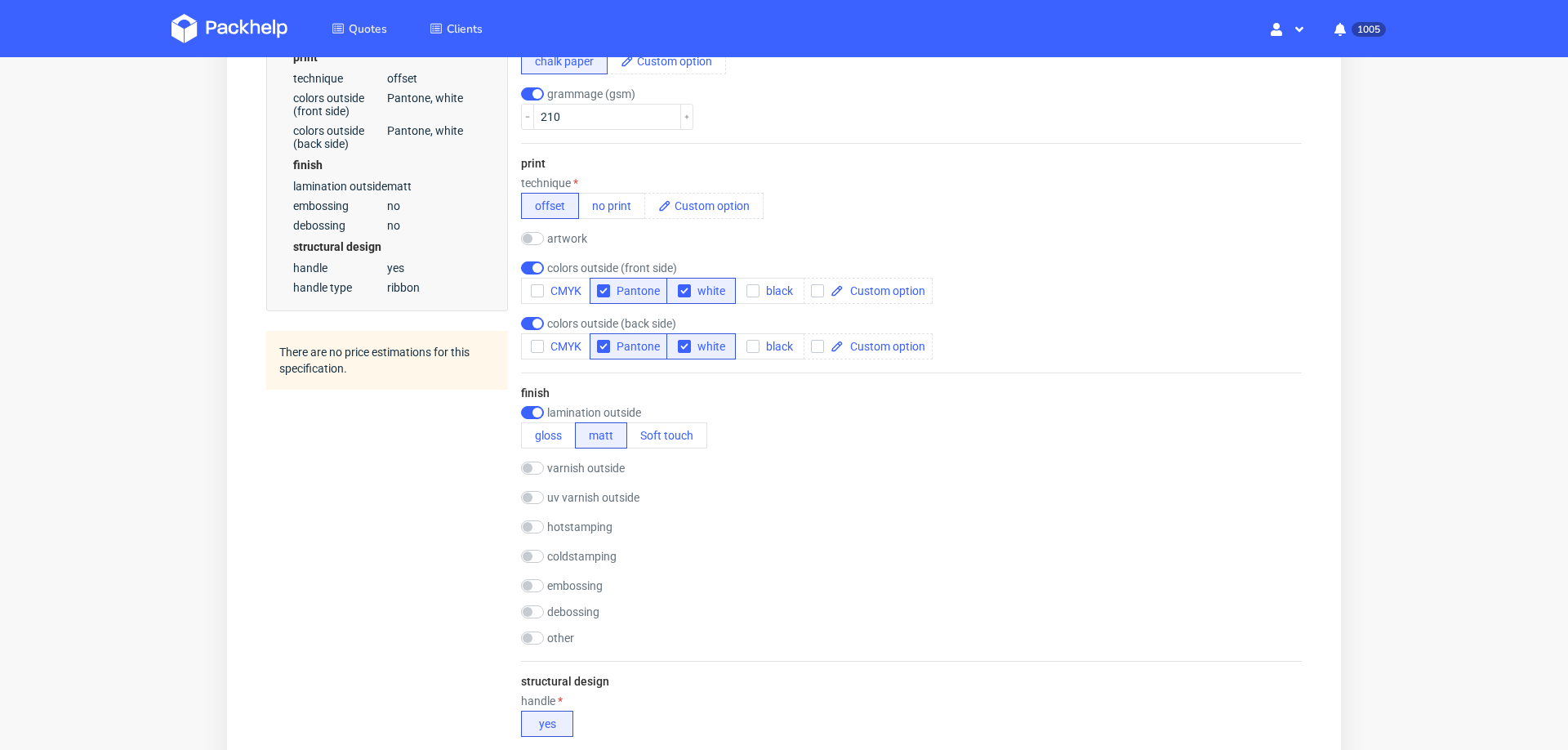
scroll to position [679, 0]
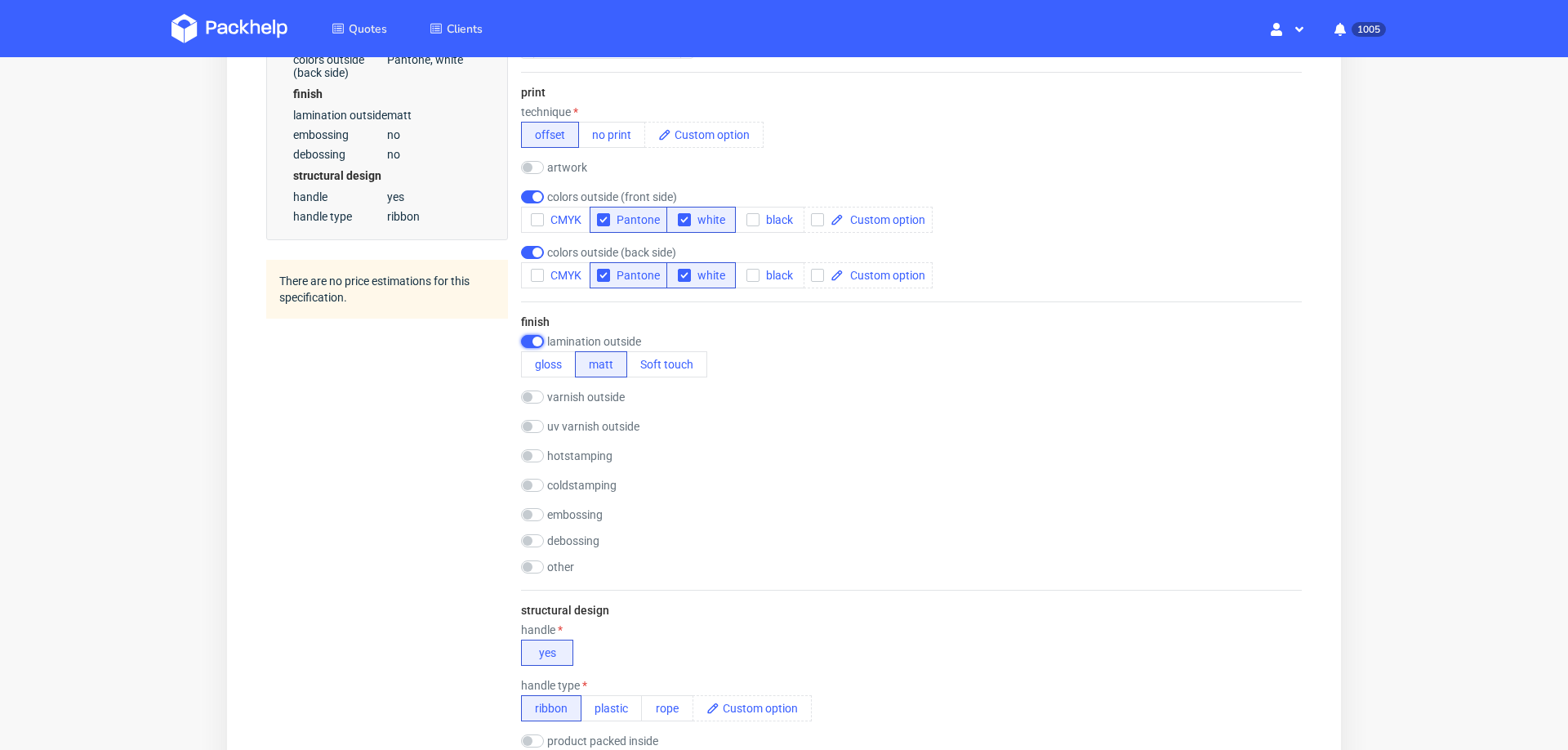
click at [527, 335] on input "checkbox" at bounding box center [533, 342] width 23 height 13
checkbox input "false"
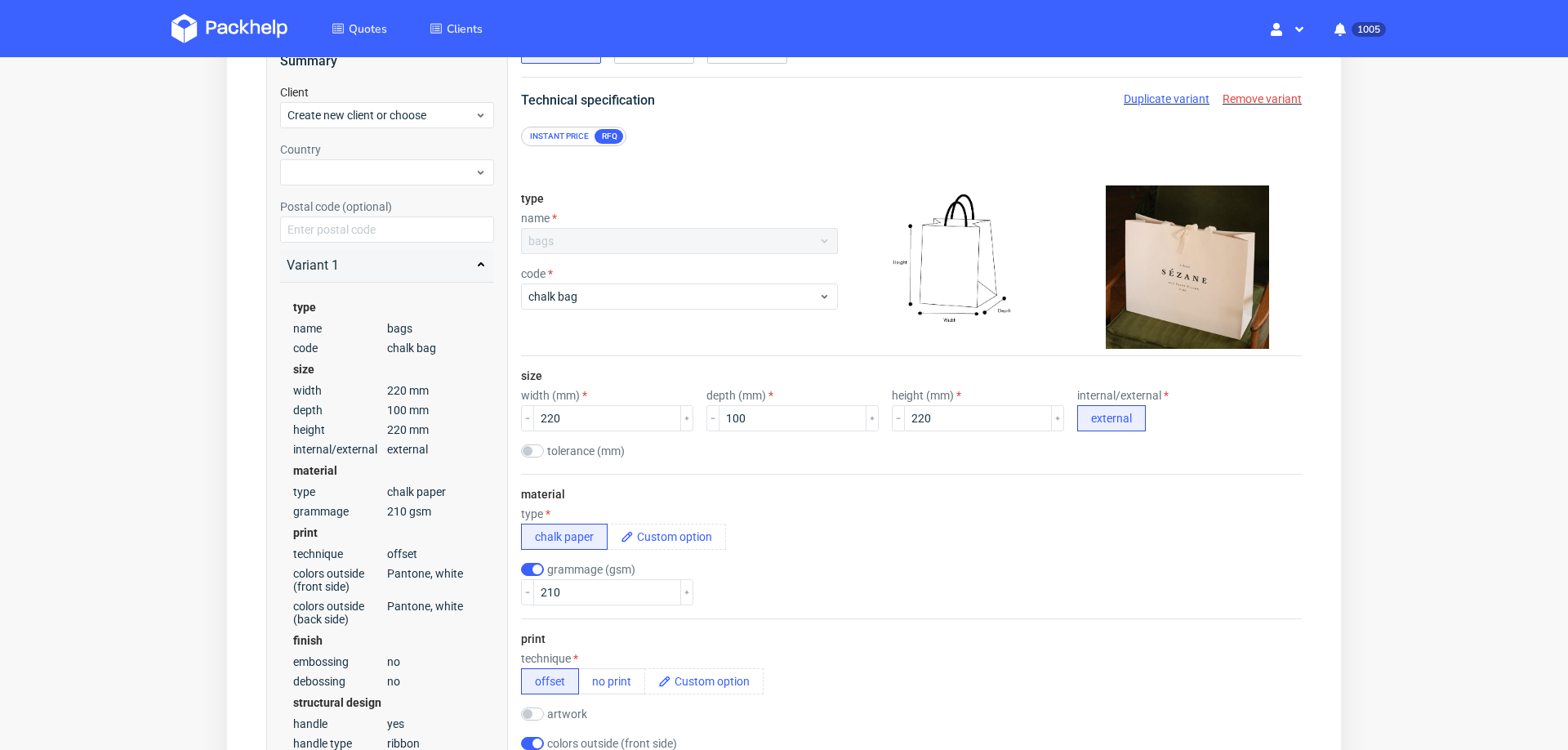
scroll to position [0, 0]
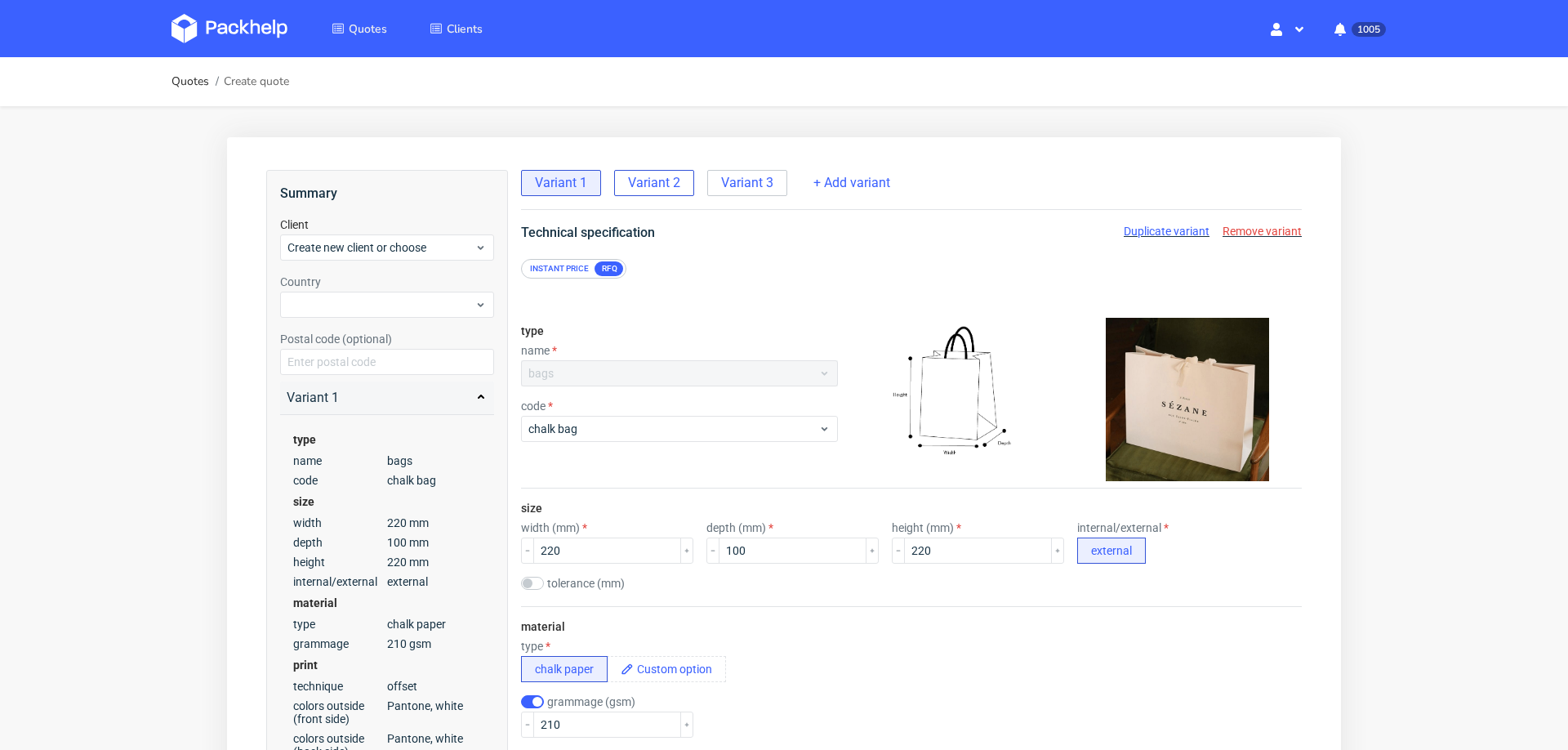
click at [648, 181] on span "Variant 2" at bounding box center [654, 183] width 52 height 18
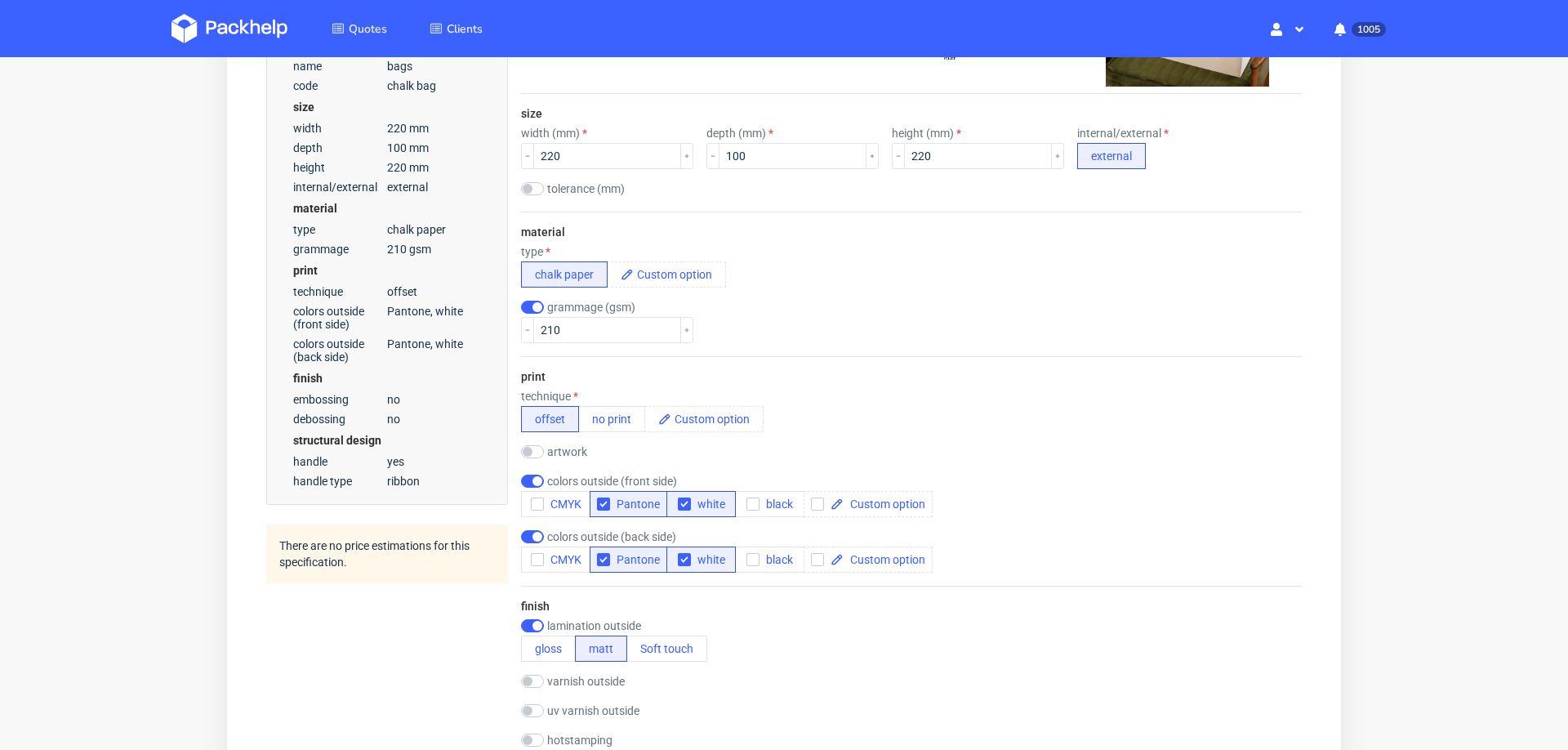
scroll to position [397, 0]
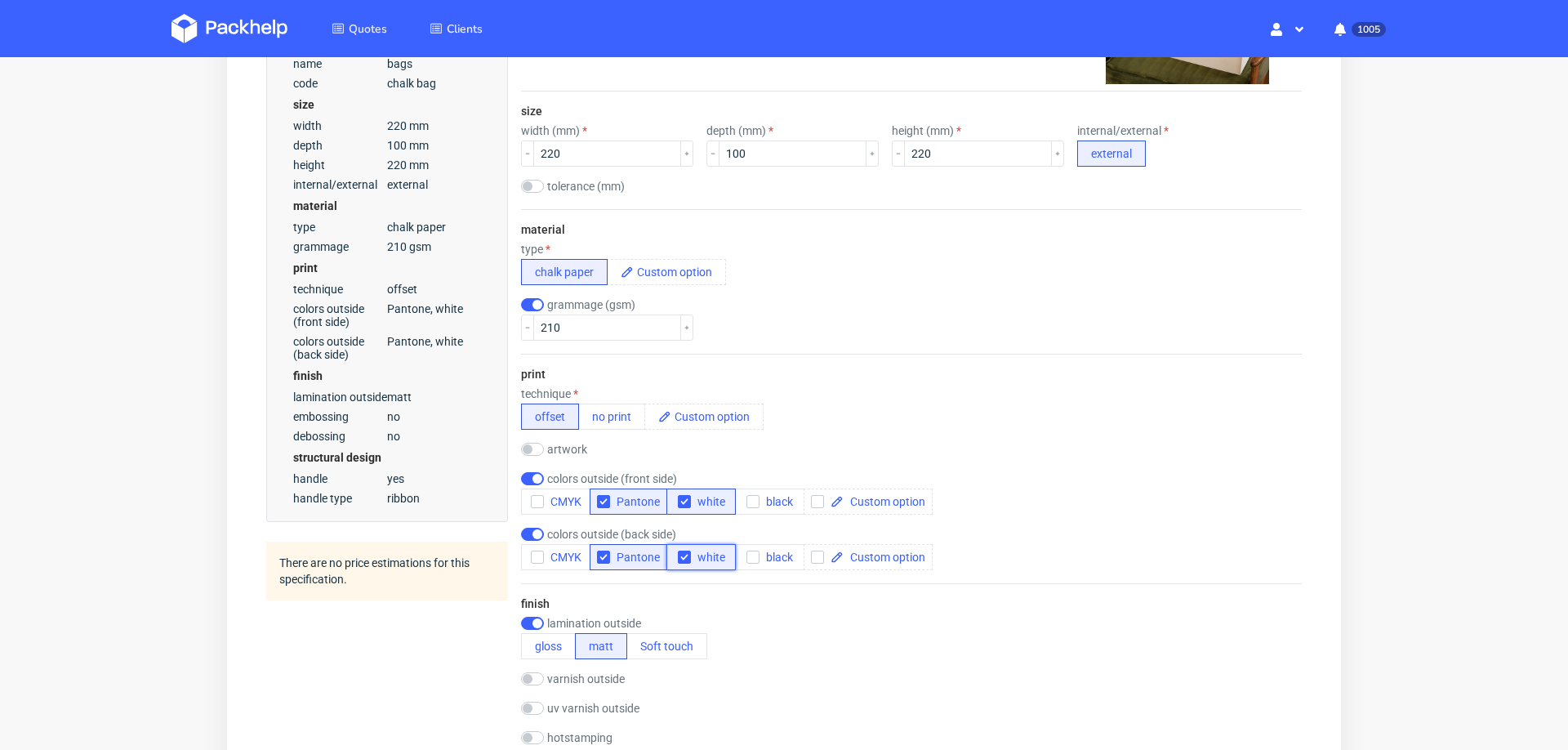
click at [686, 551] on icon "button" at bounding box center [685, 557] width 11 height 11
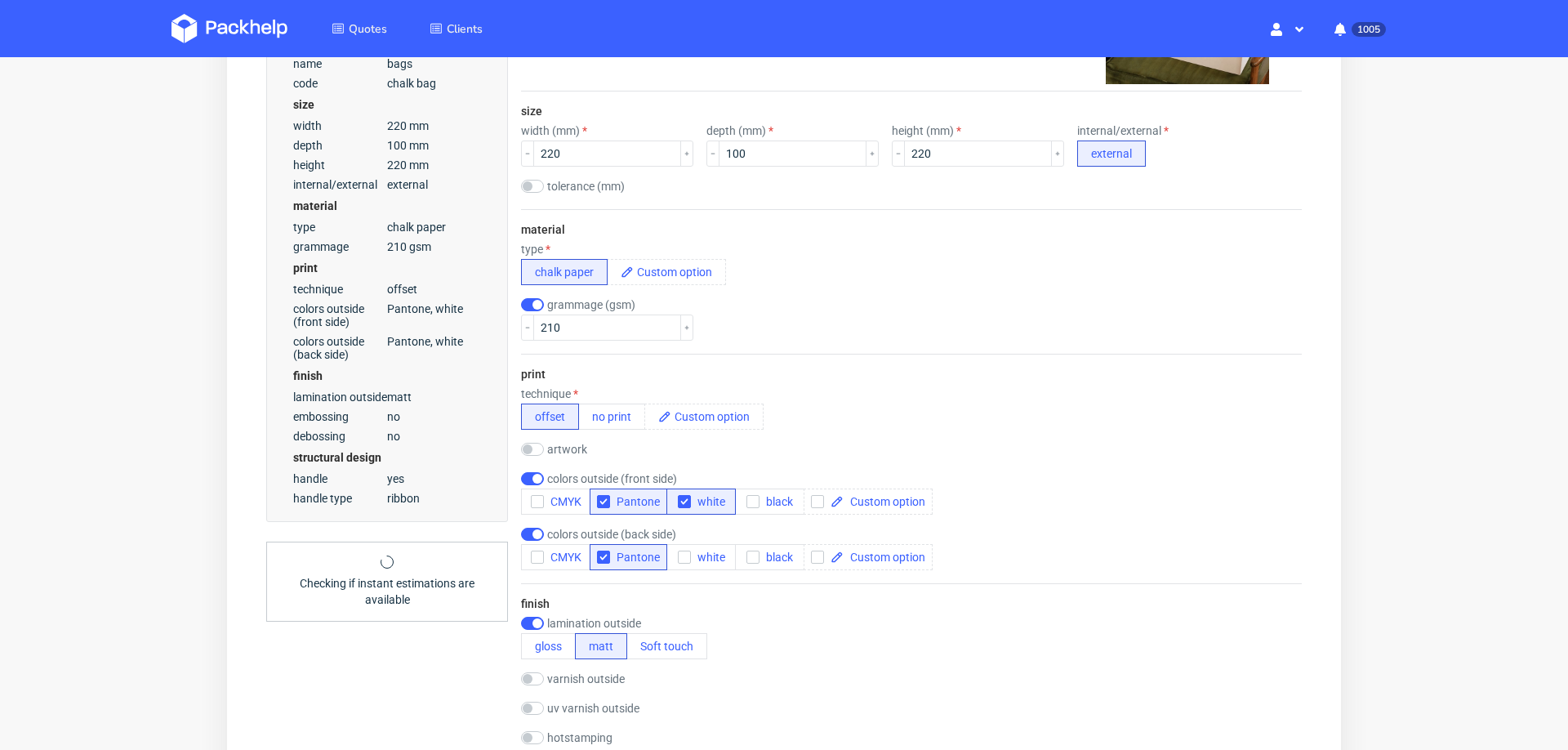
click at [786, 632] on div "lamination outside gloss matt Soft touch" at bounding box center [912, 638] width 781 height 42
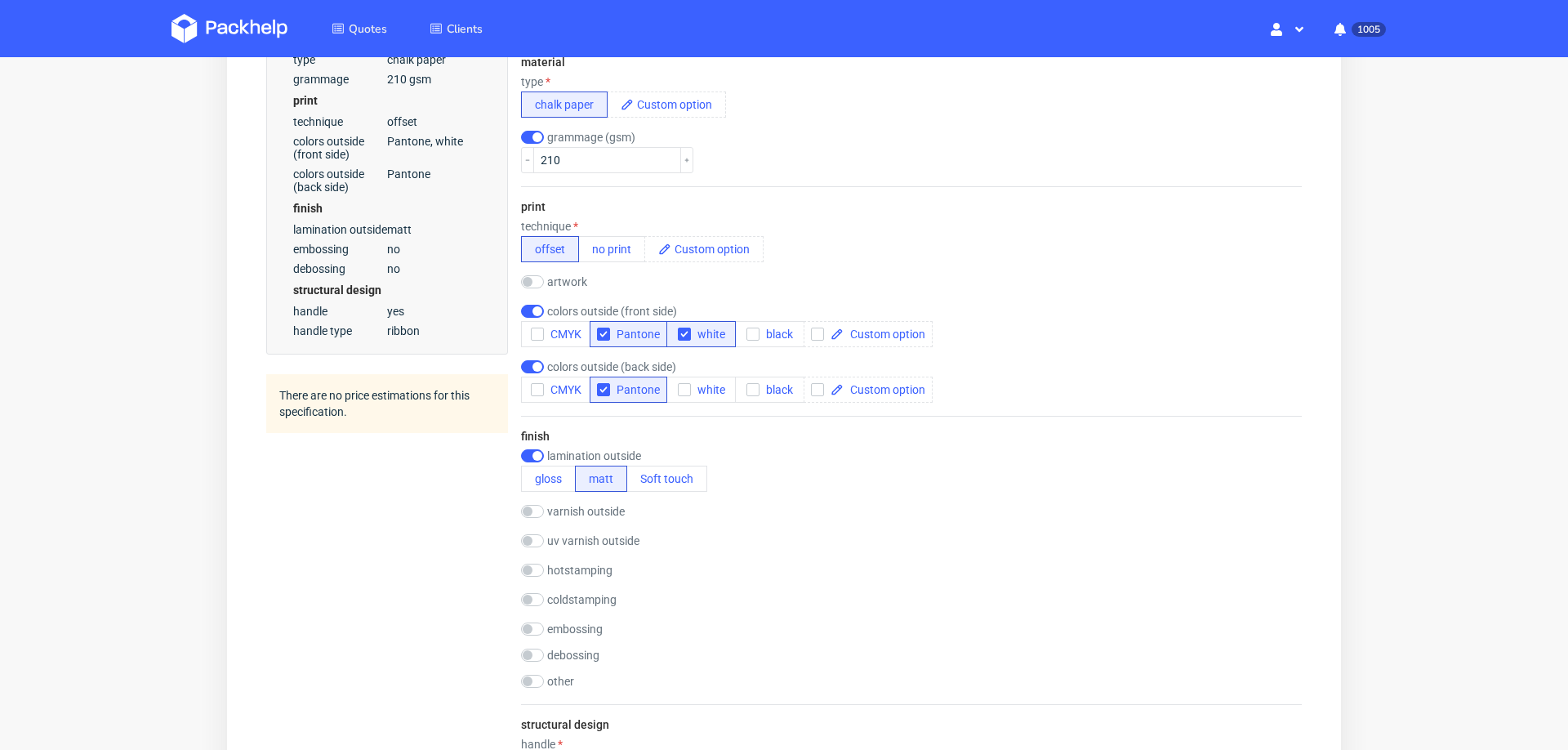
scroll to position [652, 0]
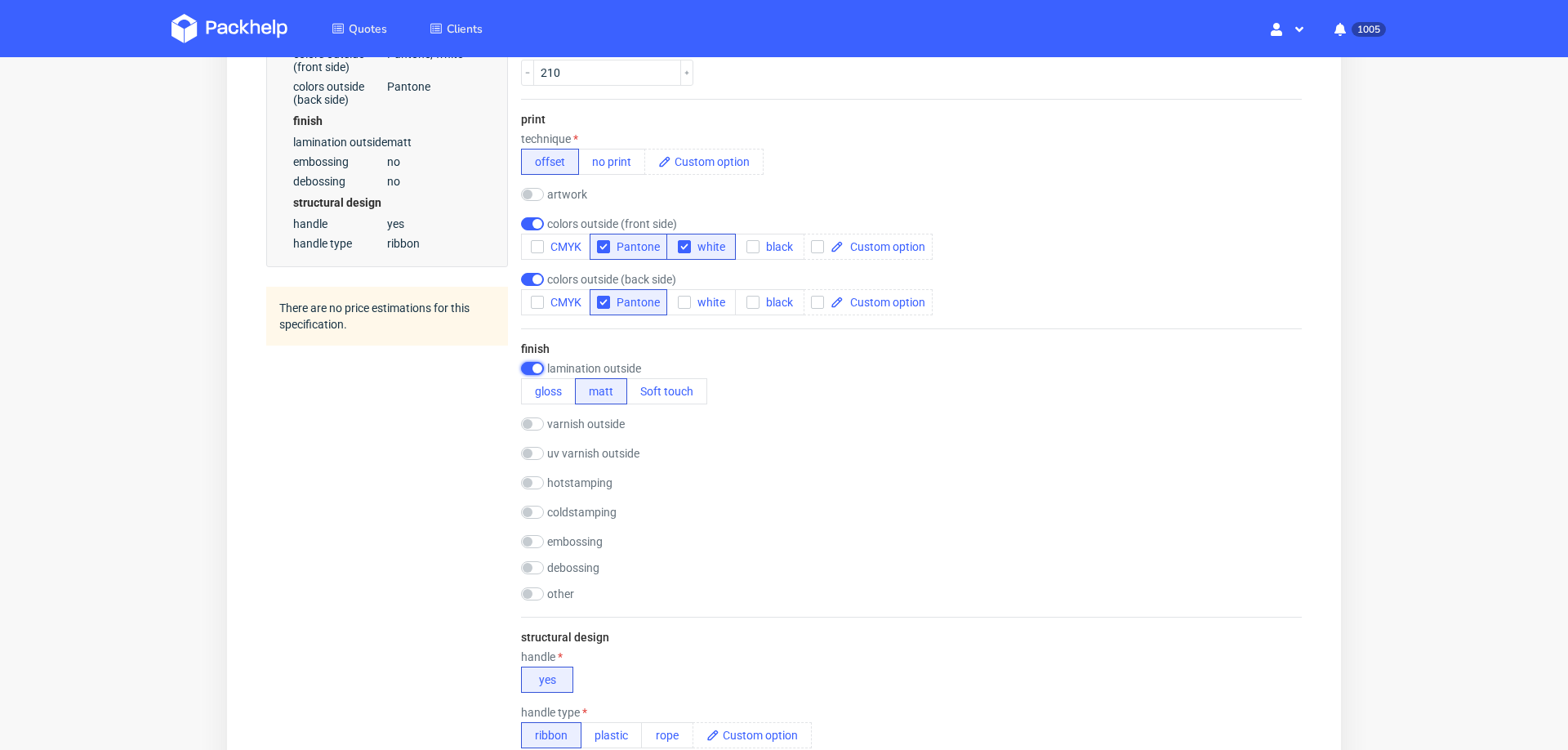
click at [530, 362] on input "checkbox" at bounding box center [533, 368] width 23 height 13
checkbox input "false"
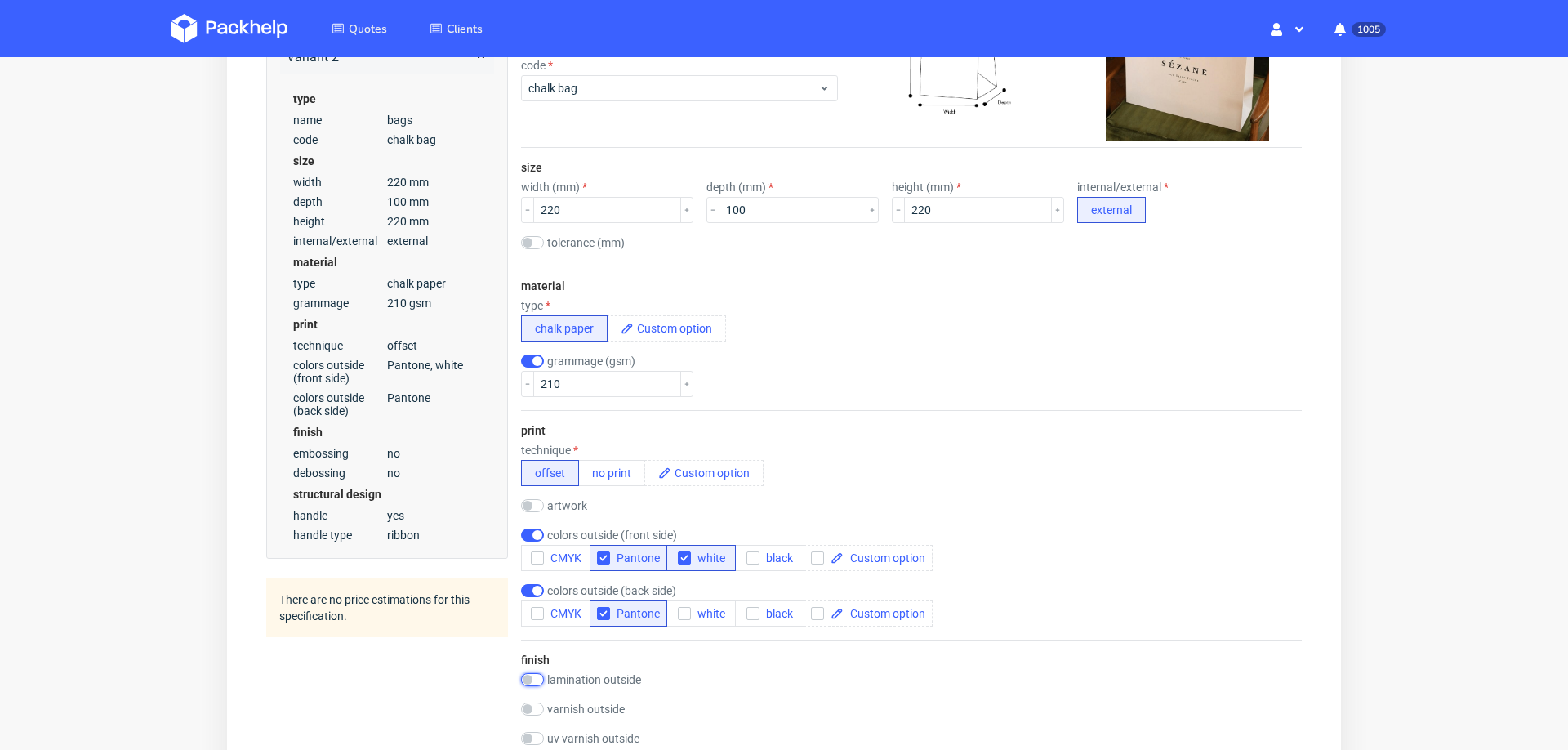
scroll to position [0, 0]
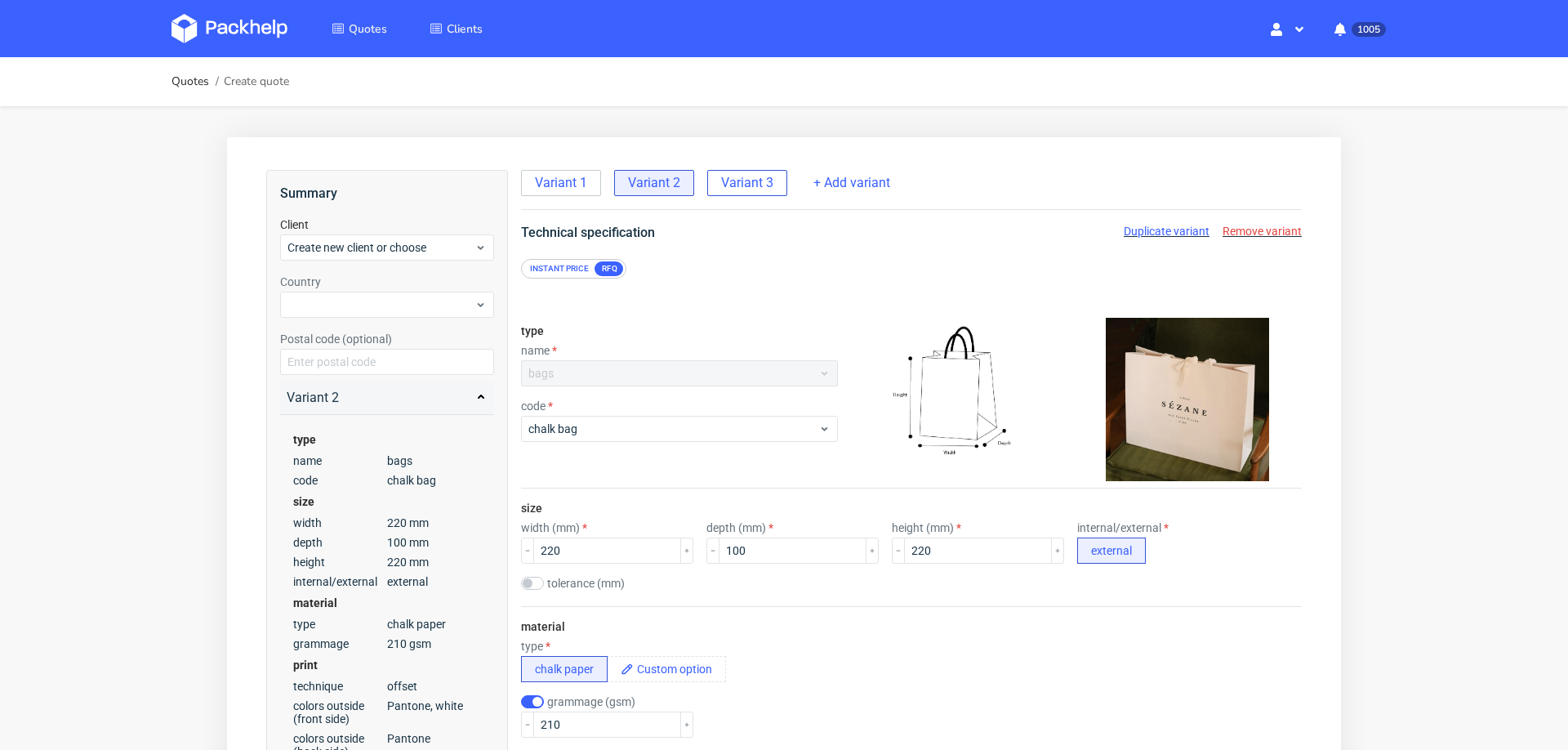
click at [730, 189] on span "Variant 3" at bounding box center [748, 183] width 52 height 18
click at [1247, 230] on span "Remove variant" at bounding box center [1262, 231] width 79 height 13
click at [350, 299] on div at bounding box center [387, 305] width 214 height 26
type input "spa"
click at [333, 347] on div "Spain" at bounding box center [387, 342] width 202 height 29
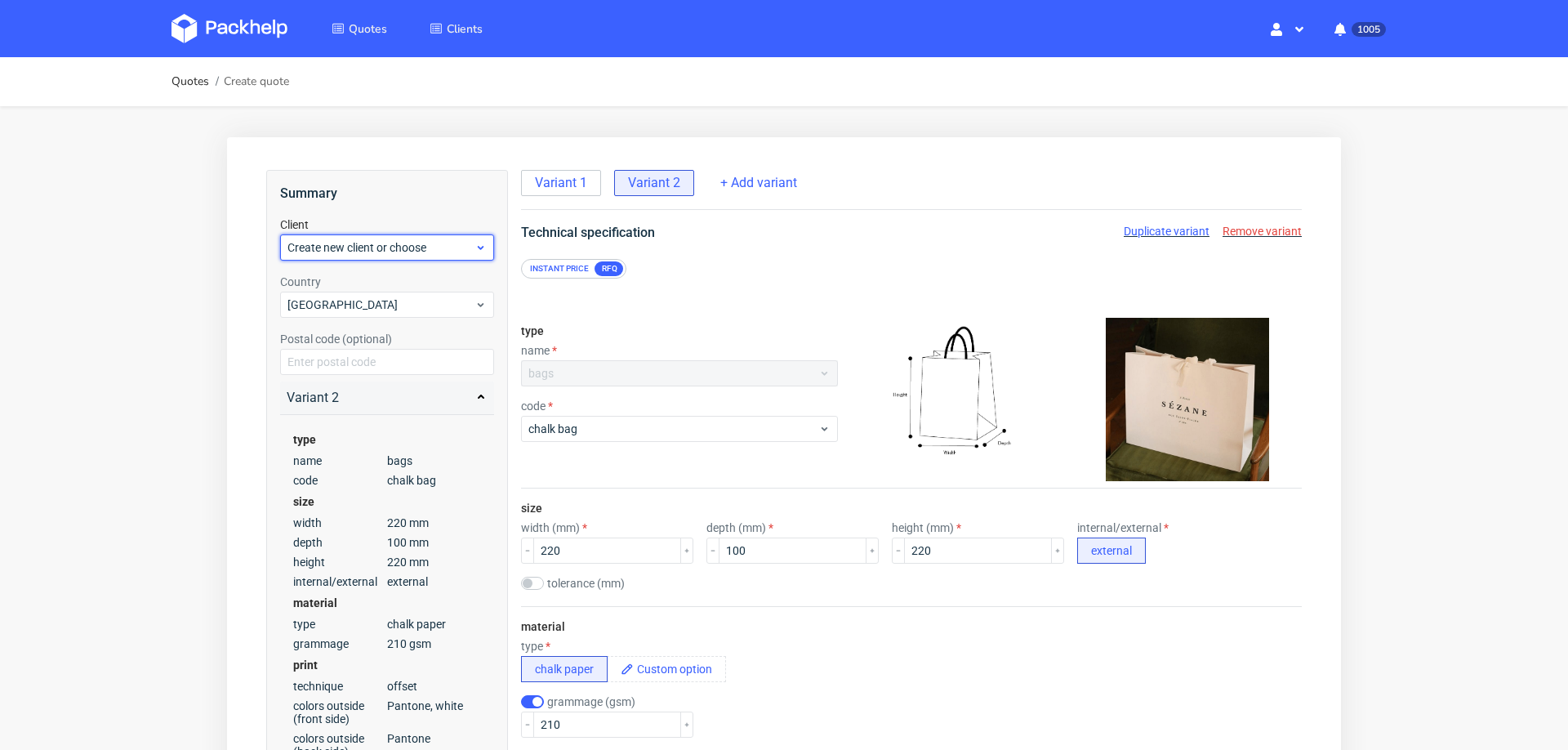
click at [365, 240] on span "Create new client or choose" at bounding box center [381, 248] width 187 height 16
click at [369, 285] on div "Add new client" at bounding box center [387, 285] width 202 height 29
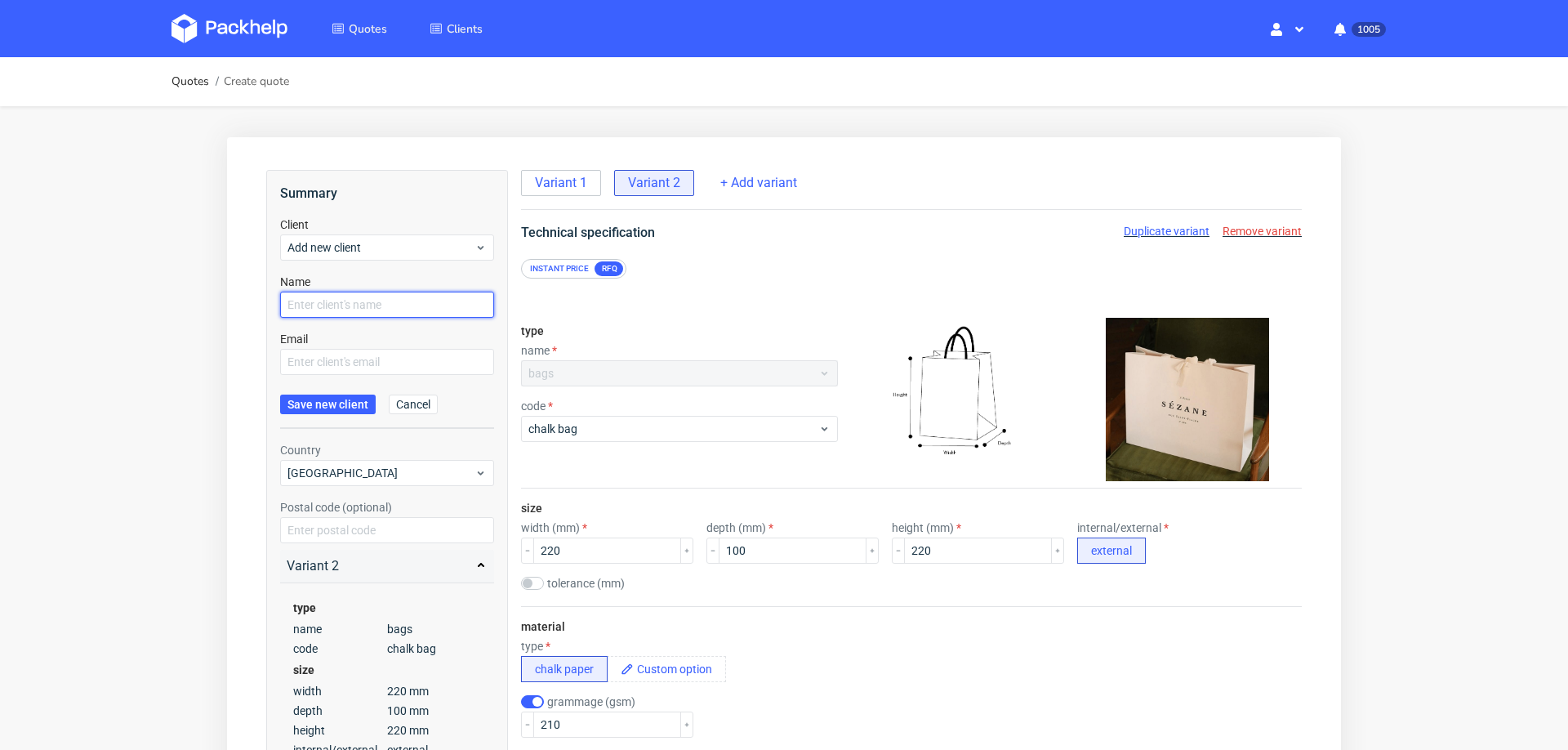
click at [408, 317] on input "text" at bounding box center [387, 305] width 214 height 26
paste input "[PERSON_NAME][EMAIL_ADDRESS][PERSON_NAME][DOMAIN_NAME]"
type input "[PERSON_NAME][EMAIL_ADDRESS][PERSON_NAME][DOMAIN_NAME]"
click at [405, 368] on input "text" at bounding box center [387, 362] width 214 height 26
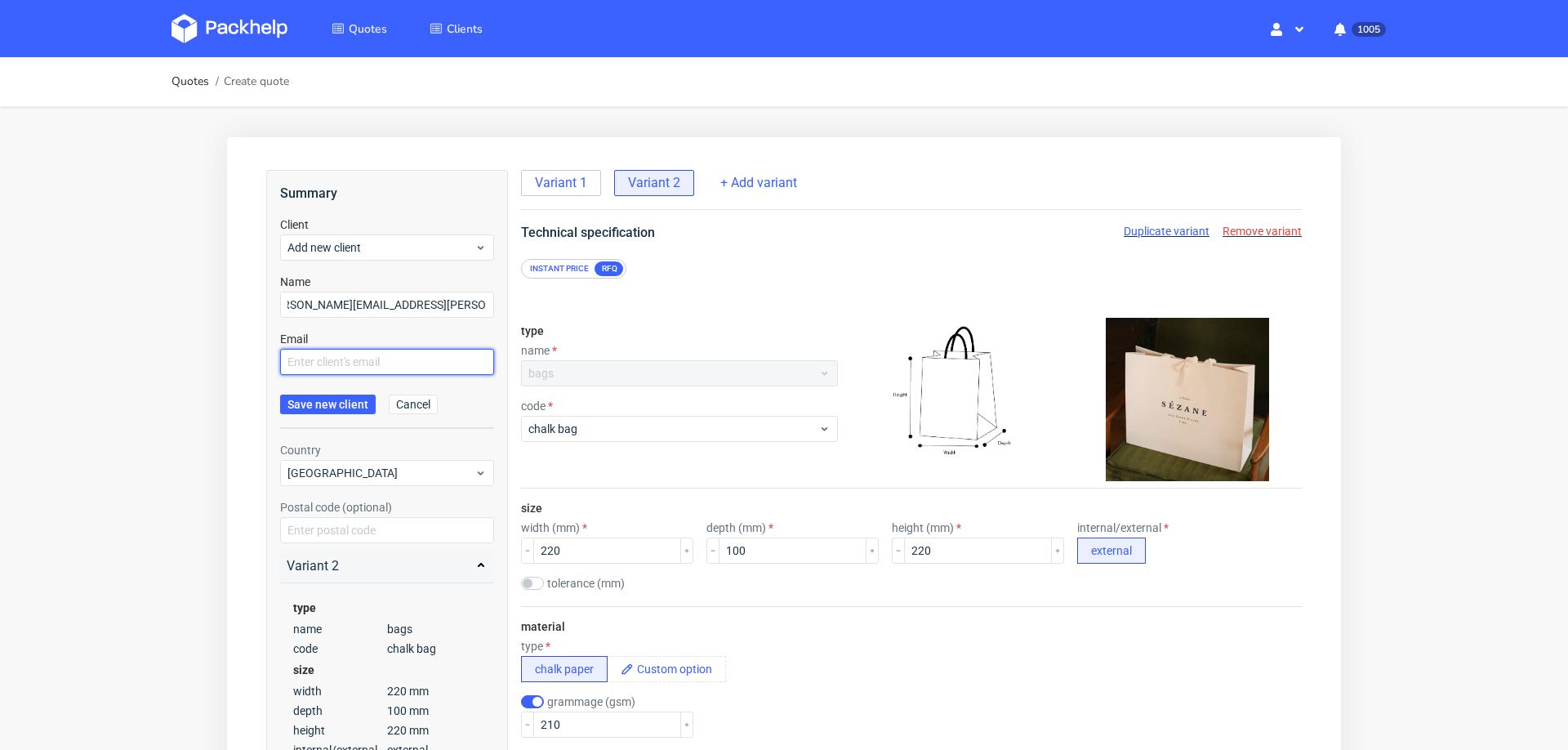
scroll to position [0, 0]
paste input "[PERSON_NAME][EMAIL_ADDRESS][PERSON_NAME][DOMAIN_NAME]"
type input "[PERSON_NAME][EMAIL_ADDRESS][PERSON_NAME][DOMAIN_NAME]"
click at [343, 407] on span "Save new client" at bounding box center [328, 404] width 81 height 11
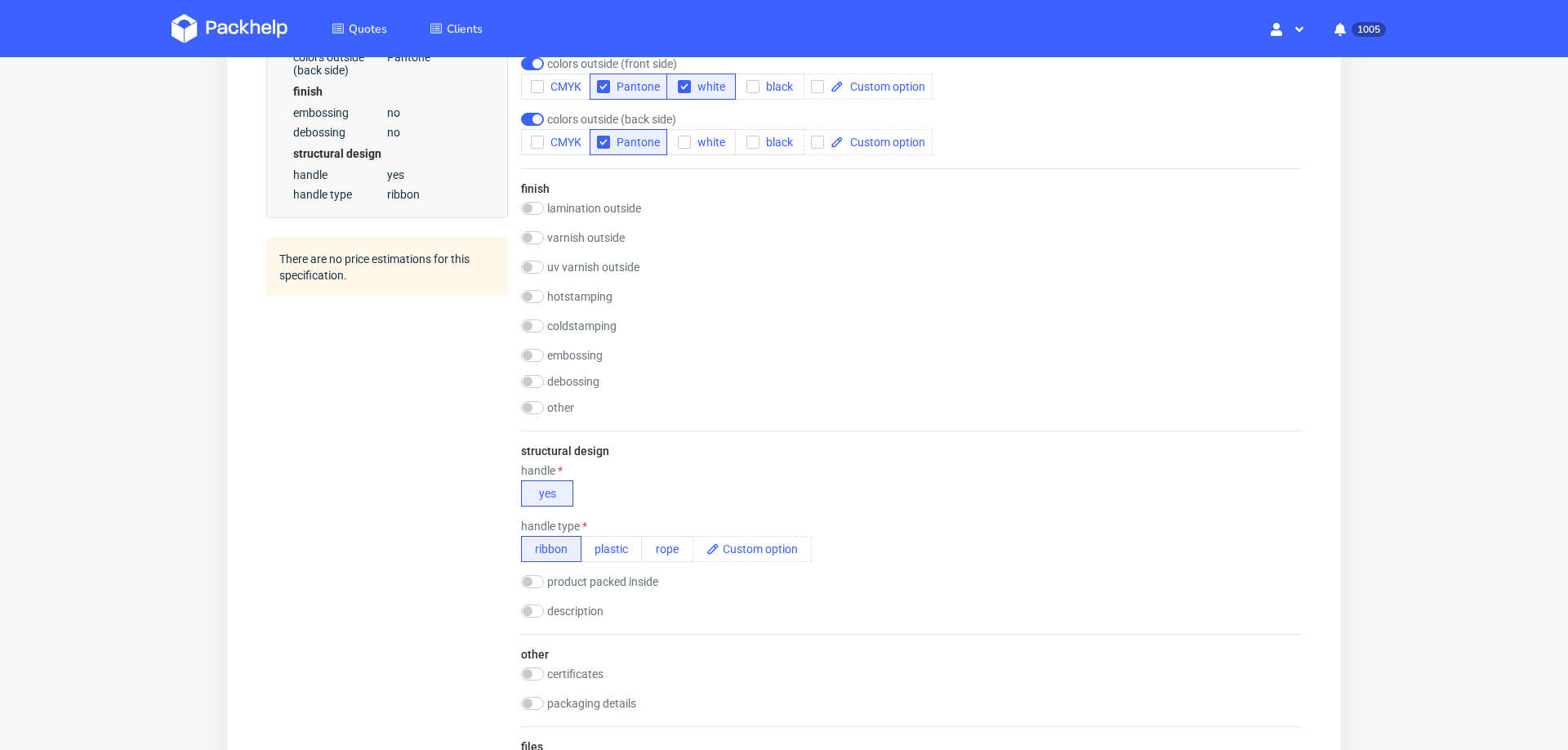
scroll to position [1329, 0]
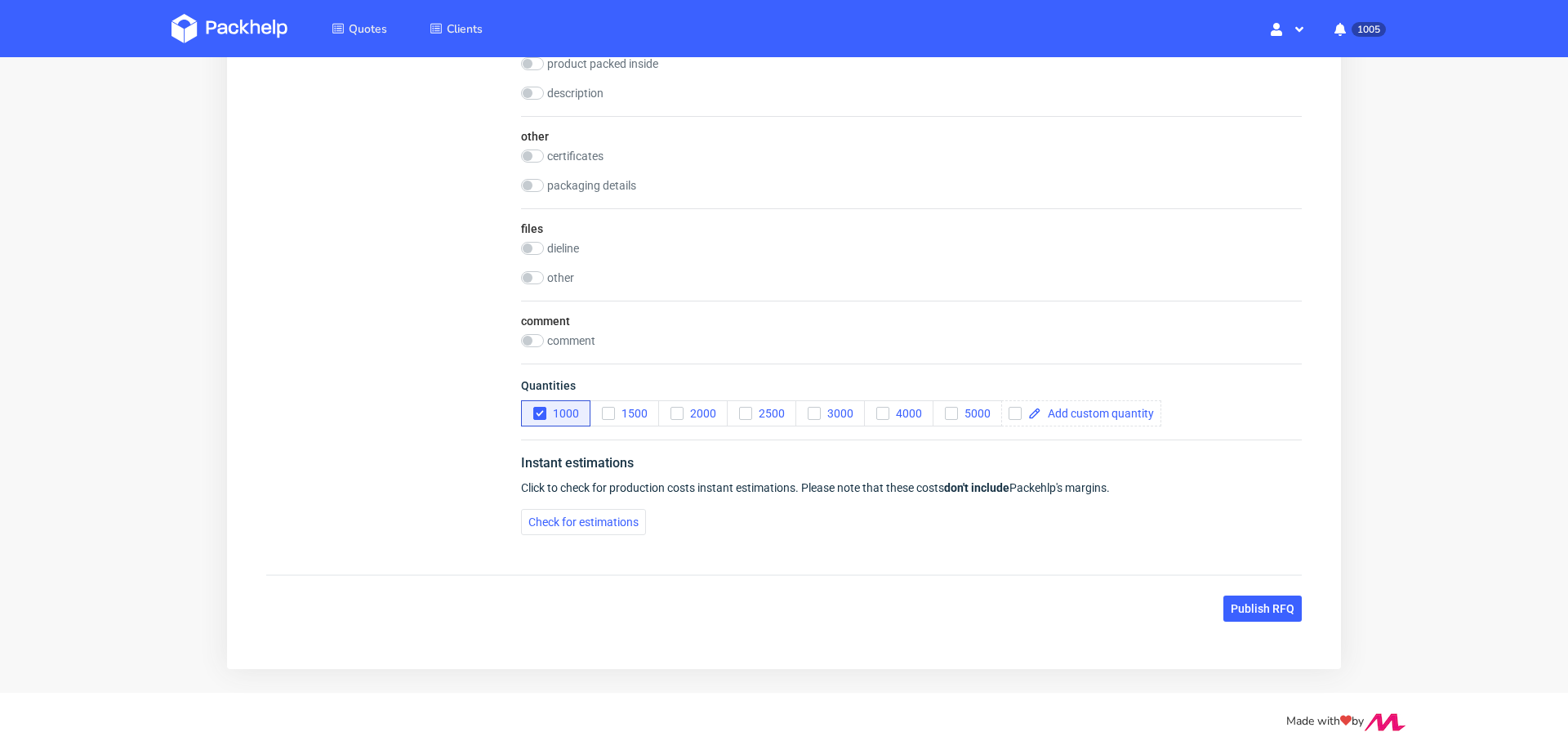
click at [1276, 597] on button "Publish RFQ" at bounding box center [1263, 609] width 78 height 26
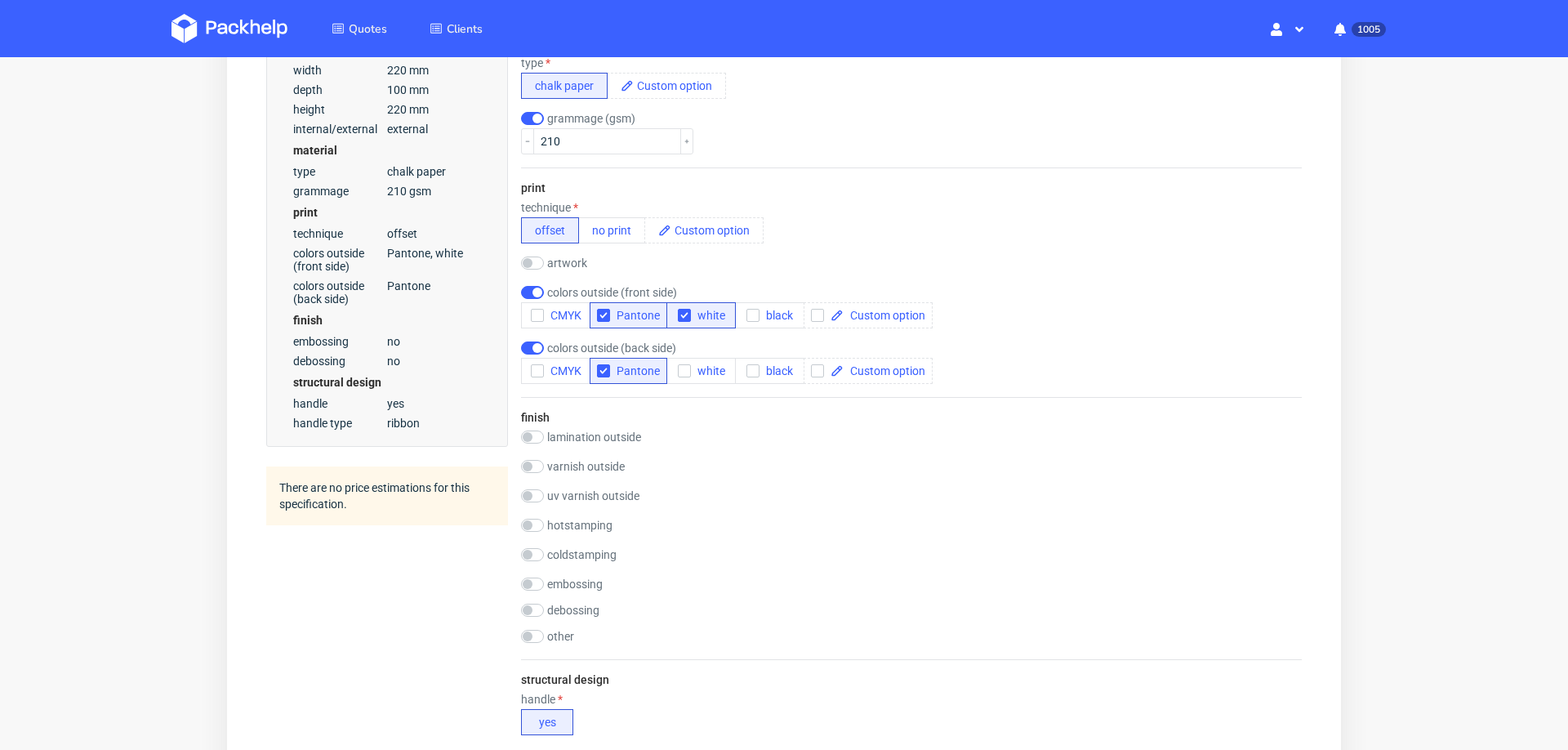
scroll to position [578, 0]
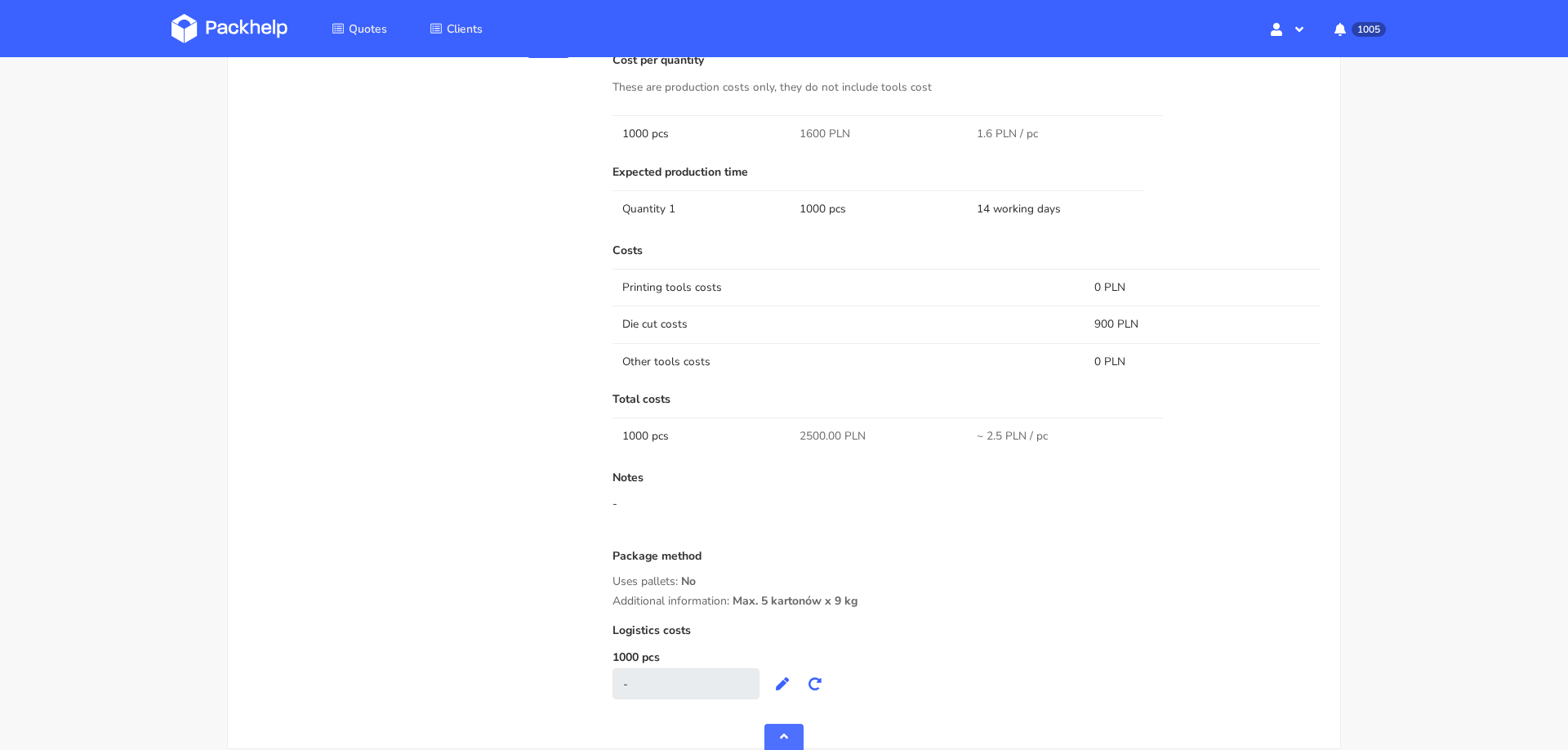
scroll to position [1047, 0]
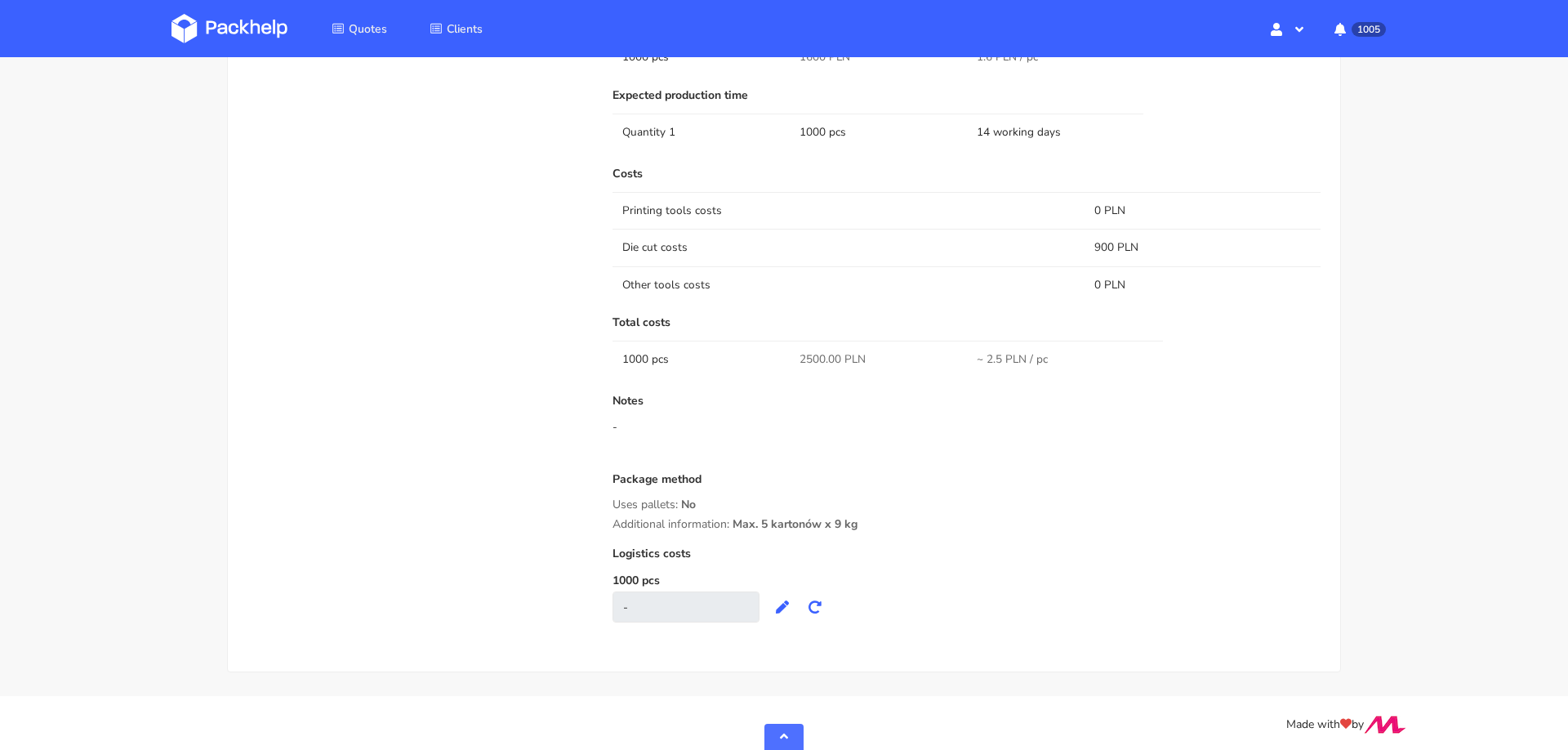
drag, startPoint x: 754, startPoint y: 525, endPoint x: 891, endPoint y: 524, distance: 137.0
click at [893, 525] on div "Additional information: Max. 5 kartonów x 9 kg" at bounding box center [967, 525] width 708 height 13
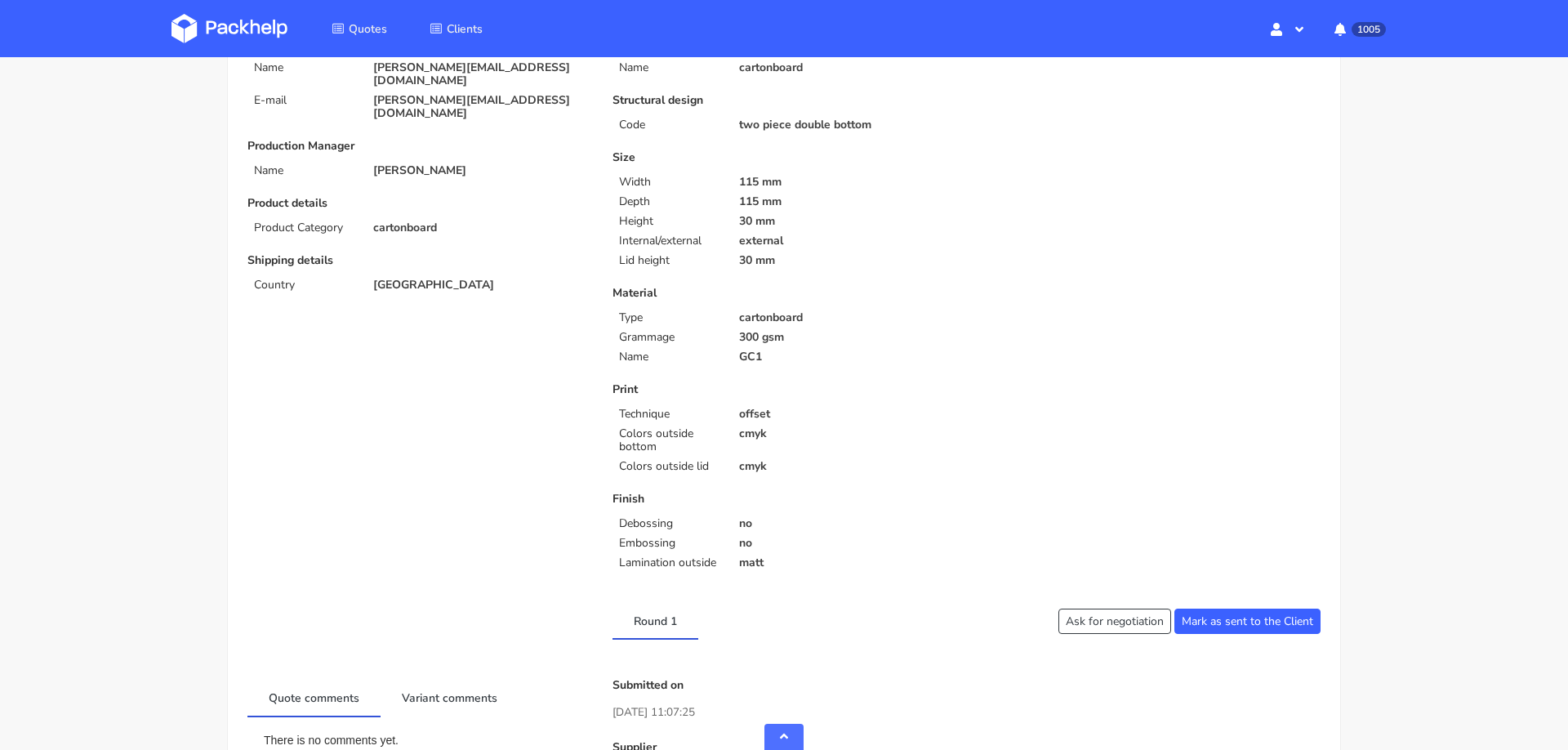
scroll to position [0, 0]
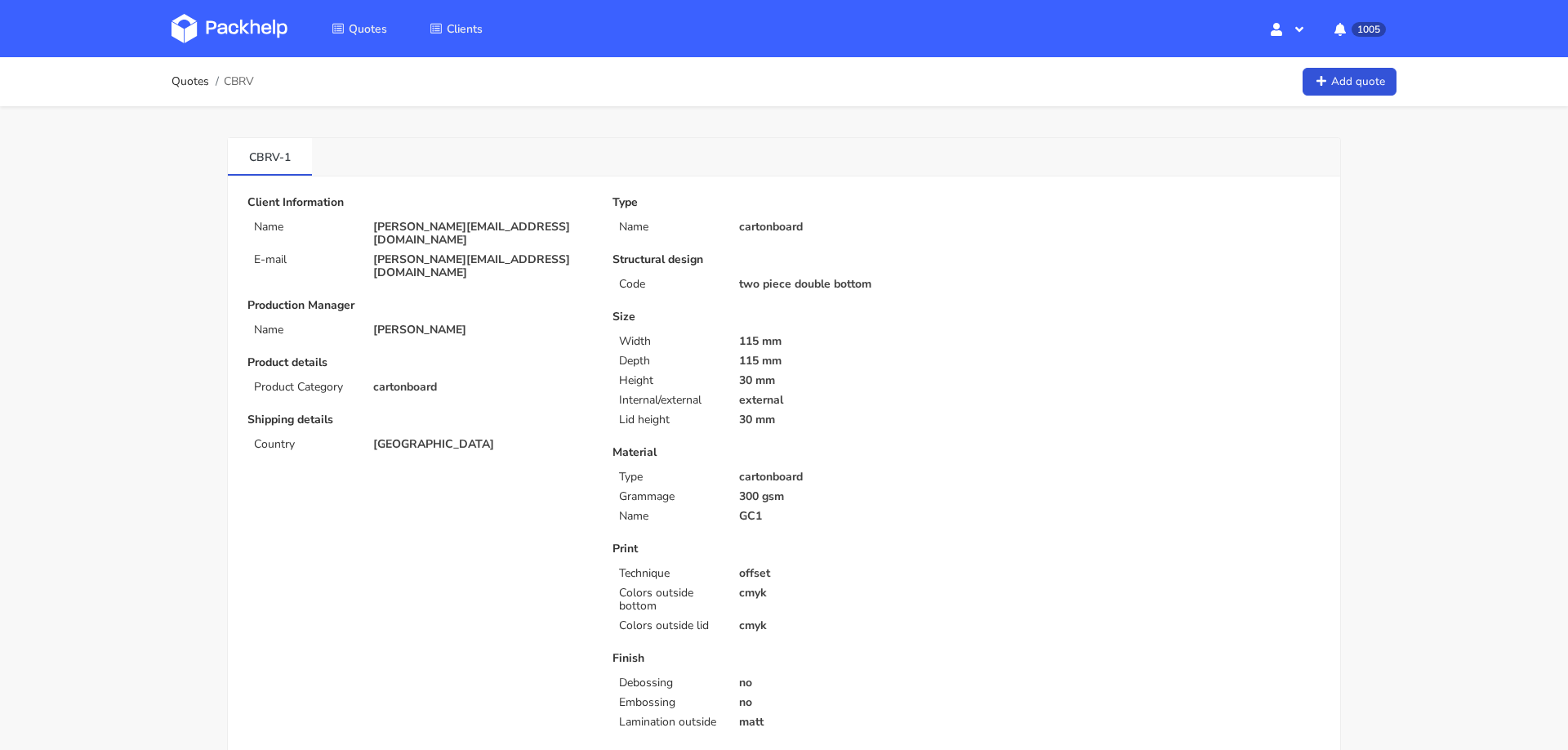
click at [413, 253] on p "[PERSON_NAME][EMAIL_ADDRESS][DOMAIN_NAME]" at bounding box center [481, 266] width 217 height 26
copy div "[PERSON_NAME][EMAIL_ADDRESS][DOMAIN_NAME]"
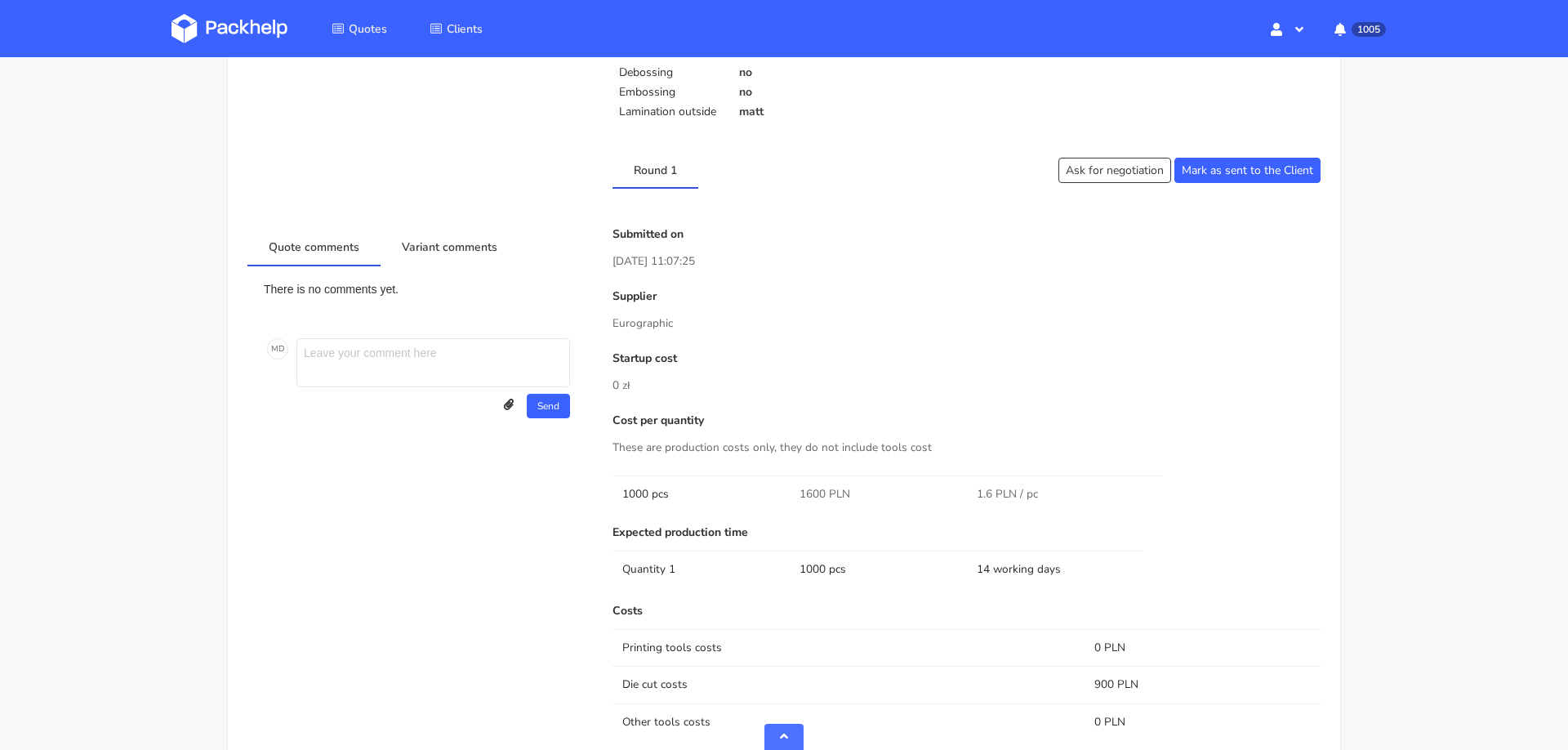
scroll to position [611, 0]
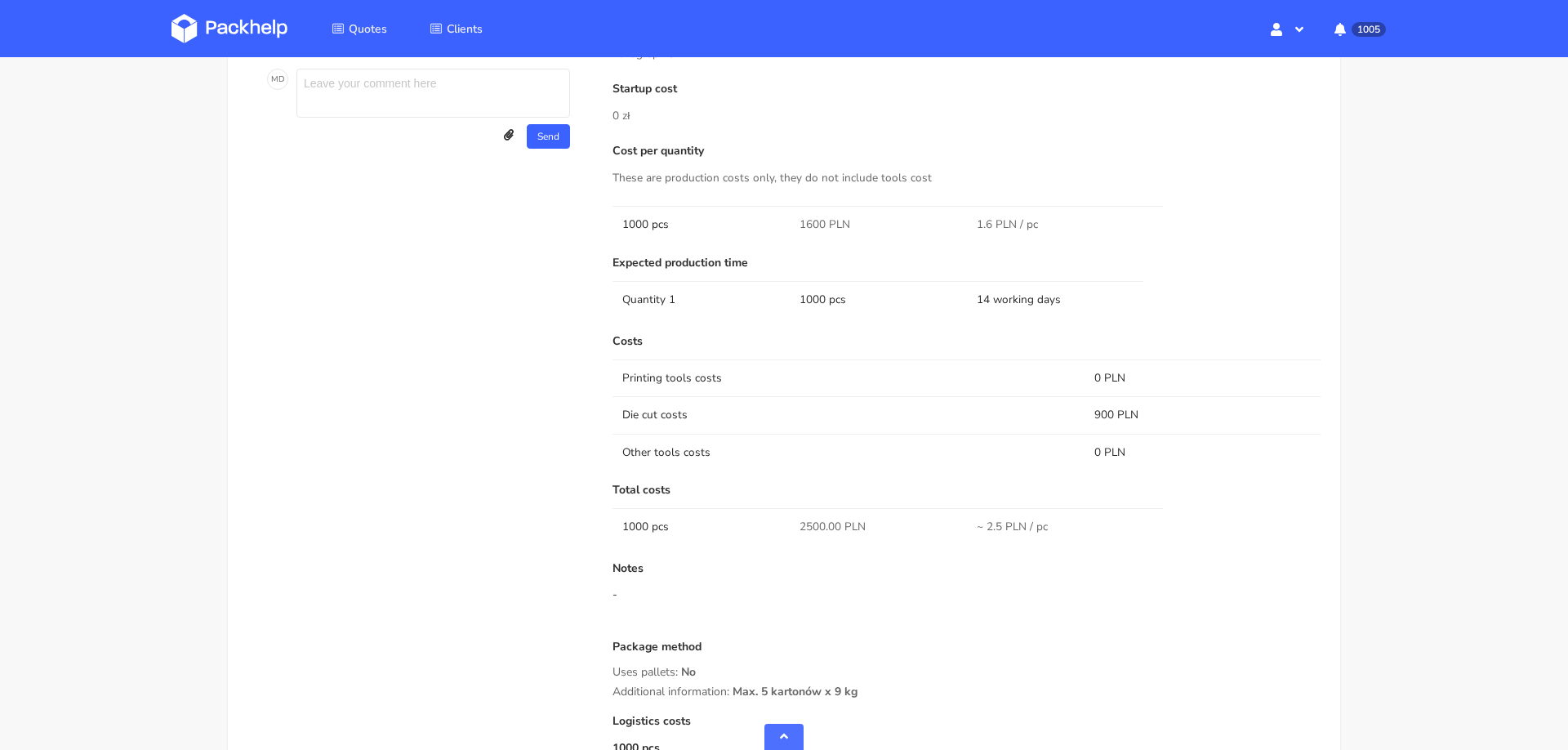
click at [958, 400] on td "Die cut costs" at bounding box center [849, 414] width 472 height 37
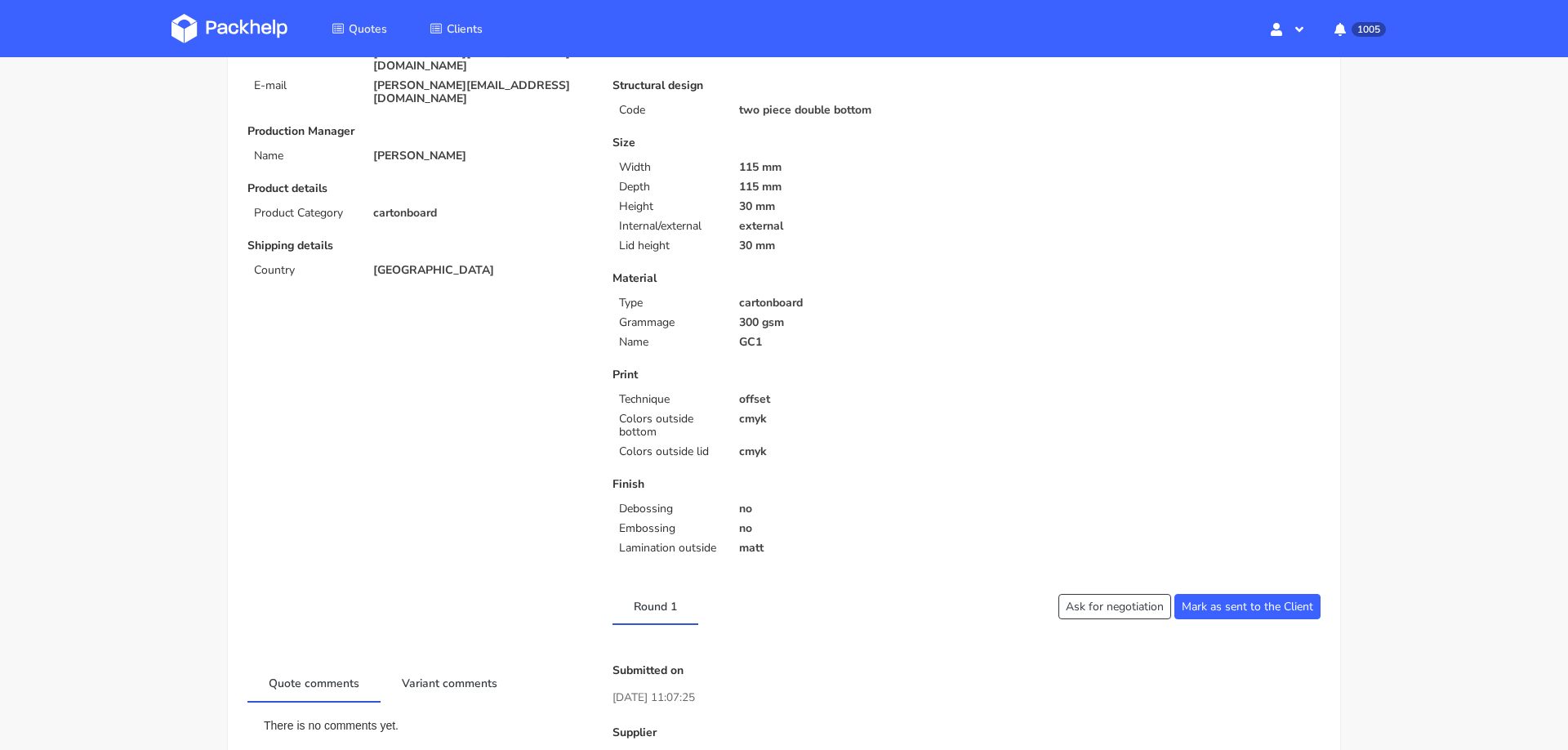
scroll to position [0, 0]
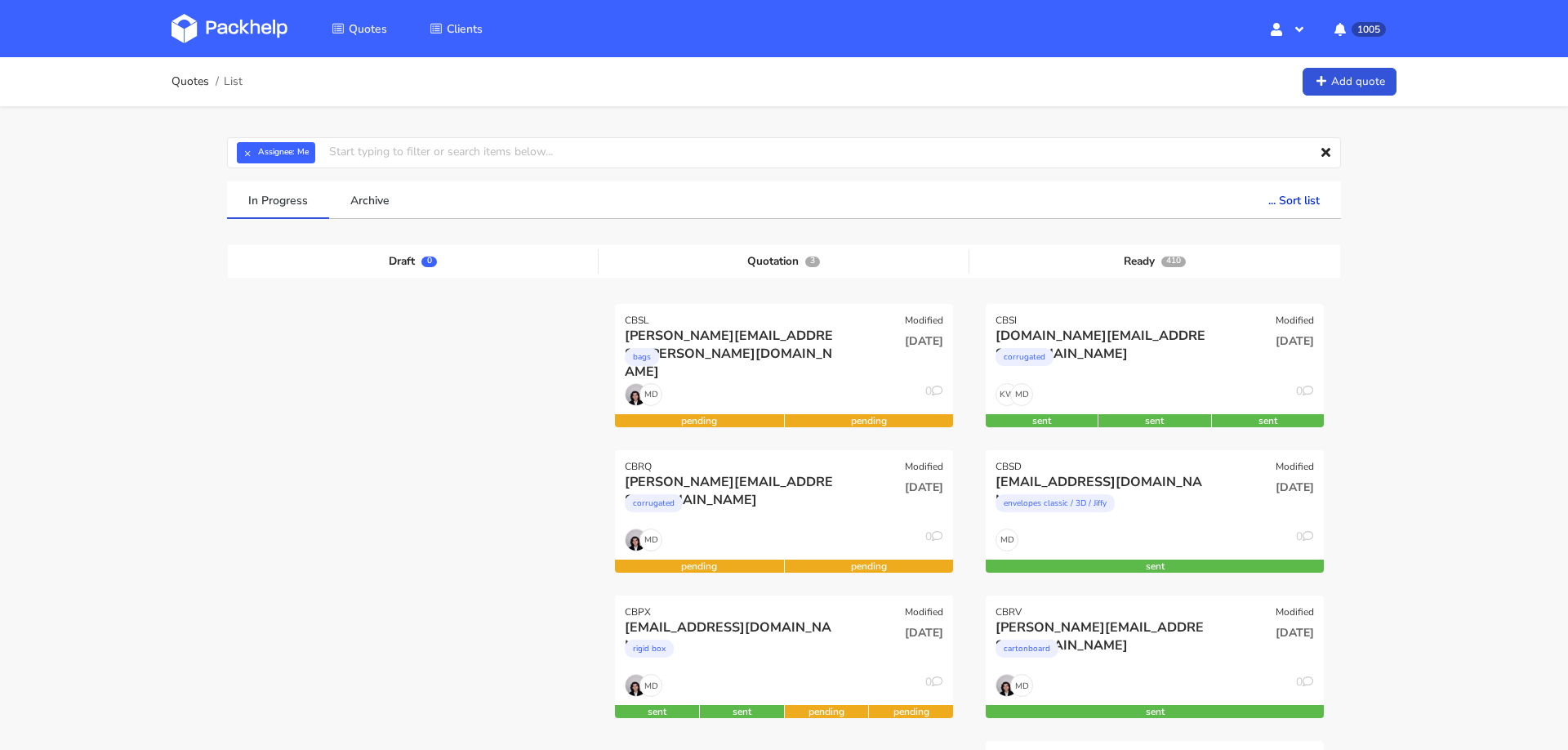
scroll to position [82, 0]
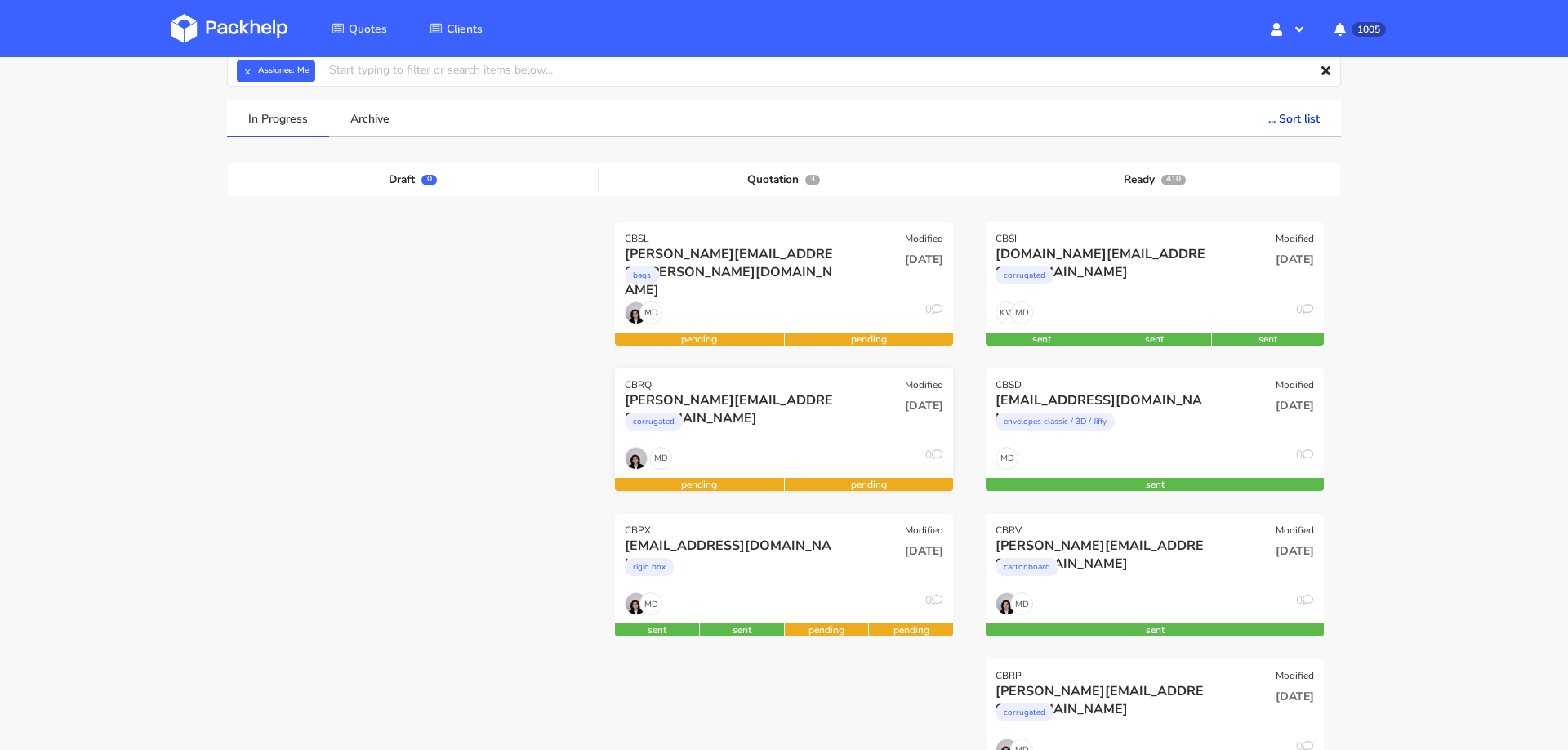
click at [849, 412] on div "[DATE]" at bounding box center [898, 419] width 114 height 56
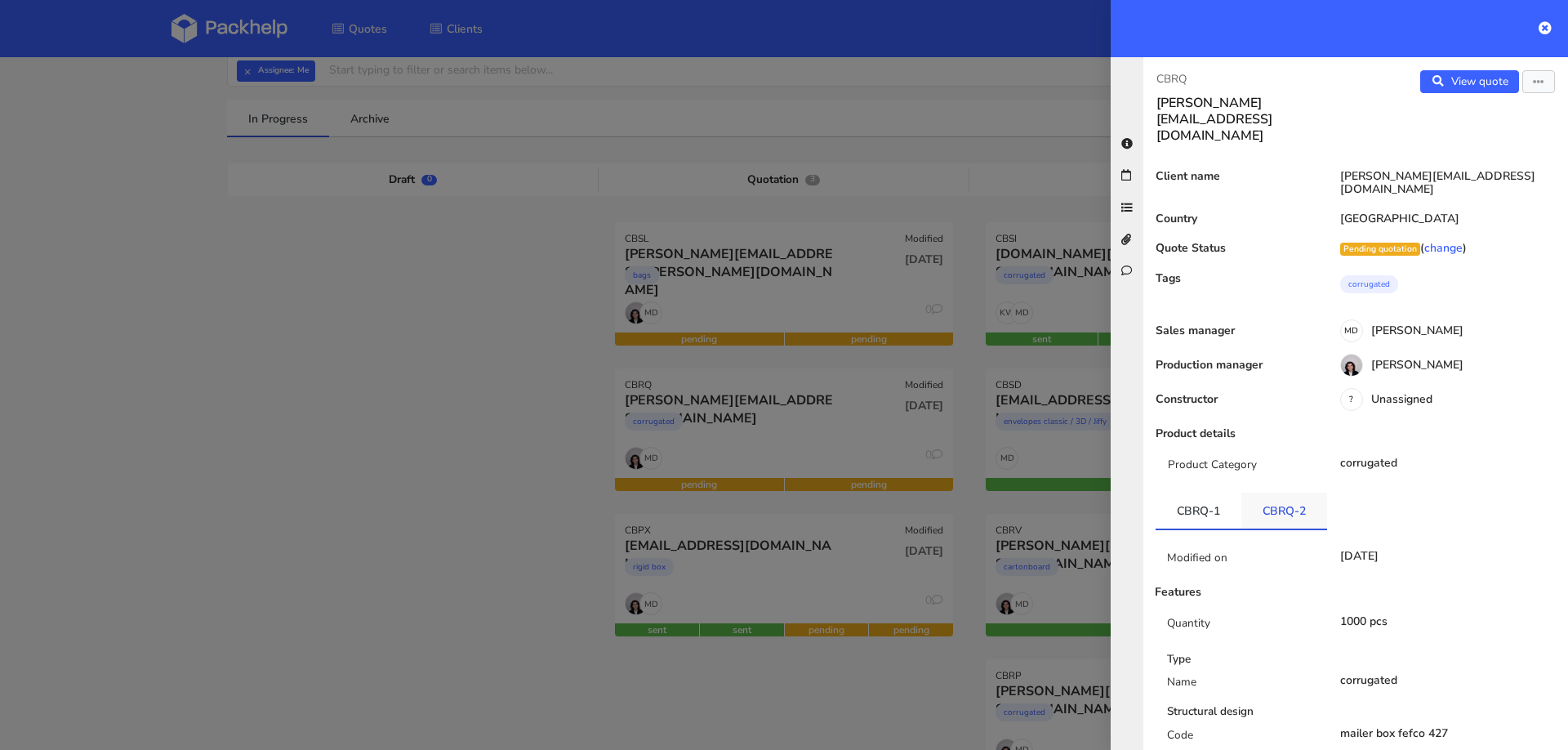
click at [1279, 493] on link "CBRQ-2" at bounding box center [1284, 511] width 86 height 36
click at [1188, 493] on link "CBRQ-1" at bounding box center [1199, 511] width 86 height 36
click at [1244, 493] on link "CBRQ-2" at bounding box center [1284, 511] width 86 height 36
click at [1195, 493] on link "CBRQ-1" at bounding box center [1199, 511] width 86 height 36
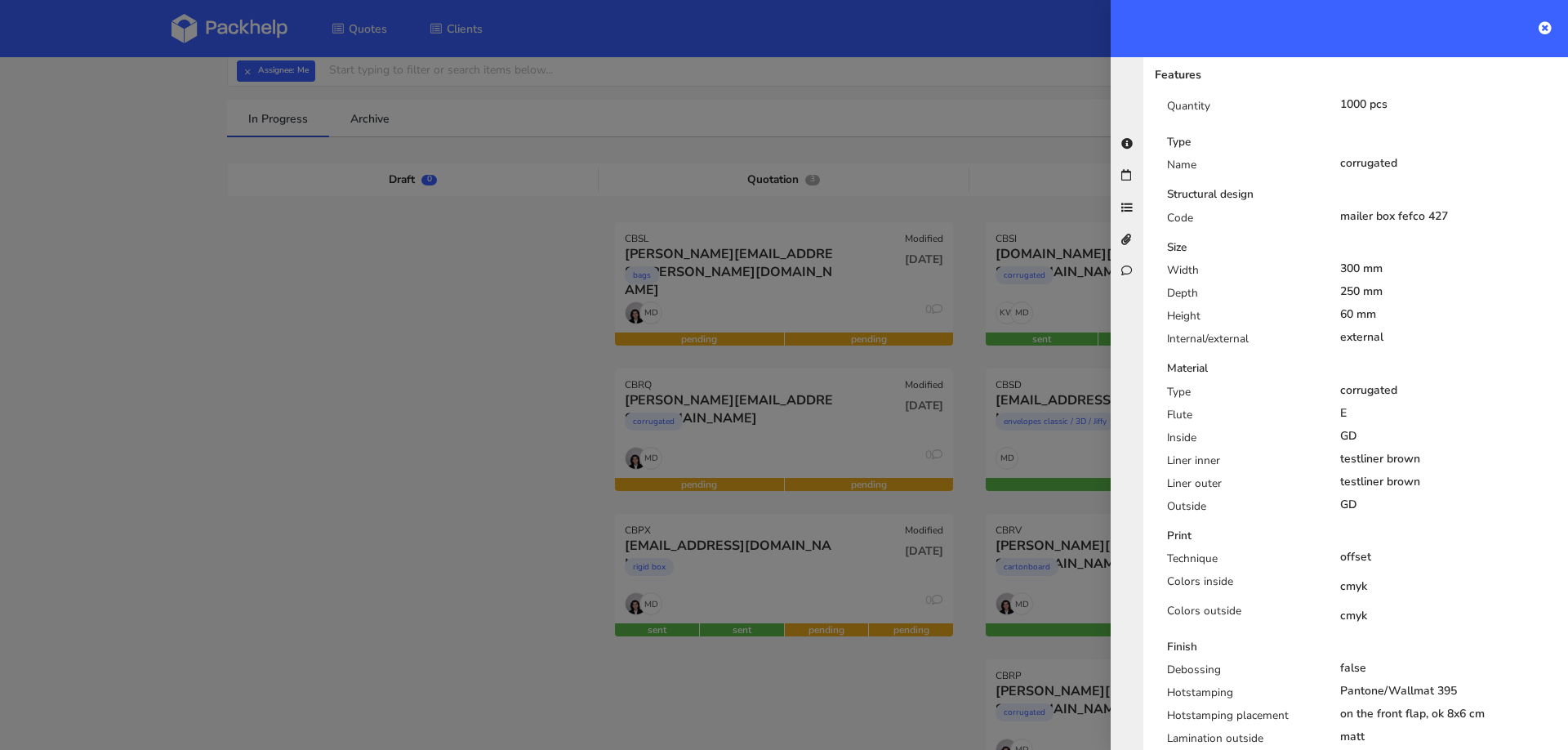
scroll to position [672, 0]
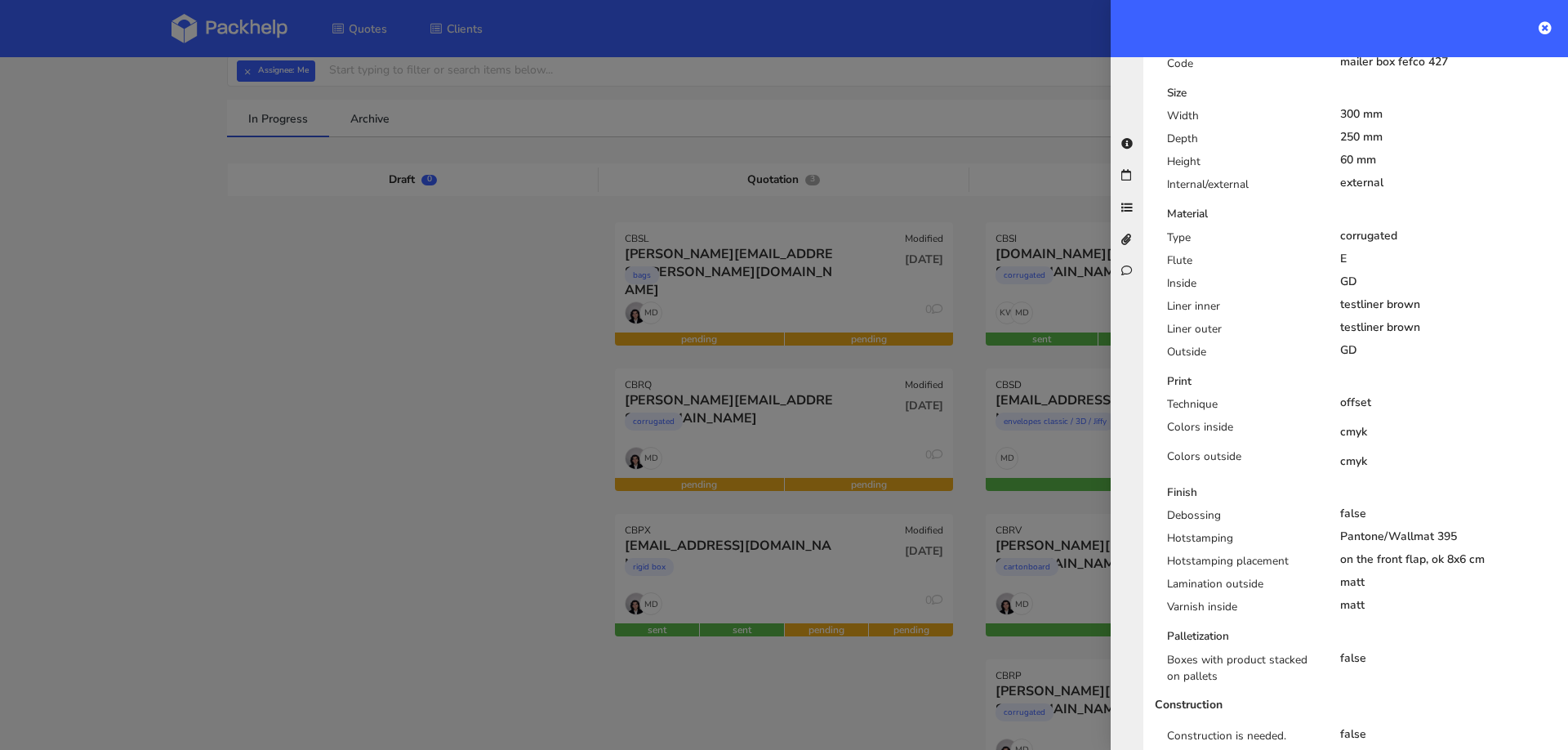
click at [447, 507] on div at bounding box center [784, 375] width 1568 height 750
